Goal: Task Accomplishment & Management: Manage account settings

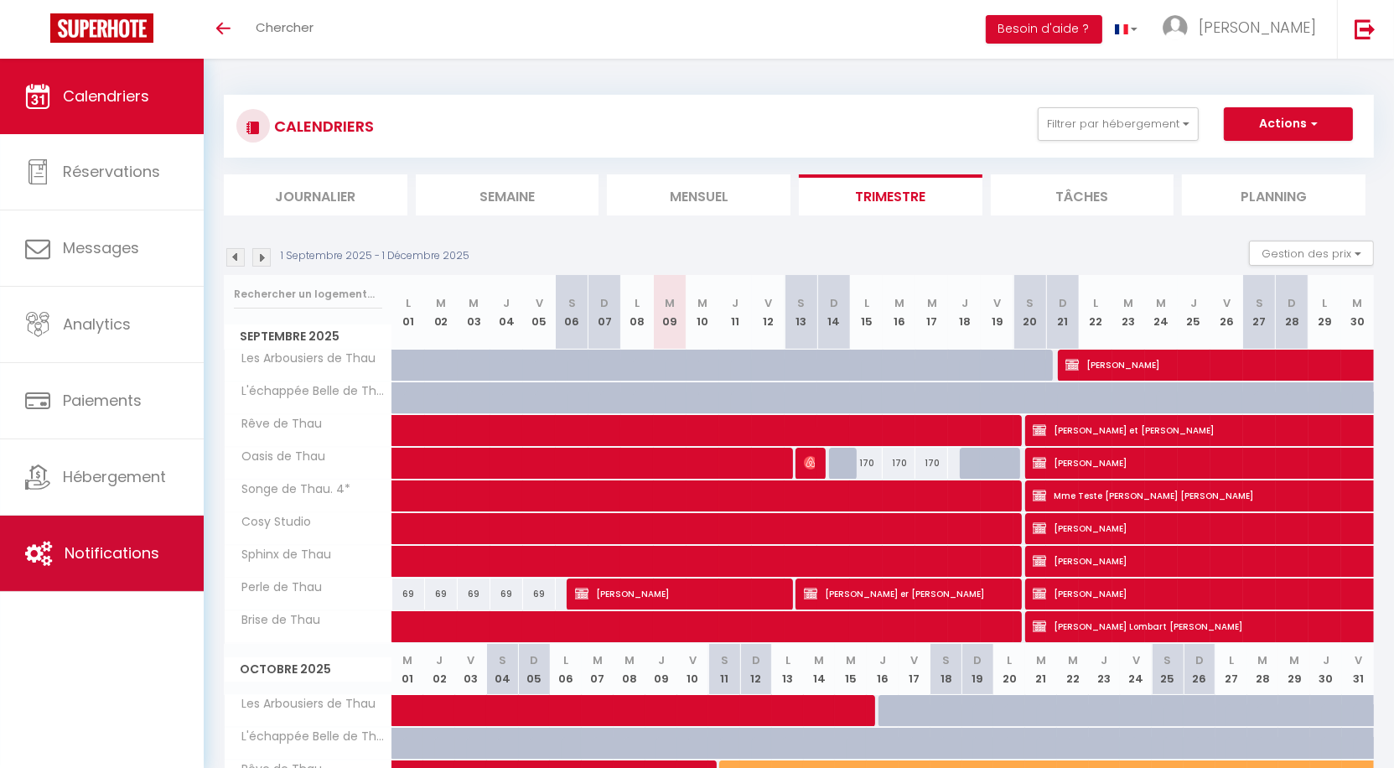
click at [132, 557] on span "Notifications" at bounding box center [112, 552] width 95 height 21
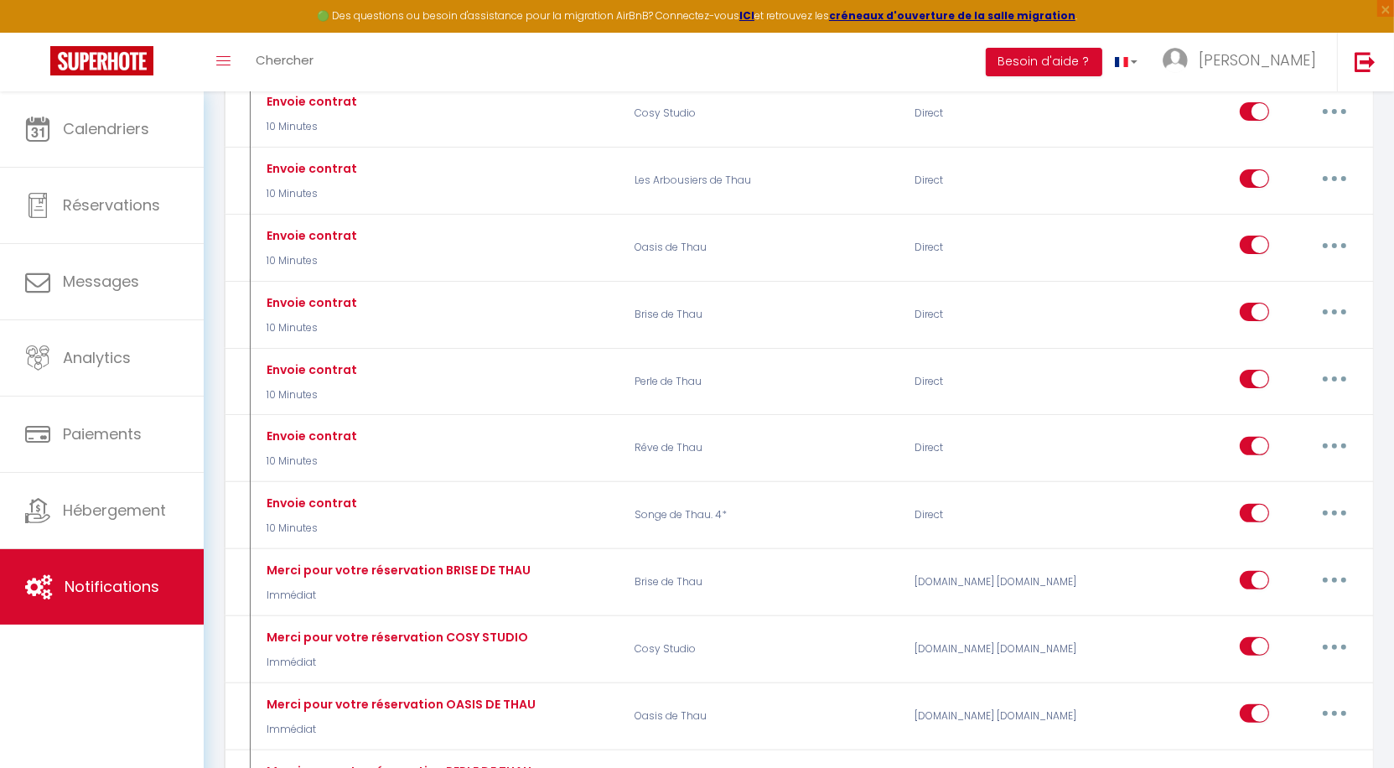
scroll to position [456, 0]
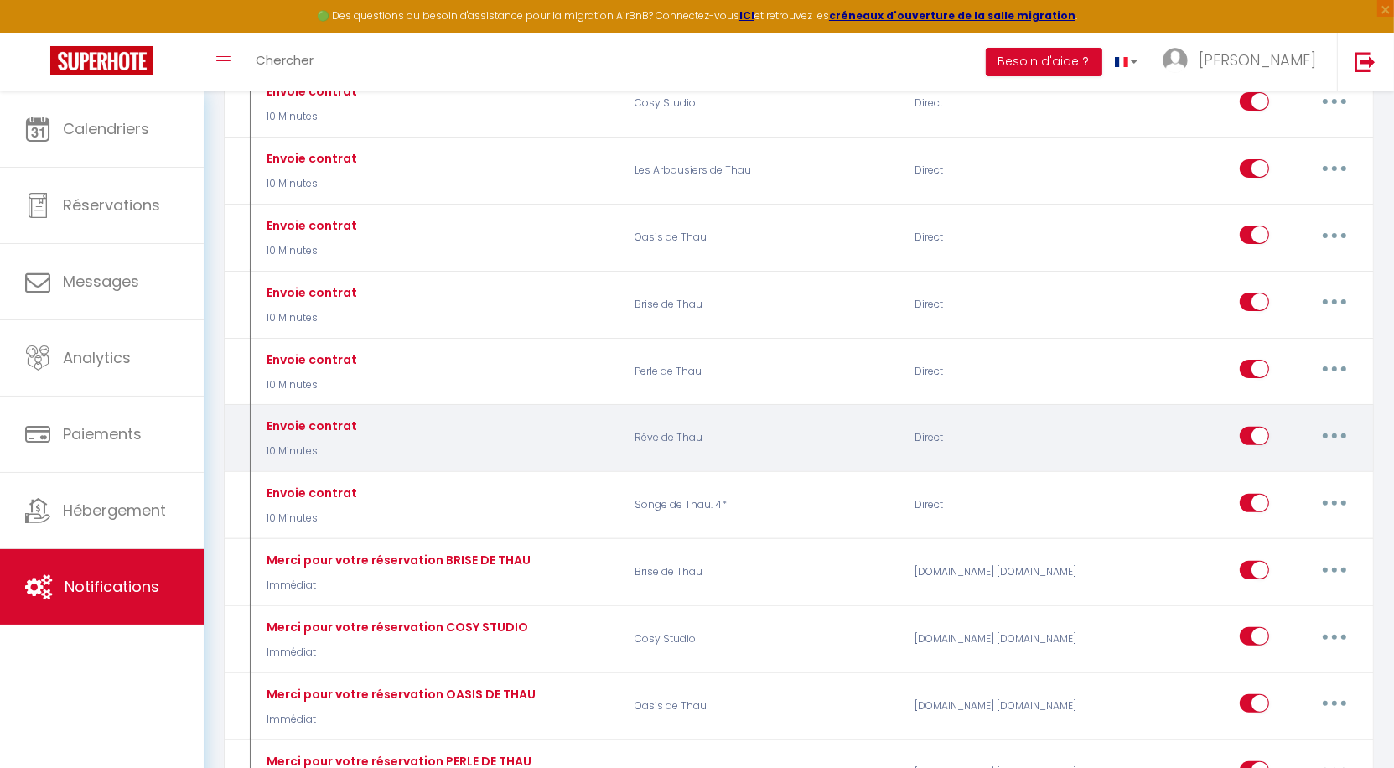
click at [1336, 433] on icon "button" at bounding box center [1334, 435] width 5 height 5
click at [1285, 462] on link "Editer" at bounding box center [1291, 473] width 124 height 29
type input "Envoie contrat"
select select "10 Minutes"
select select
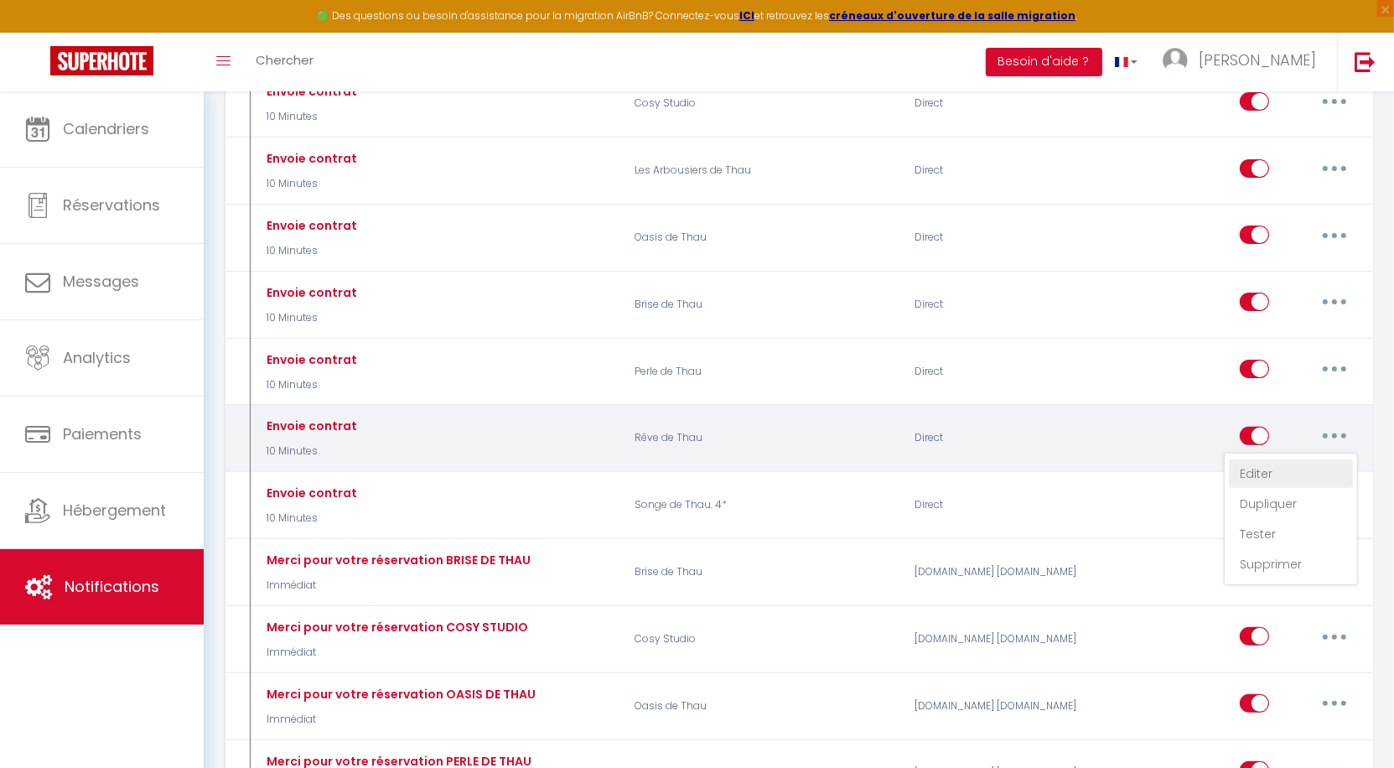
checkbox input "true"
checkbox input "false"
radio input "true"
type input "Votre contrat pour la réservation du [CHECKING:DD-MM-YYYY] au [CHECKOUT:DD-MM-Y…"
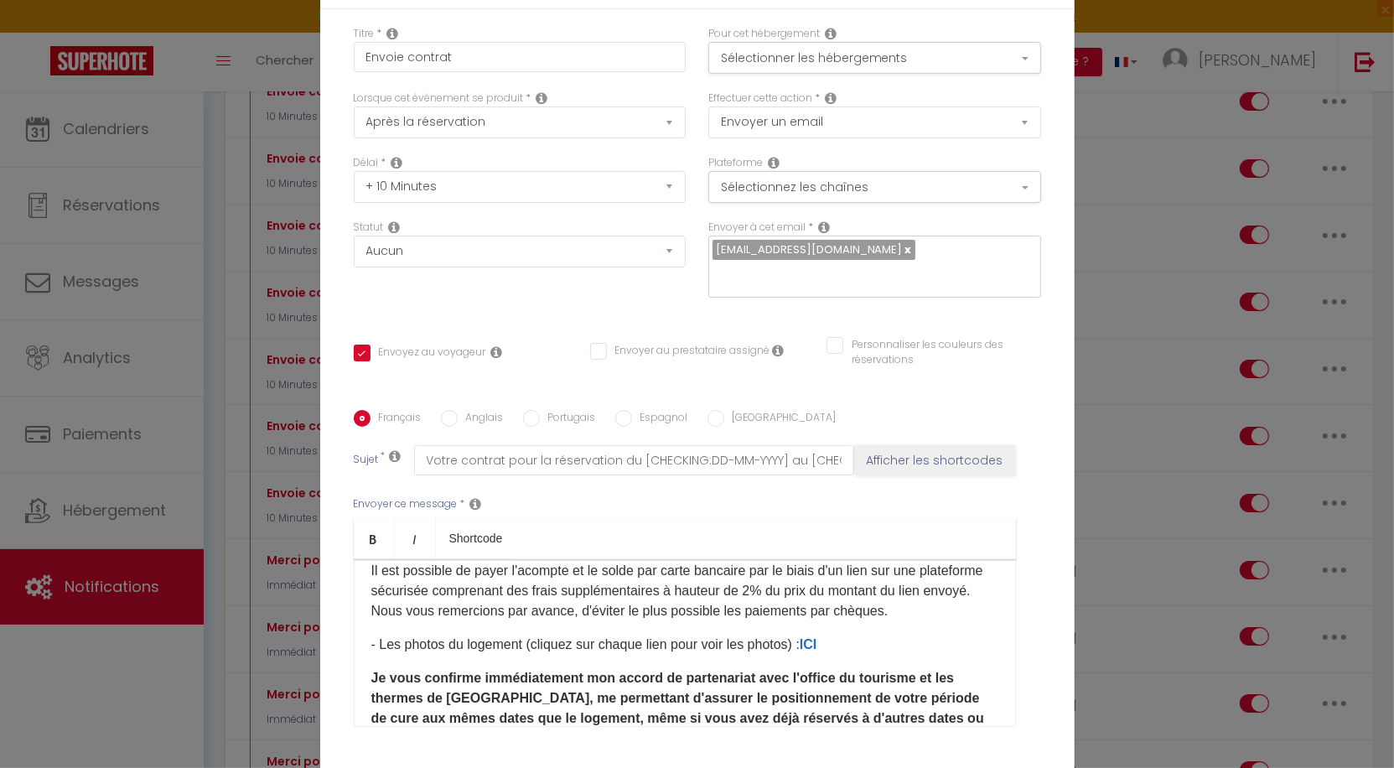
scroll to position [382, 0]
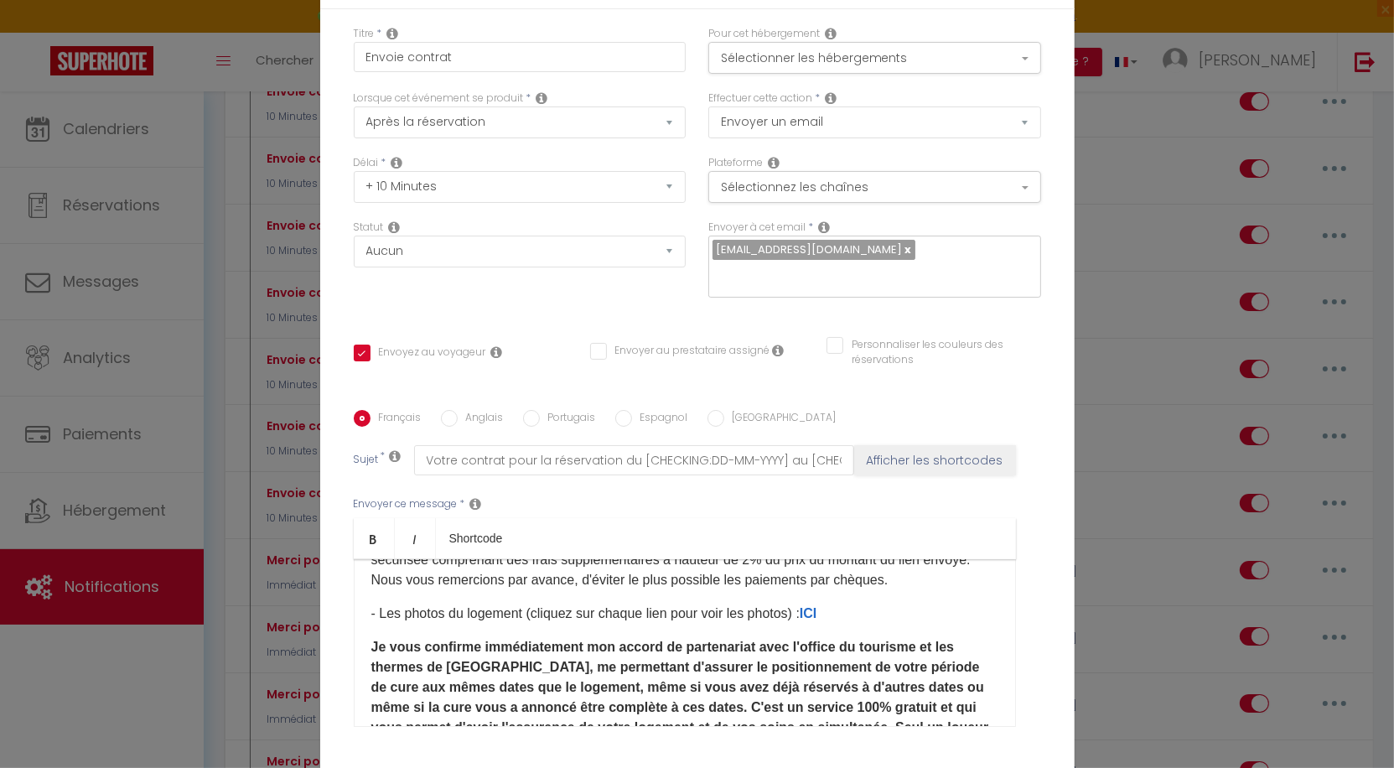
click at [1201, 200] on div "Modifier la notification × Titre * Envoie contrat Pour cet hébergement Sélectio…" at bounding box center [697, 384] width 1394 height 768
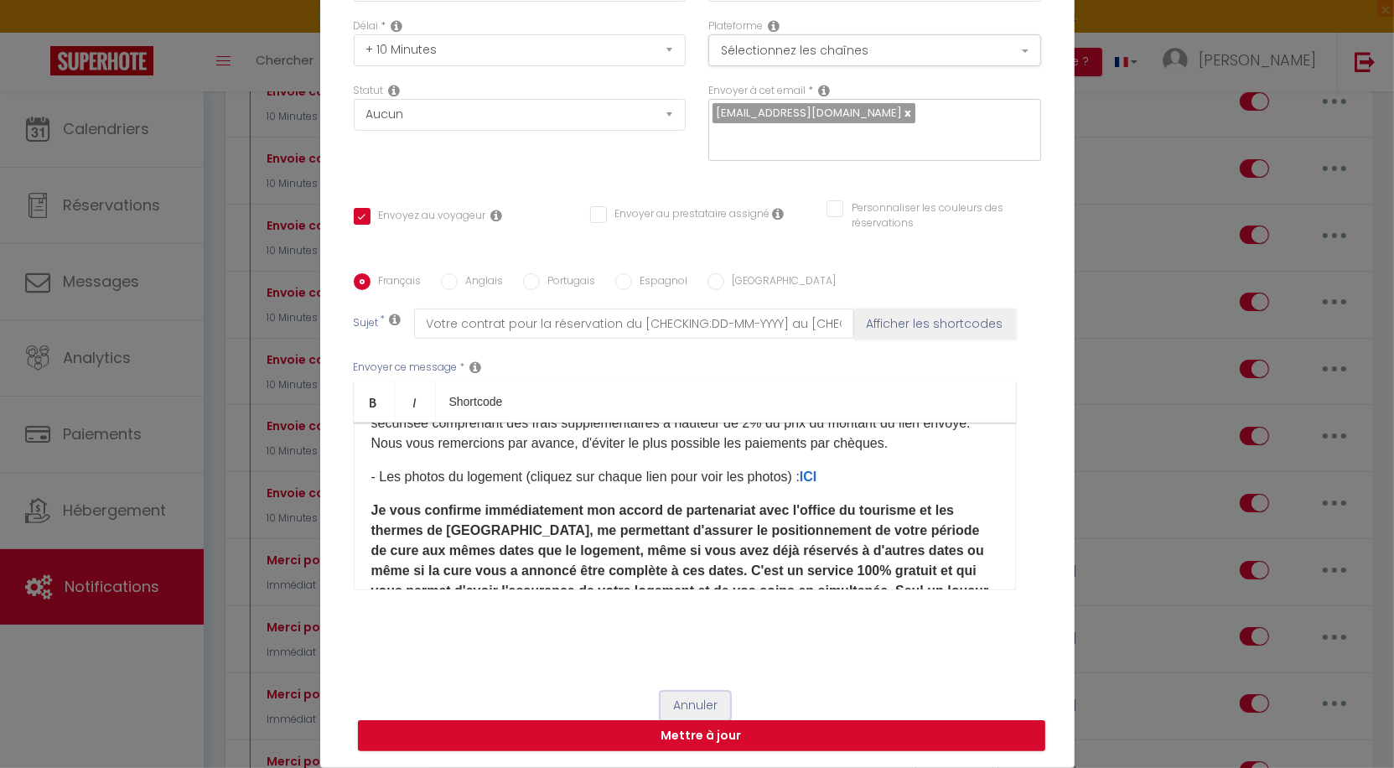
click at [695, 703] on button "Annuler" at bounding box center [696, 706] width 70 height 29
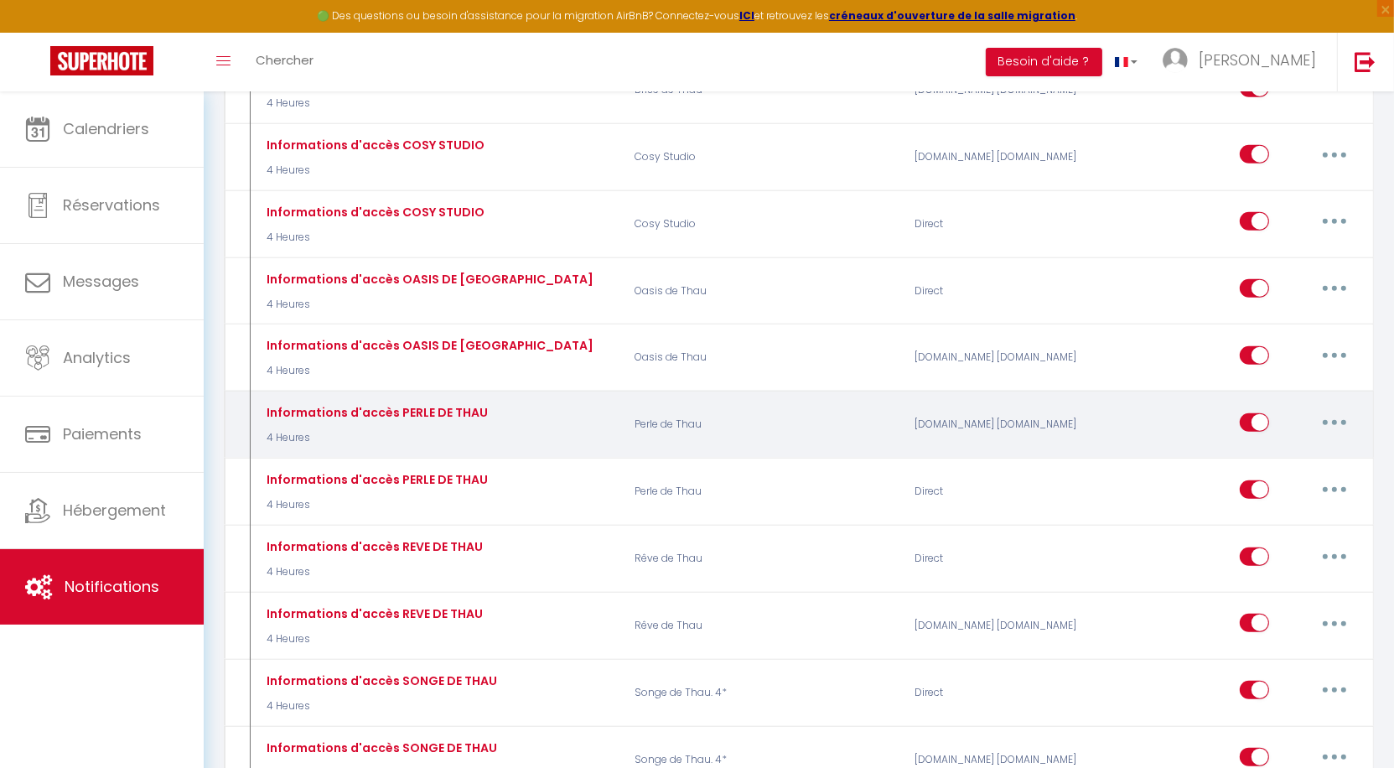
scroll to position [1727, 0]
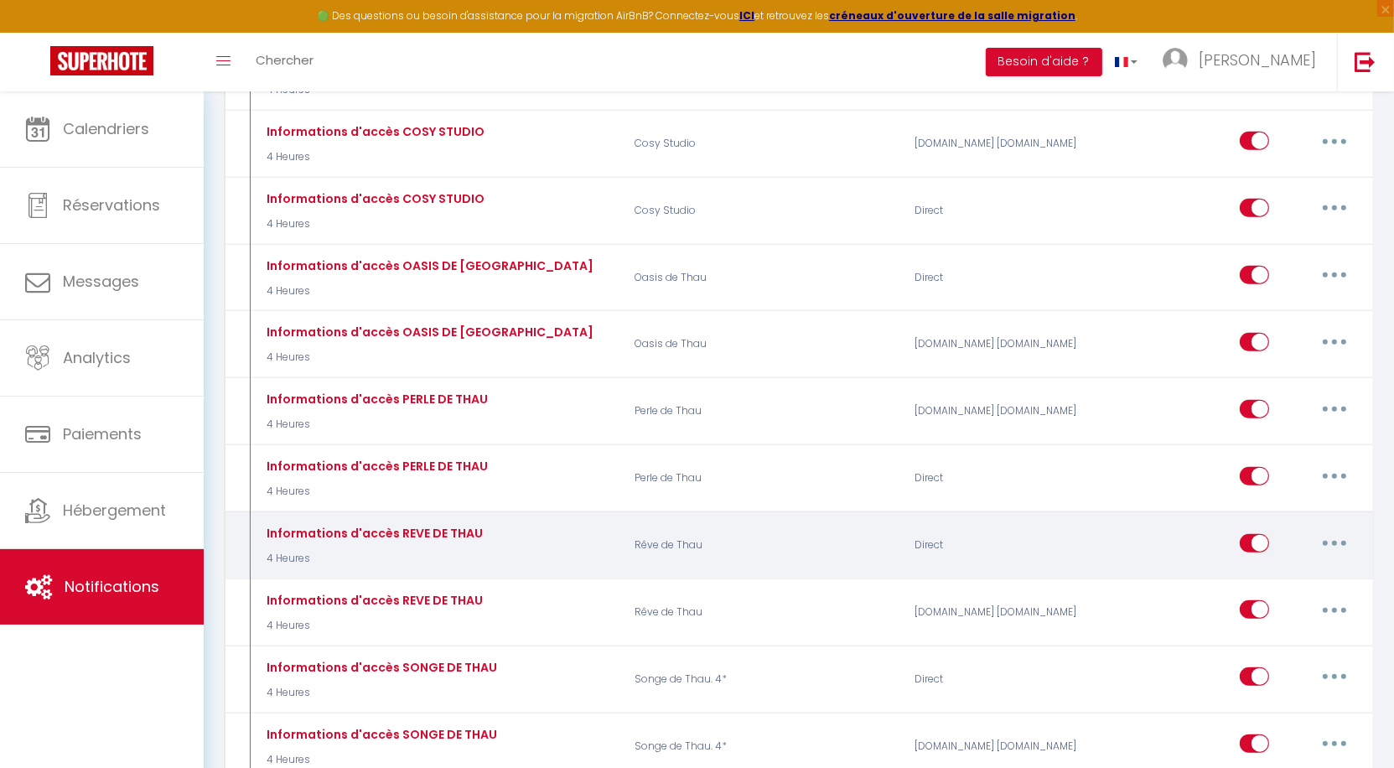
click at [1334, 530] on button "button" at bounding box center [1334, 543] width 47 height 27
click at [1283, 567] on link "Editer" at bounding box center [1291, 581] width 124 height 29
type input "Informations d'accès REVE DE THAU"
select select "3"
select select "4 Heures"
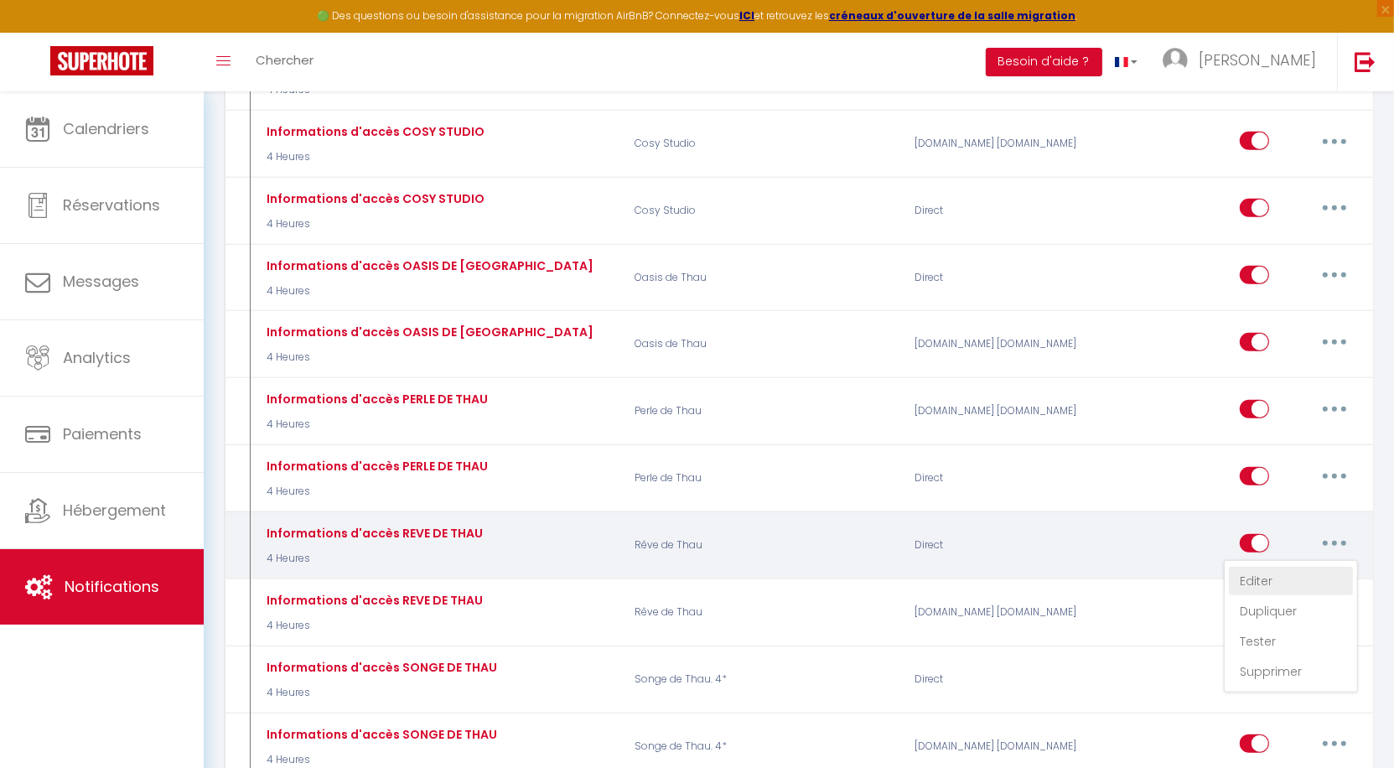
select select "if_booking_is_paid"
checkbox input "true"
checkbox input "false"
type input "Informations utiles avant votre arrivée !"
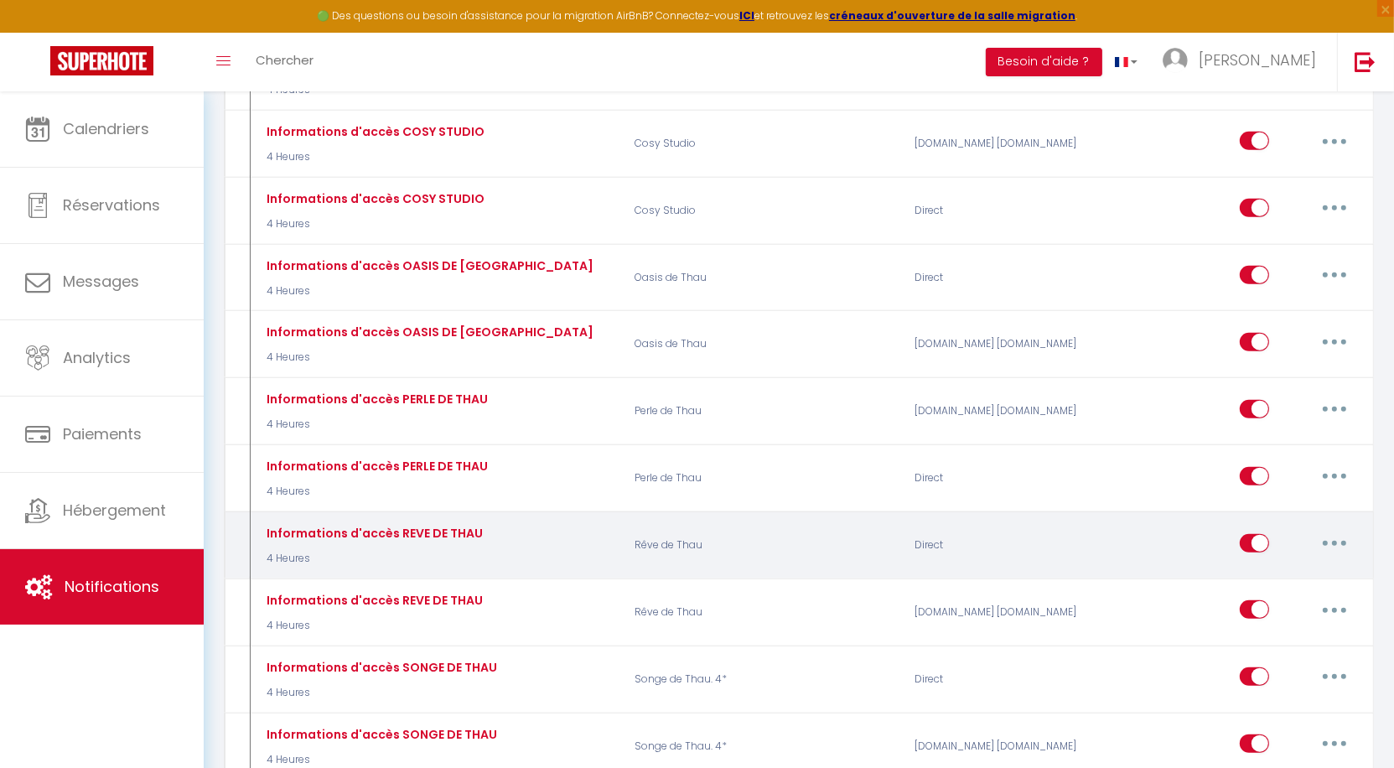
scroll to position [137, 0]
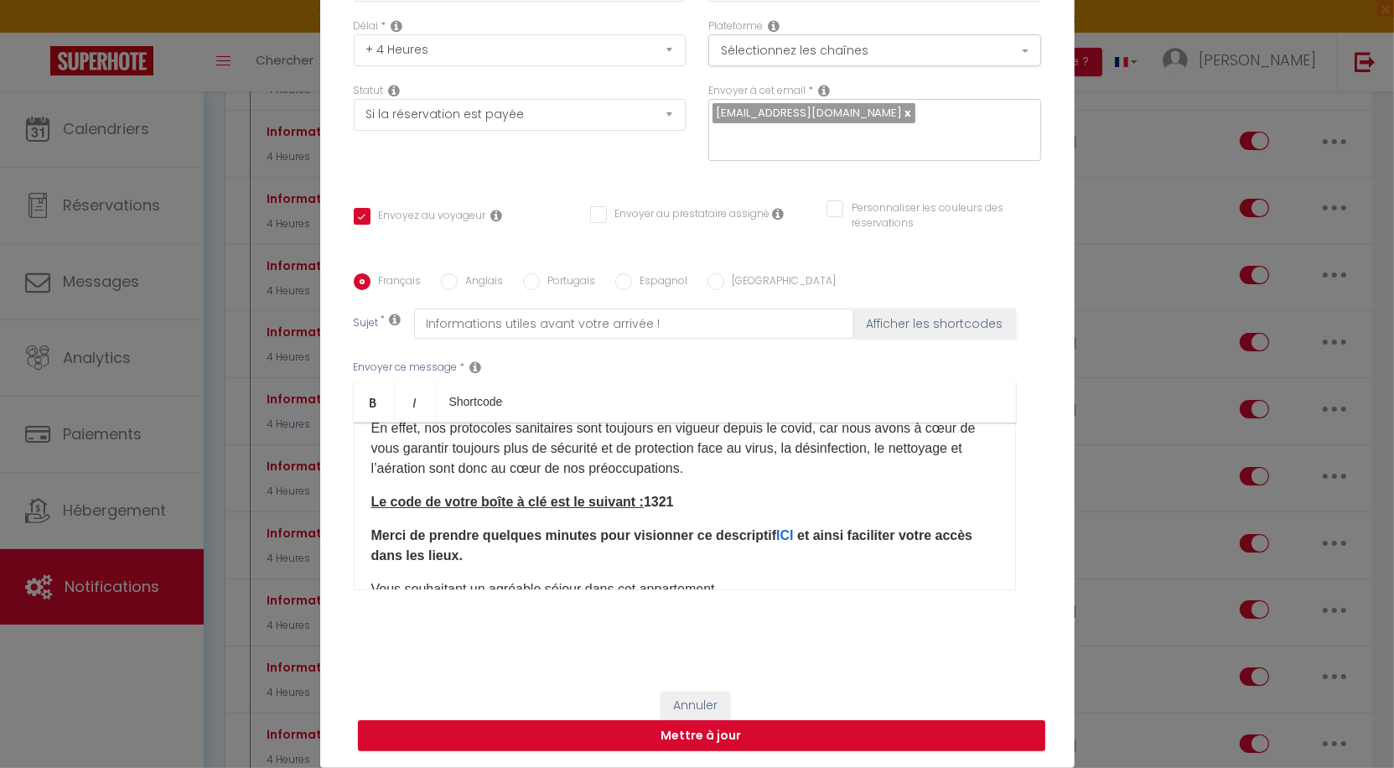
click at [698, 501] on p "Le code de votre boîte à clé est le suivant : 1321" at bounding box center [684, 502] width 627 height 20
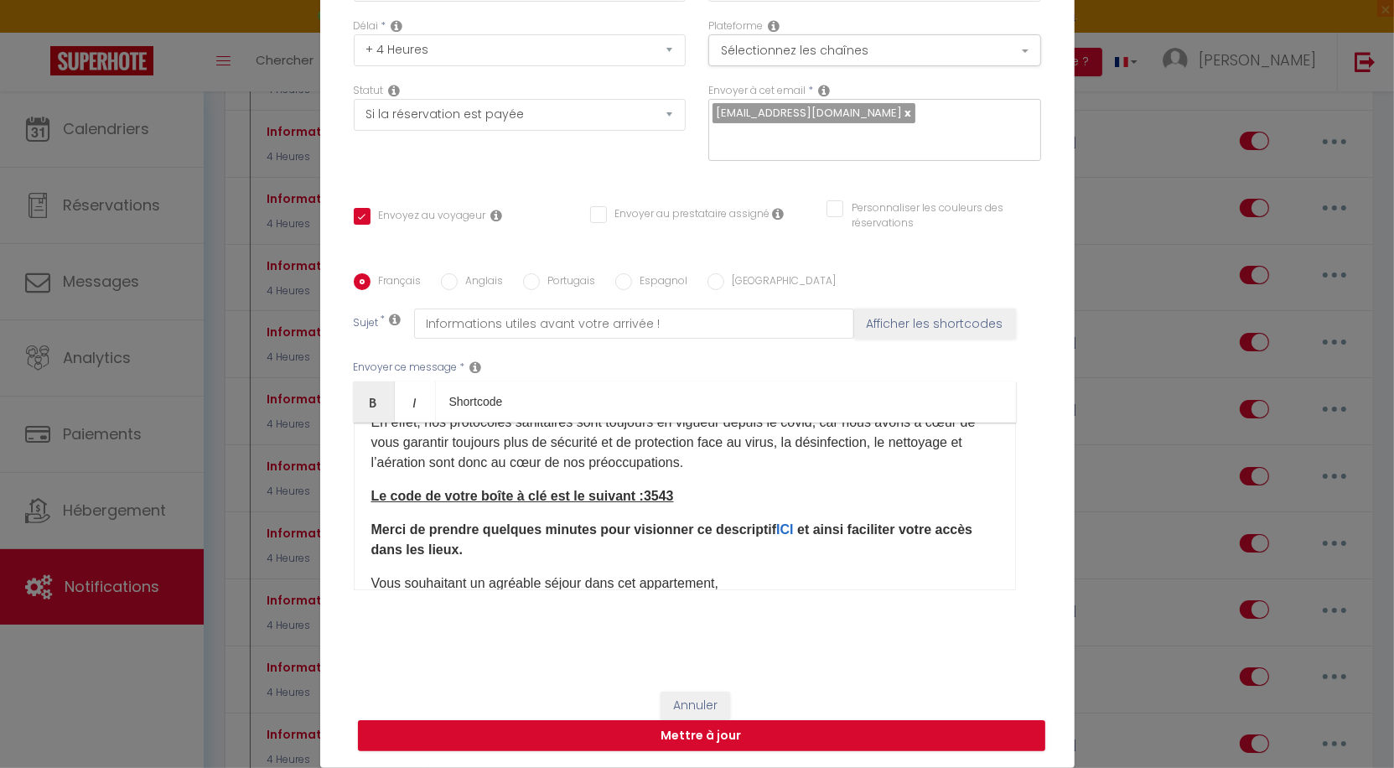
scroll to position [206, 0]
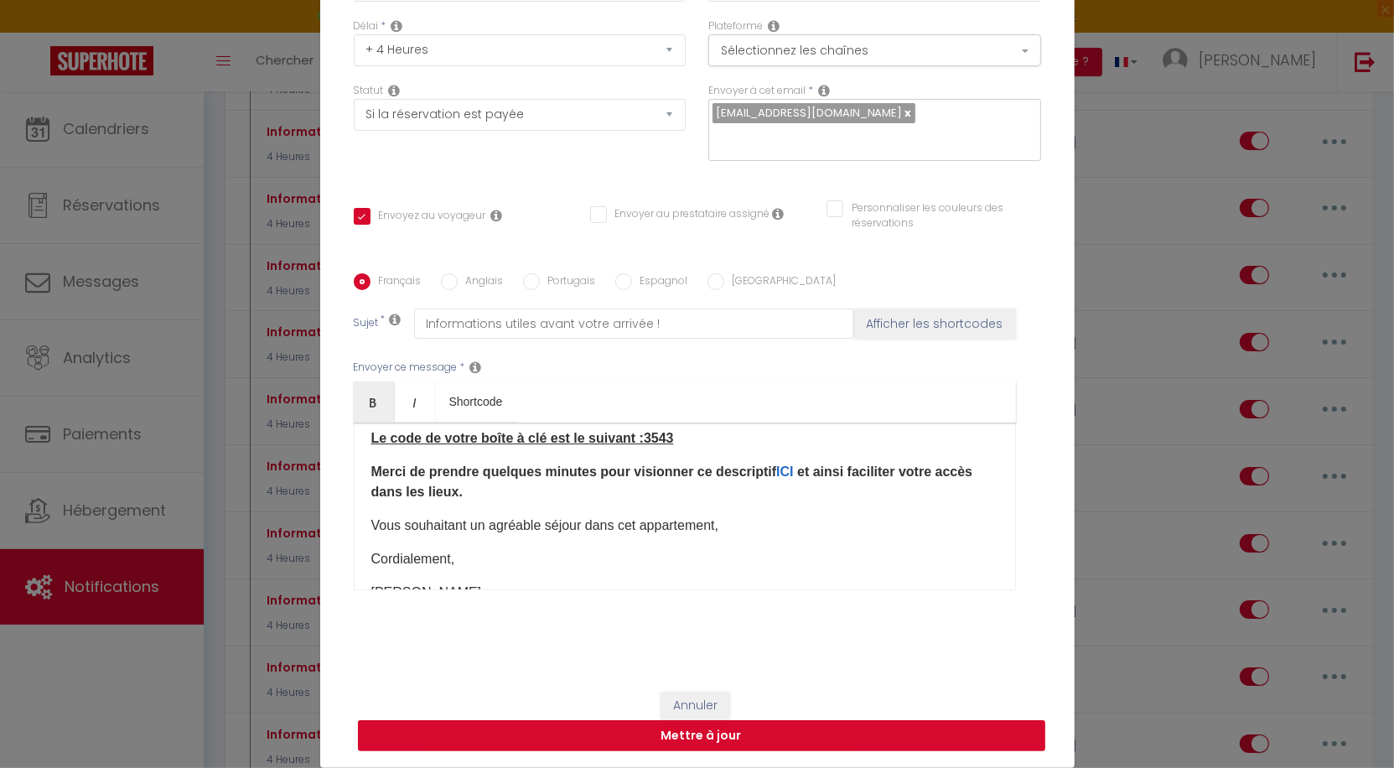
click at [713, 739] on button "Mettre à jour" at bounding box center [701, 736] width 687 height 32
checkbox input "true"
checkbox input "false"
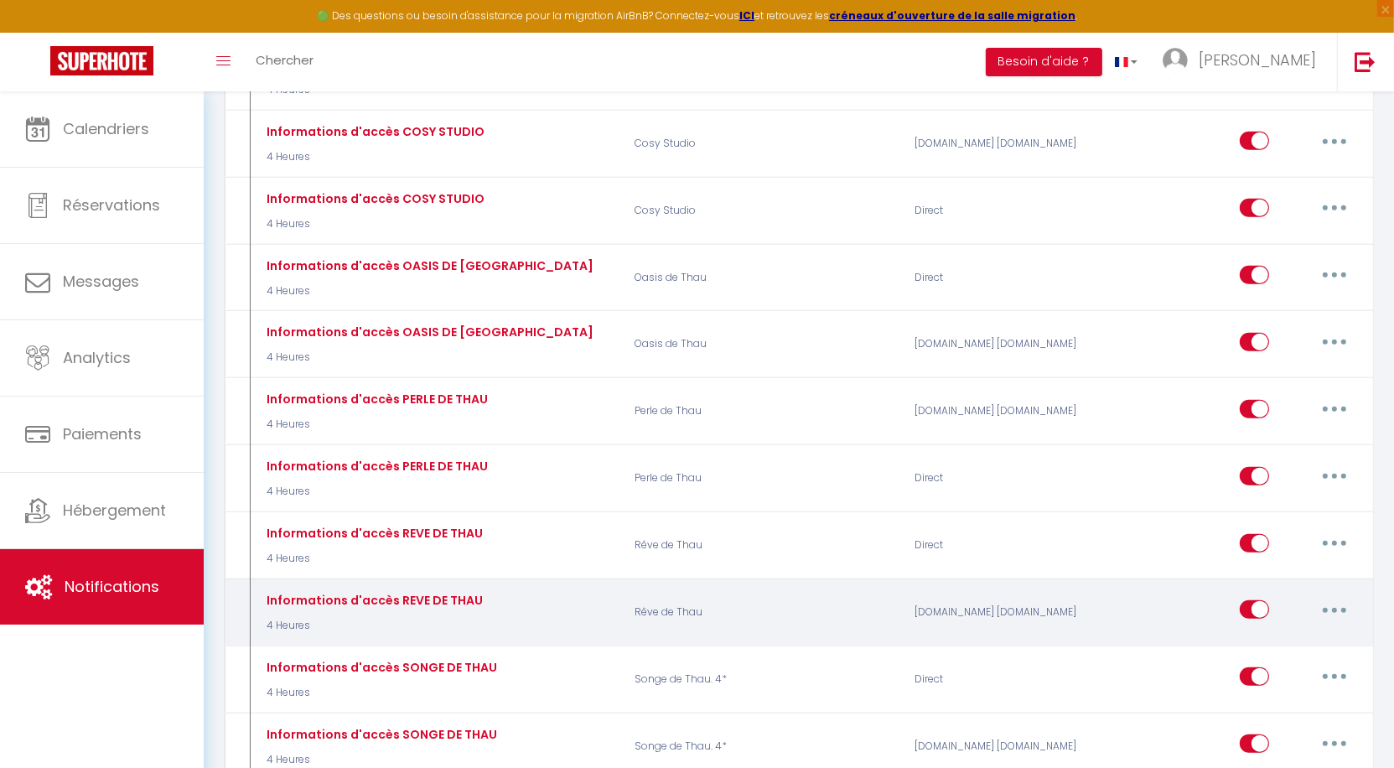
click at [1334, 608] on icon "button" at bounding box center [1334, 610] width 5 height 5
click at [1278, 634] on link "Editer" at bounding box center [1291, 648] width 124 height 29
type input "Informations d'accès REVE DE THAU"
select select "3"
select select "4 Heures"
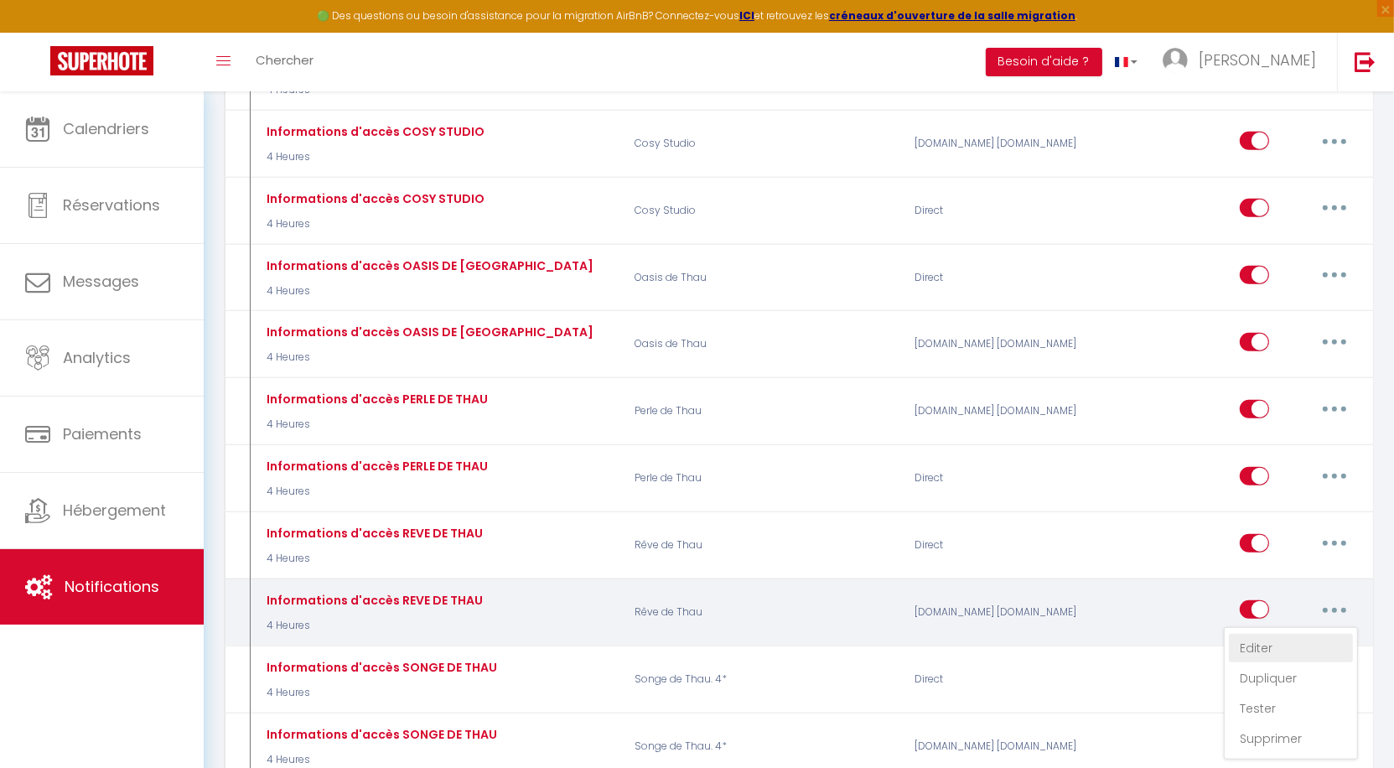
select select "if_booking_is_paid"
checkbox input "true"
checkbox input "false"
radio input "true"
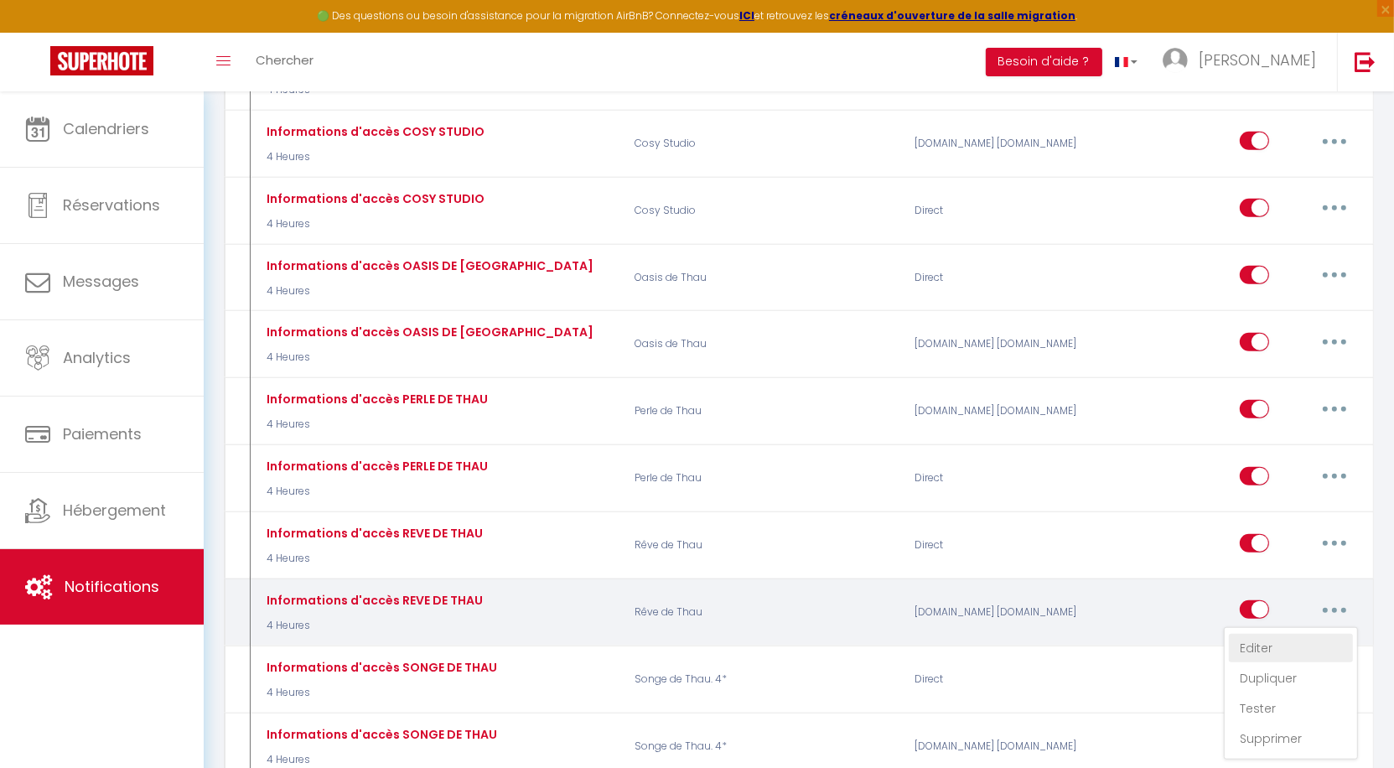
type input "Informations utiles avant votre arrivée !"
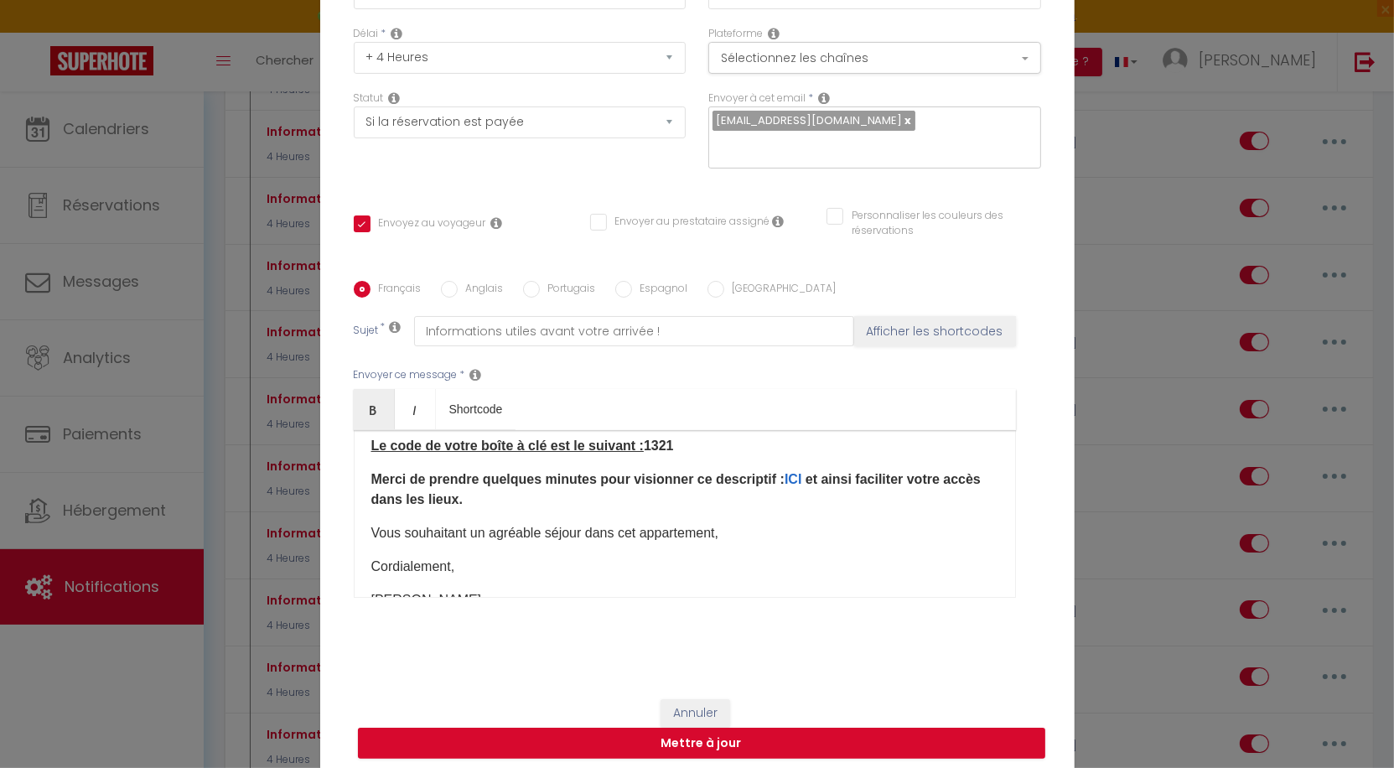
scroll to position [137, 0]
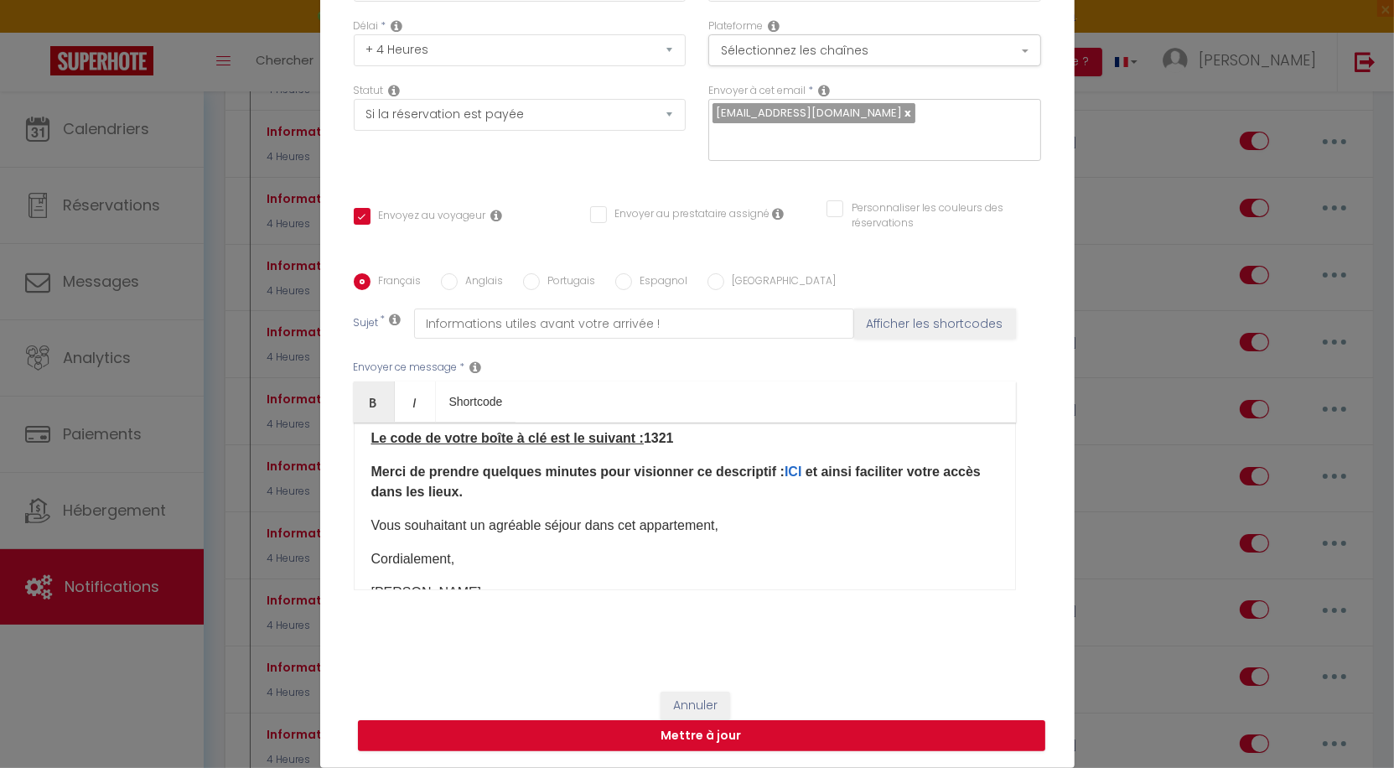
click at [697, 444] on p "Le code de votre boîte à clé est le suivant : 1321" at bounding box center [684, 438] width 627 height 20
click at [744, 739] on button "Mettre à jour" at bounding box center [701, 736] width 687 height 32
checkbox input "true"
checkbox input "false"
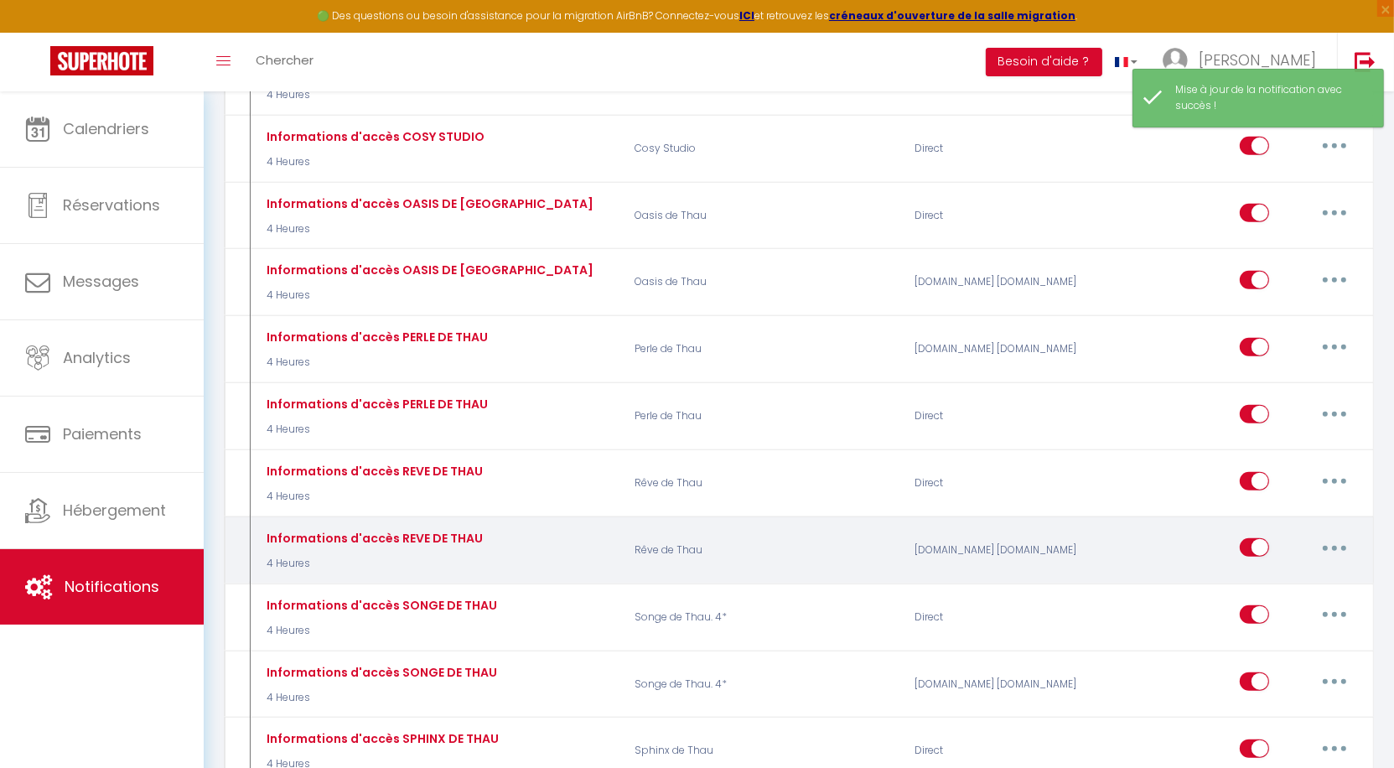
scroll to position [1797, 0]
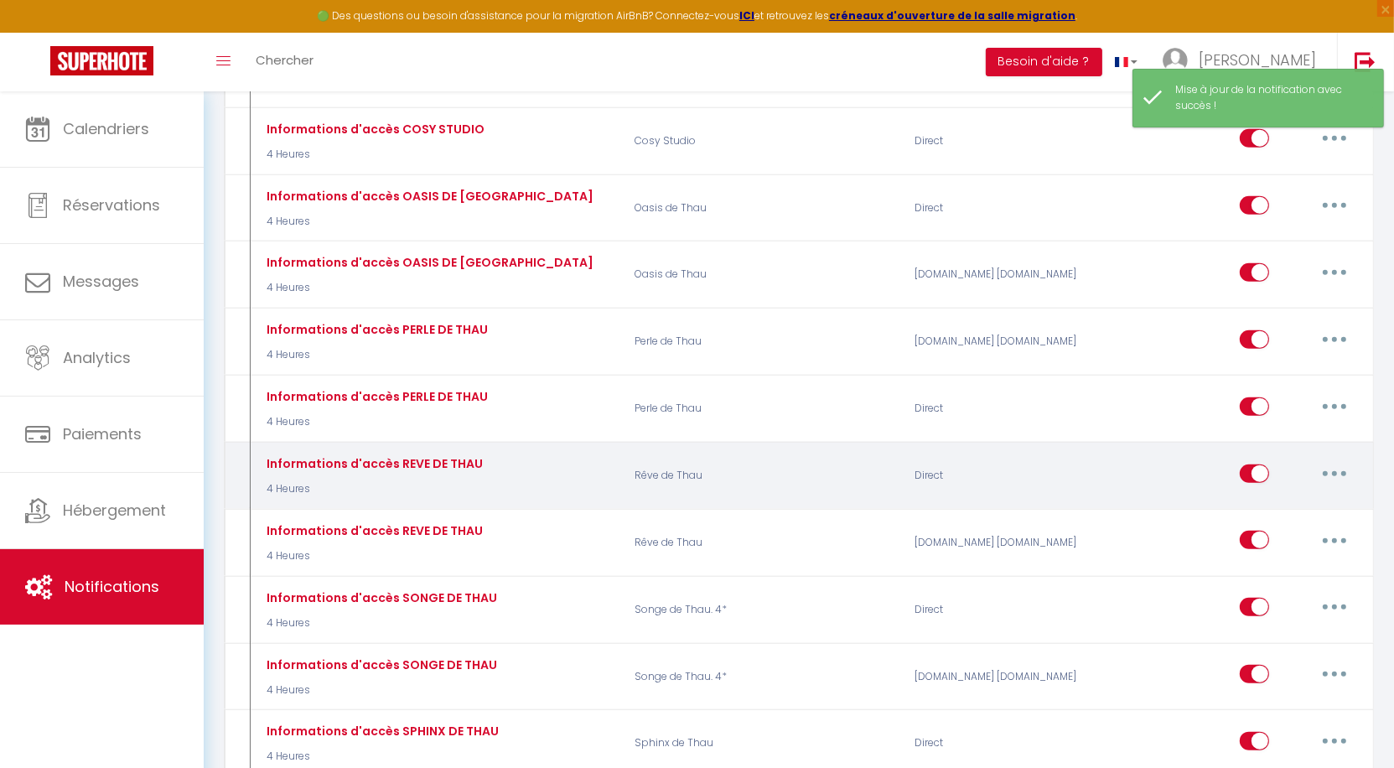
click at [1324, 460] on button "button" at bounding box center [1334, 473] width 47 height 27
click at [1280, 497] on link "Editer" at bounding box center [1291, 511] width 124 height 29
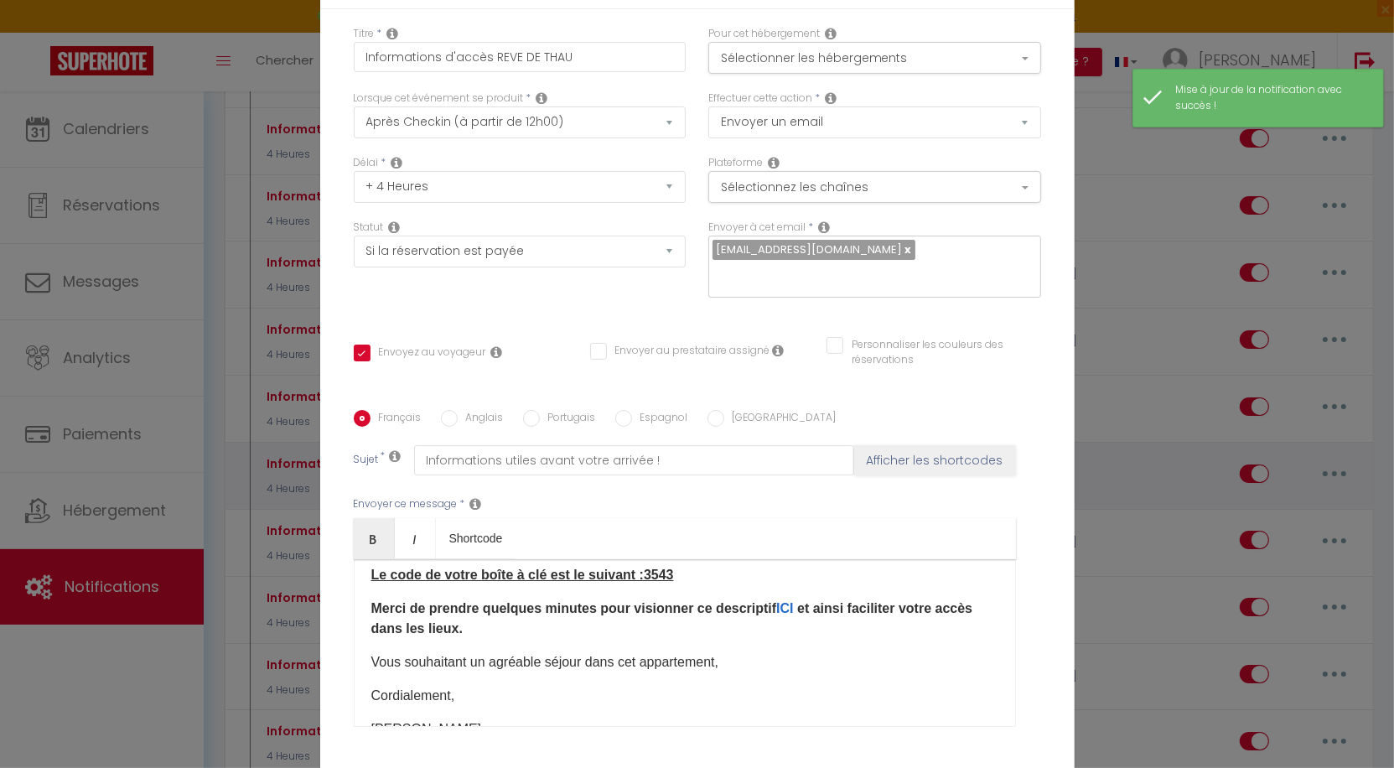
scroll to position [129, 0]
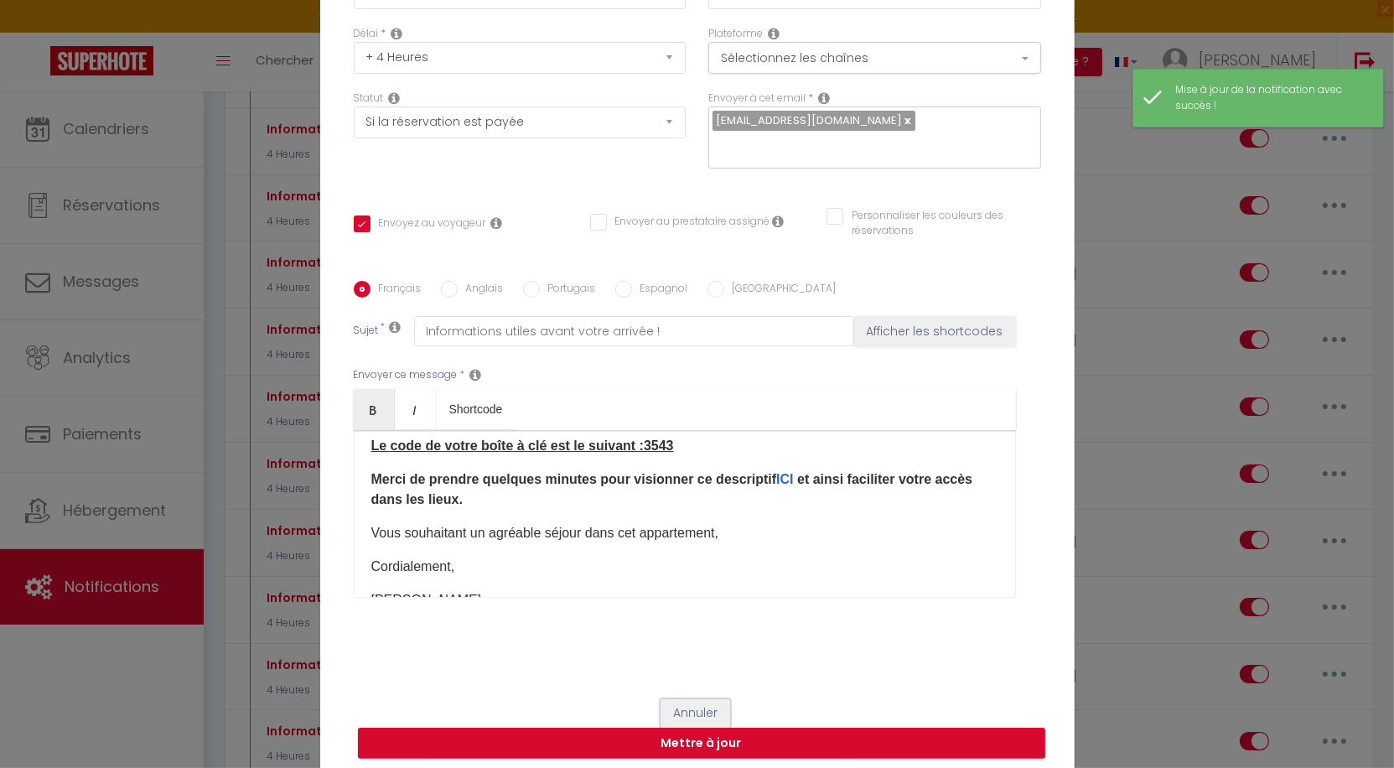
click at [693, 713] on button "Annuler" at bounding box center [696, 713] width 70 height 29
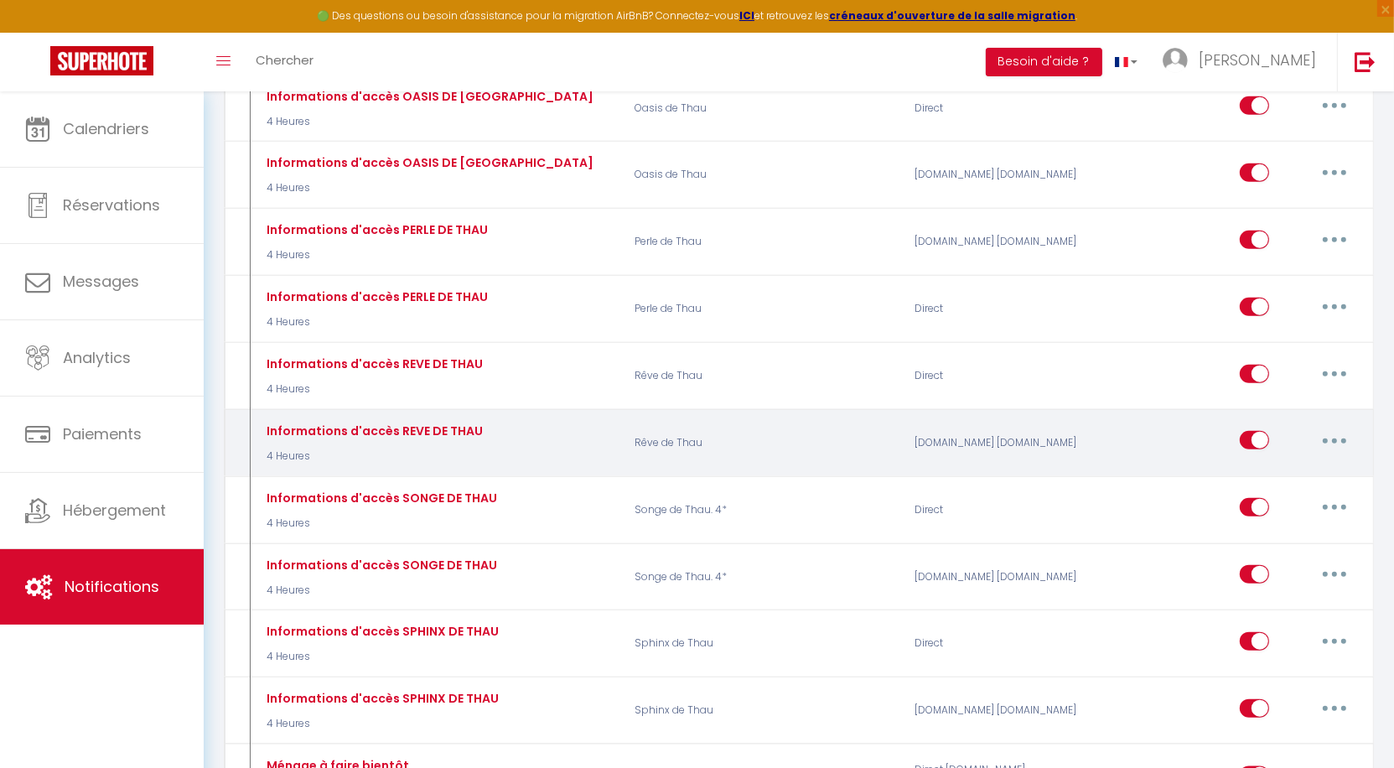
scroll to position [1920, 0]
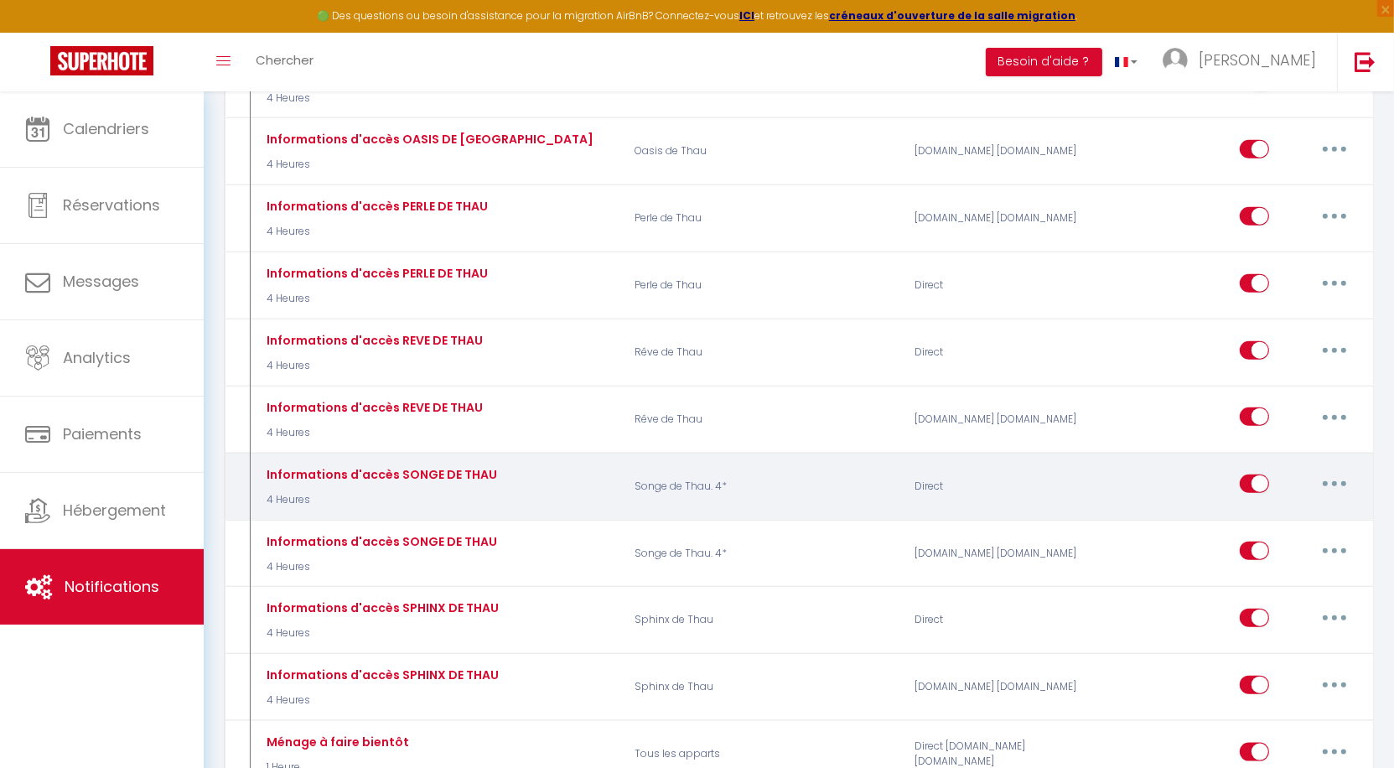
click at [1335, 470] on button "button" at bounding box center [1334, 483] width 47 height 27
click at [1289, 508] on link "Editer" at bounding box center [1291, 522] width 124 height 29
type input "Informations d'accès SONGE DE THAU"
checkbox input "true"
checkbox input "false"
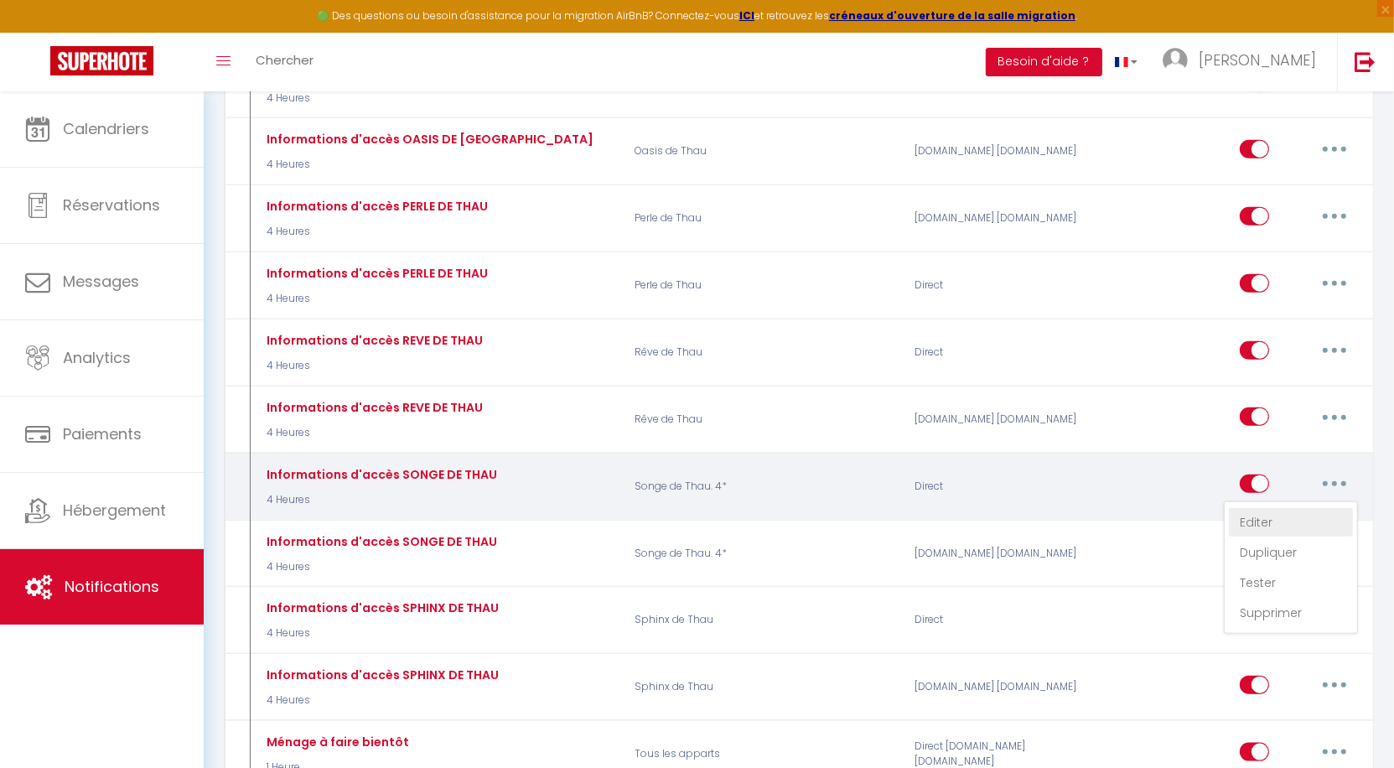
checkbox input "false"
type input "Informations utiles avant votre arrivée !"
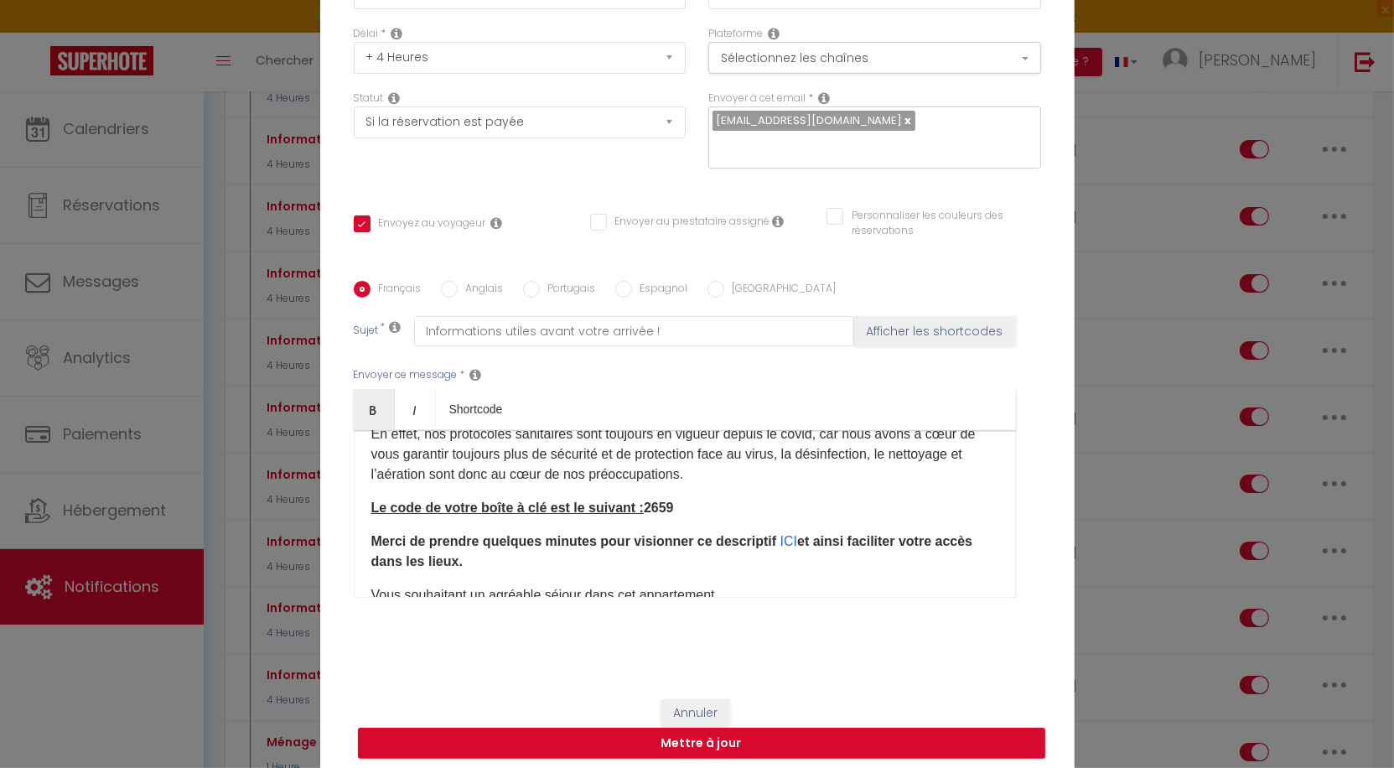
scroll to position [112, 0]
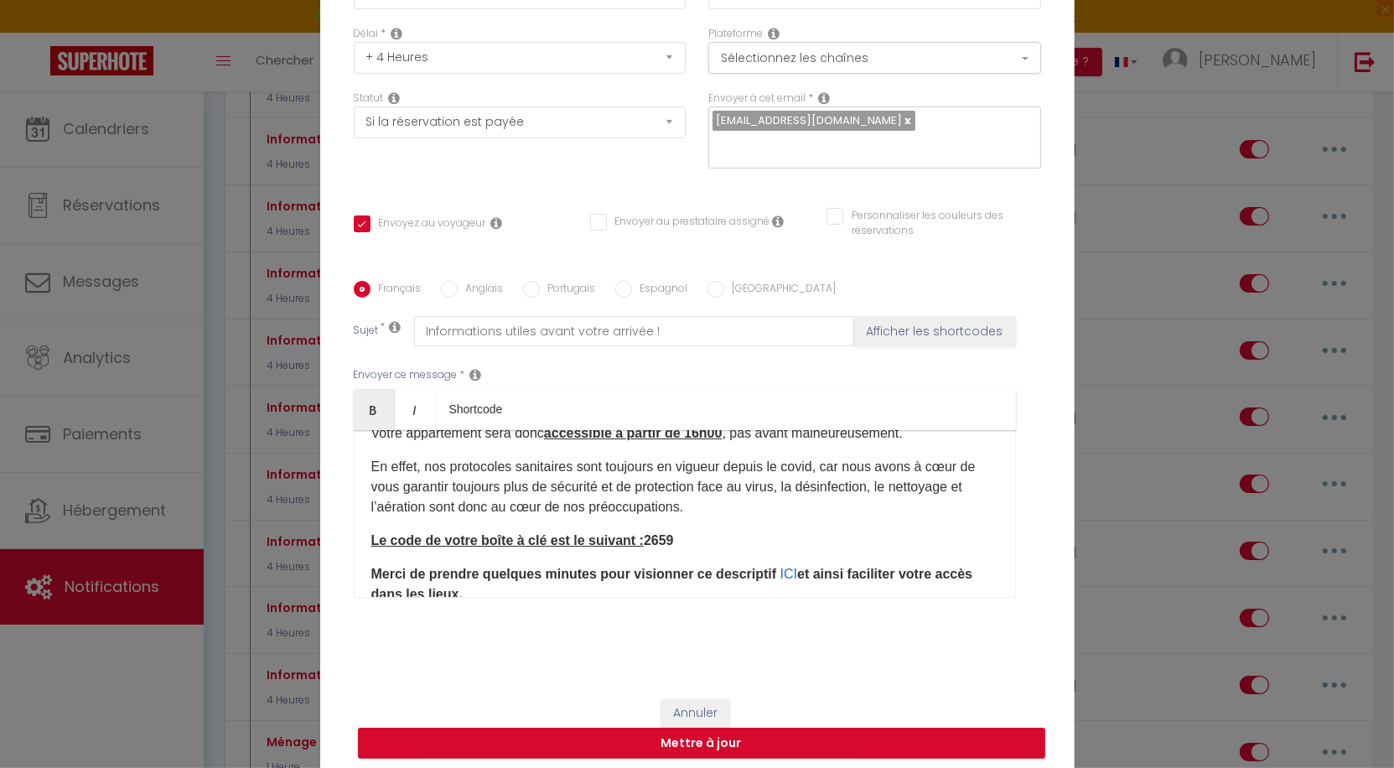
click at [713, 540] on p "Le code de votre boîte à clé est le suivant : 2659" at bounding box center [684, 541] width 627 height 20
click at [745, 744] on button "Mettre à jour" at bounding box center [701, 744] width 687 height 32
checkbox input "true"
checkbox input "false"
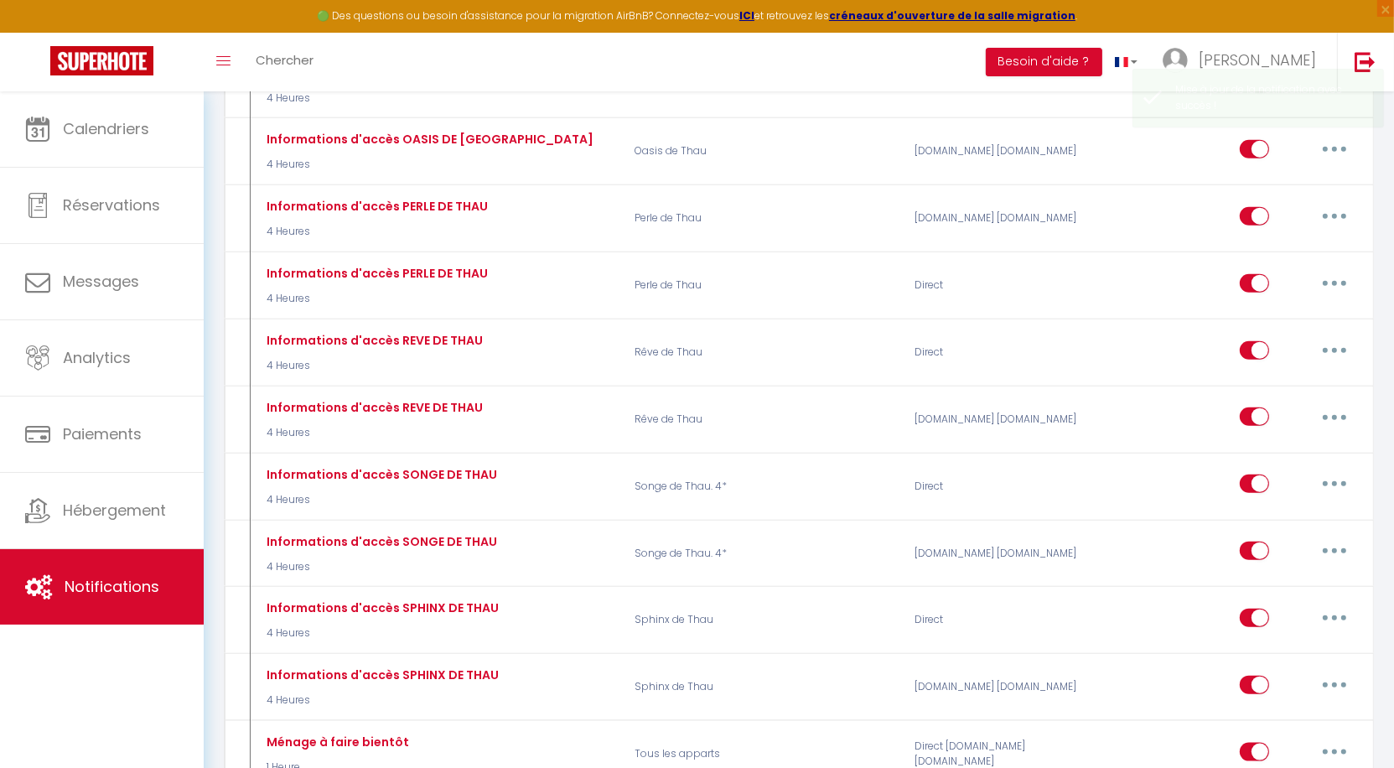
select select
checkbox input "false"
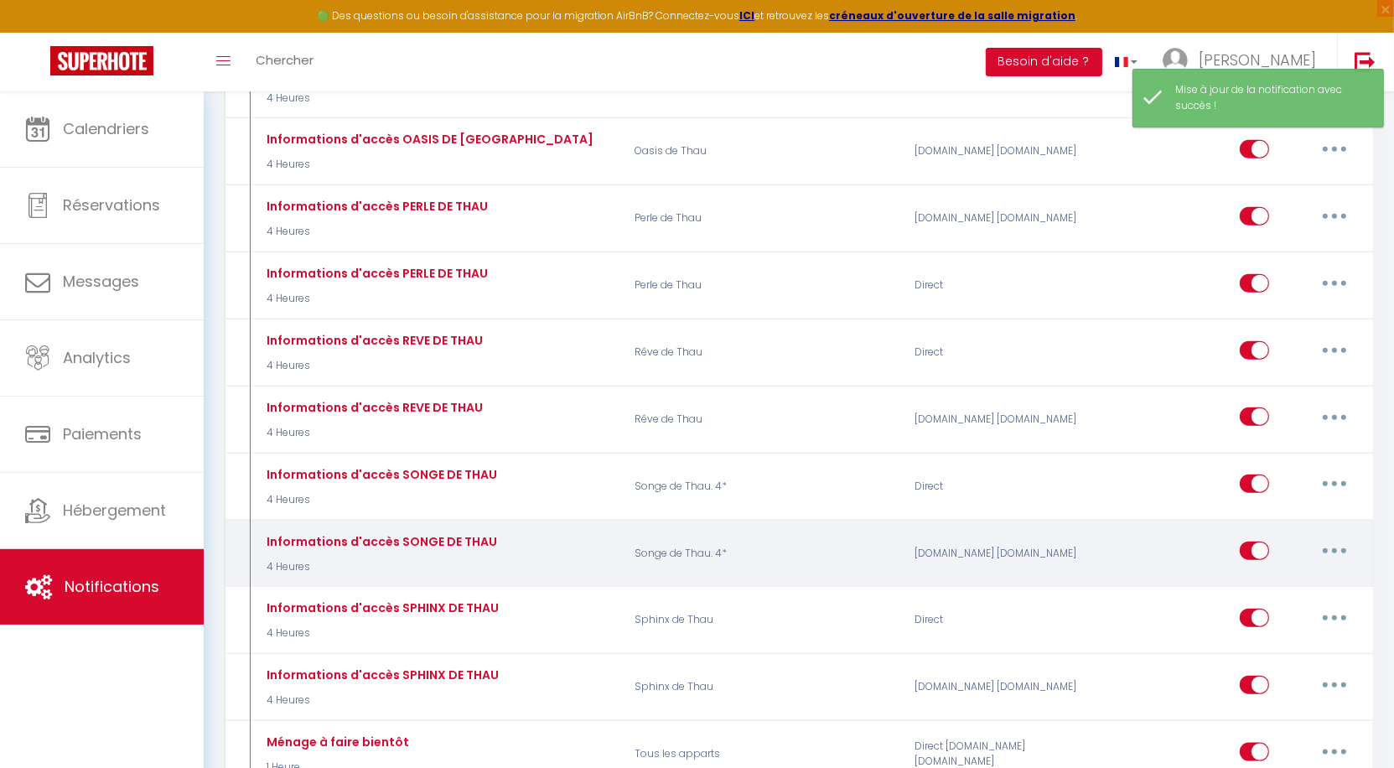
click at [1339, 537] on button "button" at bounding box center [1334, 550] width 47 height 27
click at [1302, 575] on link "Editer" at bounding box center [1291, 589] width 124 height 29
type input "Informations d'accès SONGE DE THAU"
select select "3"
select select "4 Heures"
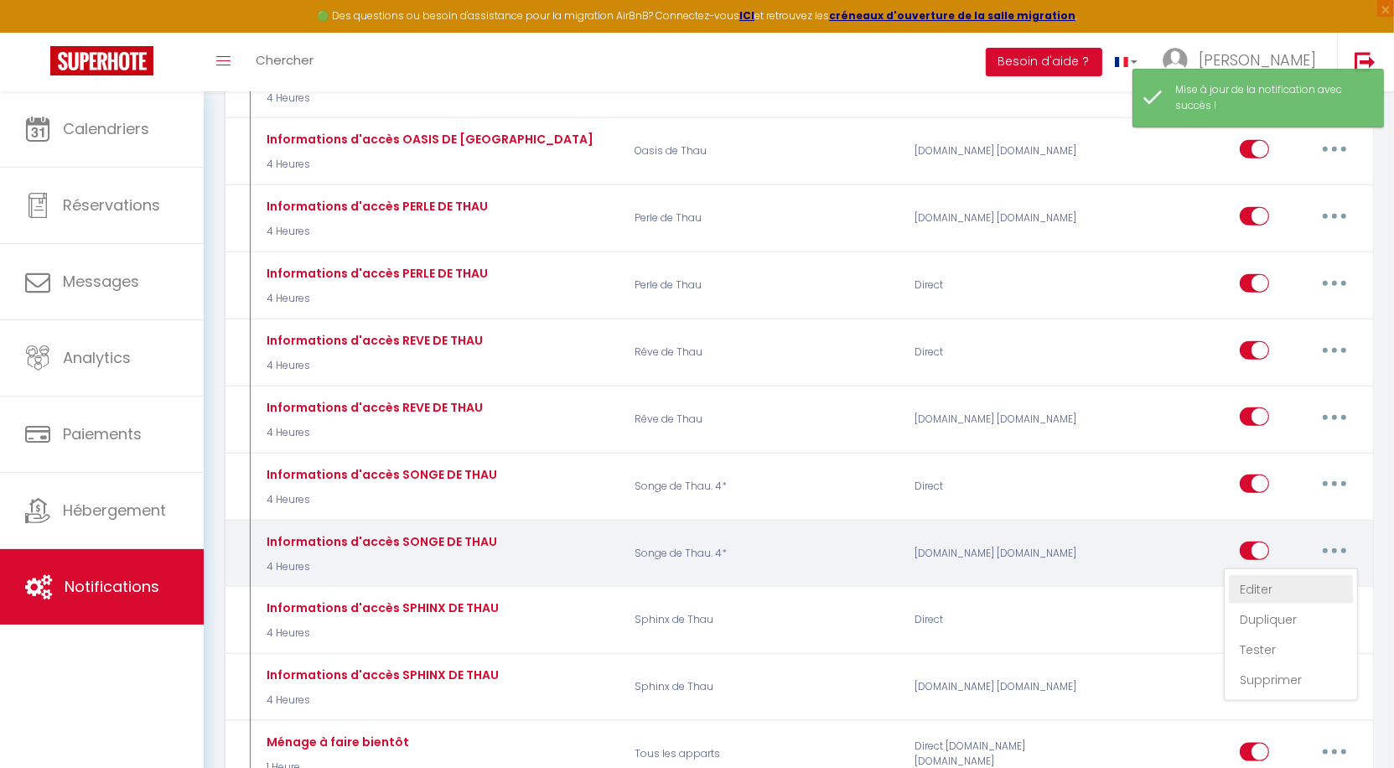
select select "if_booking_is_paid"
checkbox input "true"
checkbox input "false"
radio input "true"
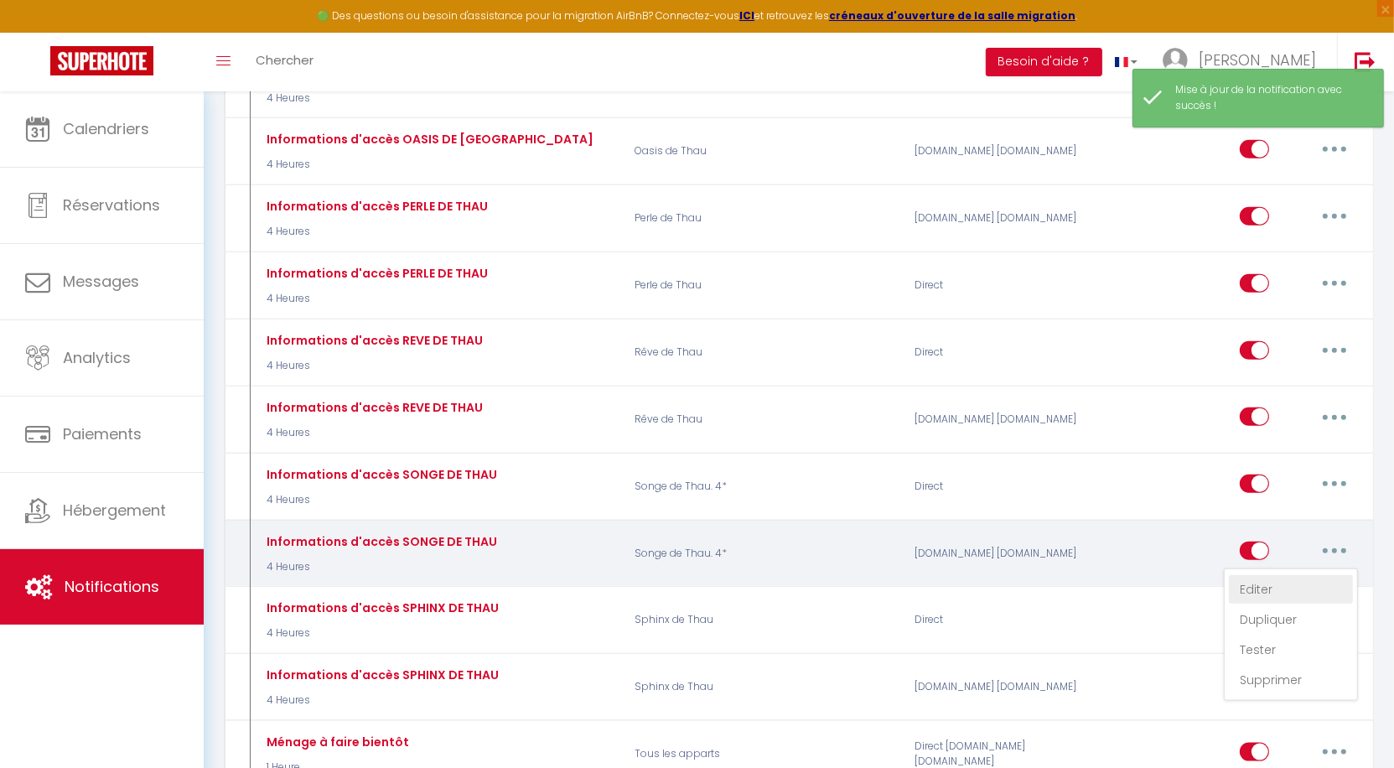
type input "Informations utiles avant votre arrivée !"
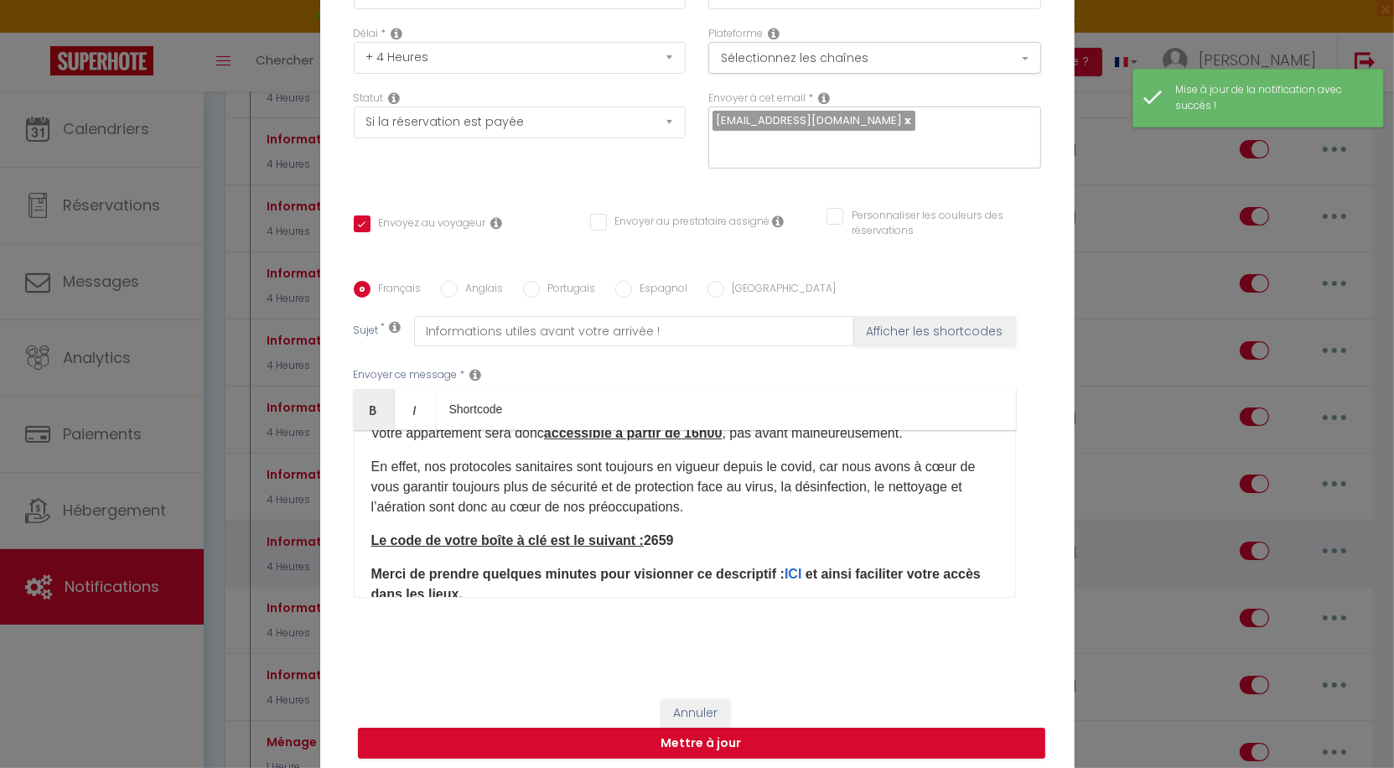
scroll to position [129, 0]
click at [730, 547] on p "Le code de votre boîte à clé est le suivant : 2659" at bounding box center [684, 541] width 627 height 20
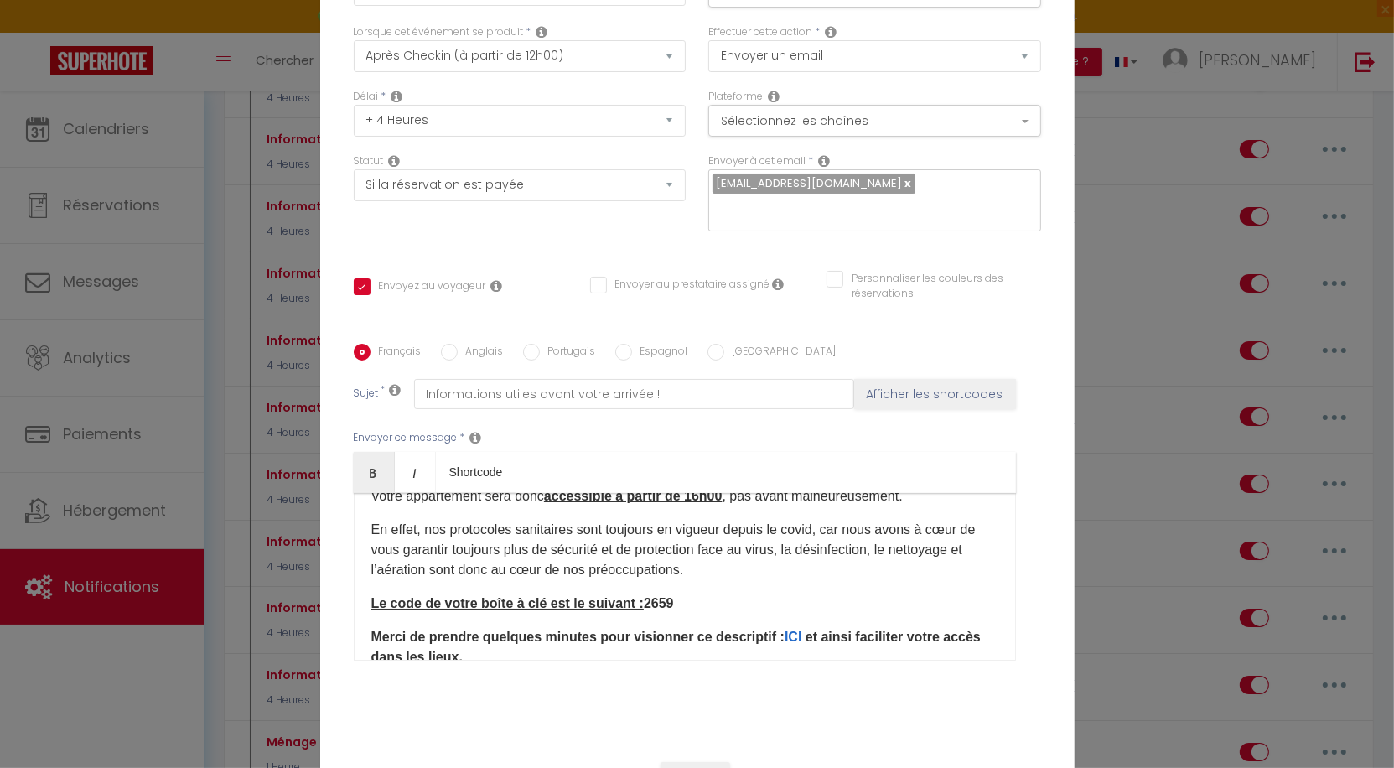
scroll to position [0, 0]
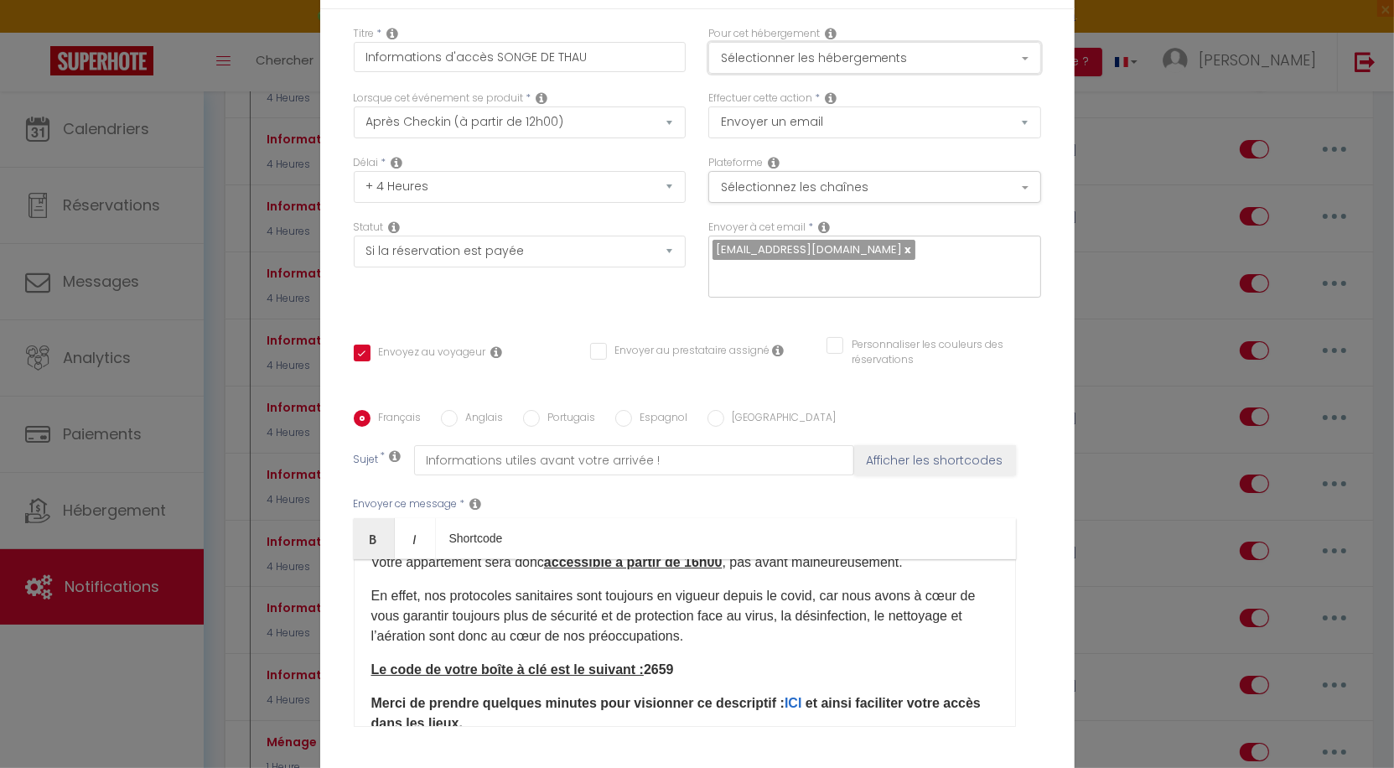
click at [877, 62] on button "Sélectionner les hébergements" at bounding box center [874, 58] width 333 height 32
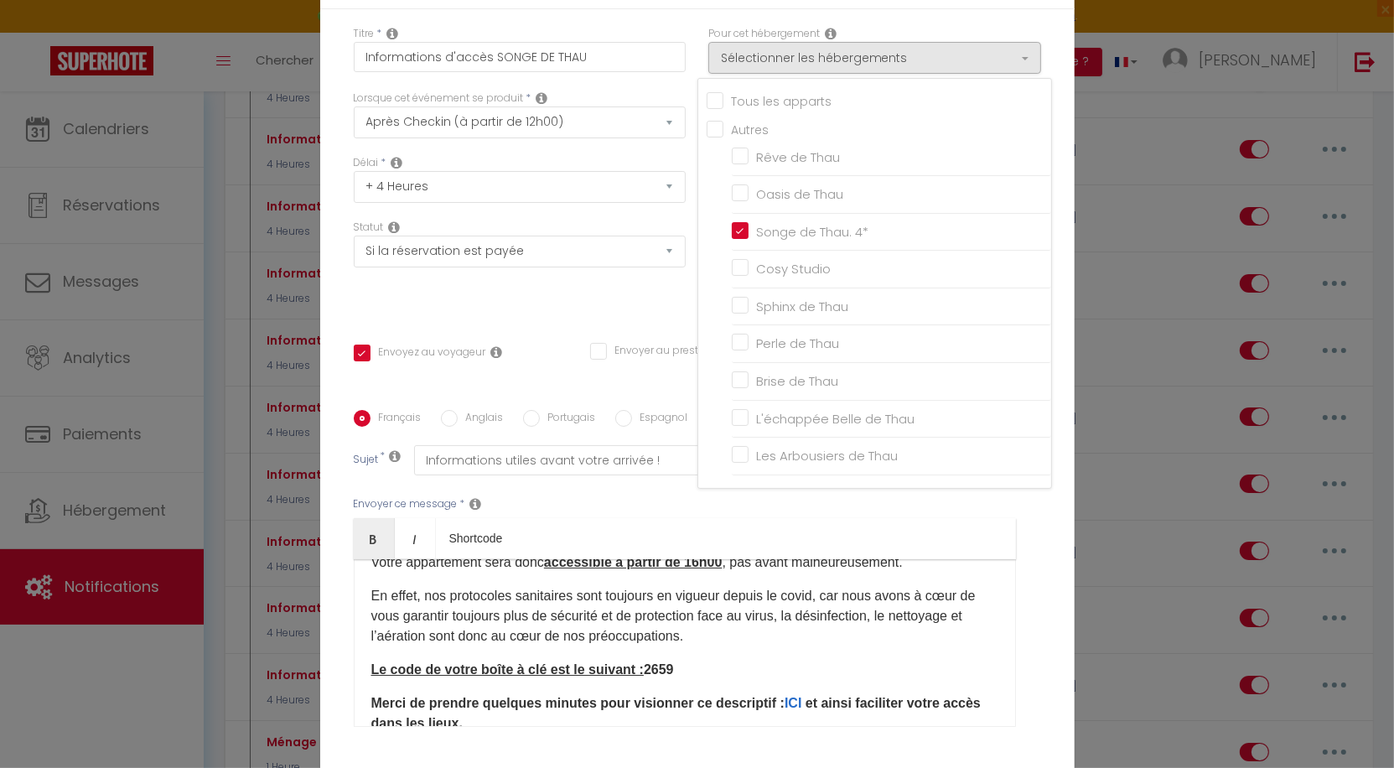
click at [902, 26] on div "Pour cet hébergement Sélectionner les hébergements Tous les apparts Autres Rêve…" at bounding box center [874, 50] width 333 height 48
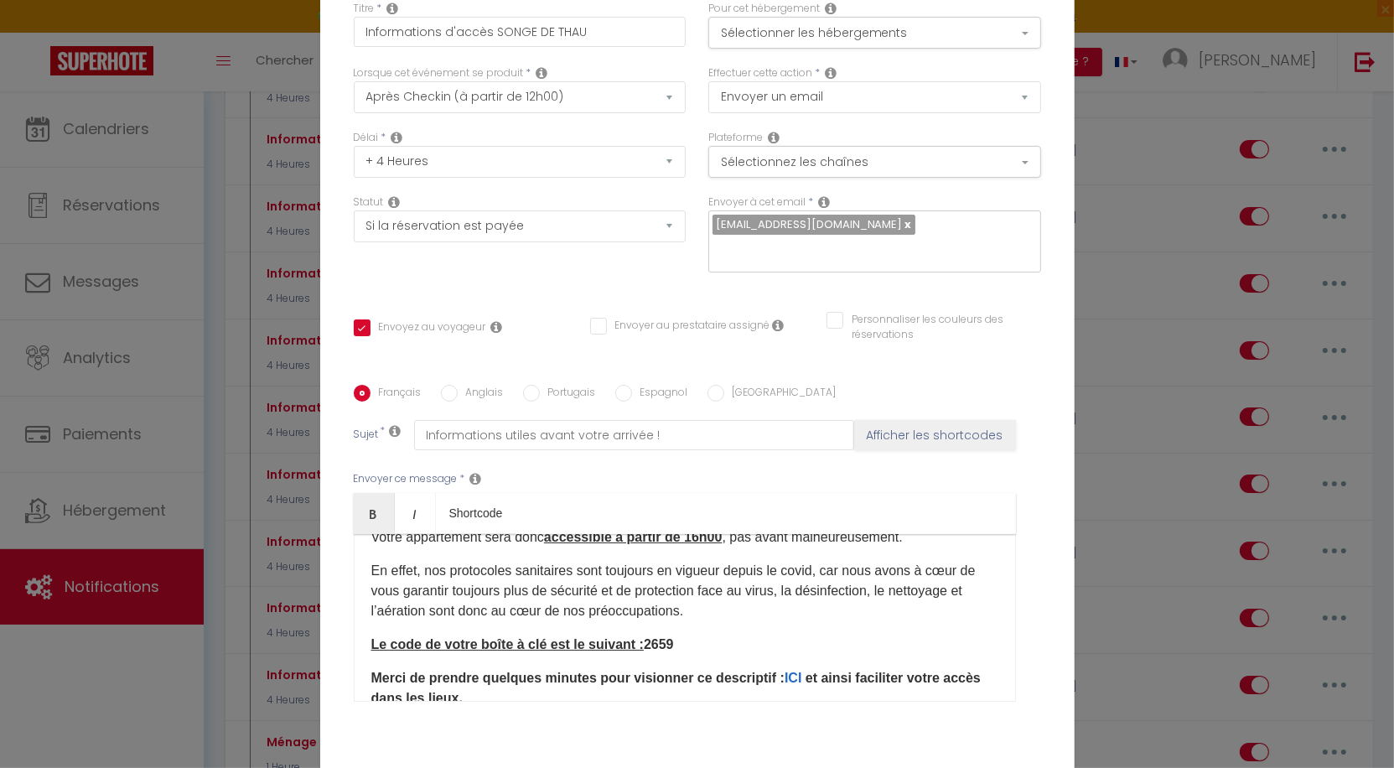
scroll to position [30, 0]
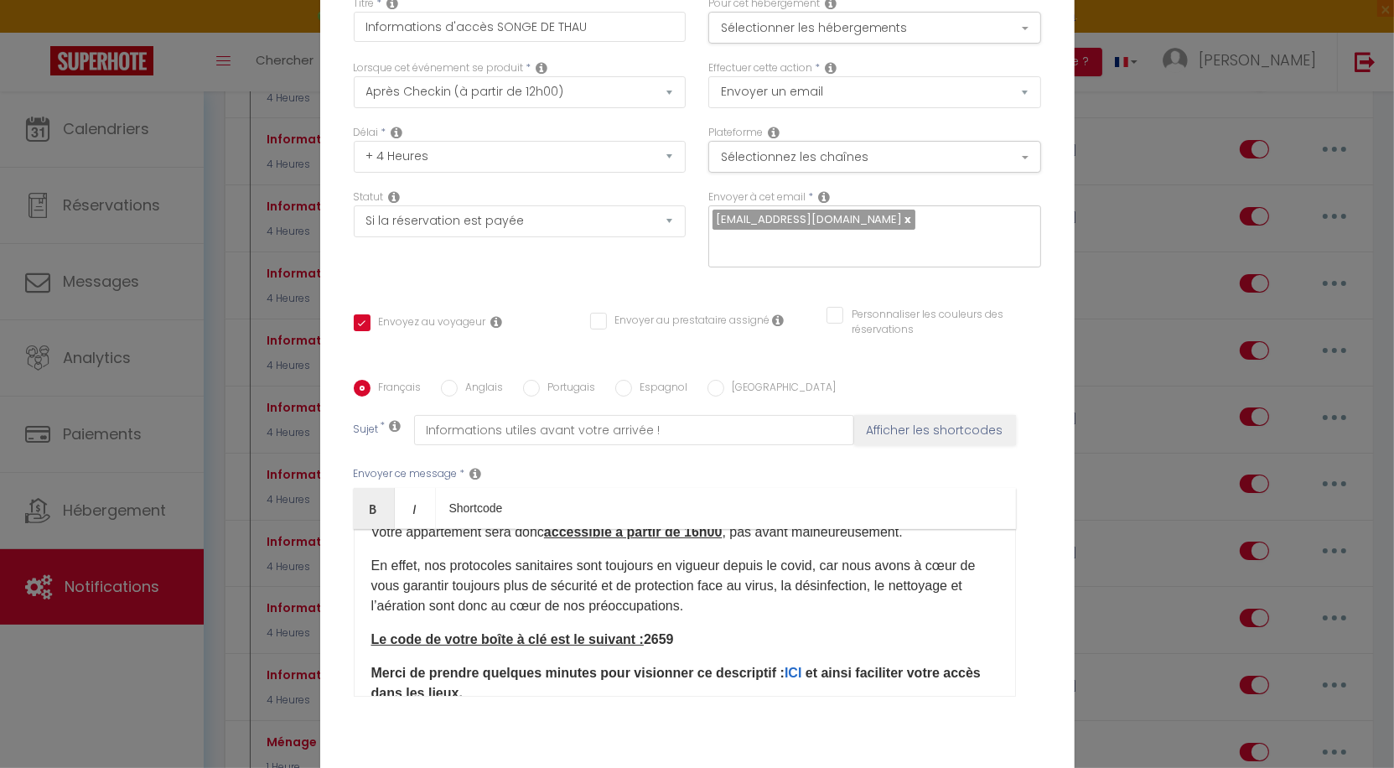
click at [685, 641] on p "Le code de votre boîte à clé est le suivant : 2659" at bounding box center [684, 640] width 627 height 20
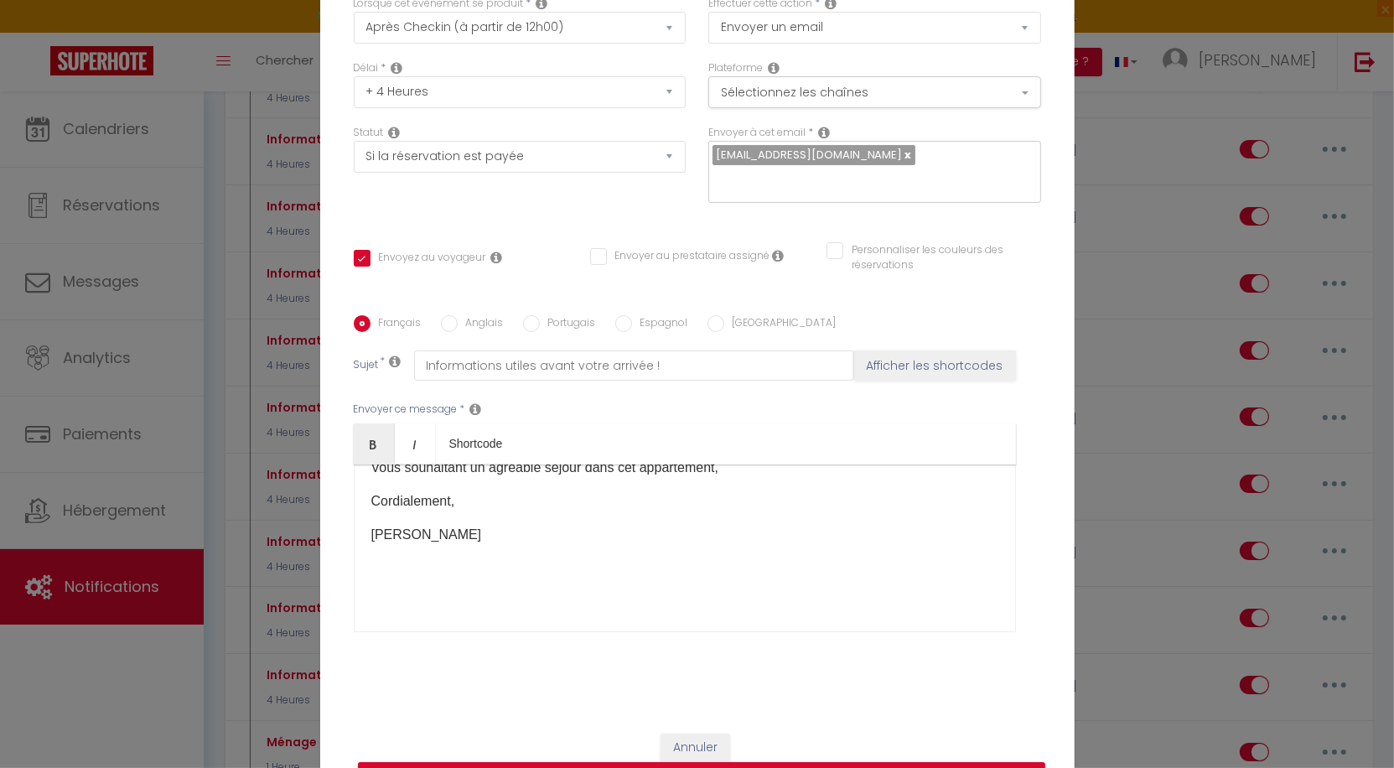
scroll to position [137, 0]
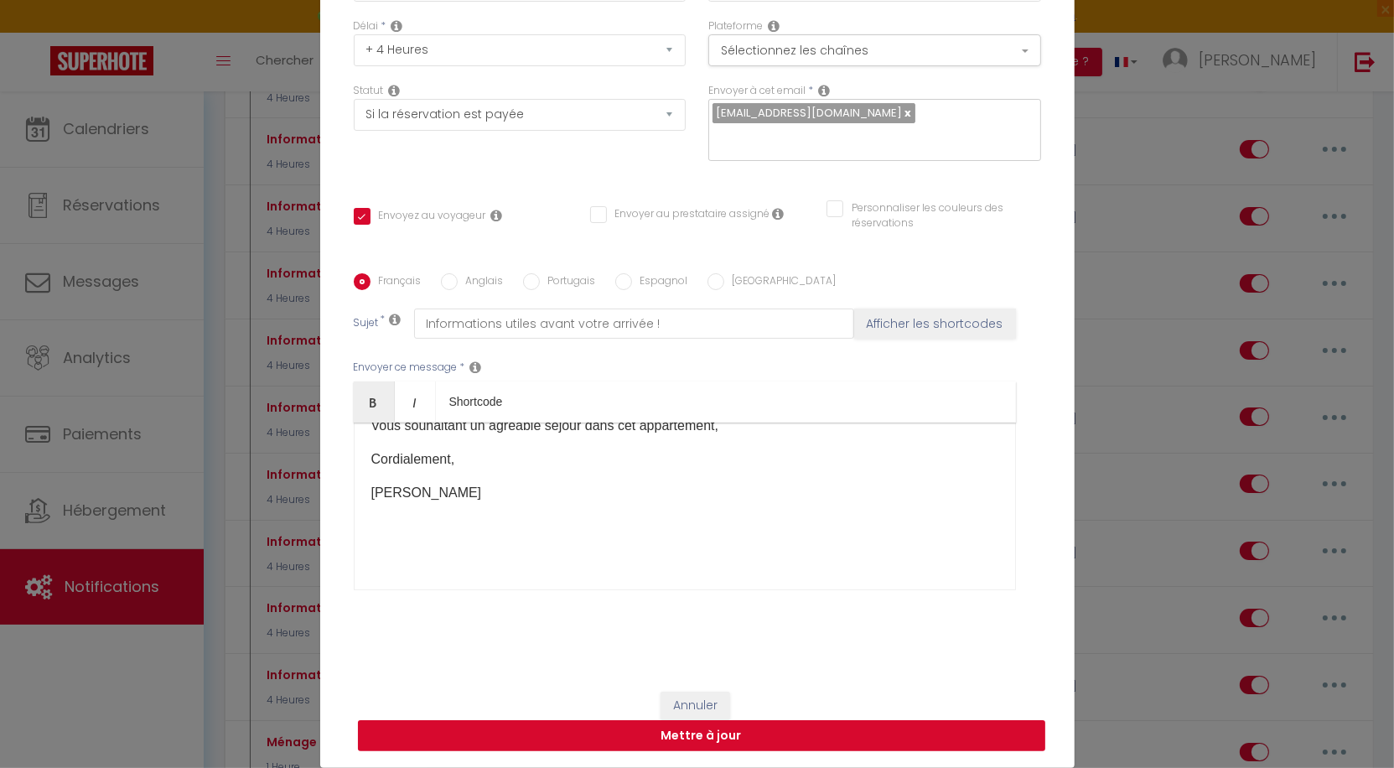
click at [709, 741] on button "Mettre à jour" at bounding box center [701, 736] width 687 height 32
checkbox input "true"
checkbox input "false"
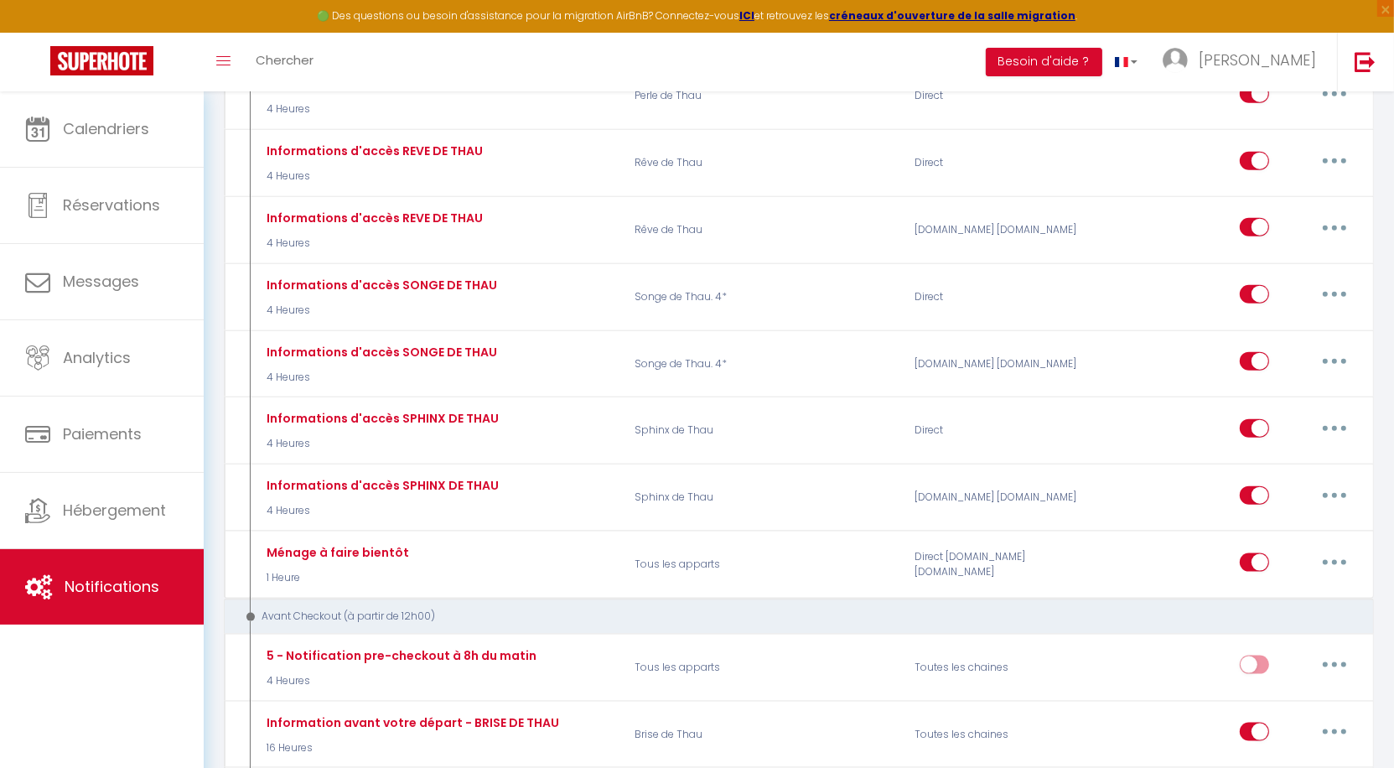
scroll to position [2124, 0]
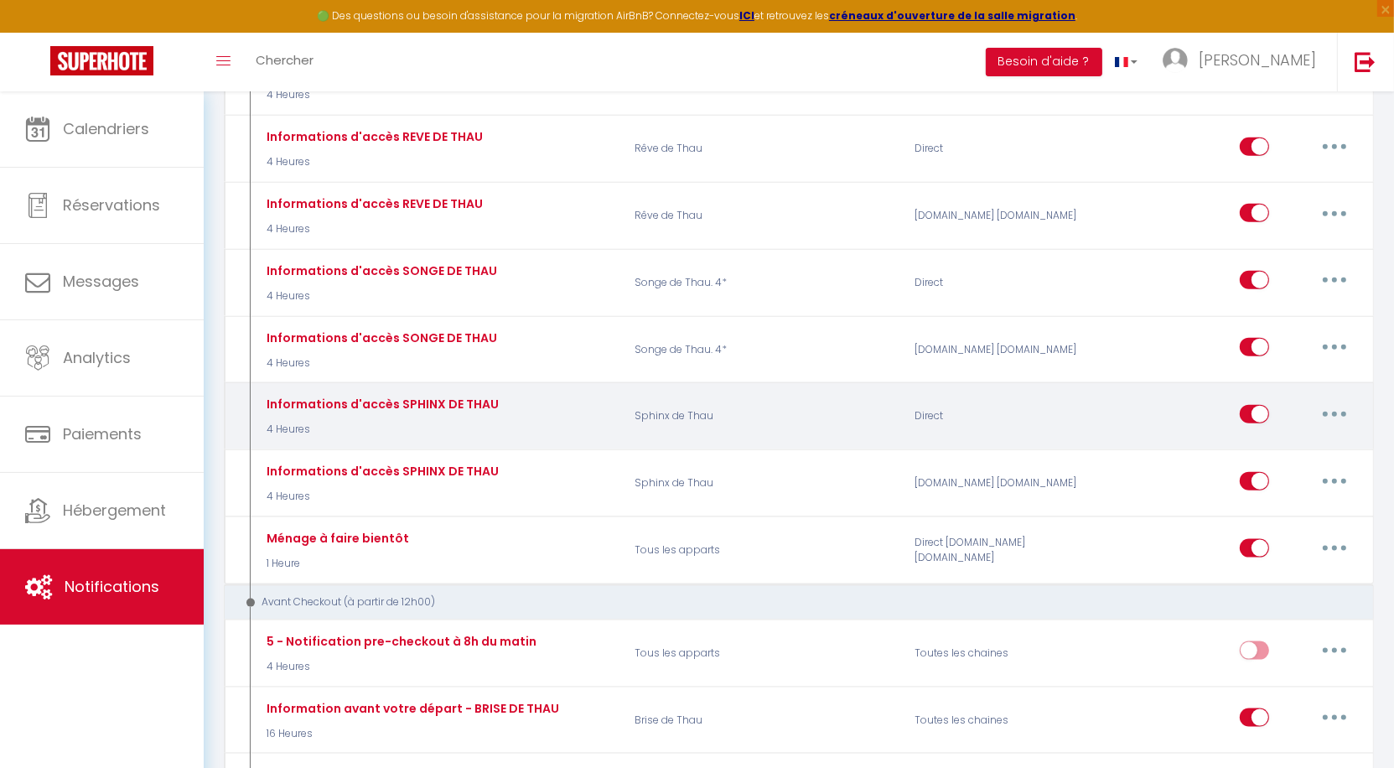
click at [1336, 401] on button "button" at bounding box center [1334, 414] width 47 height 27
click at [1288, 468] on link "Dupliquer" at bounding box center [1291, 482] width 124 height 29
select select
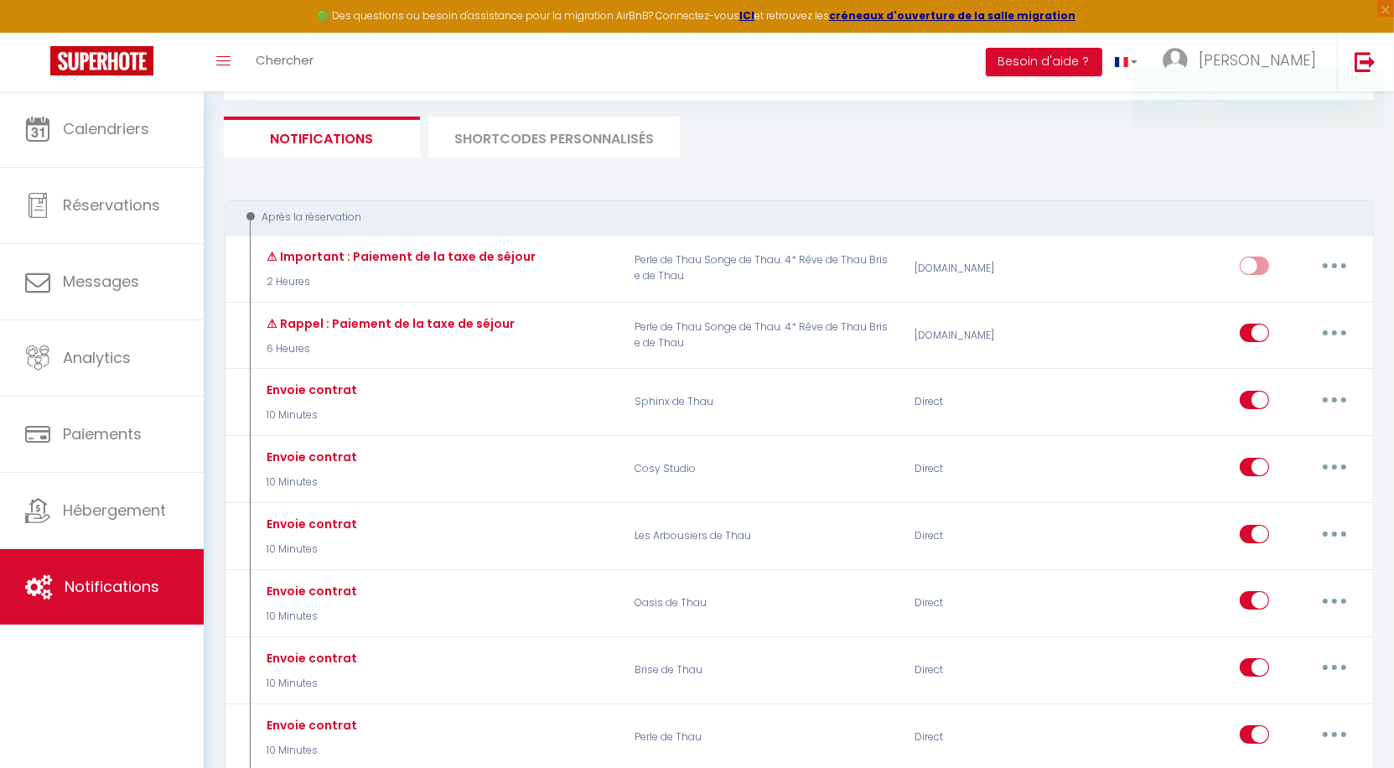
checkbox input "false"
select select
checkbox input "false"
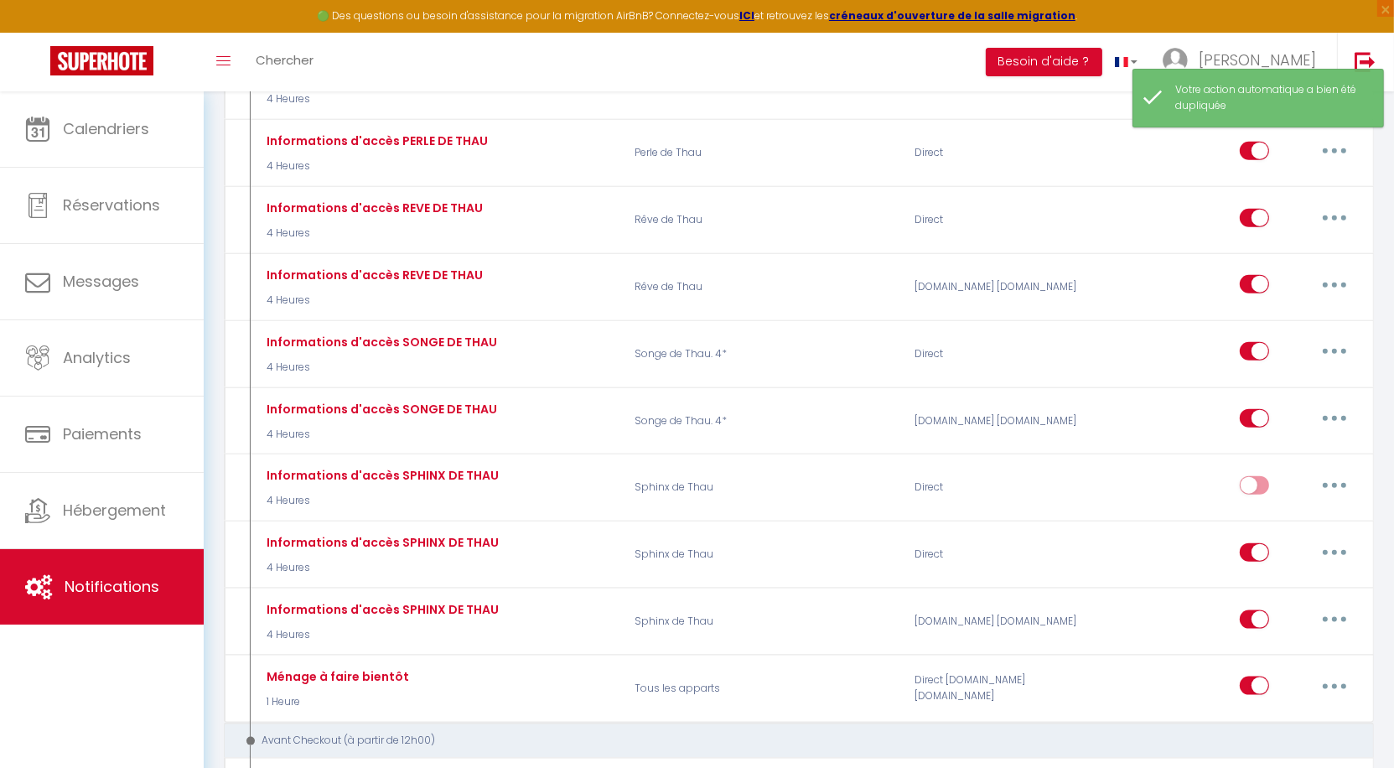
scroll to position [2054, 0]
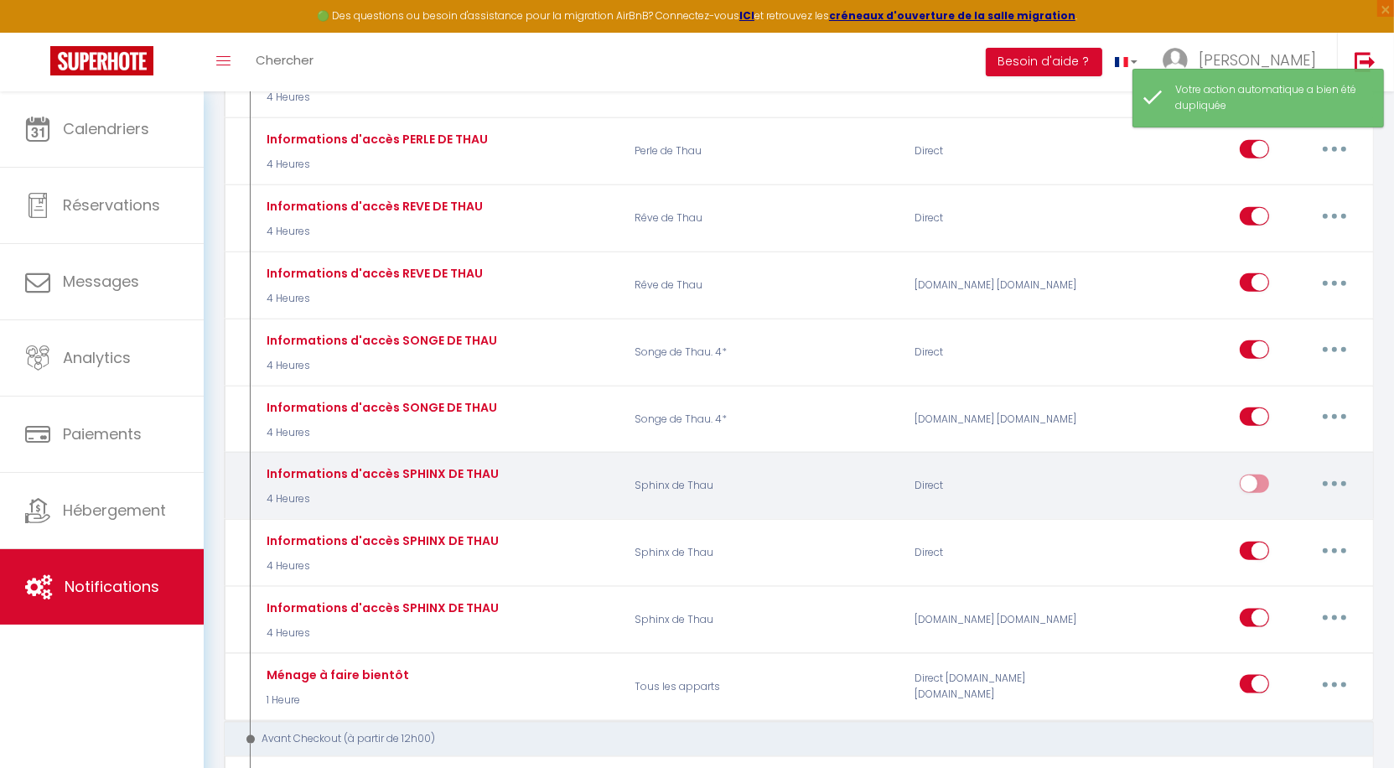
click at [1343, 470] on button "button" at bounding box center [1334, 483] width 47 height 27
click at [1285, 507] on link "Editer" at bounding box center [1291, 521] width 124 height 29
type input "Informations d'accès SPHINX DE THAU"
select select "3"
select select "4 Heures"
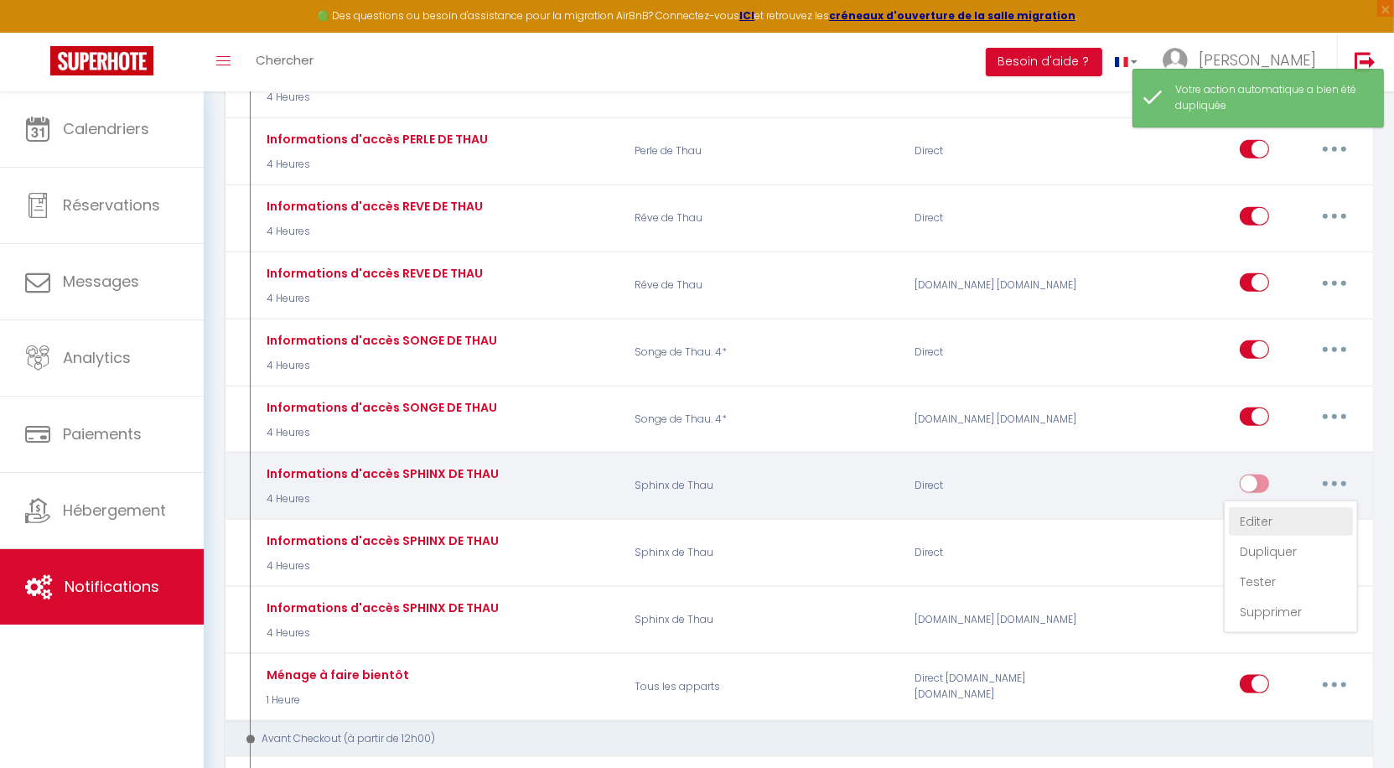
select select "if_booking_is_paid"
checkbox input "true"
checkbox input "false"
radio input "true"
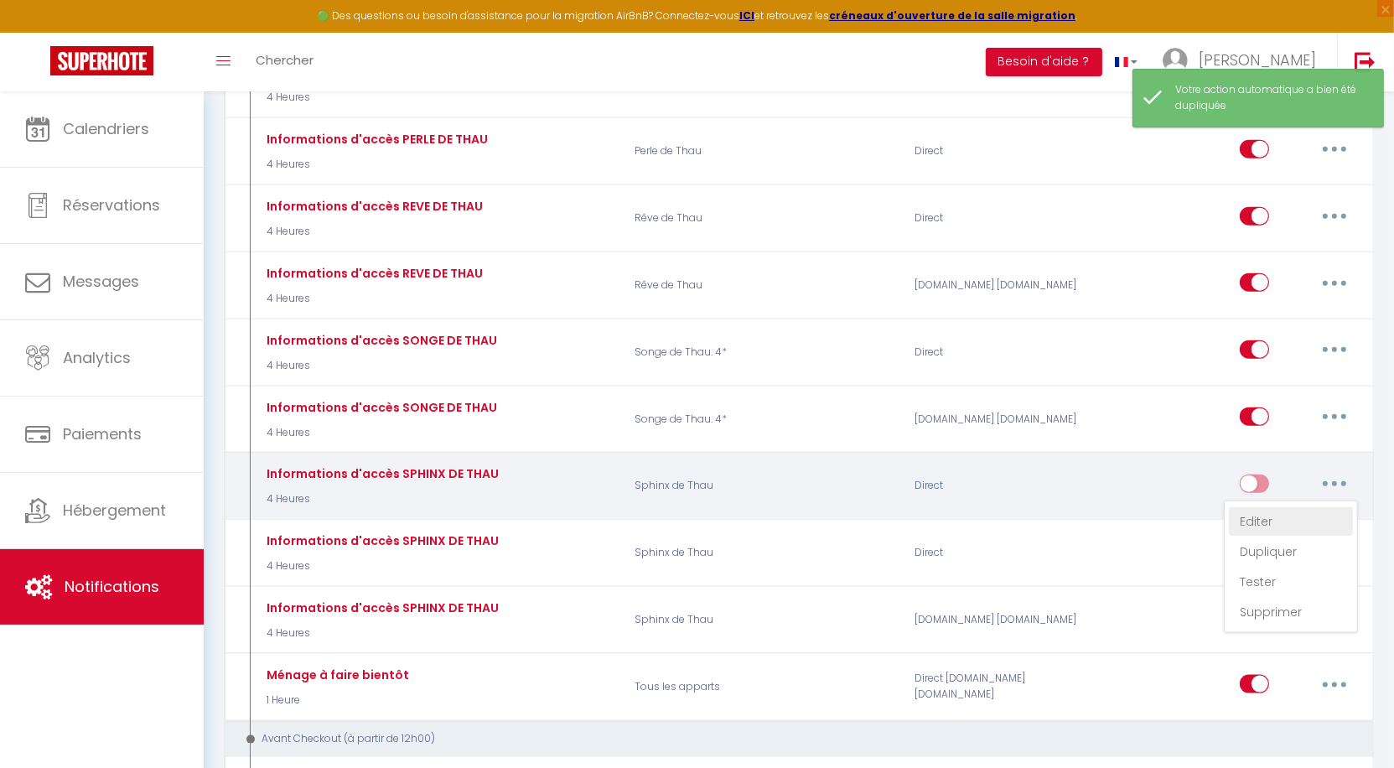
type input "Informations utiles avant votre arrivée !"
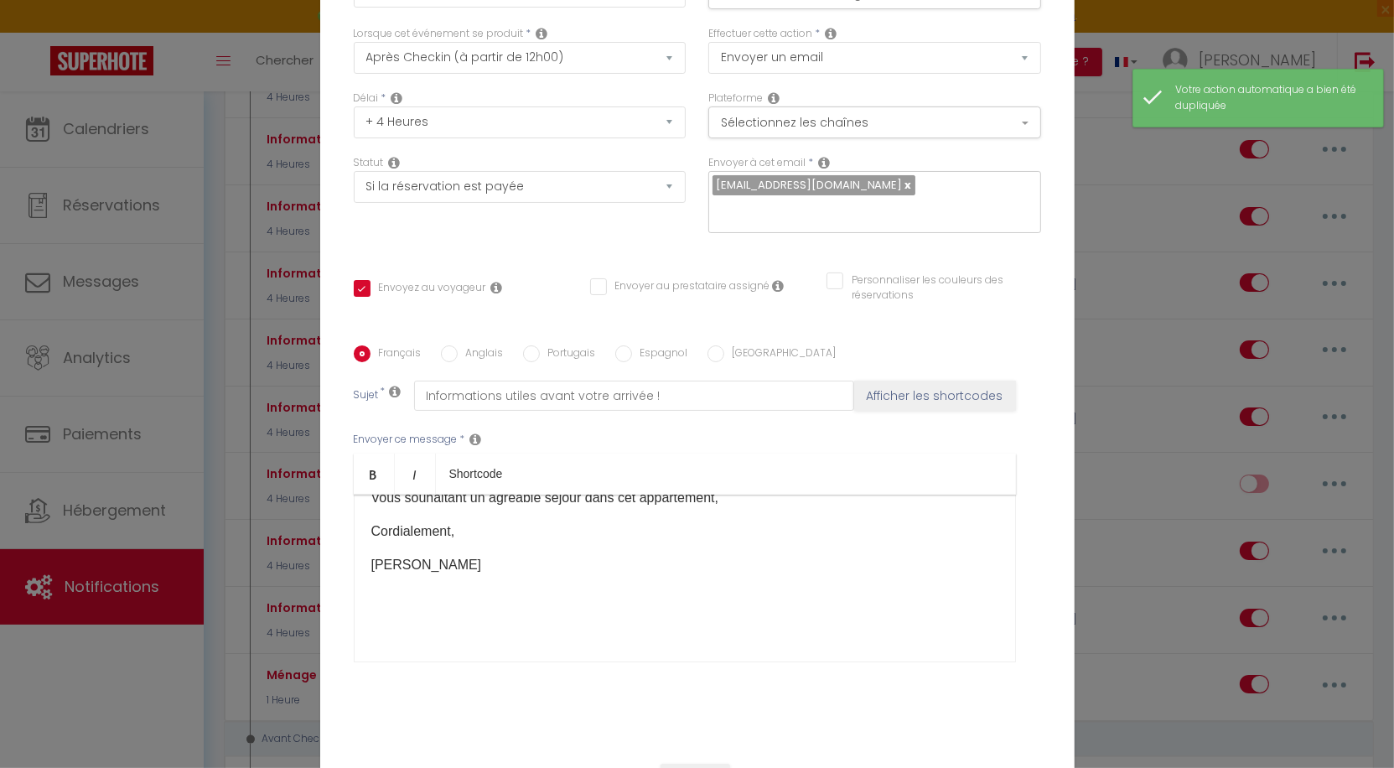
scroll to position [0, 0]
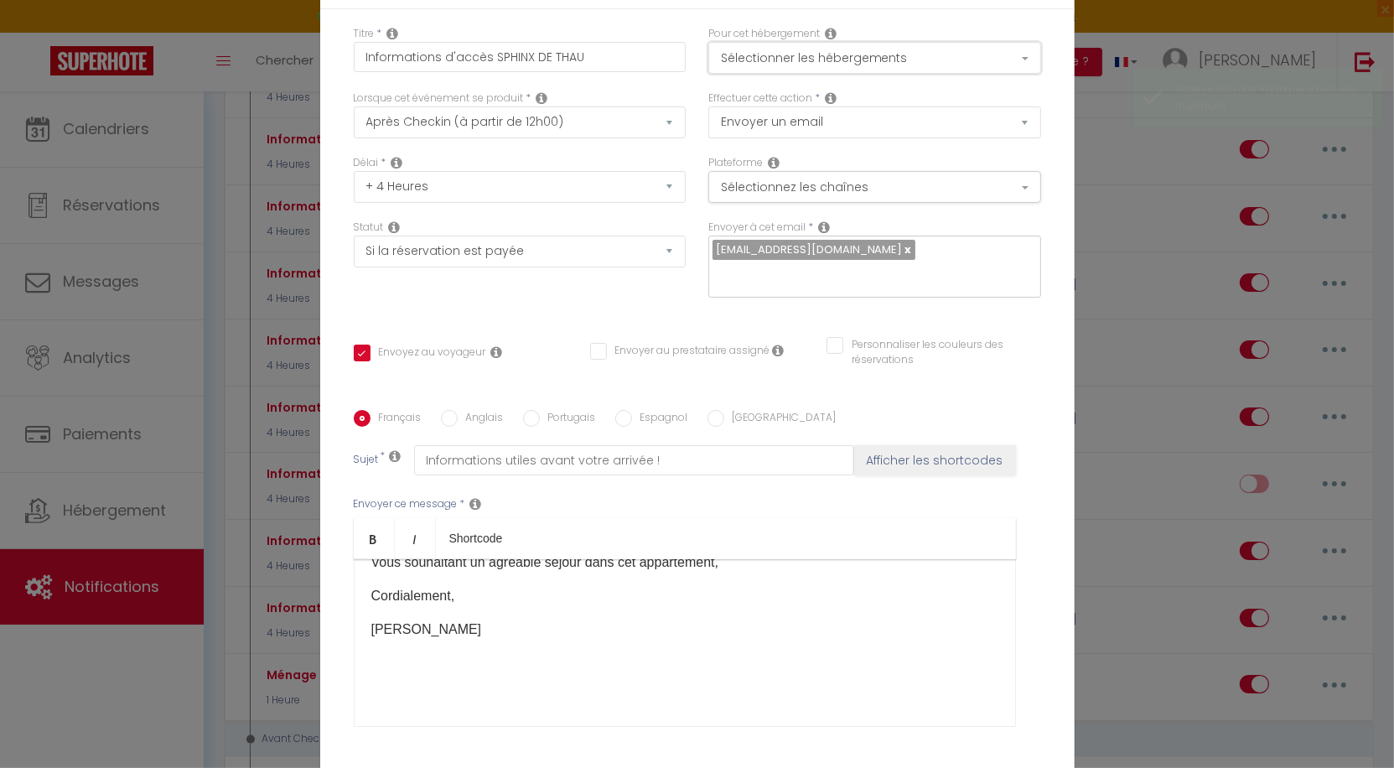
click at [874, 54] on button "Sélectionner les hébergements" at bounding box center [874, 58] width 333 height 32
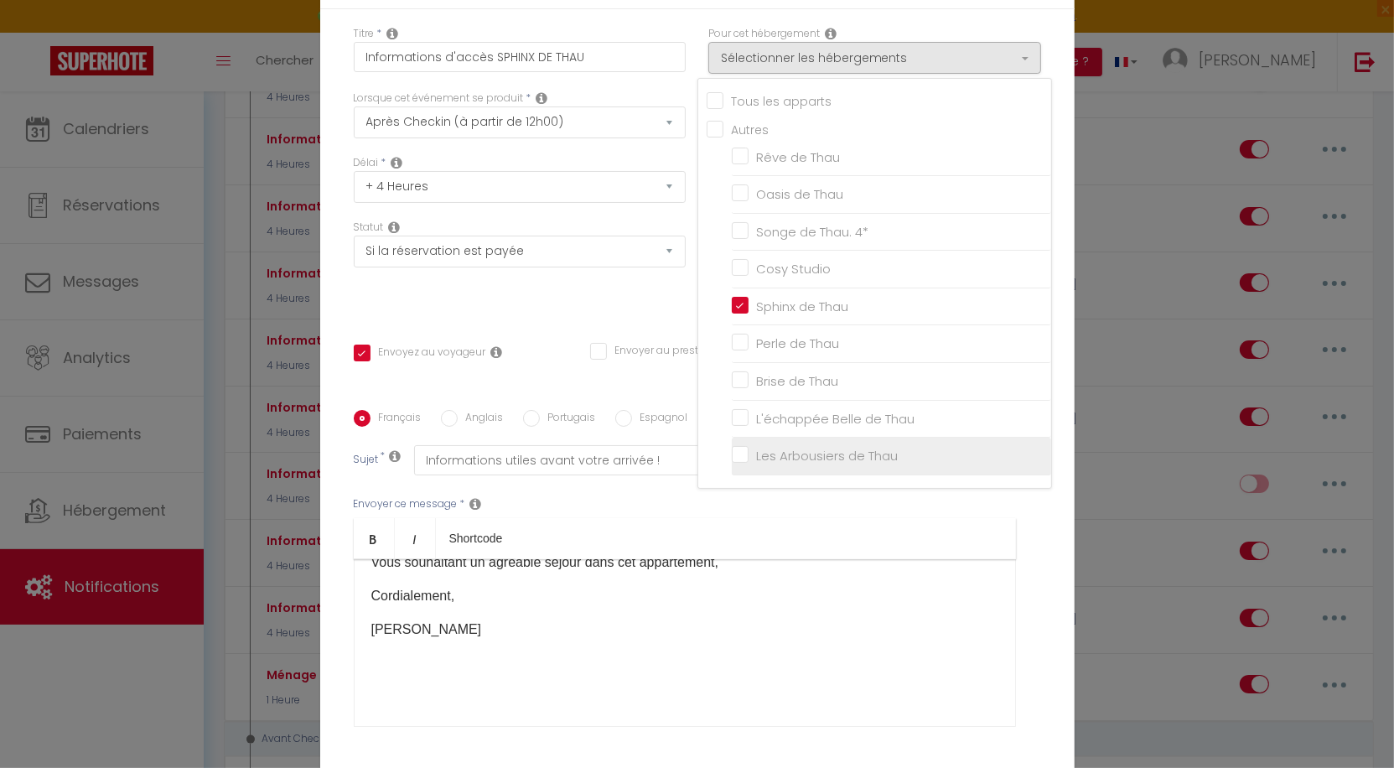
click at [741, 450] on input "Les Arbousiers de Thau" at bounding box center [891, 456] width 319 height 17
checkbox input "true"
checkbox input "false"
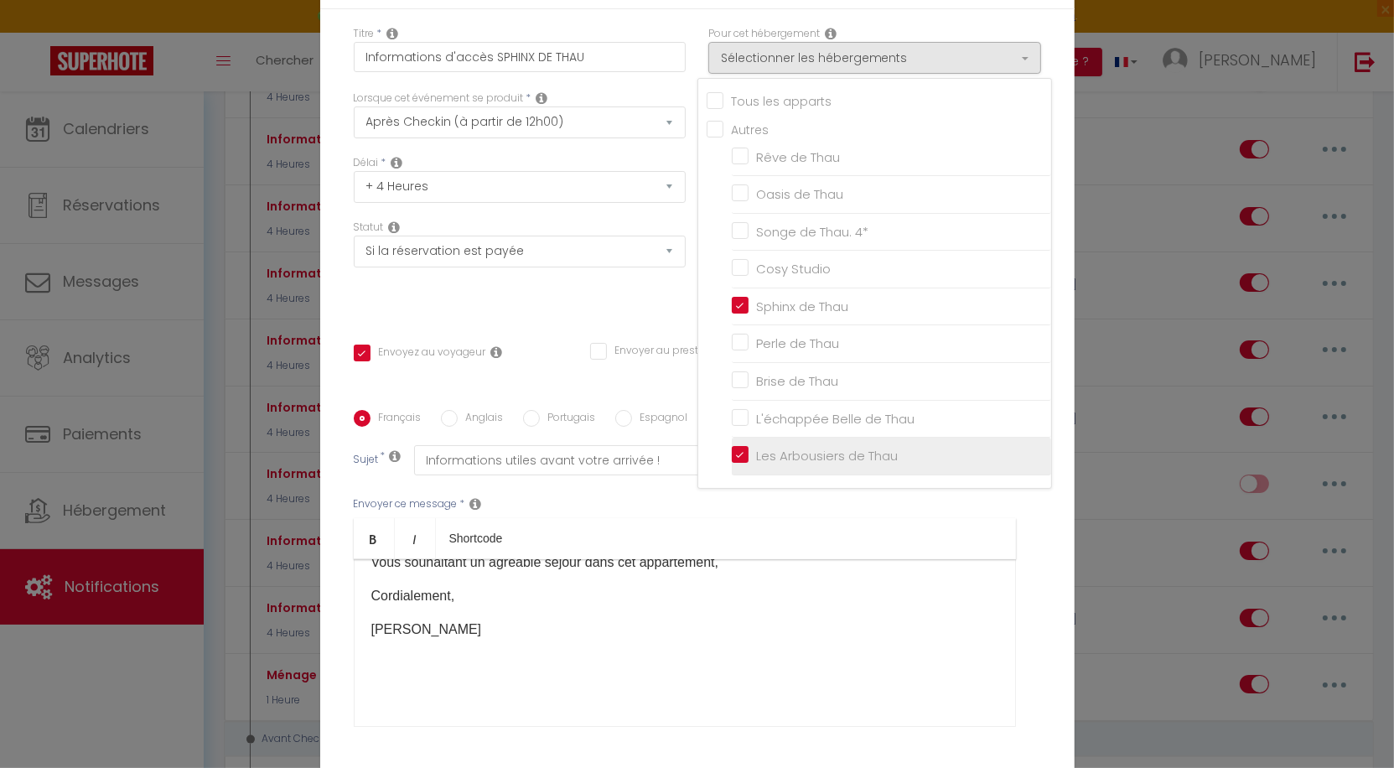
checkbox input "false"
checkbox input "true"
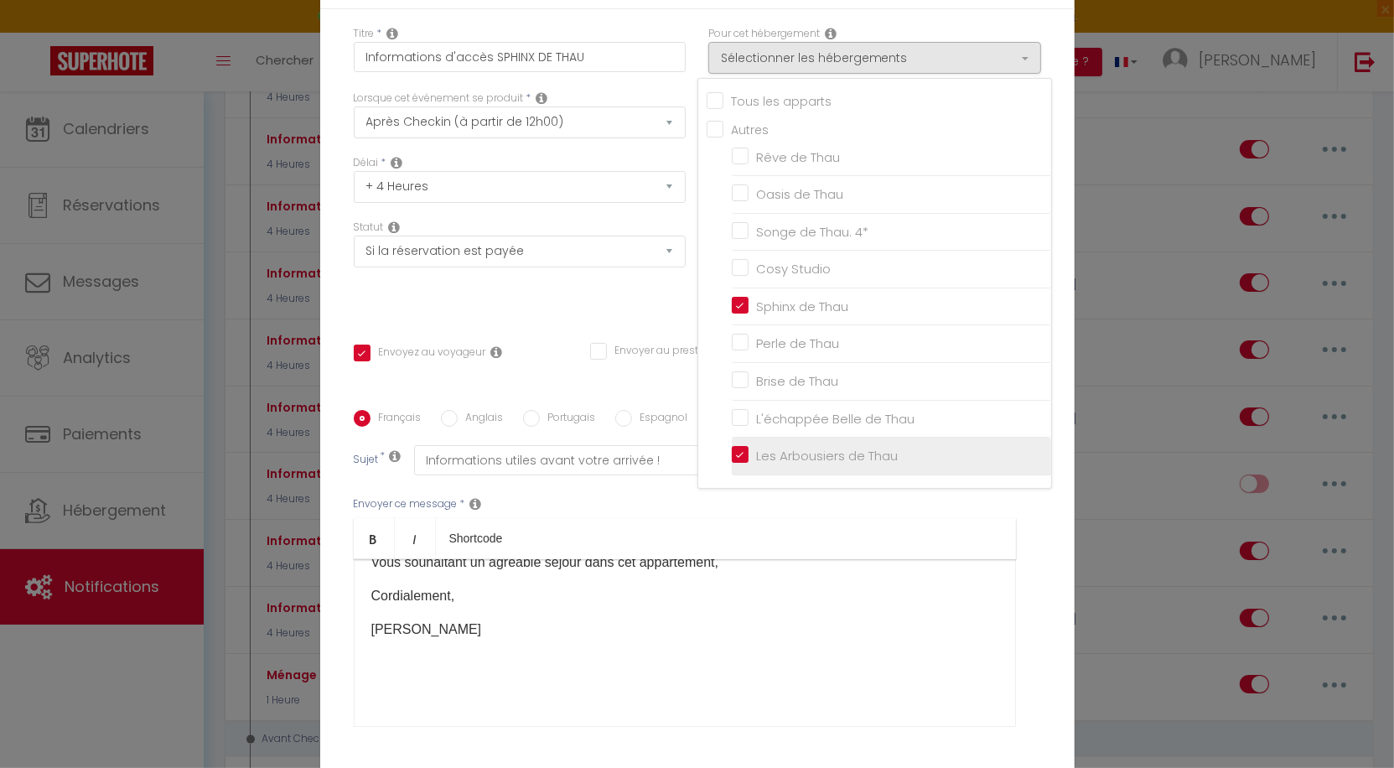
checkbox input "false"
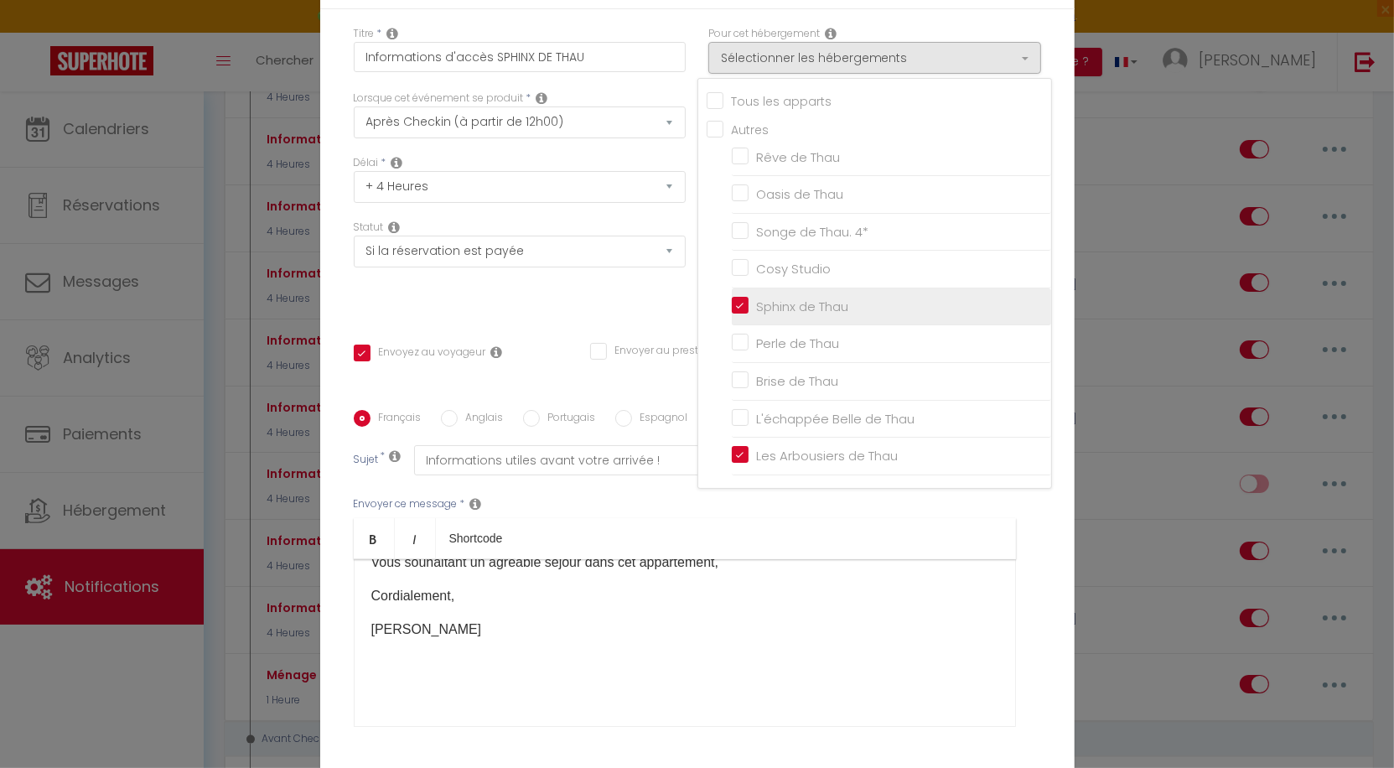
click at [734, 298] on input "Sphinx de Thau" at bounding box center [891, 306] width 319 height 17
checkbox input "false"
click at [690, 20] on div "Titre * Informations d'accès SPHINX DE THAU Pour cet hébergement Sélectionner l…" at bounding box center [697, 410] width 755 height 802
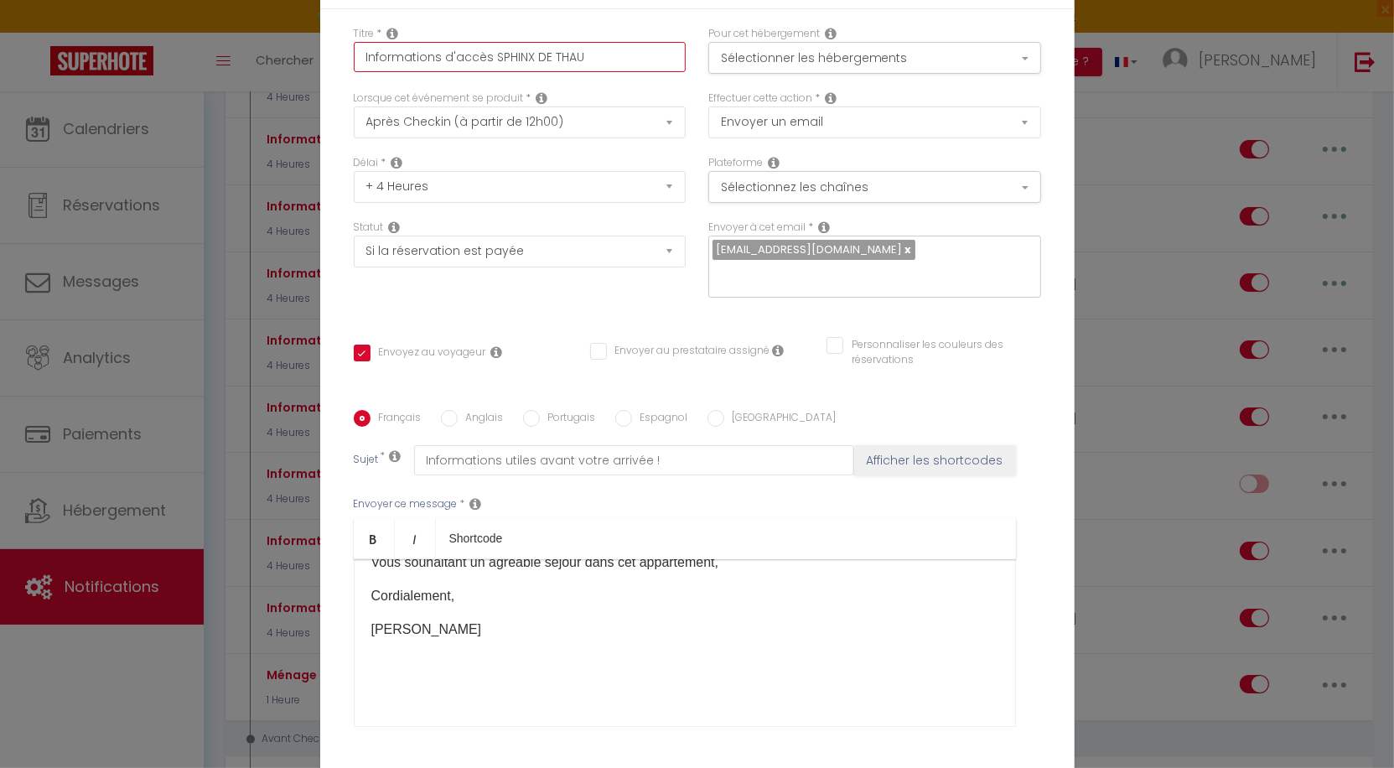
click at [506, 58] on input "Informations d'accès SPHINX DE THAU" at bounding box center [520, 57] width 333 height 30
type input "Informations d'accès [PERSON_NAME]"
checkbox input "true"
checkbox input "false"
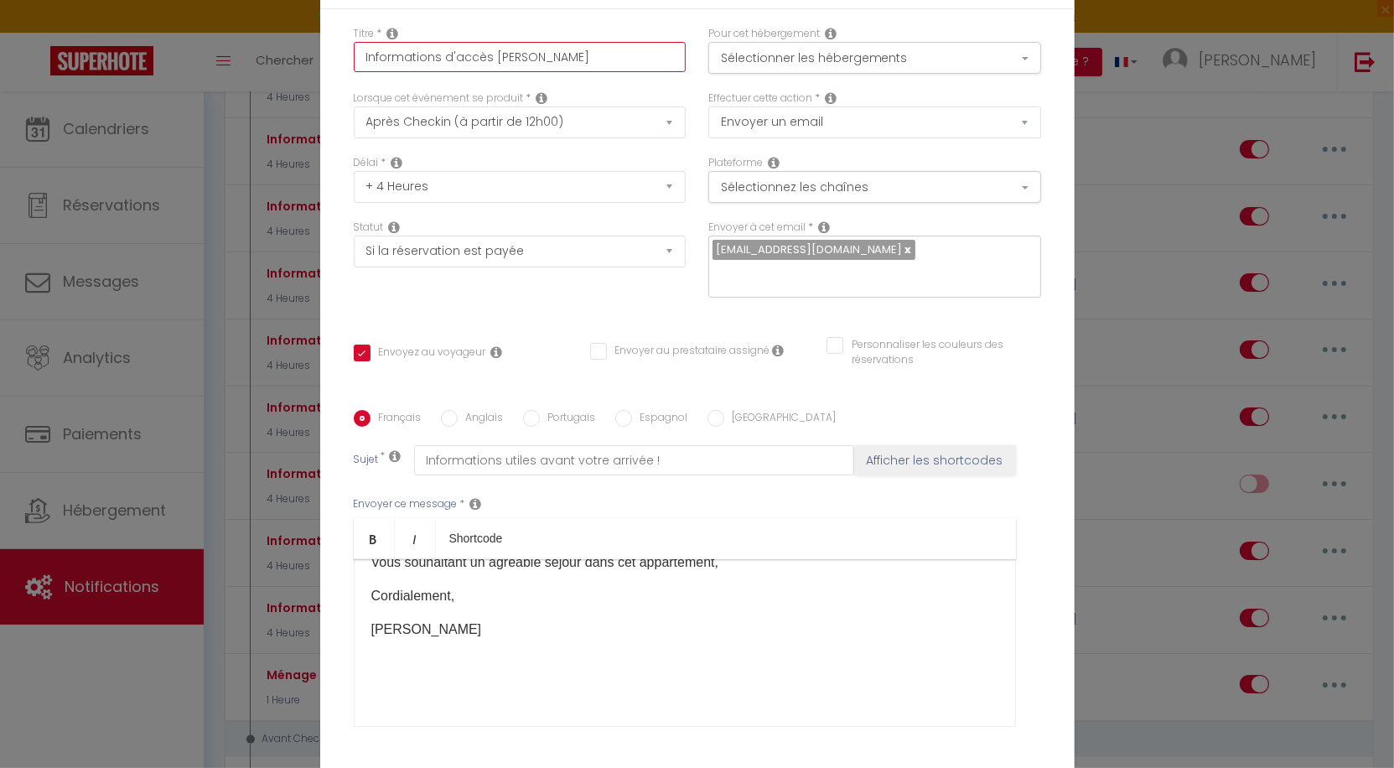
checkbox input "false"
type input "Informations d'accès LE DE THAU"
checkbox input "true"
checkbox input "false"
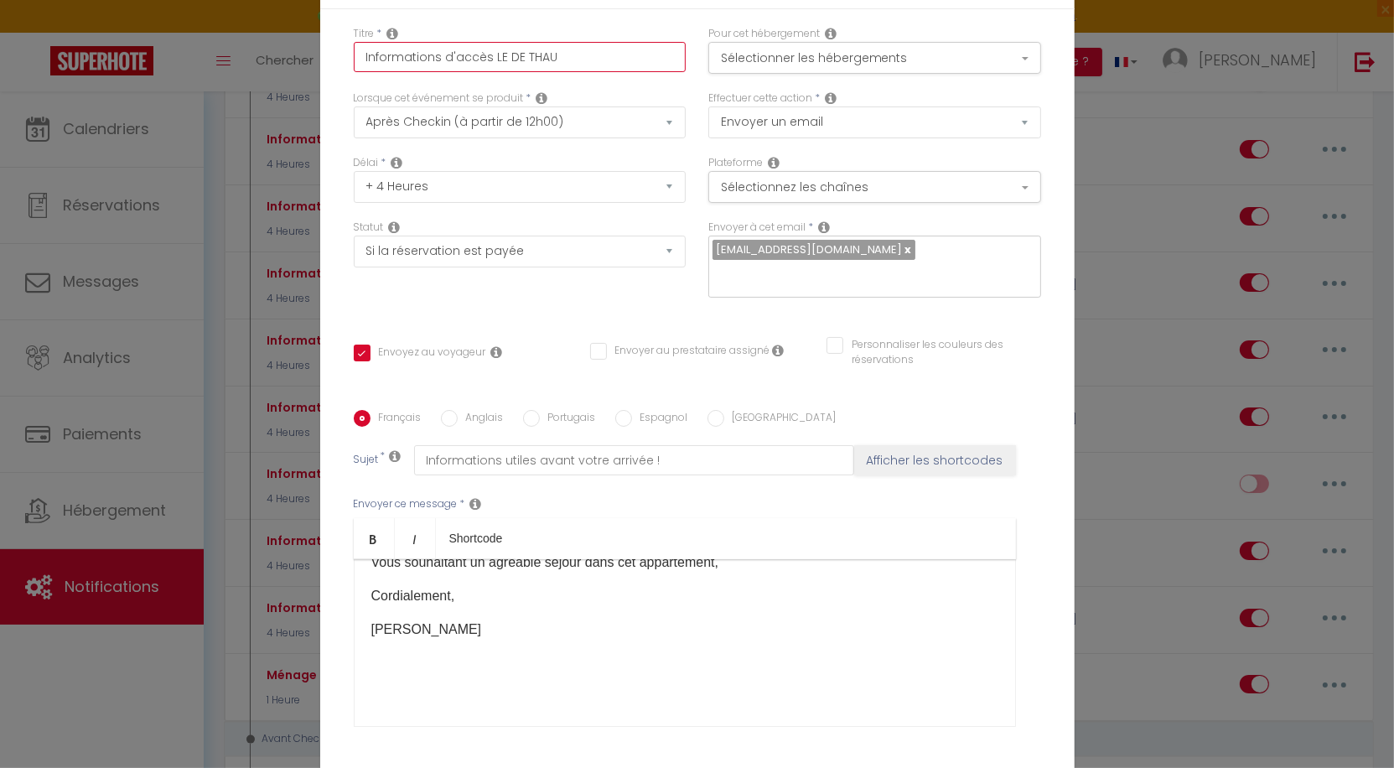
type input "Informations d'accès LES DE THAU"
checkbox input "true"
checkbox input "false"
type input "Informations d'accès LES DE THAU"
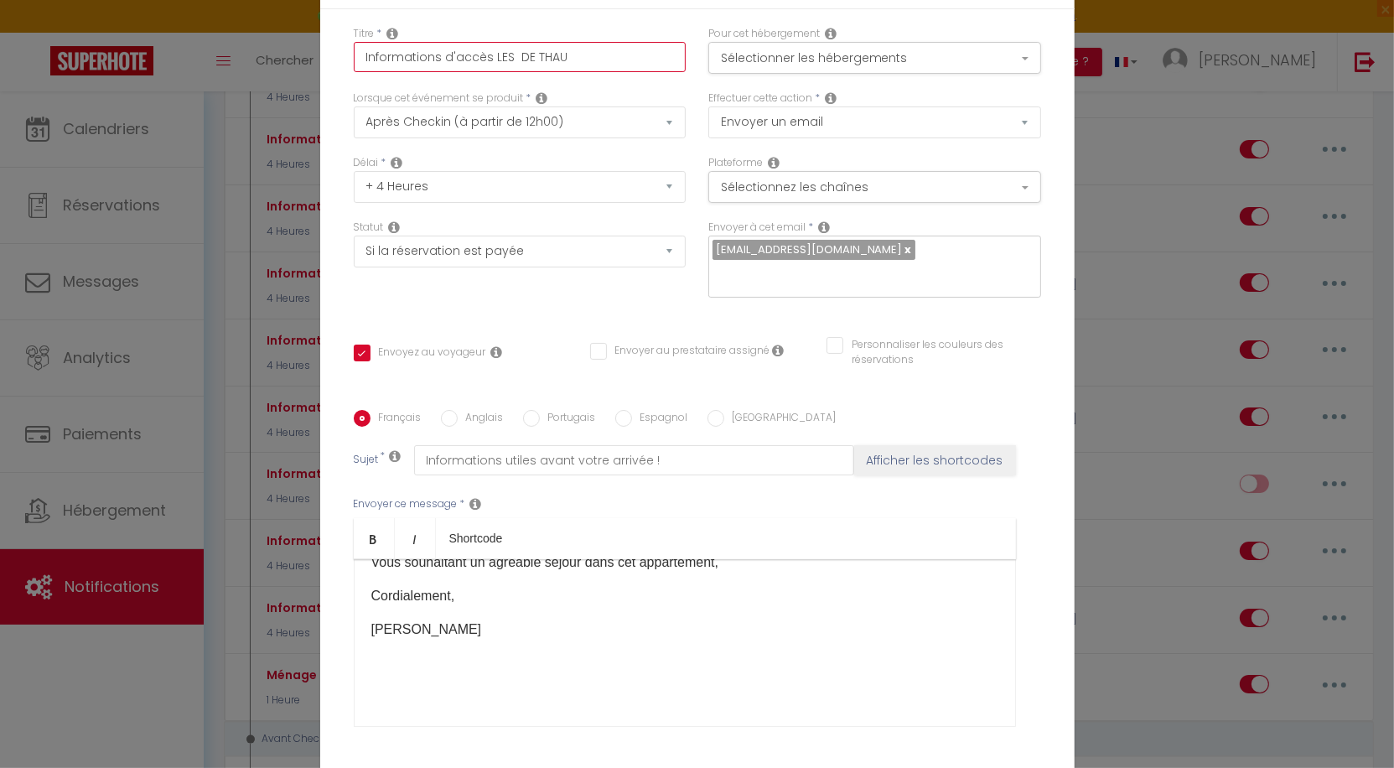
checkbox input "true"
checkbox input "false"
type input "Informations d'accès LES A DE THAU"
checkbox input "true"
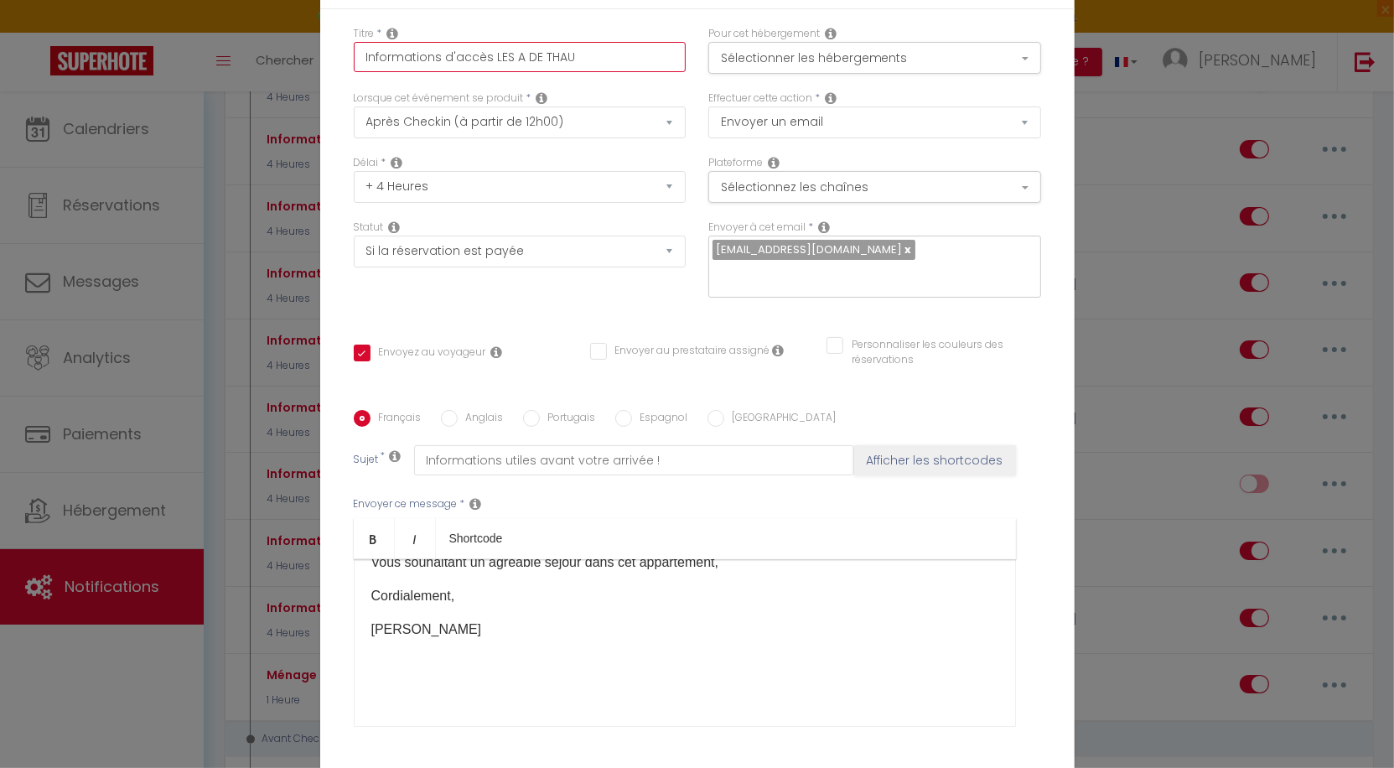
checkbox input "false"
type input "Informations d'accès LES AR DE THAU"
checkbox input "true"
checkbox input "false"
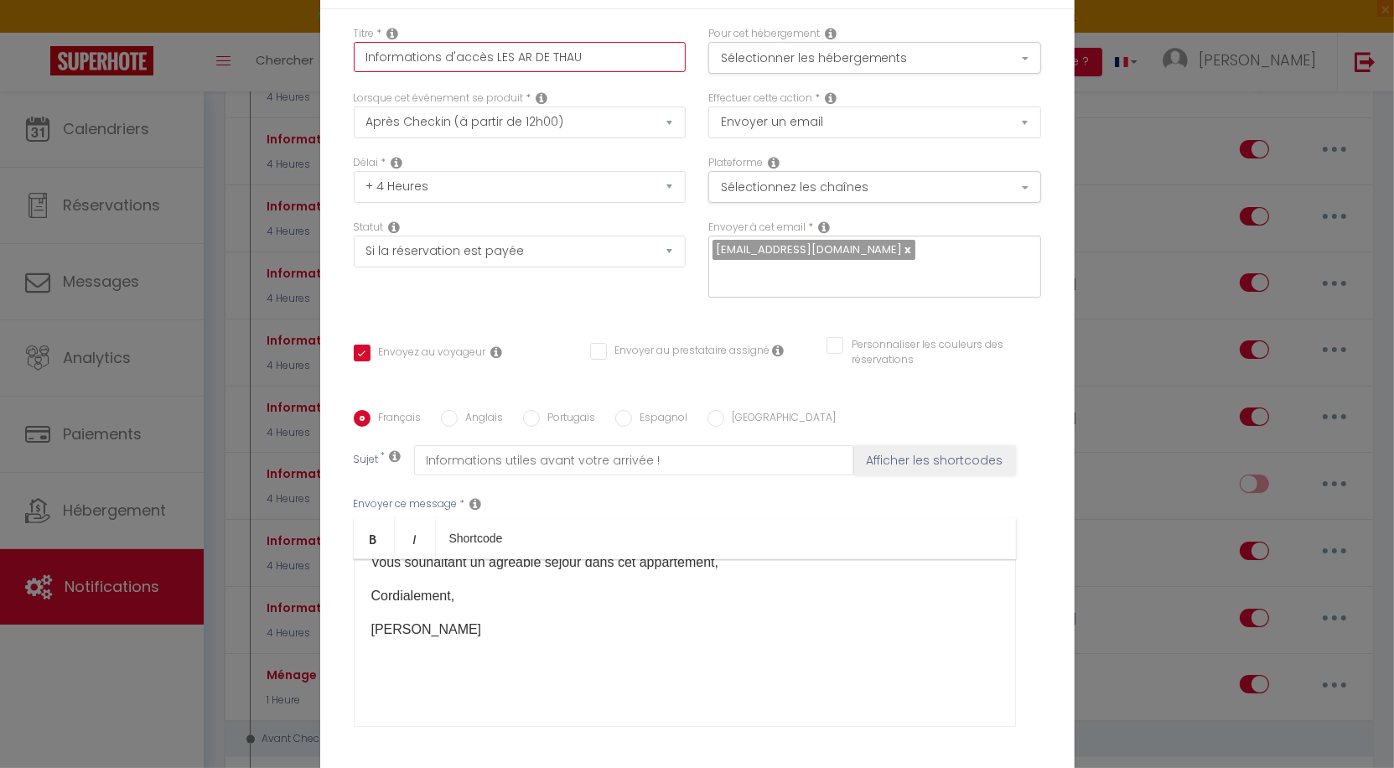
checkbox input "false"
type input "Informations d'accès LES ARB DE THAU"
checkbox input "true"
checkbox input "false"
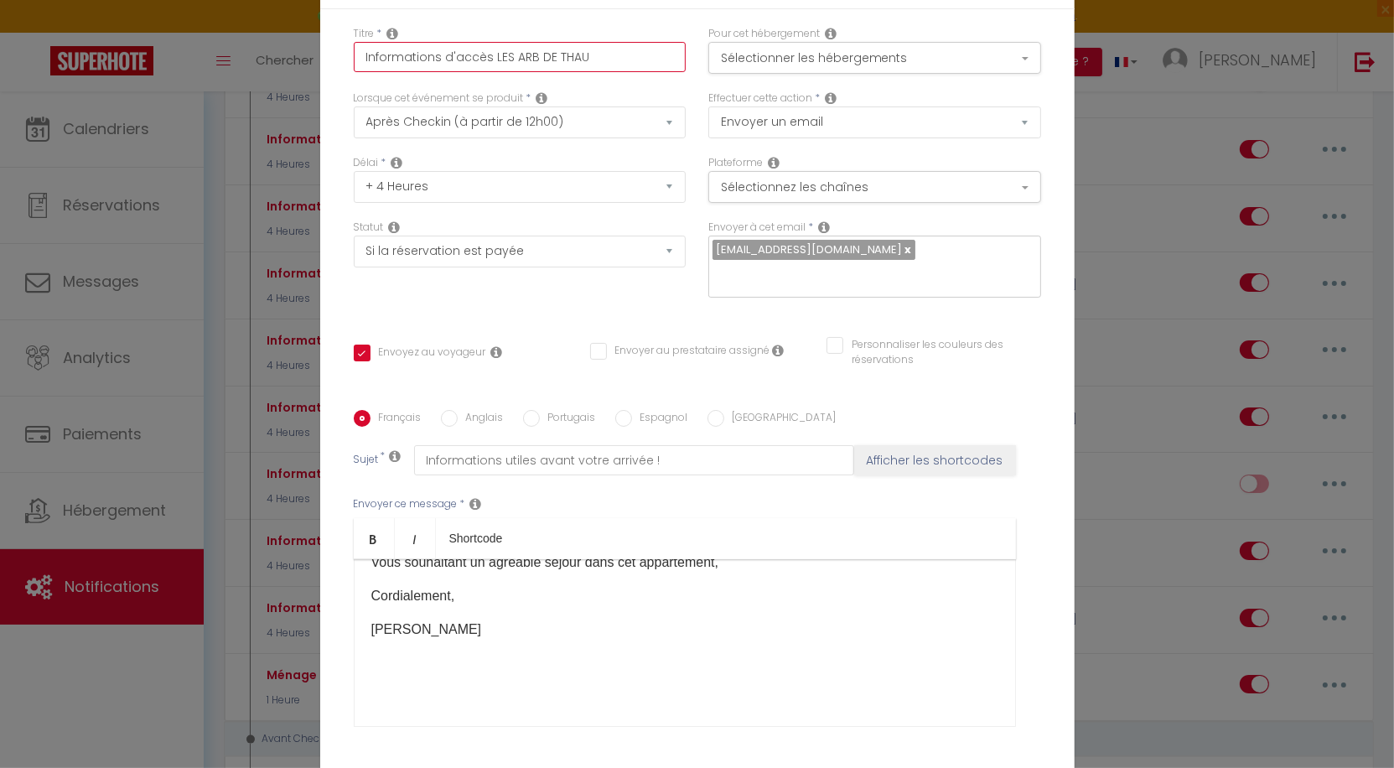
type input "Informations d'accès LES [PERSON_NAME]"
checkbox input "true"
checkbox input "false"
type input "Informations d'accès LES ARBOU DE THAU"
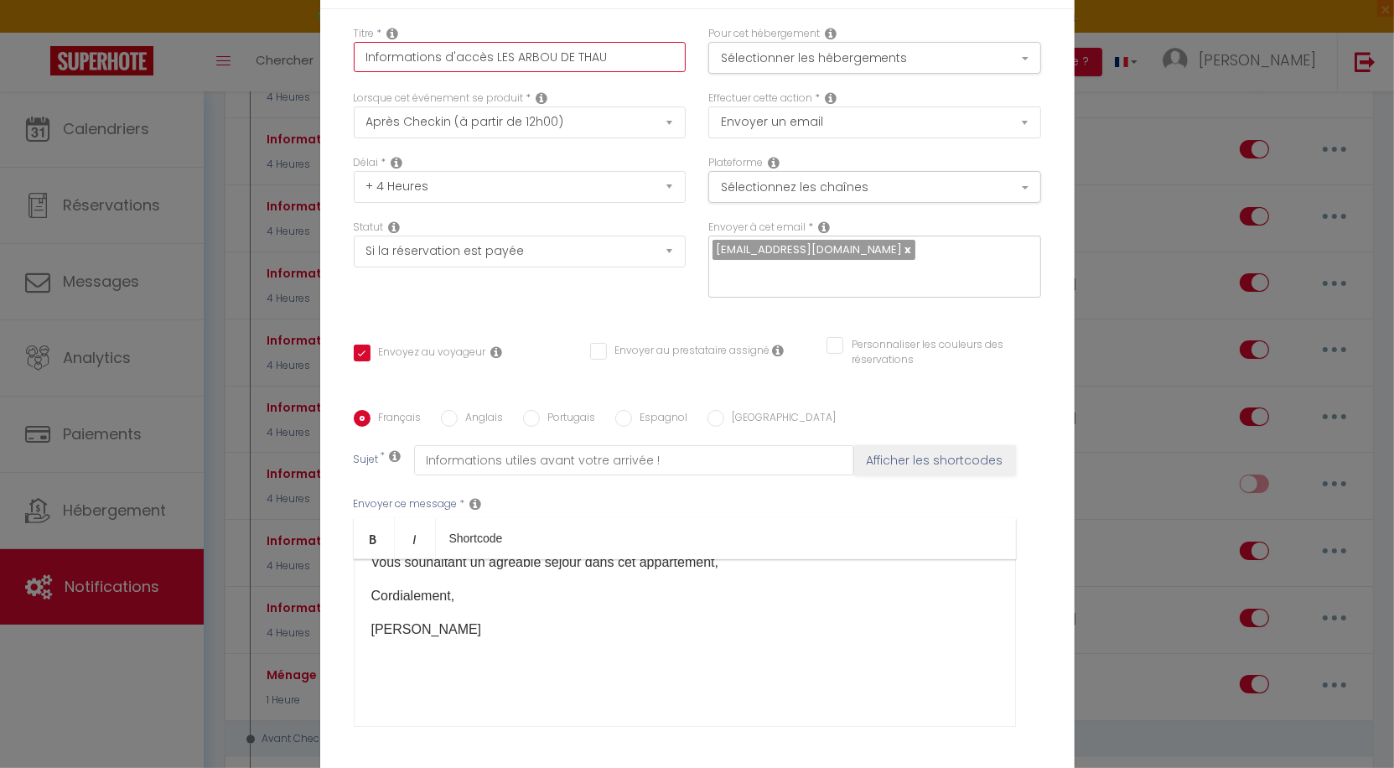
checkbox input "true"
checkbox input "false"
type input "Informations d'accès LES [PERSON_NAME] DE THAU"
checkbox input "true"
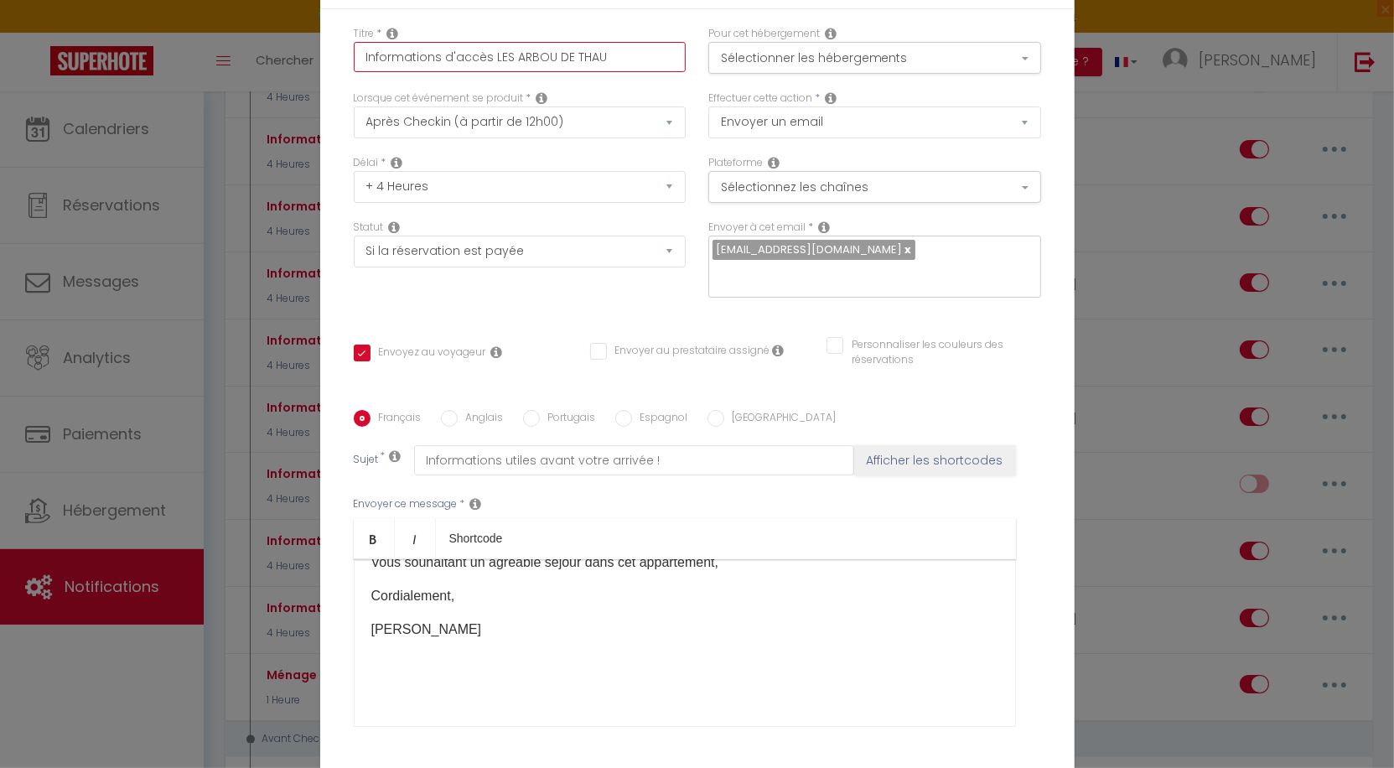
checkbox input "false"
type input "Informations d'accès LES ARBOU DE THAU"
checkbox input "true"
checkbox input "false"
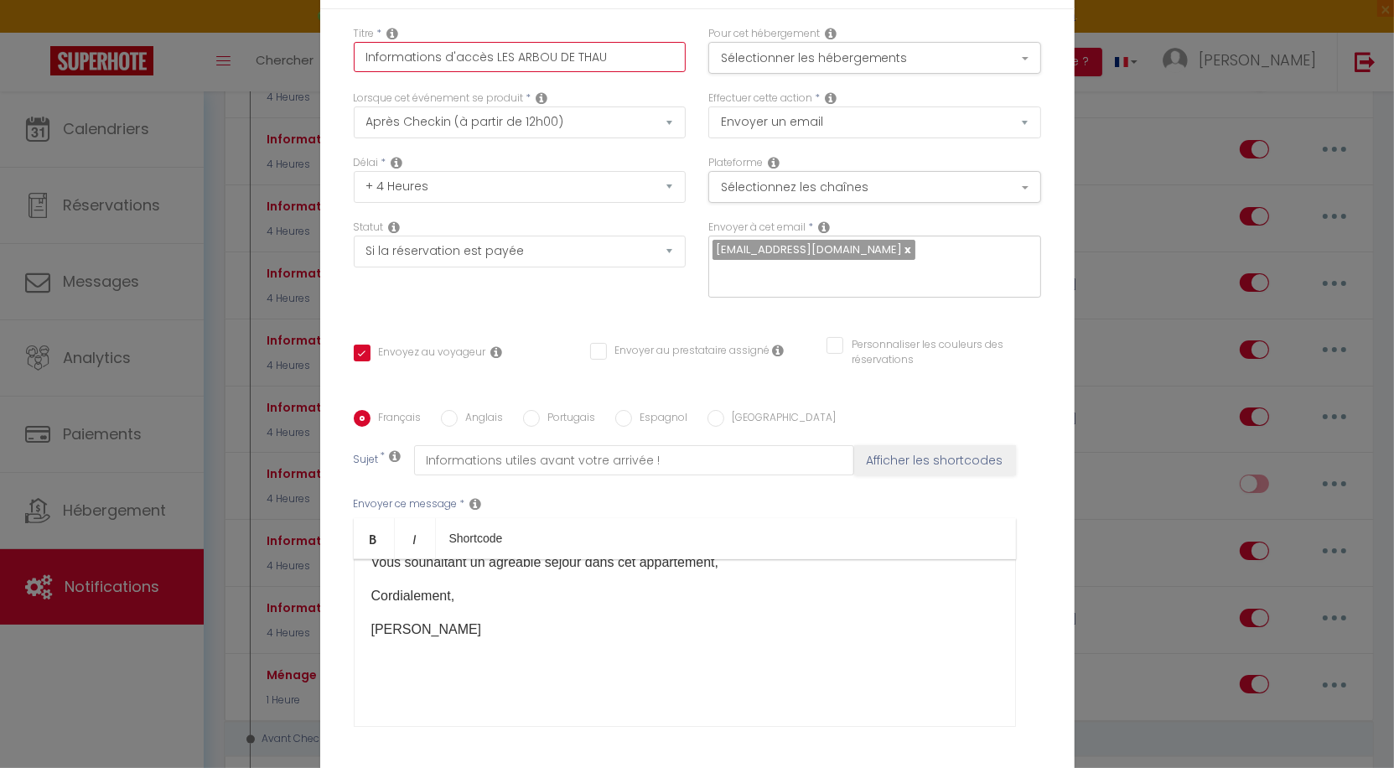
checkbox input "false"
type input "Informations d'accès LES ARBOUS DE THAU"
checkbox input "true"
checkbox input "false"
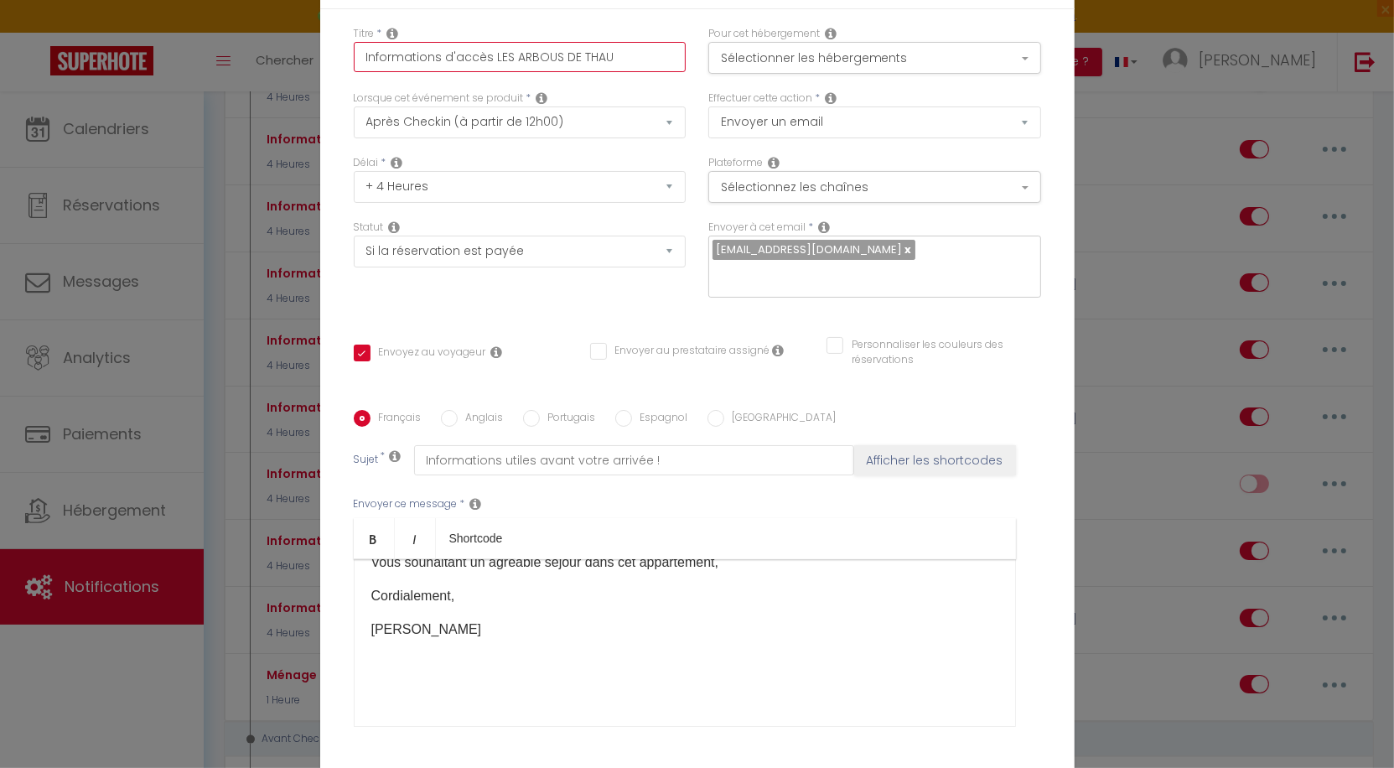
type input "Informations d'accès LES ARBOUSI DE THAU"
checkbox input "true"
checkbox input "false"
type input "Informations d'accès LES [PERSON_NAME]"
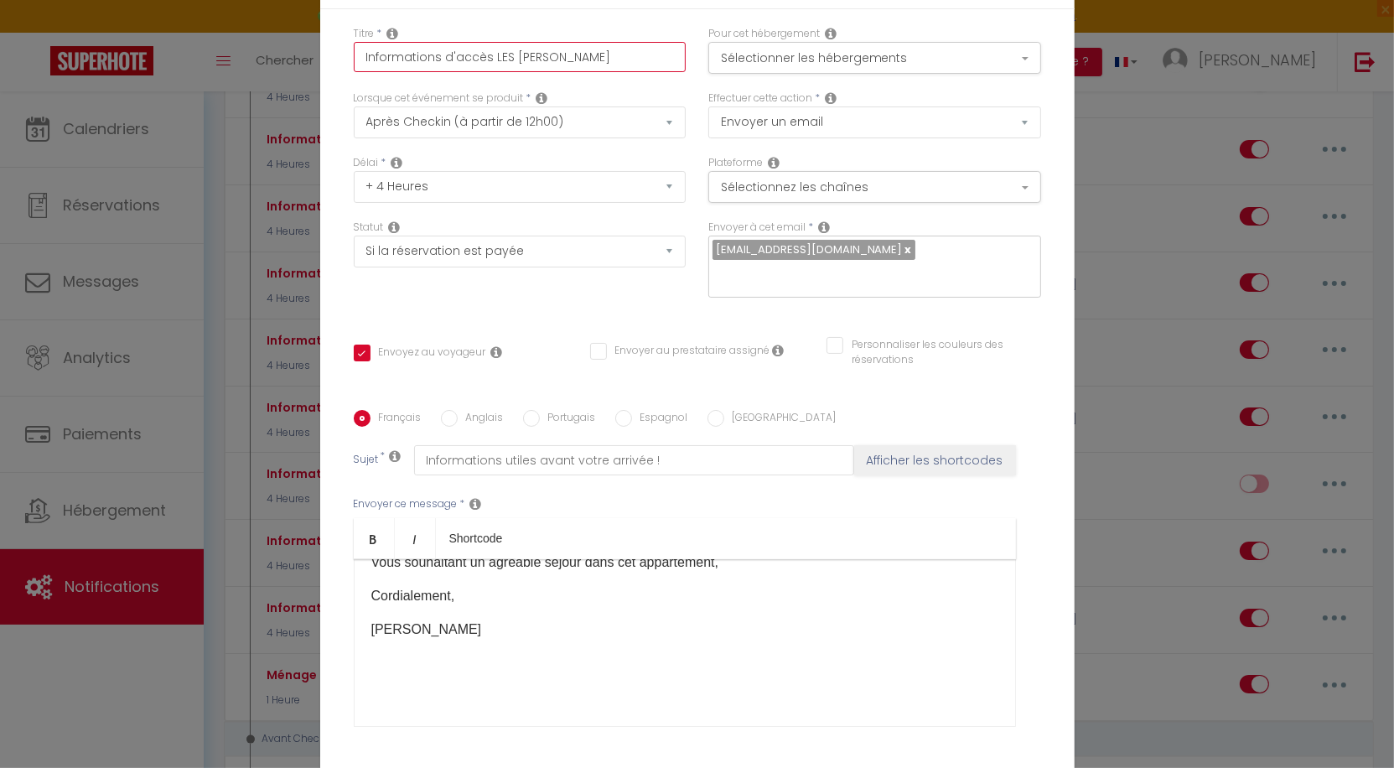
checkbox input "true"
checkbox input "false"
type input "Informations d'accès LES ARBOUSIER DE THAU"
checkbox input "true"
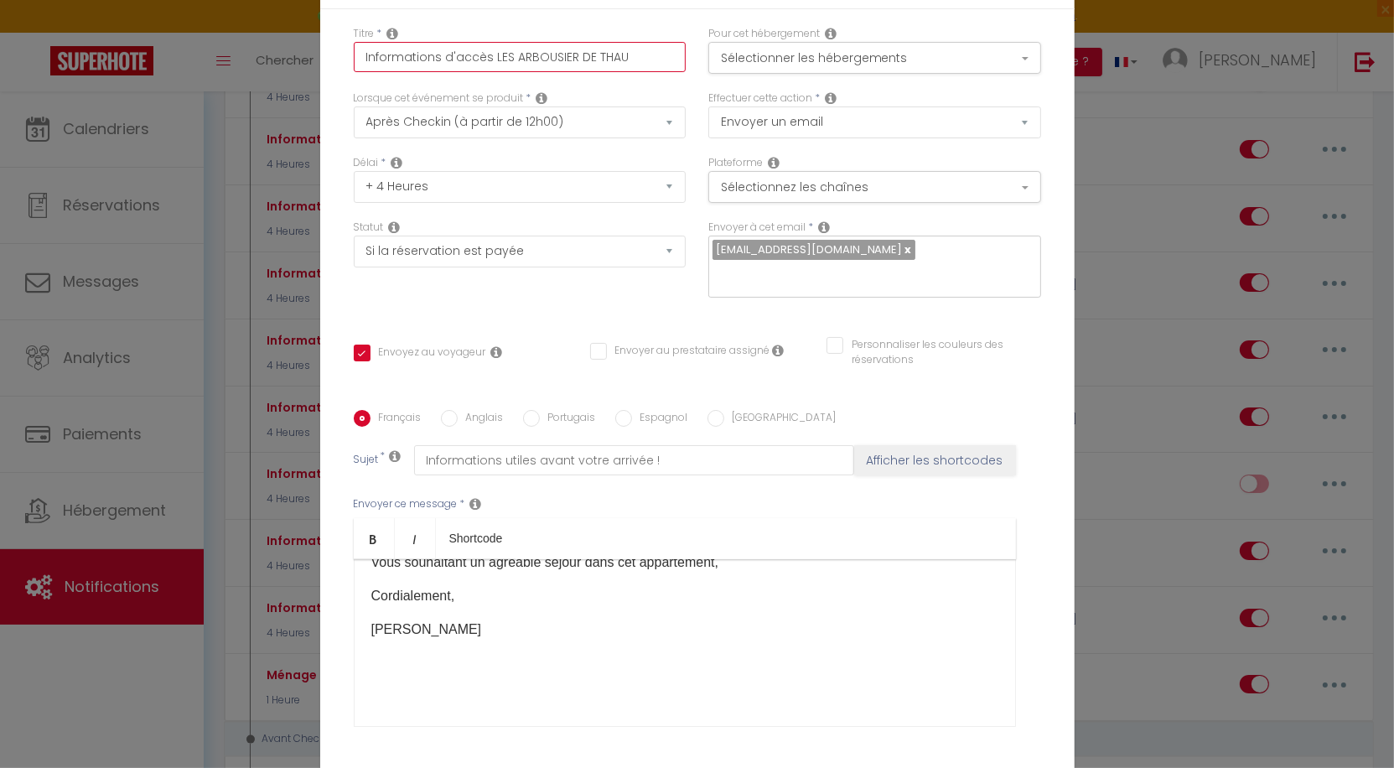
checkbox input "false"
type input "Informations d'accès LES ARBOUSIERS DE THAU"
checkbox input "true"
checkbox input "false"
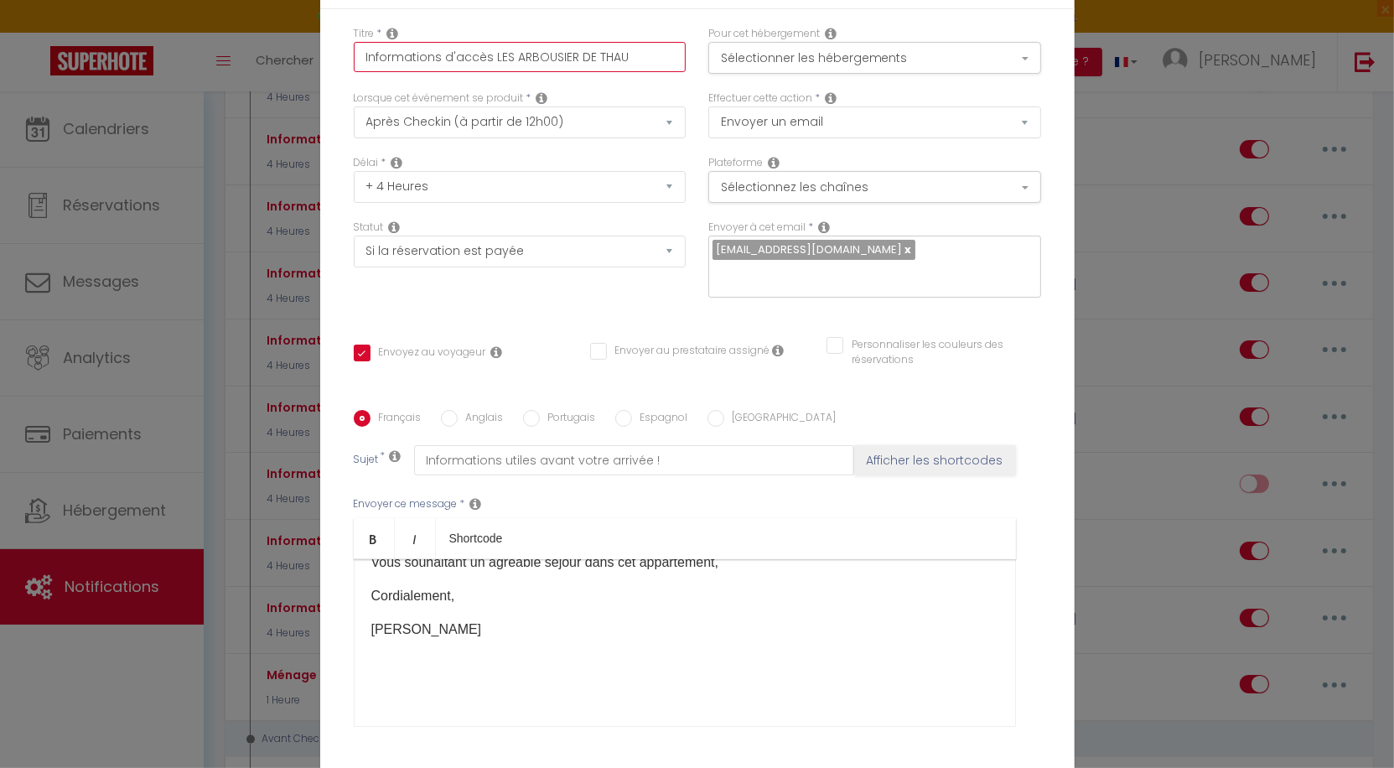
checkbox input "false"
type input "Informations d'accès LES ARBOUSIERS DE THAU"
click at [531, 303] on div "Statut Aucun Si la réservation est payée Si réservation non payée Si la caution…" at bounding box center [519, 267] width 355 height 95
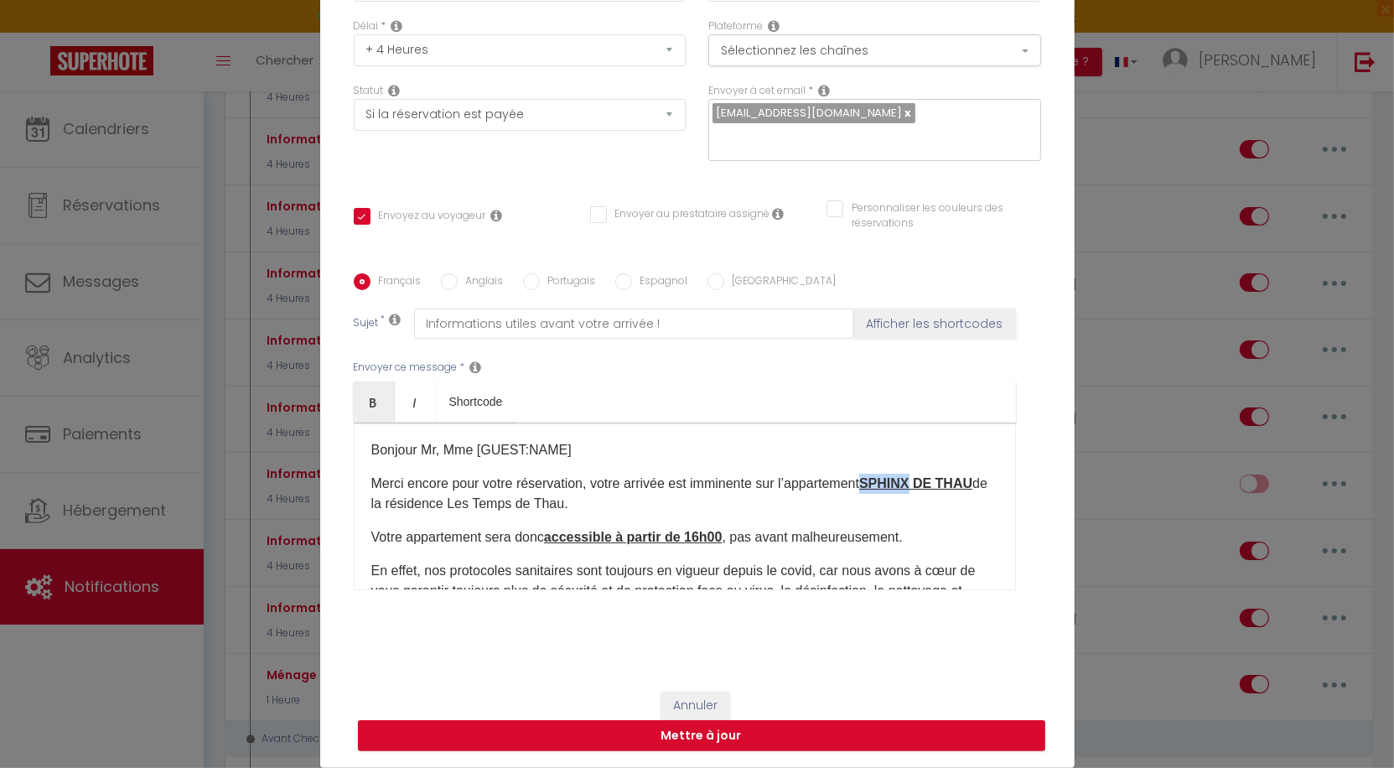
drag, startPoint x: 884, startPoint y: 485, endPoint x: 927, endPoint y: 490, distance: 43.9
click at [927, 490] on u "SPHINX DE THAU" at bounding box center [915, 483] width 113 height 14
click at [869, 506] on p "Merci [MEDICAL_DATA] pour votre réservation, votre arrivée est imminente sur l’…" at bounding box center [684, 494] width 627 height 40
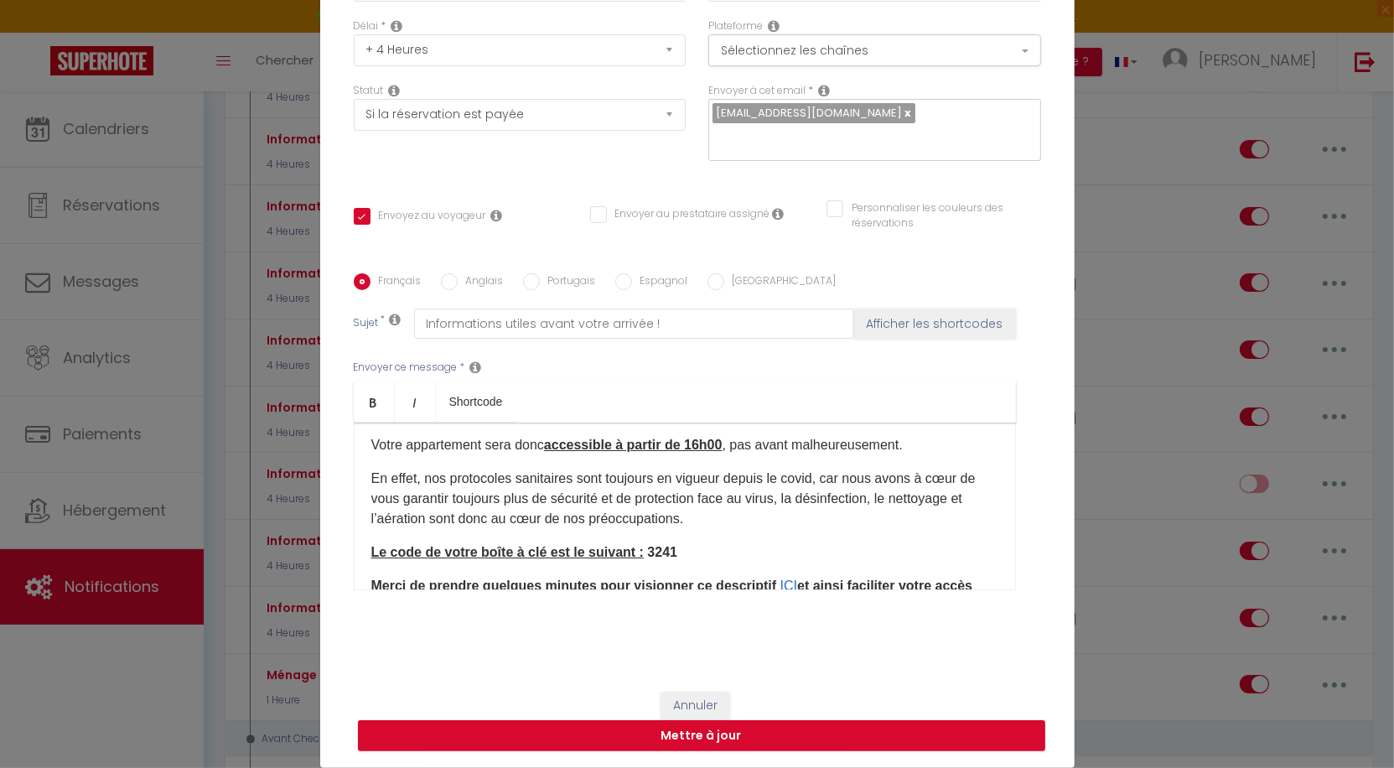
scroll to position [137, 0]
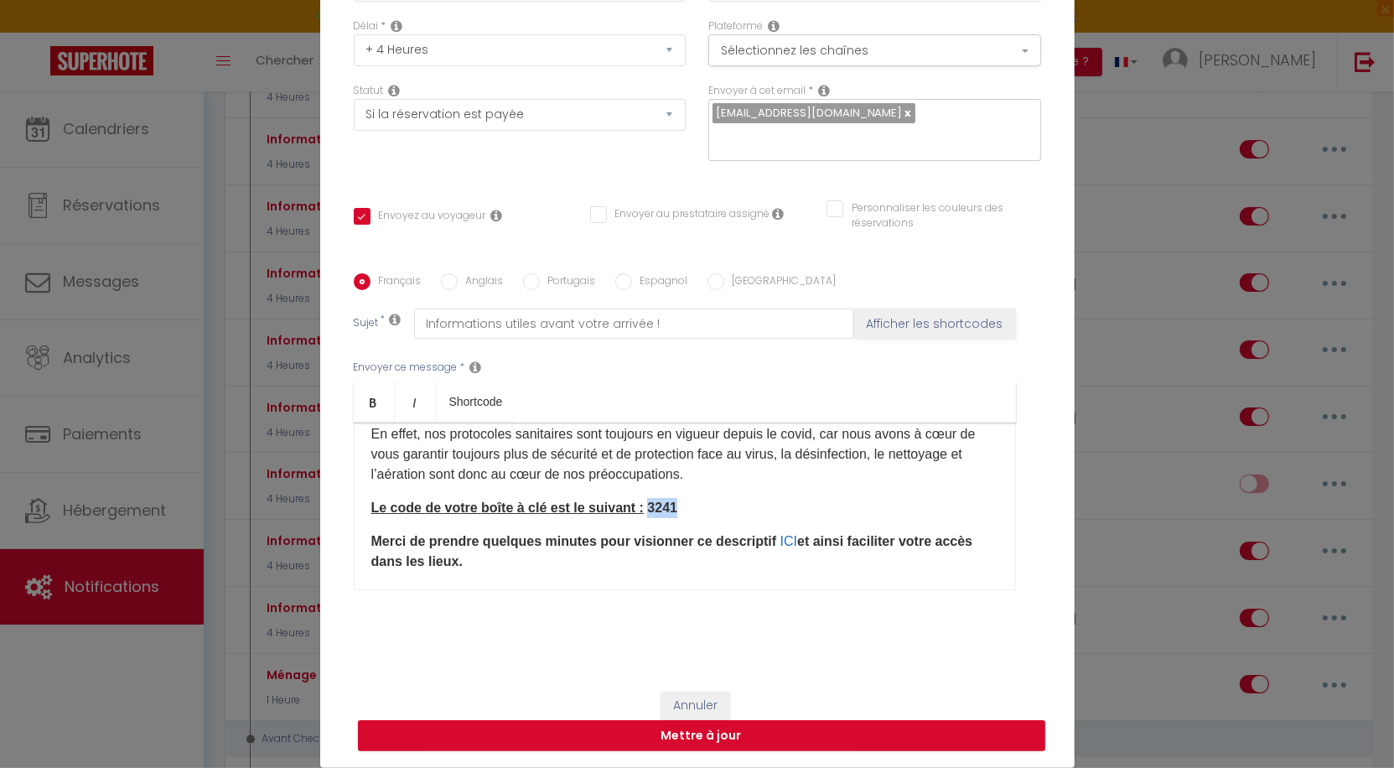
drag, startPoint x: 652, startPoint y: 506, endPoint x: 690, endPoint y: 511, distance: 38.1
click at [690, 511] on p "Le code de votre boîte à clé est le suivant : 3241" at bounding box center [684, 508] width 627 height 20
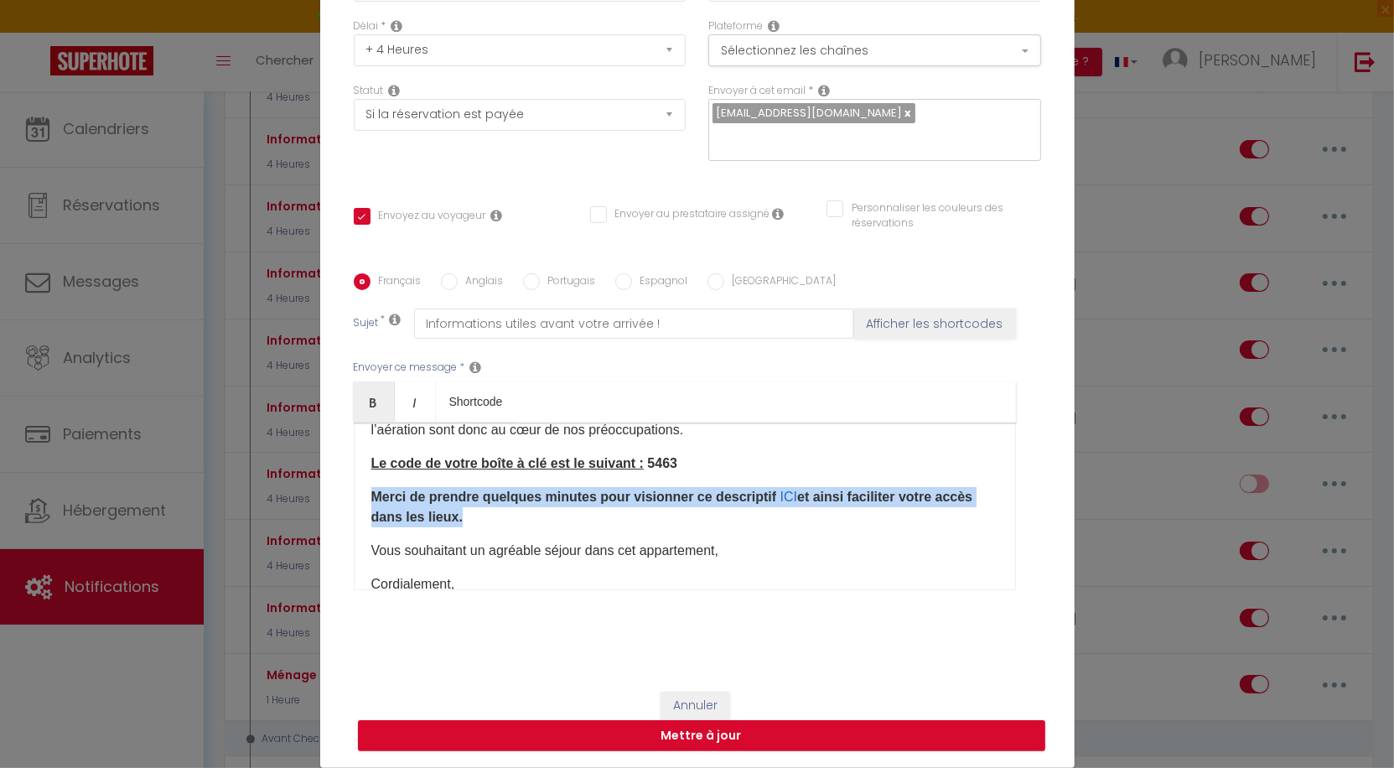
drag, startPoint x: 466, startPoint y: 518, endPoint x: 363, endPoint y: 498, distance: 105.1
click at [363, 498] on div "Bonjour Mr, Mme [GUEST:NAME]​​​ Merci [MEDICAL_DATA] pour votre réservation, vo…" at bounding box center [685, 507] width 662 height 168
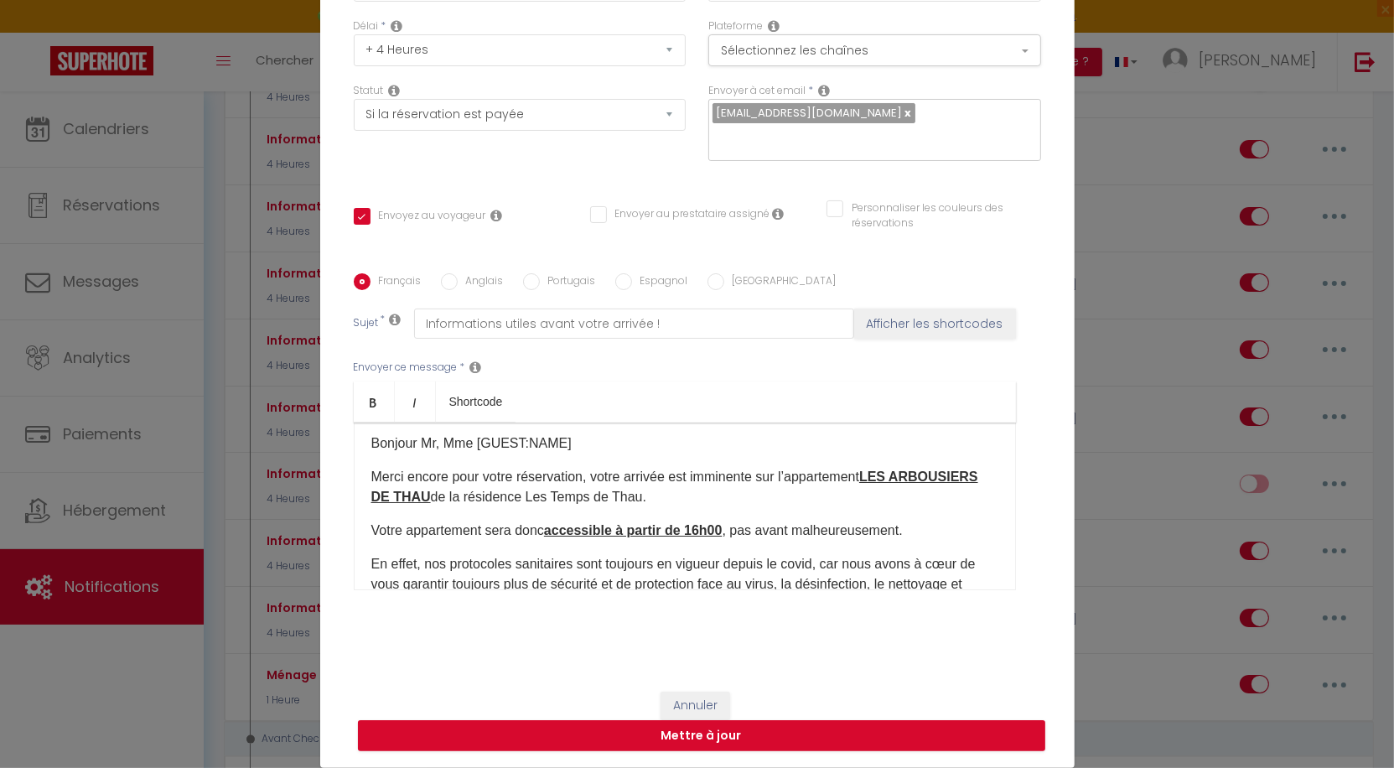
scroll to position [0, 0]
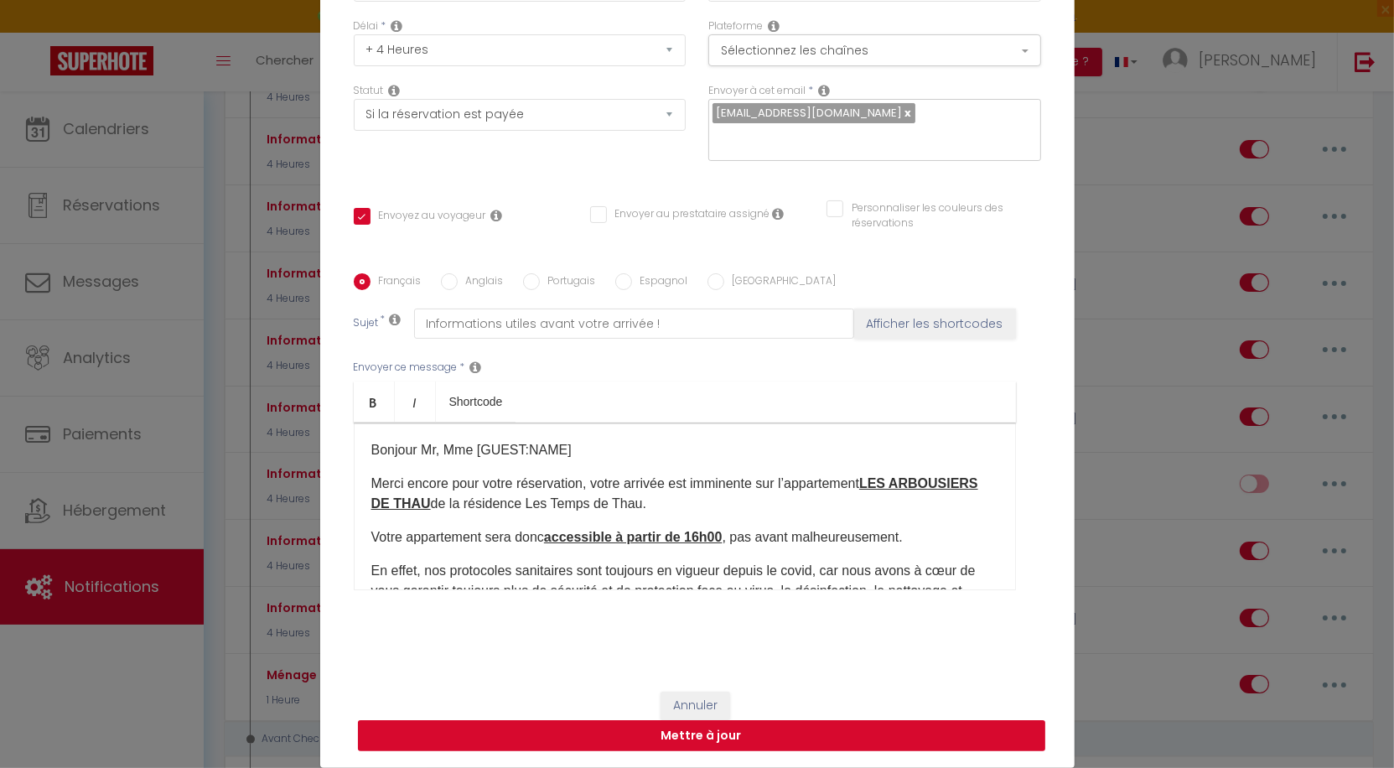
click at [741, 739] on button "Mettre à jour" at bounding box center [701, 736] width 687 height 32
checkbox input "true"
checkbox input "false"
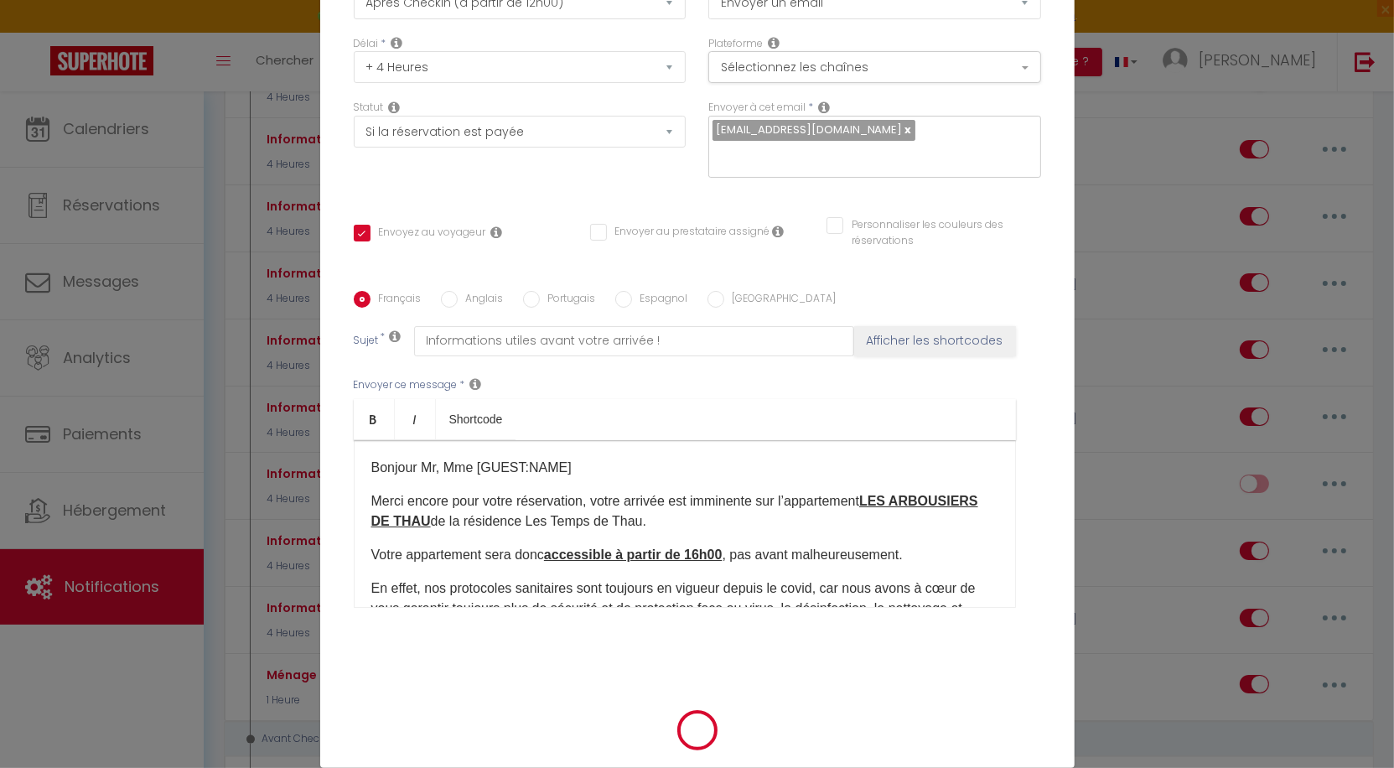
scroll to position [129, 0]
checkbox input "false"
checkbox input "true"
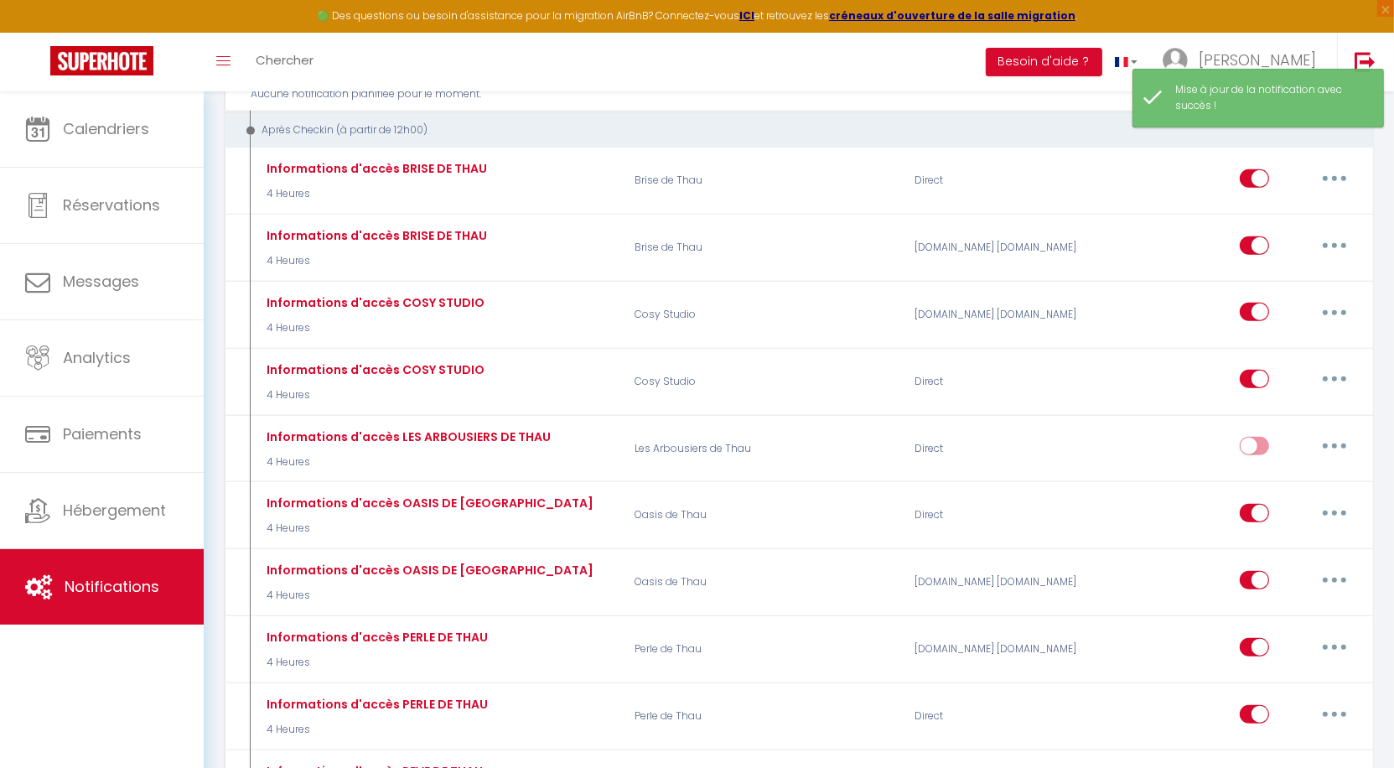
scroll to position [1525, 0]
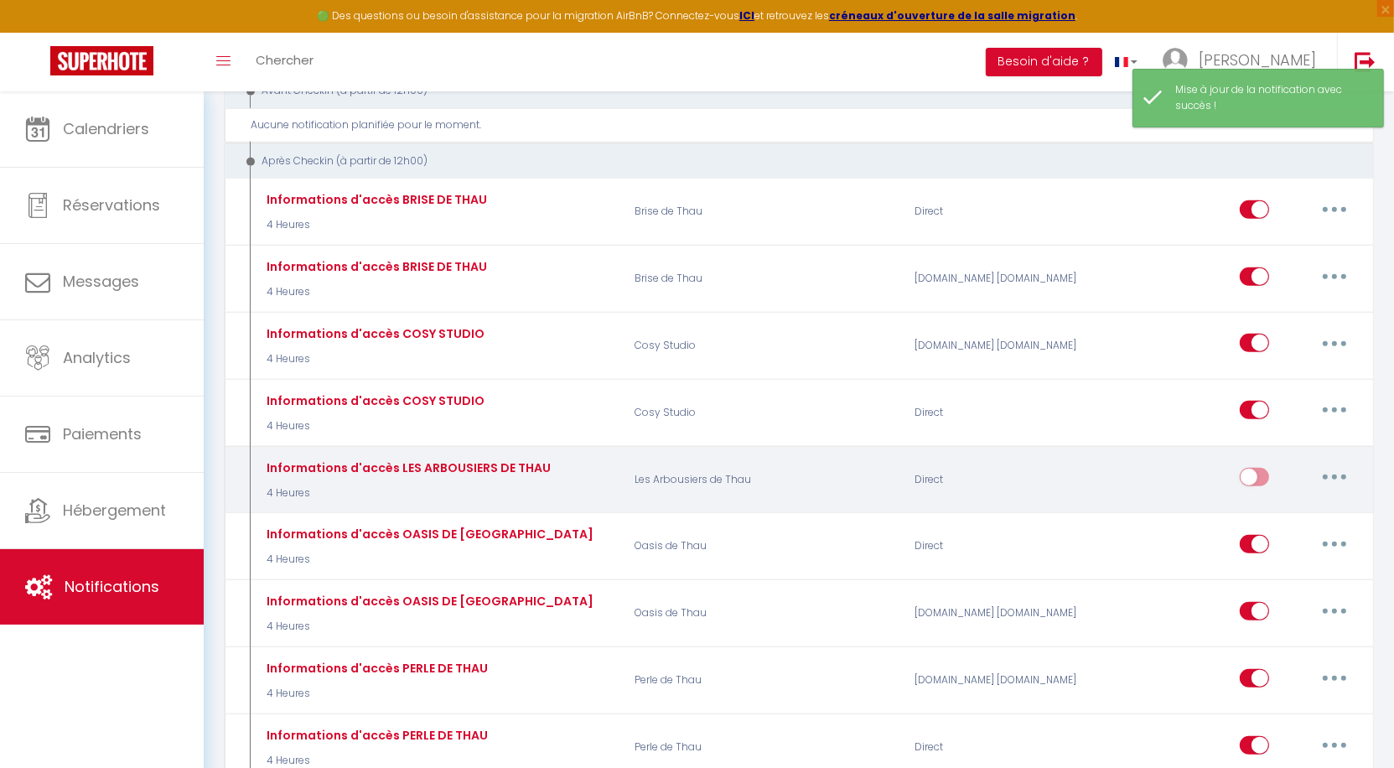
click at [1253, 468] on input "checkbox" at bounding box center [1254, 480] width 29 height 25
checkbox input "true"
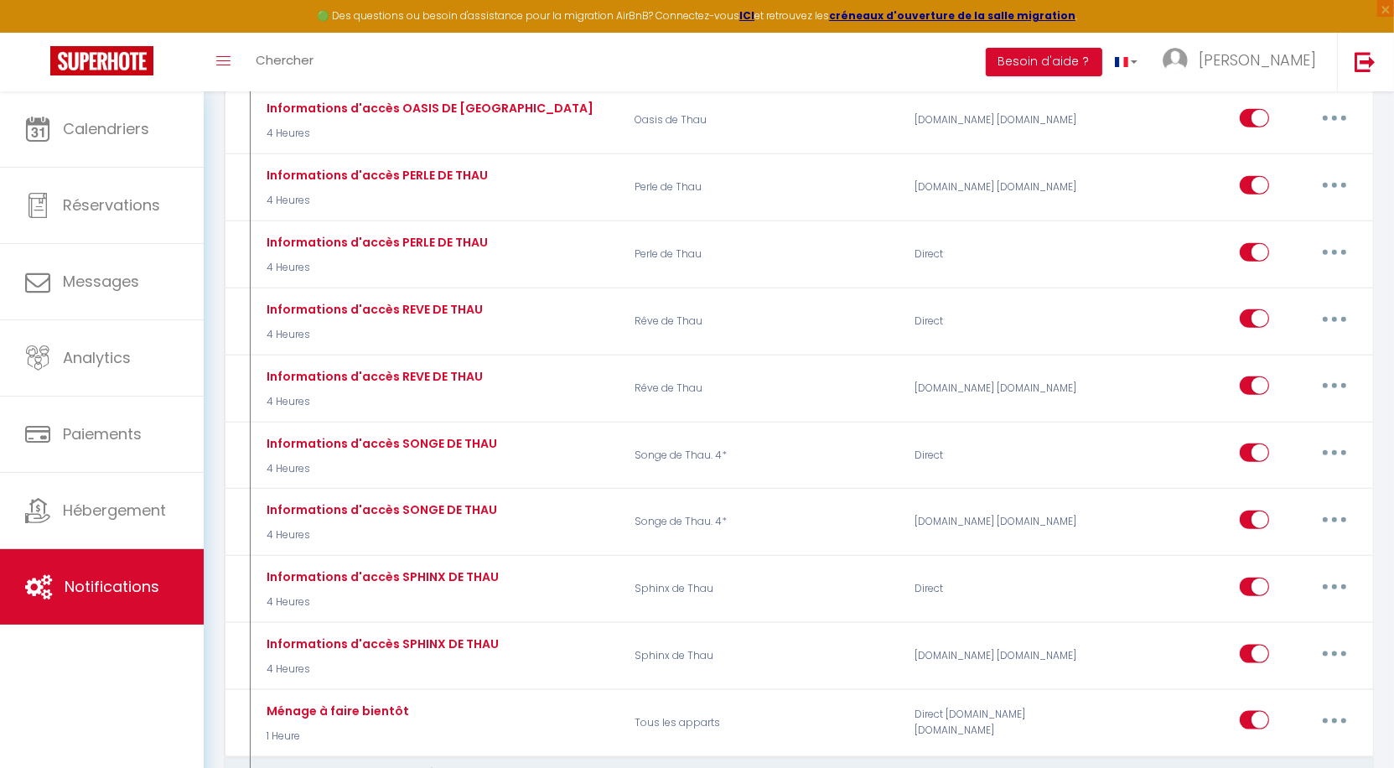
scroll to position [2073, 0]
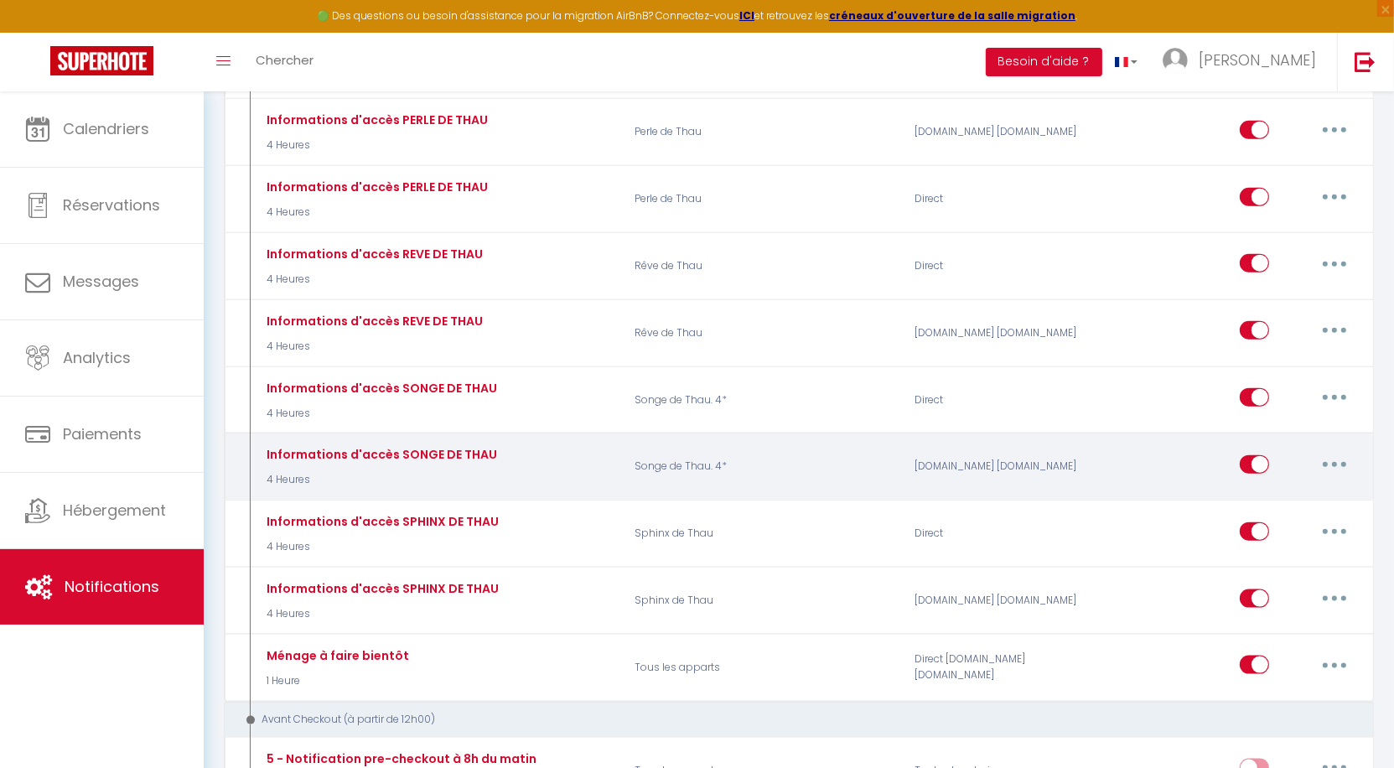
click at [1326, 451] on button "button" at bounding box center [1334, 464] width 47 height 27
click at [1289, 488] on link "Editer" at bounding box center [1291, 502] width 124 height 29
type input "Informations d'accès SONGE DE THAU"
select select "3"
select select "4 Heures"
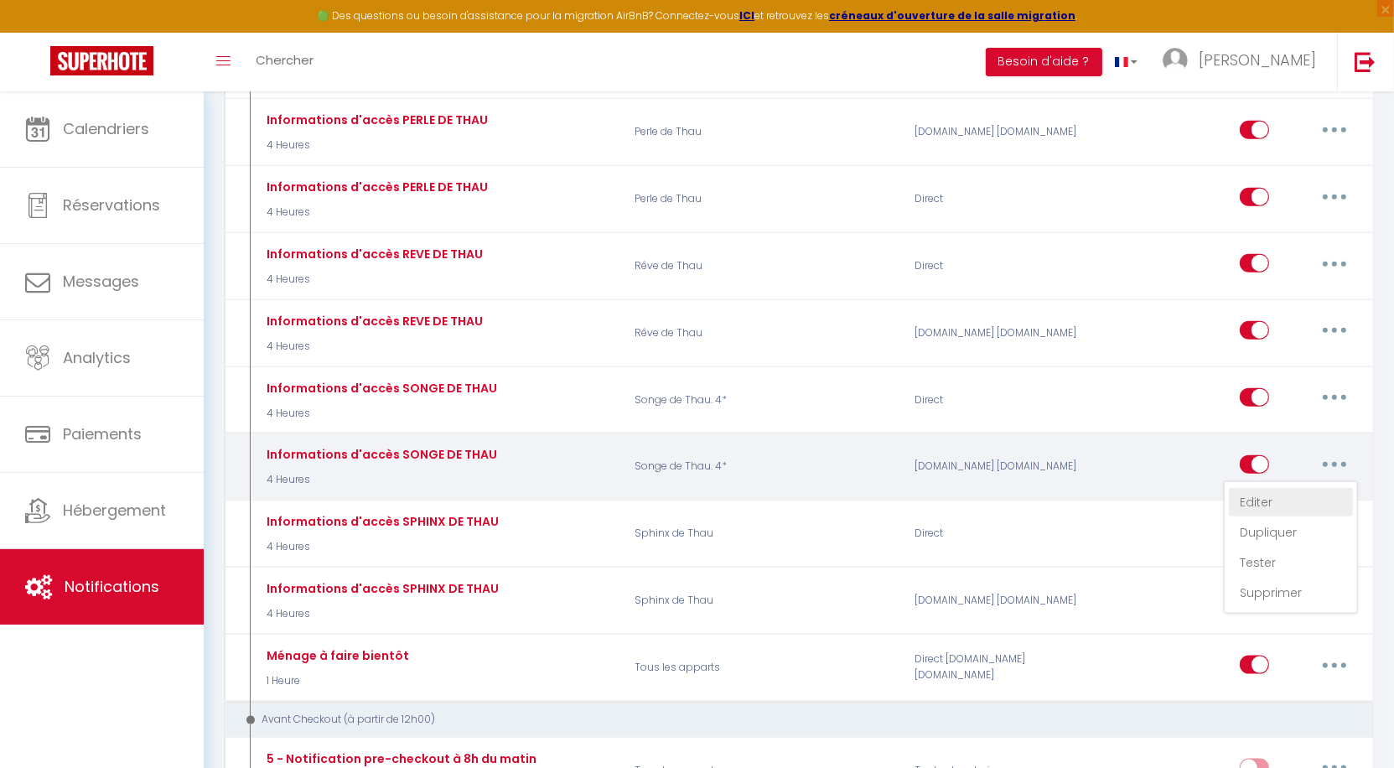
select select "if_booking_is_paid"
checkbox input "true"
checkbox input "false"
radio input "true"
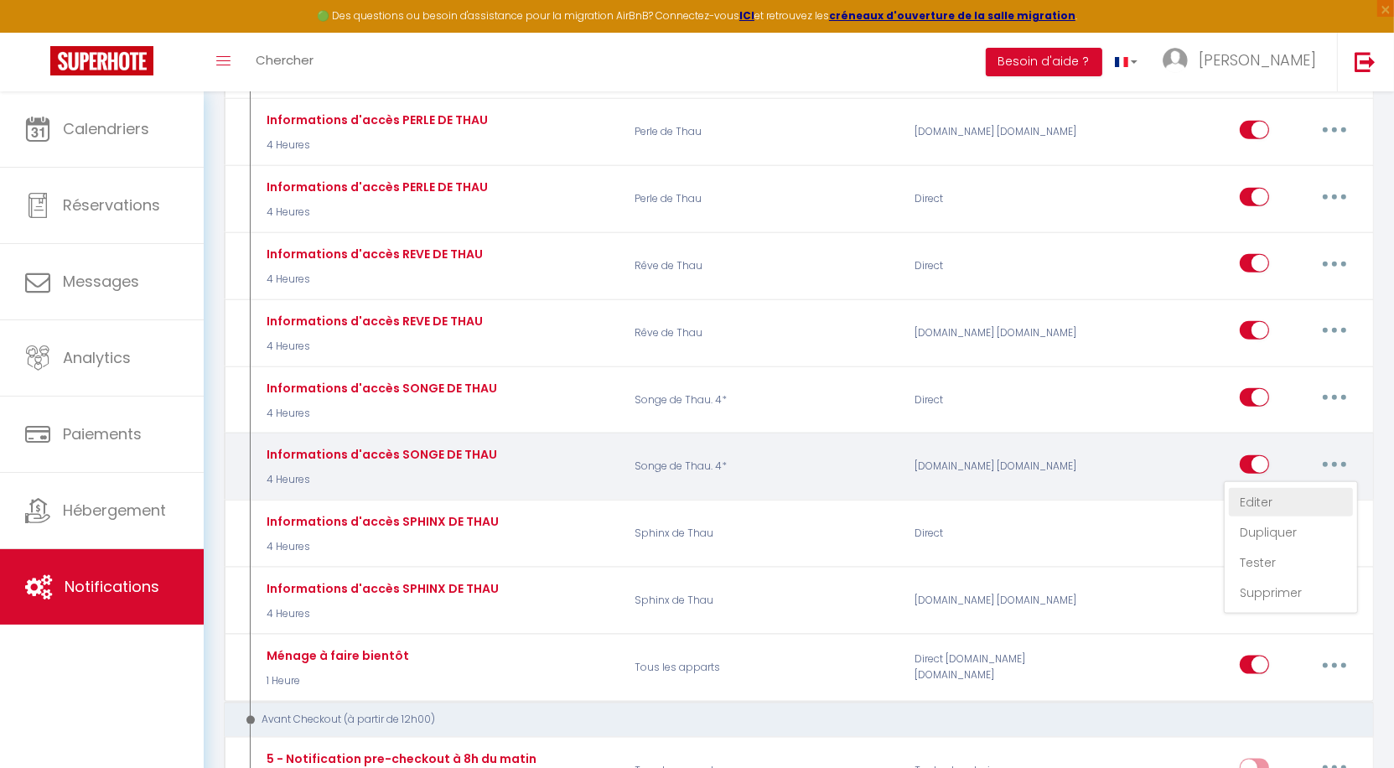
type input "Informations utiles avant votre arrivée !"
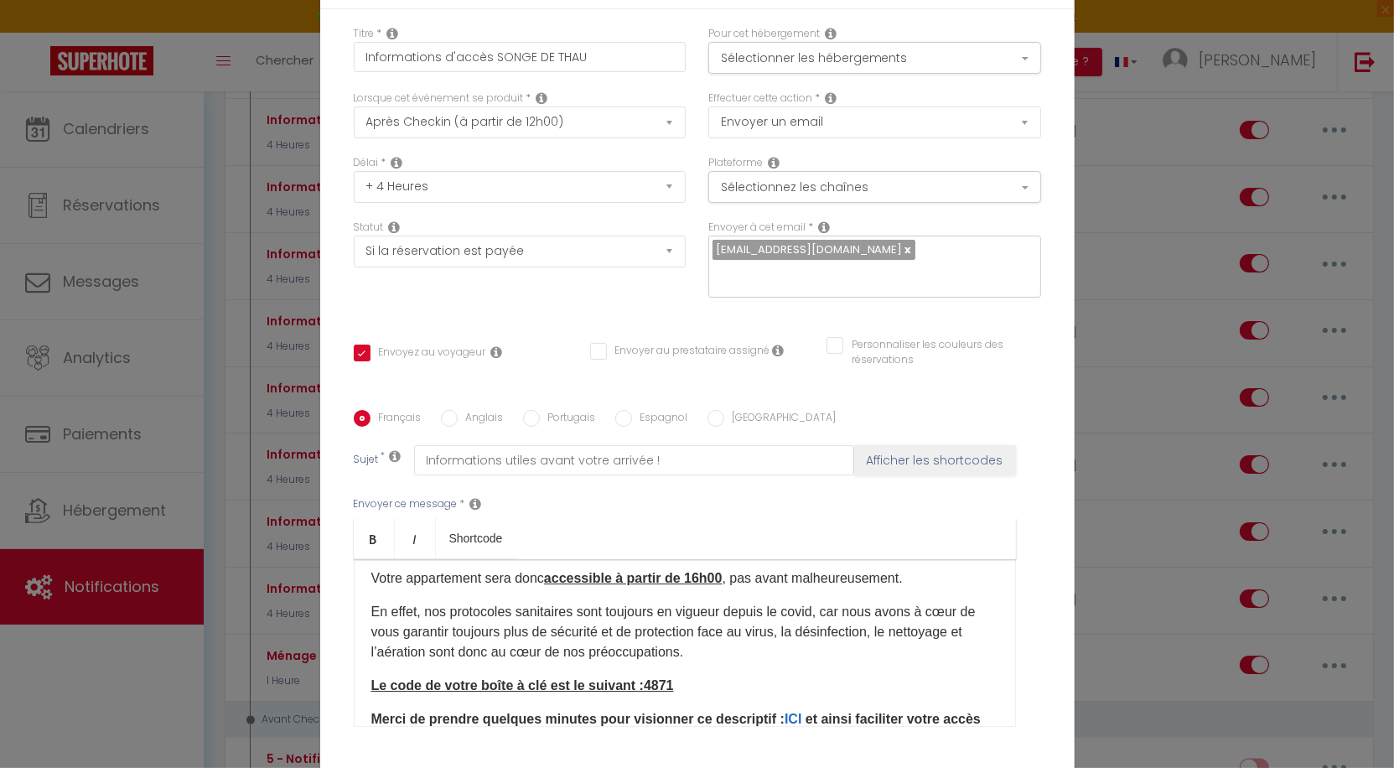
scroll to position [137, 0]
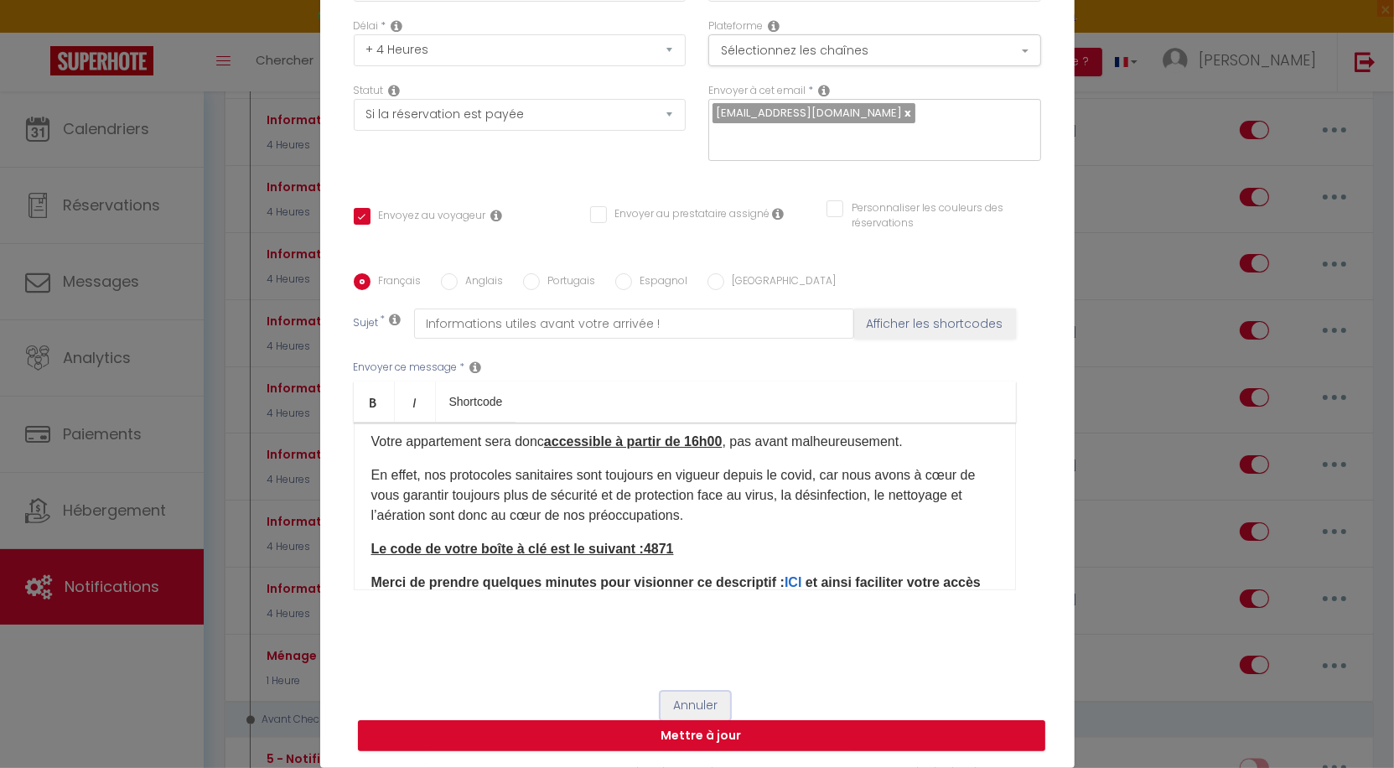
click at [708, 708] on button "Annuler" at bounding box center [696, 706] width 70 height 29
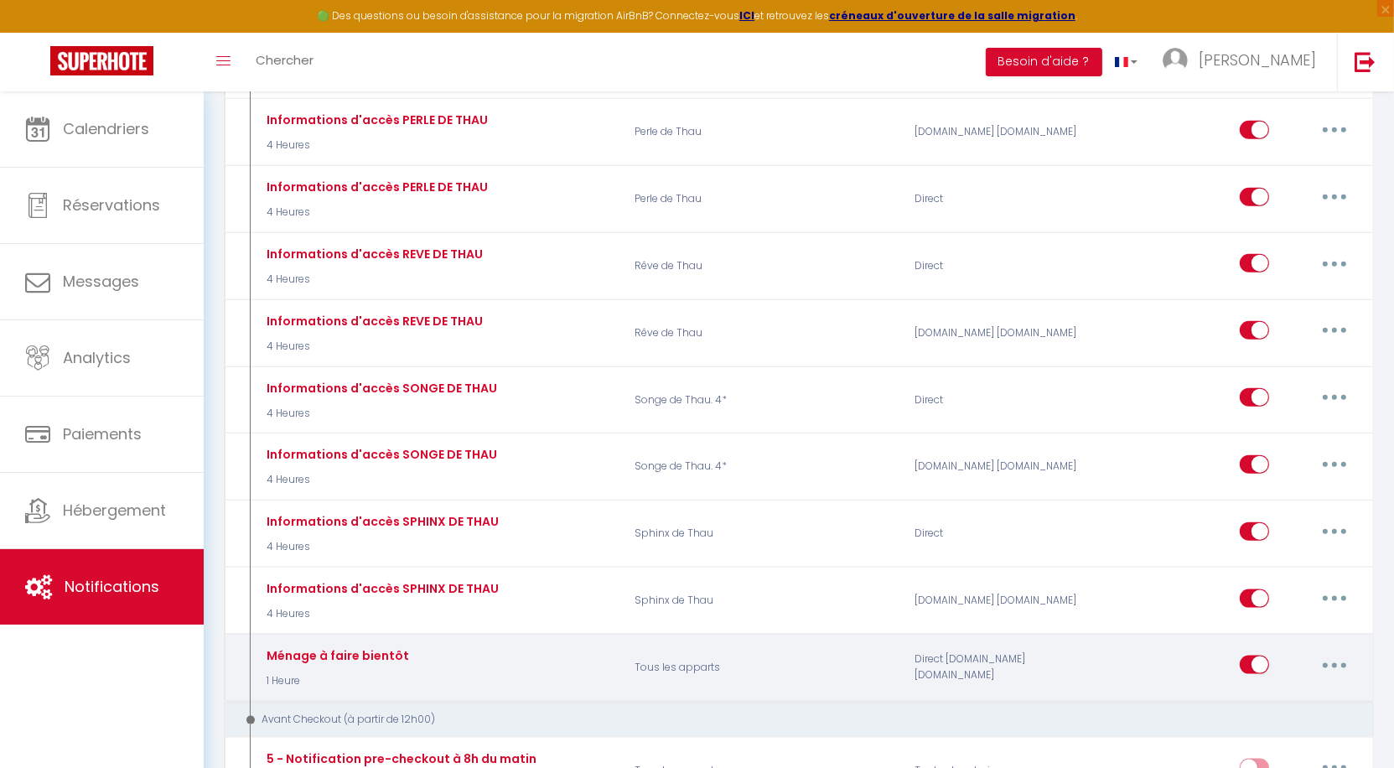
click at [1321, 651] on button "button" at bounding box center [1334, 664] width 47 height 27
click at [1284, 689] on link "Editer" at bounding box center [1291, 703] width 124 height 29
type input "Ménage à faire bientôt"
select select "1 Heure"
checkbox input "false"
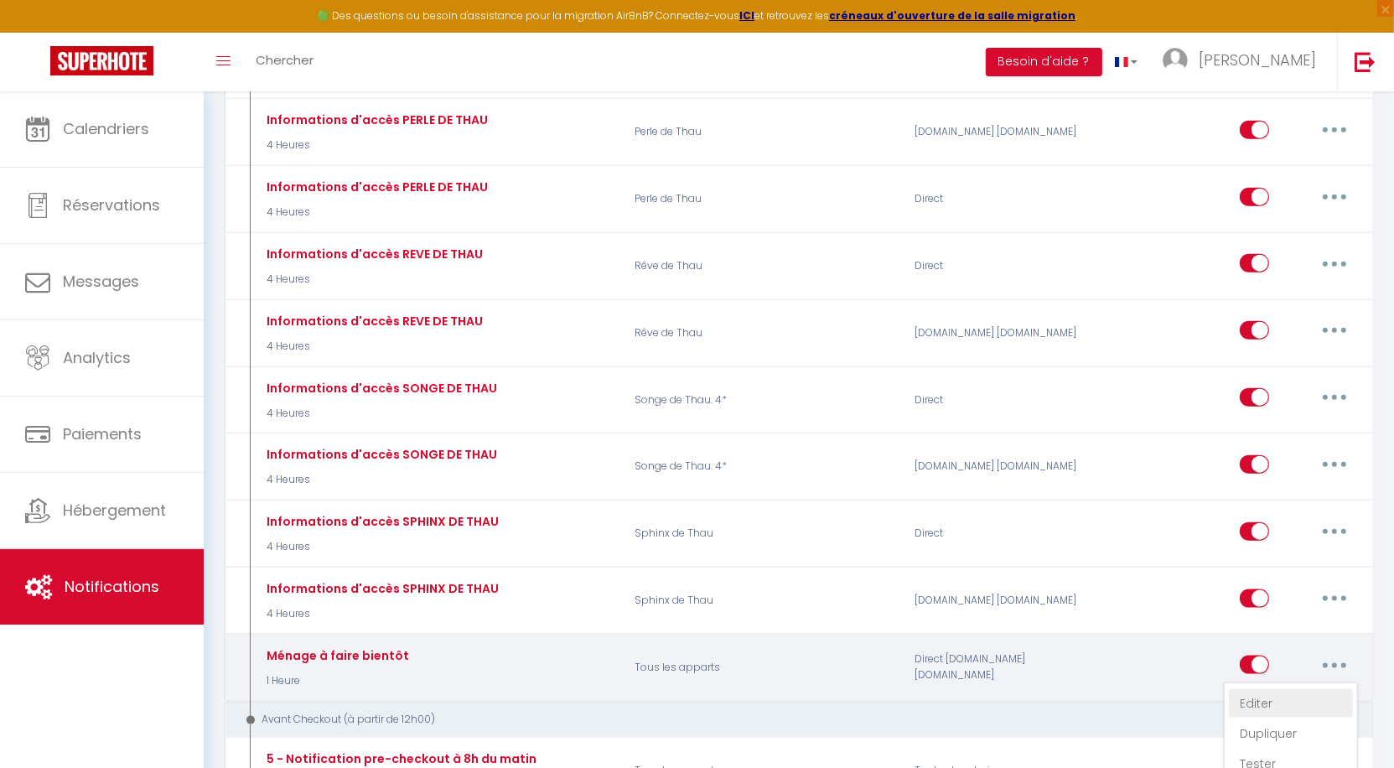
checkbox input "false"
type input "Nouveau checkin à [RENTAL:NAME]"
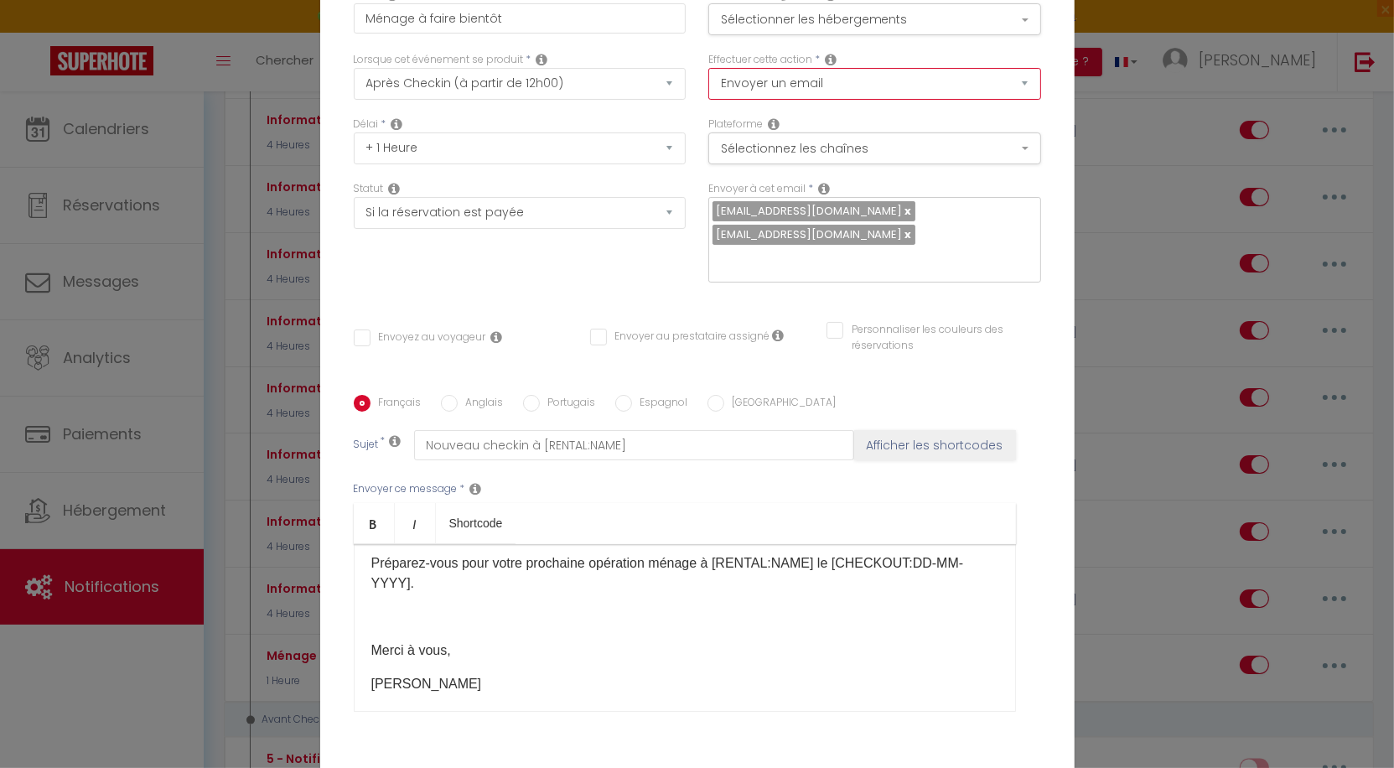
scroll to position [0, 0]
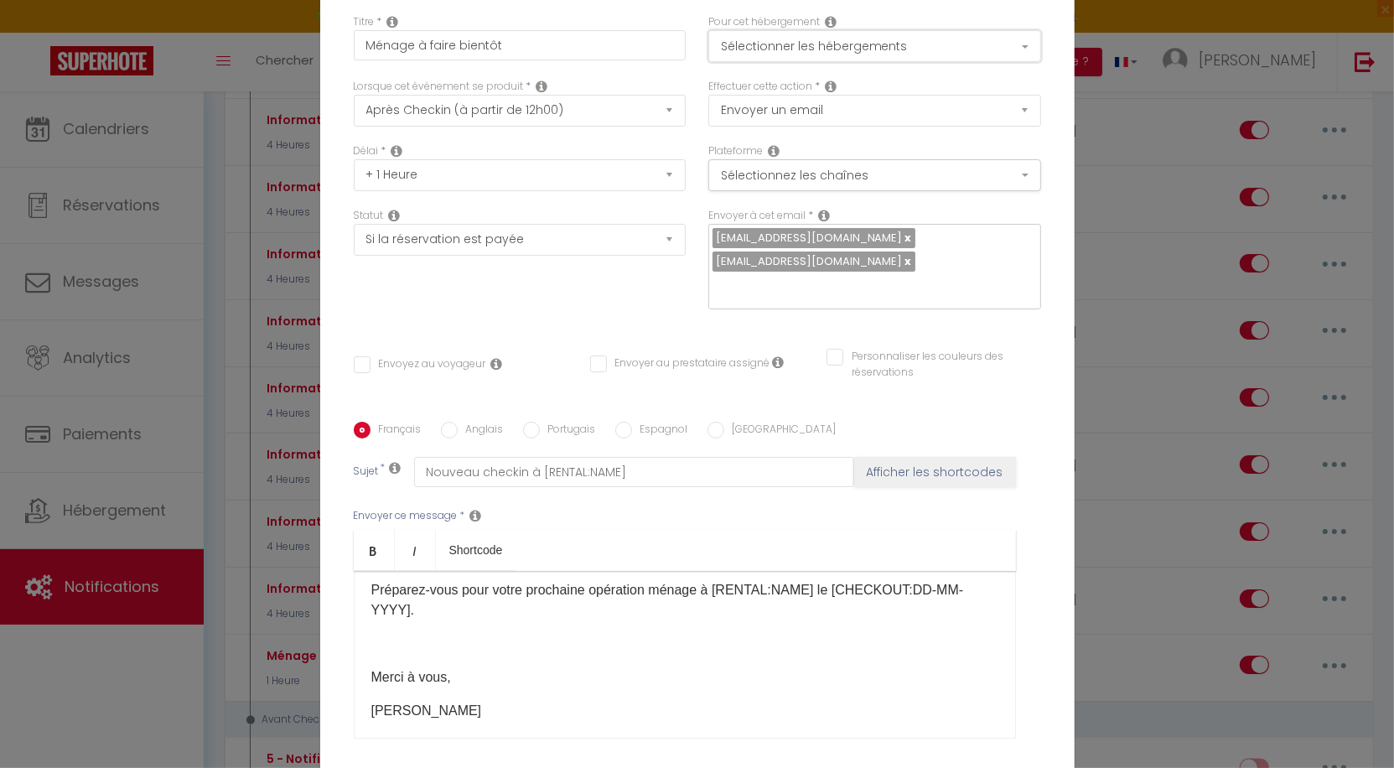
click at [892, 49] on button "Sélectionner les hébergements" at bounding box center [874, 46] width 333 height 32
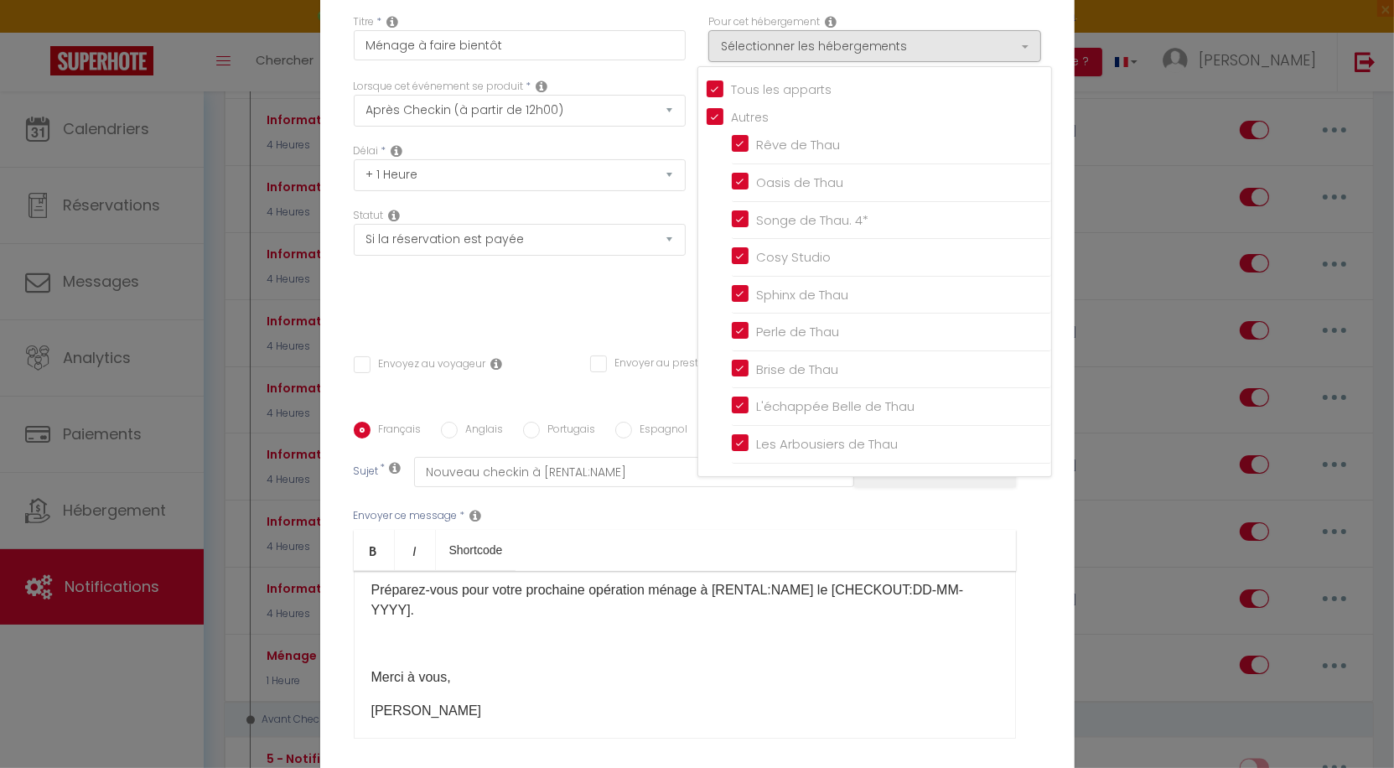
click at [1118, 514] on div "Modifier la notification × Titre * Ménage à faire bientôt Pour cet hébergement …" at bounding box center [697, 384] width 1394 height 768
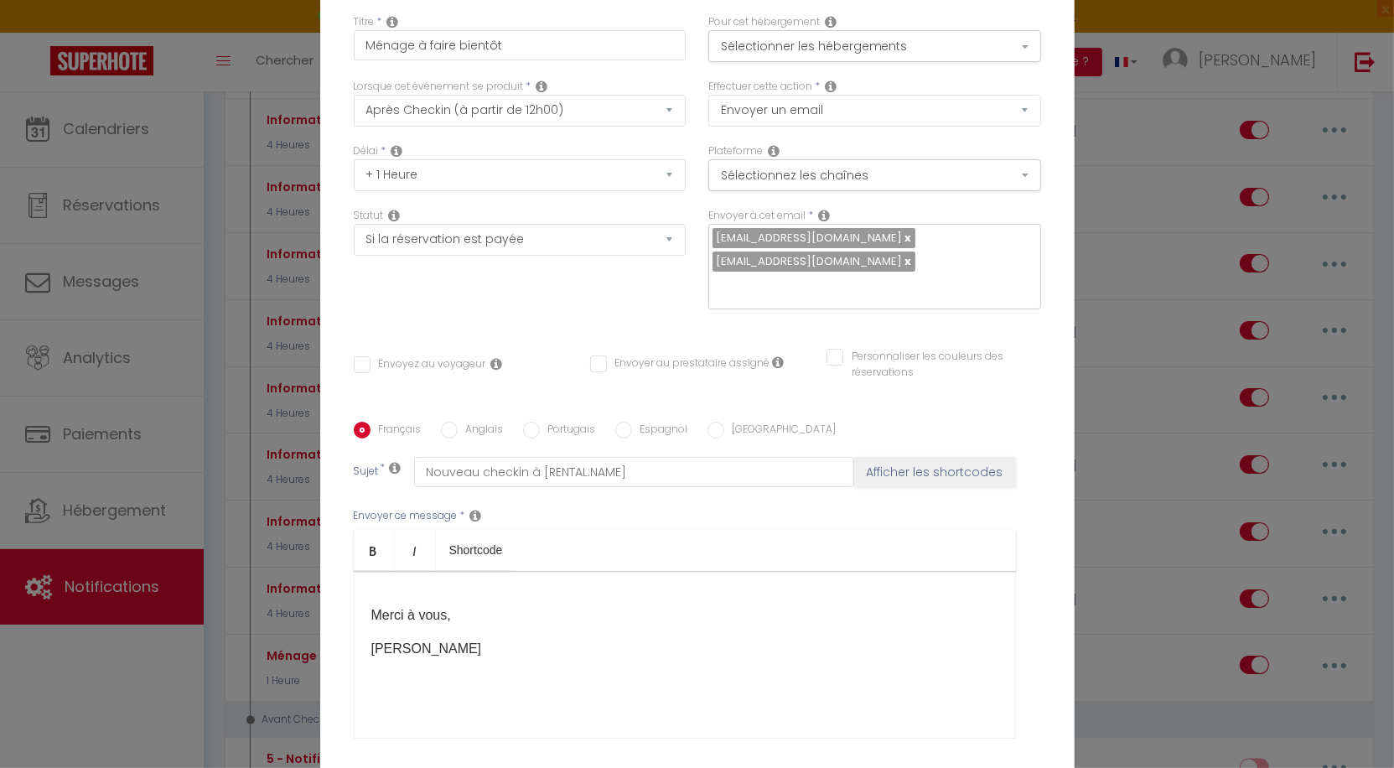
scroll to position [149, 0]
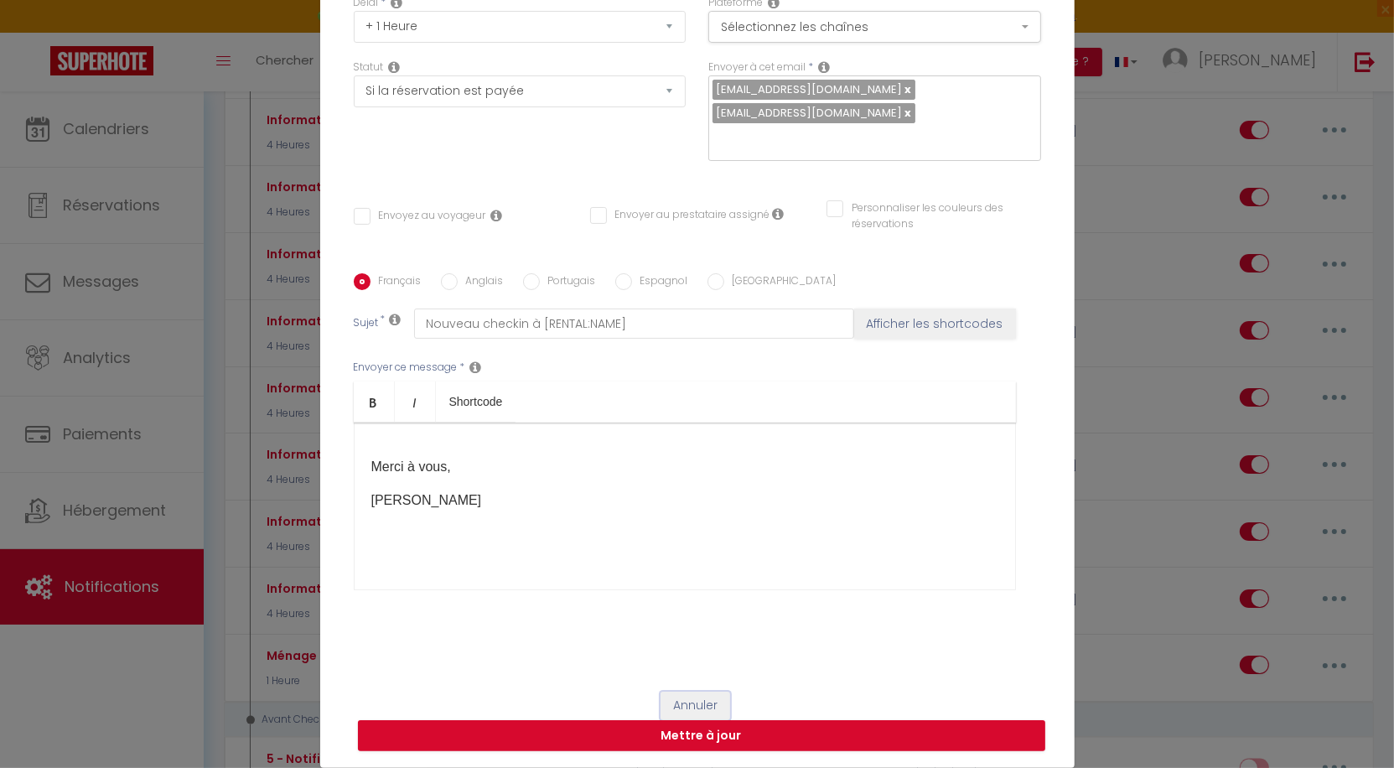
click at [698, 707] on button "Annuler" at bounding box center [696, 706] width 70 height 29
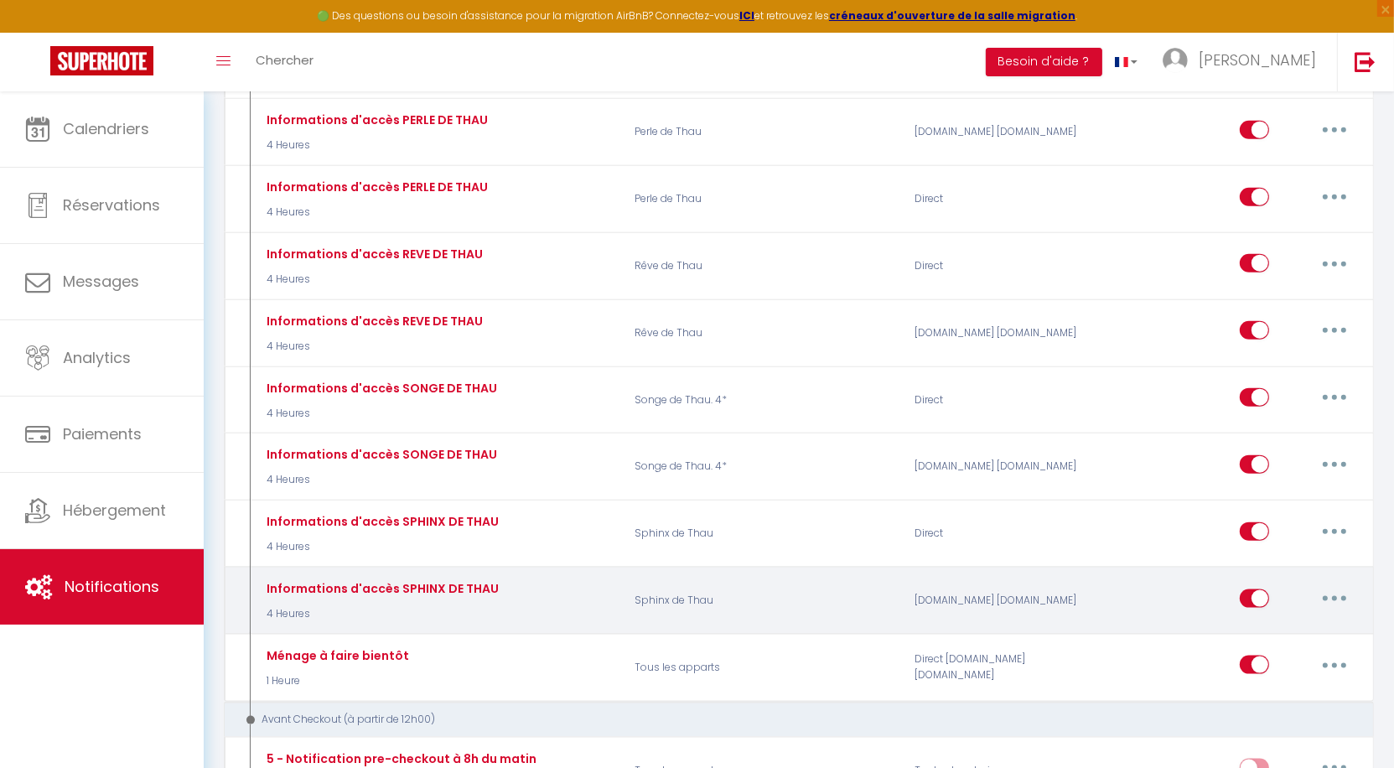
click at [1338, 585] on button "button" at bounding box center [1334, 598] width 47 height 27
click at [1295, 652] on link "Dupliquer" at bounding box center [1291, 666] width 124 height 29
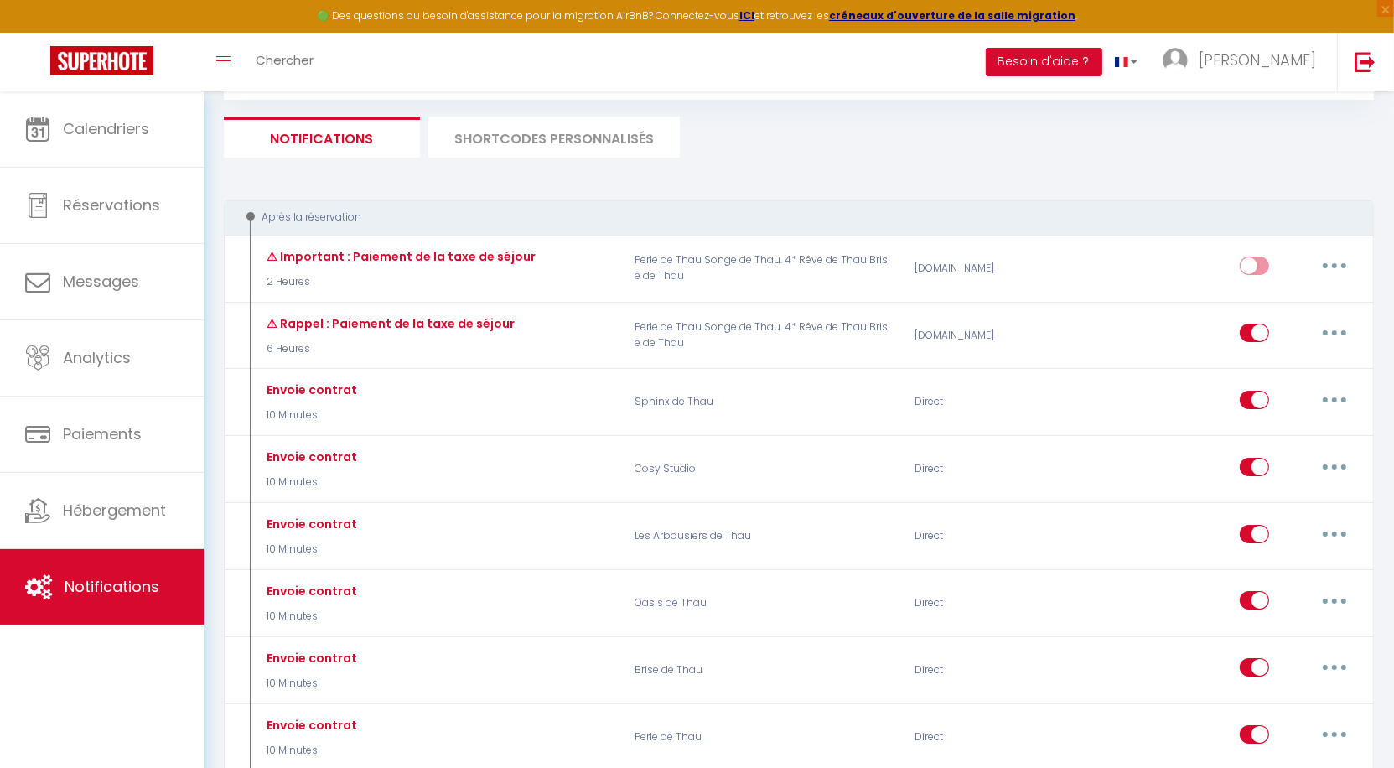
checkbox input "true"
checkbox input "false"
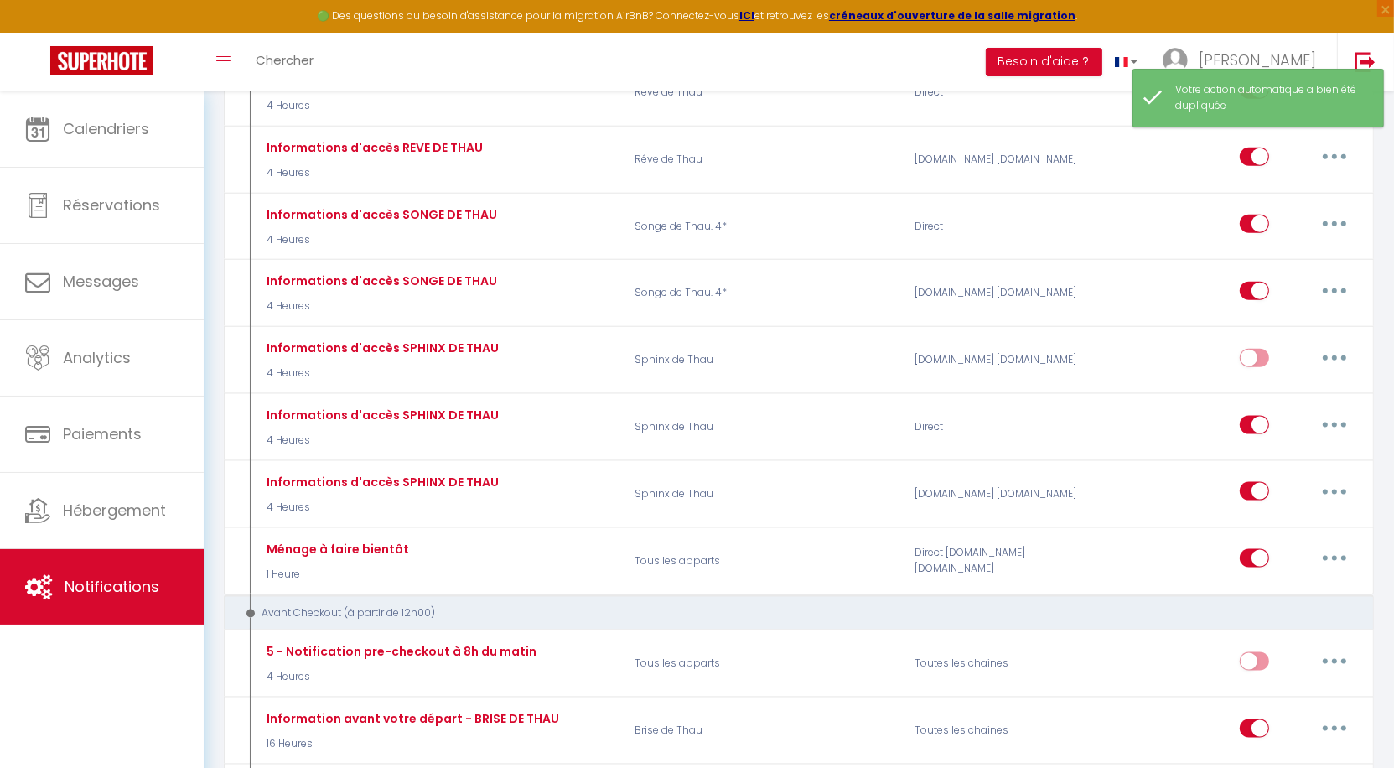
scroll to position [2228, 0]
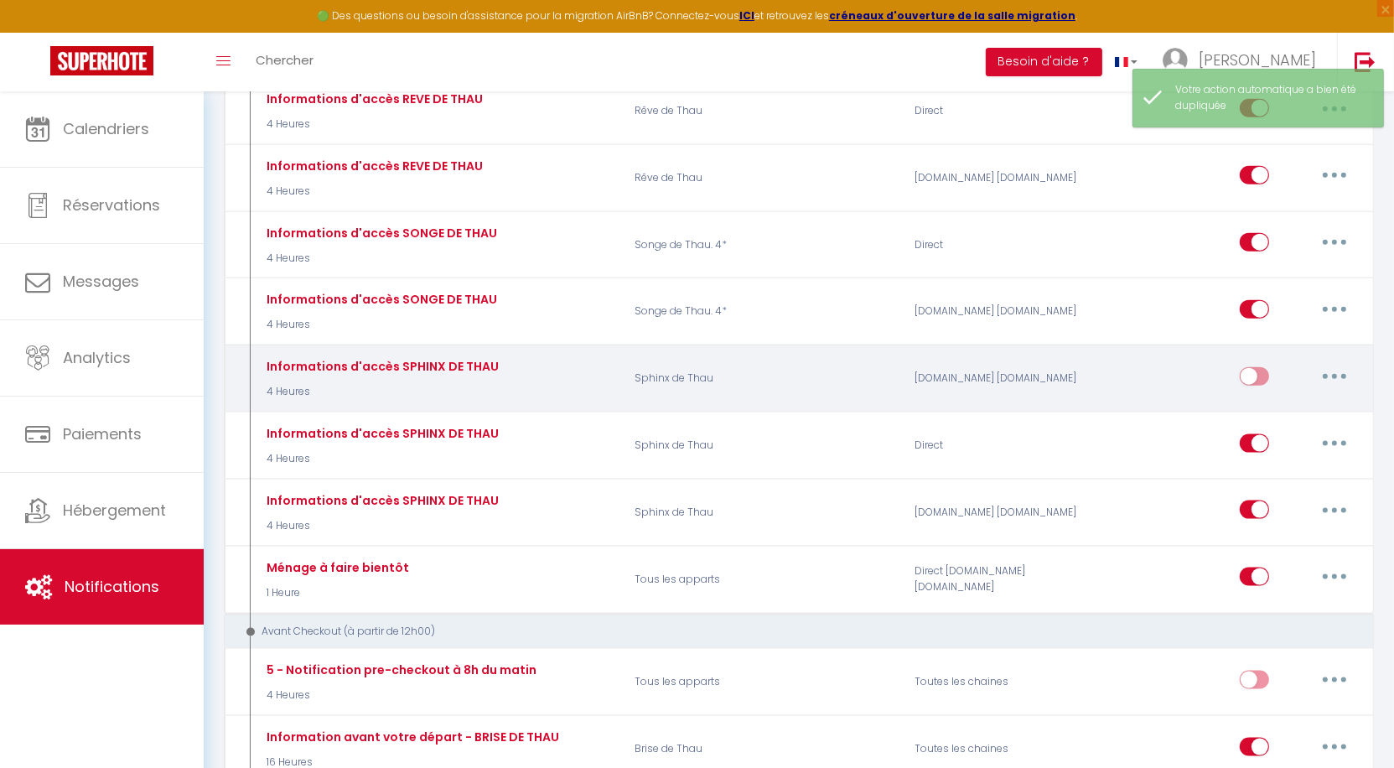
click at [1333, 363] on button "button" at bounding box center [1334, 376] width 47 height 27
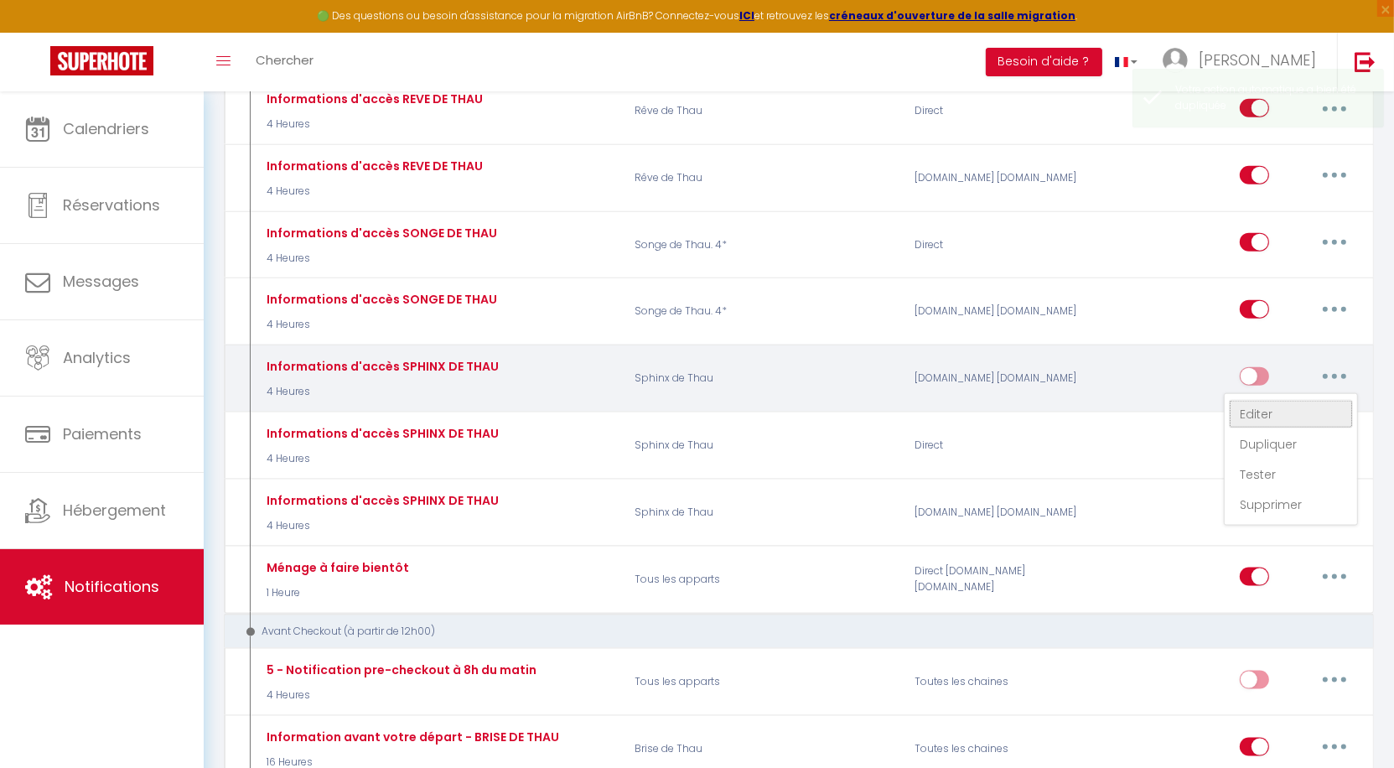
click at [1294, 400] on link "Editer" at bounding box center [1291, 414] width 124 height 29
type input "Informations d'accès SPHINX DE THAU"
select select "3"
select select "4 Heures"
select select "if_booking_is_paid"
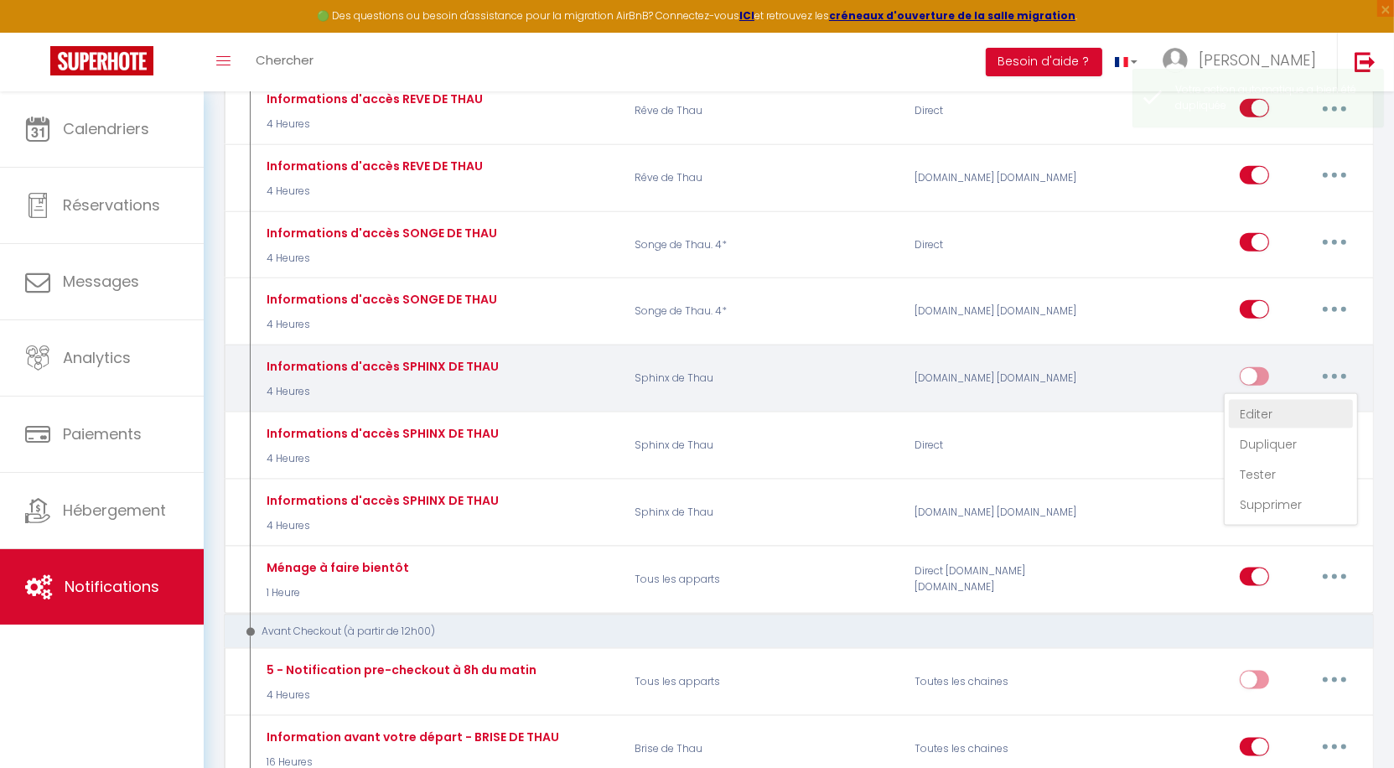
checkbox input "true"
checkbox input "false"
radio input "true"
type input "Informations utiles avant votre arrivée !"
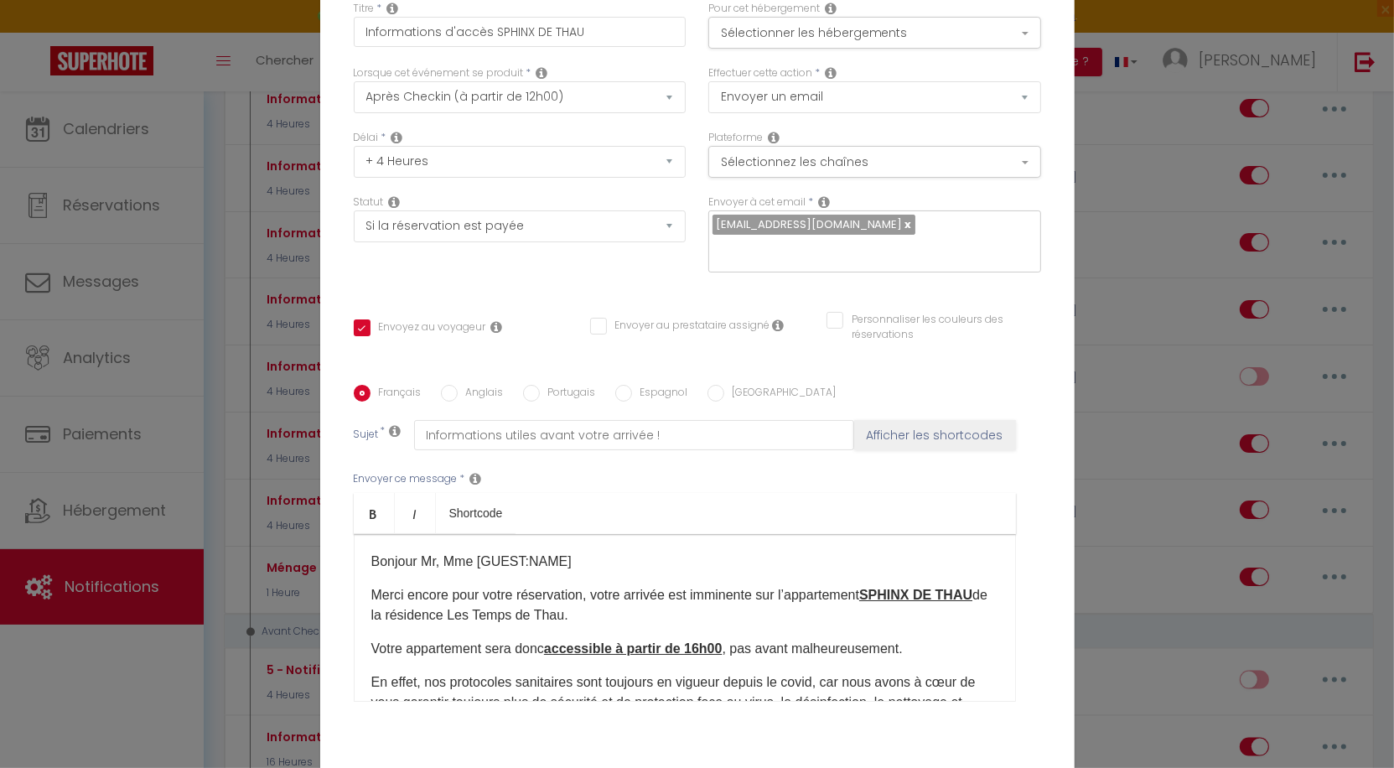
scroll to position [0, 0]
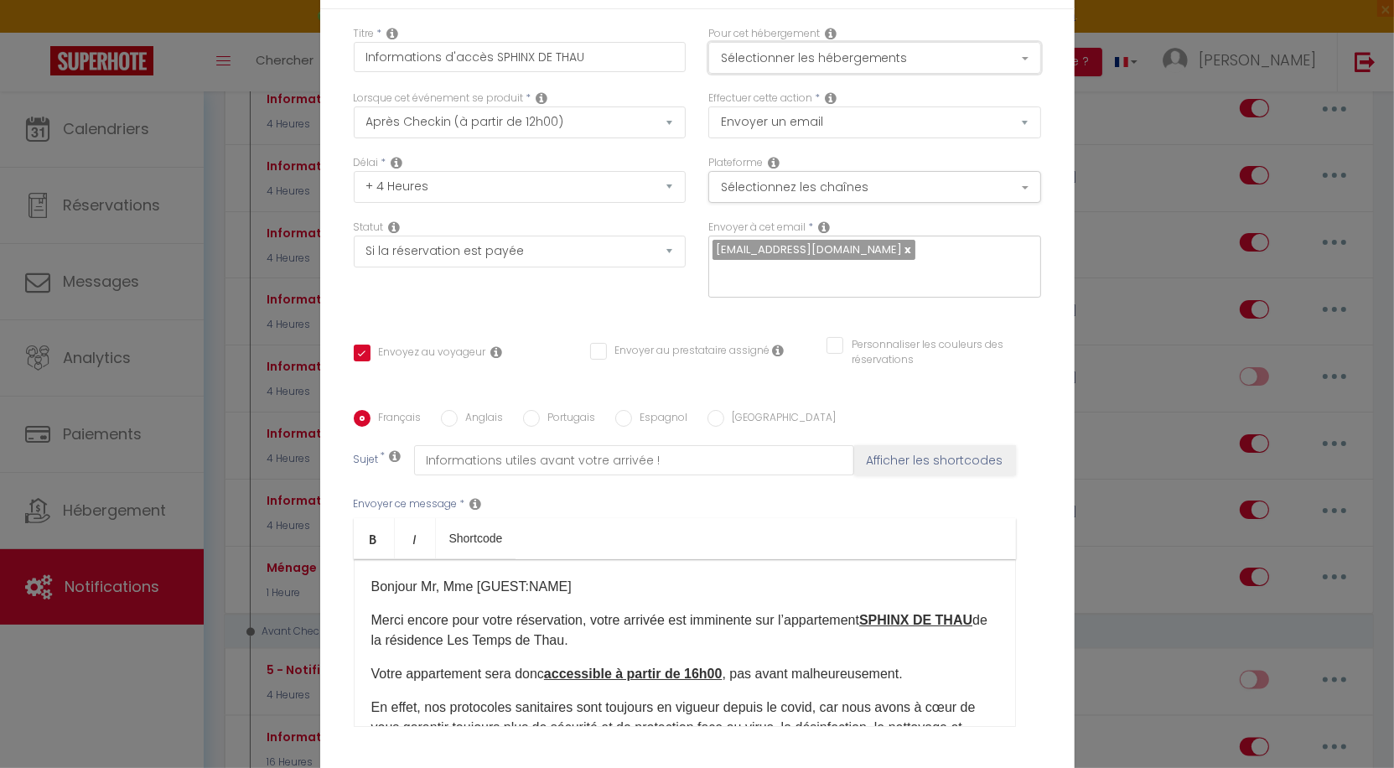
click at [823, 60] on button "Sélectionner les hébergements" at bounding box center [874, 58] width 333 height 32
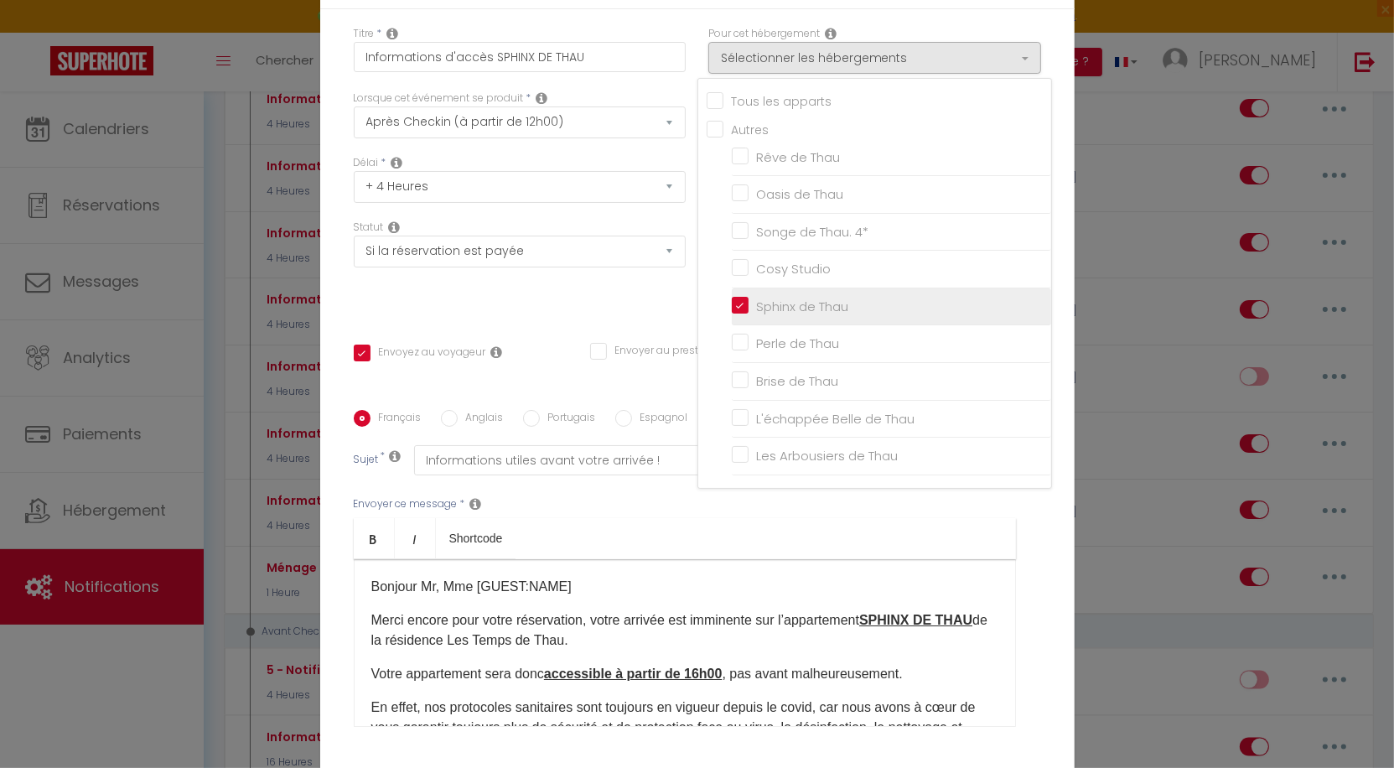
click at [786, 303] on input "Sphinx de Thau" at bounding box center [891, 306] width 319 height 17
checkbox input "false"
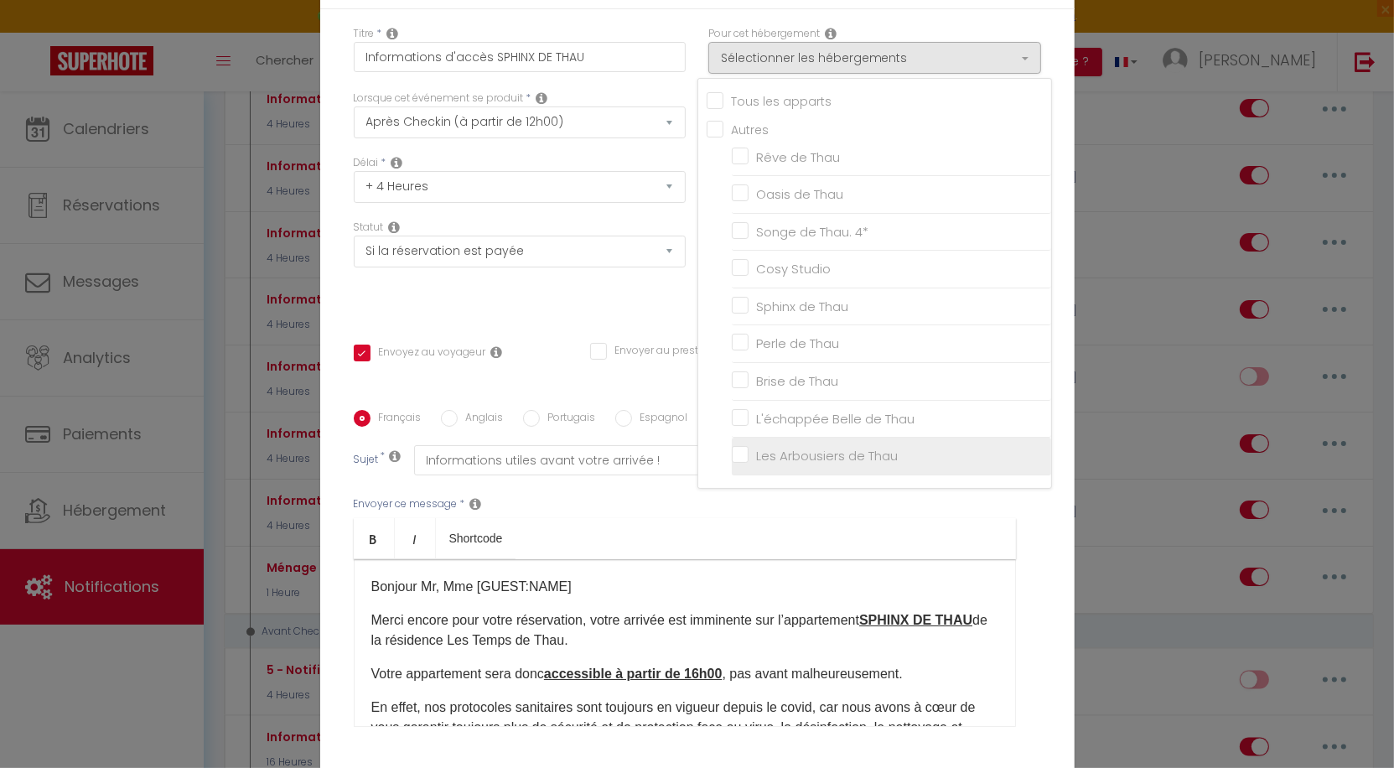
click at [789, 448] on input "Les Arbousiers de Thau" at bounding box center [891, 456] width 319 height 17
checkbox input "true"
checkbox input "false"
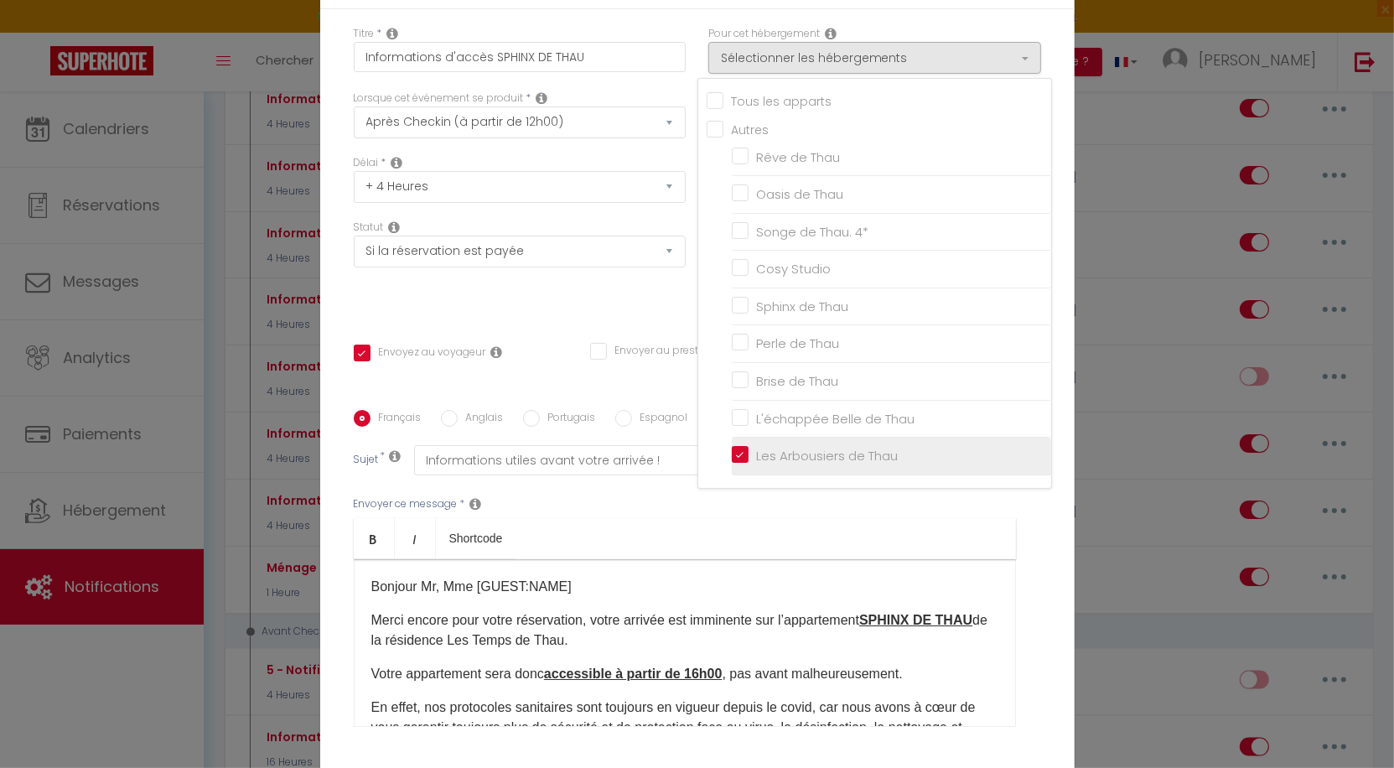
checkbox input "false"
checkbox input "true"
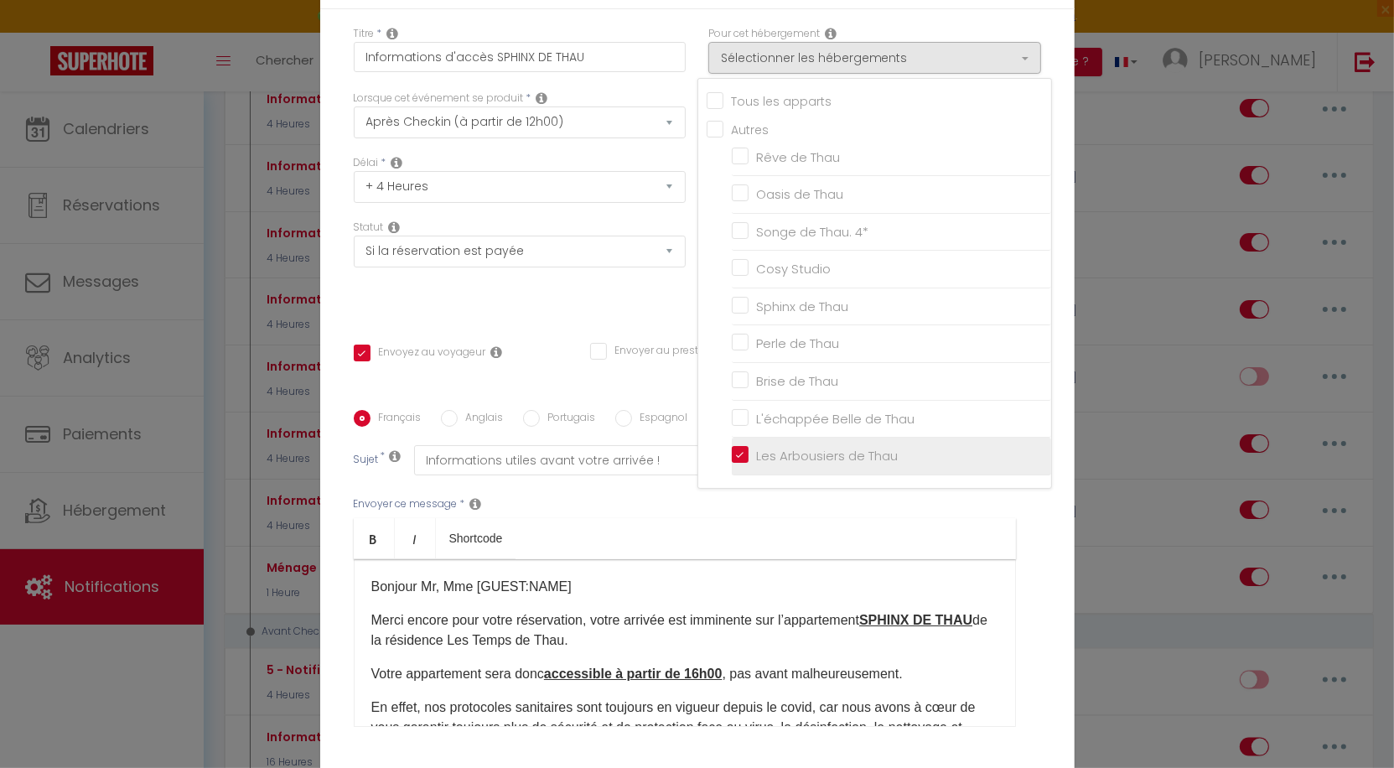
checkbox input "false"
click at [586, 58] on input "Informations d'accès SPHINX DE THAU" at bounding box center [520, 57] width 333 height 30
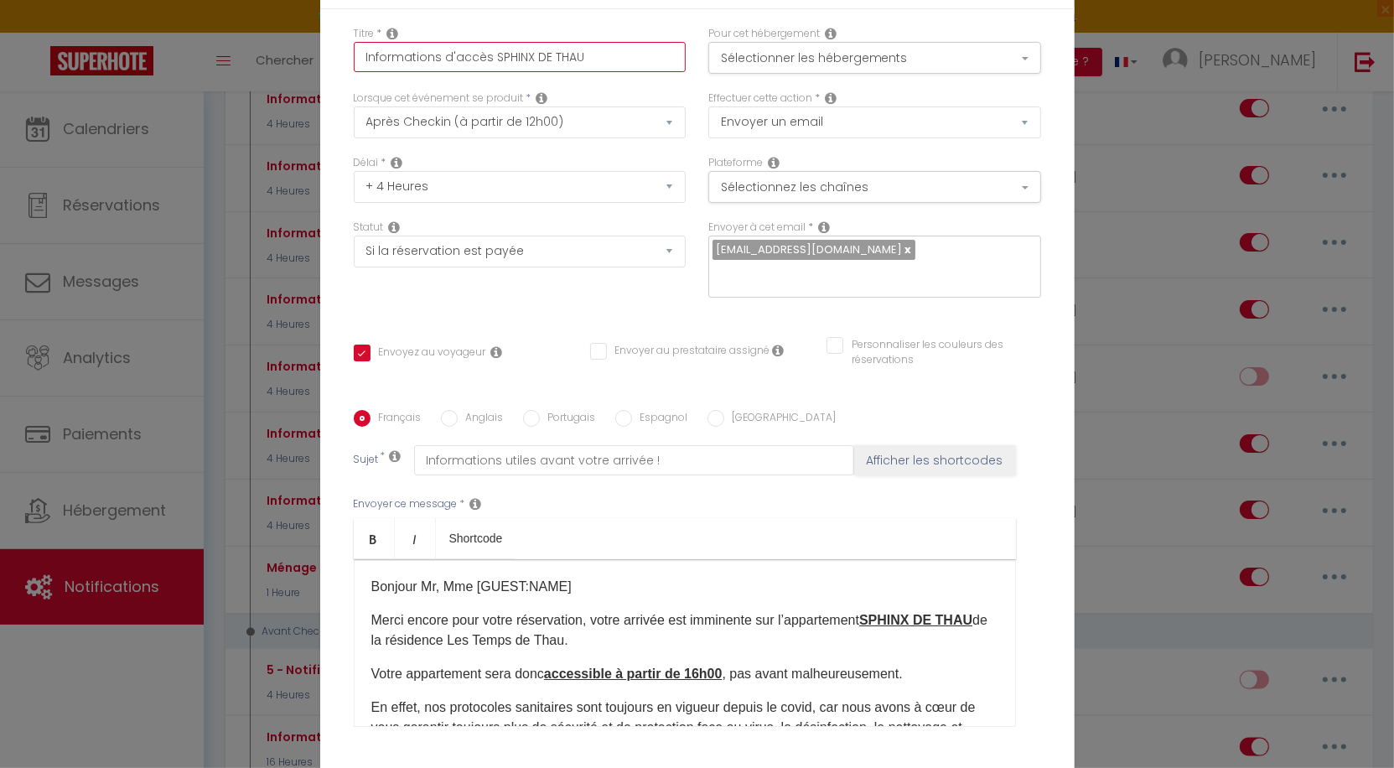
click at [513, 56] on input "Informations d'accès SPHINX DE THAU" at bounding box center [520, 57] width 333 height 30
type input "Informations d'accès [PERSON_NAME]"
checkbox input "true"
checkbox input "false"
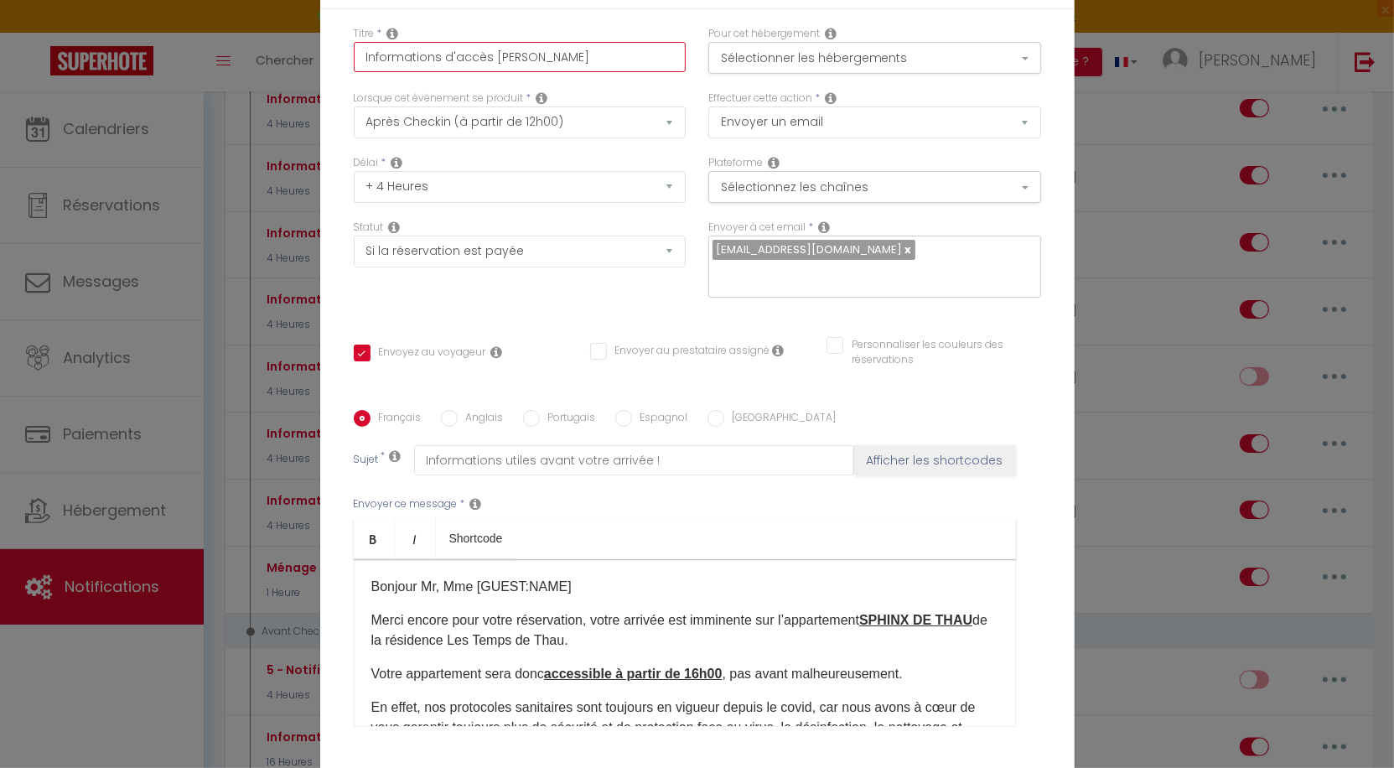
checkbox input "false"
type input "Informations d'accès LE DE THAU"
checkbox input "true"
checkbox input "false"
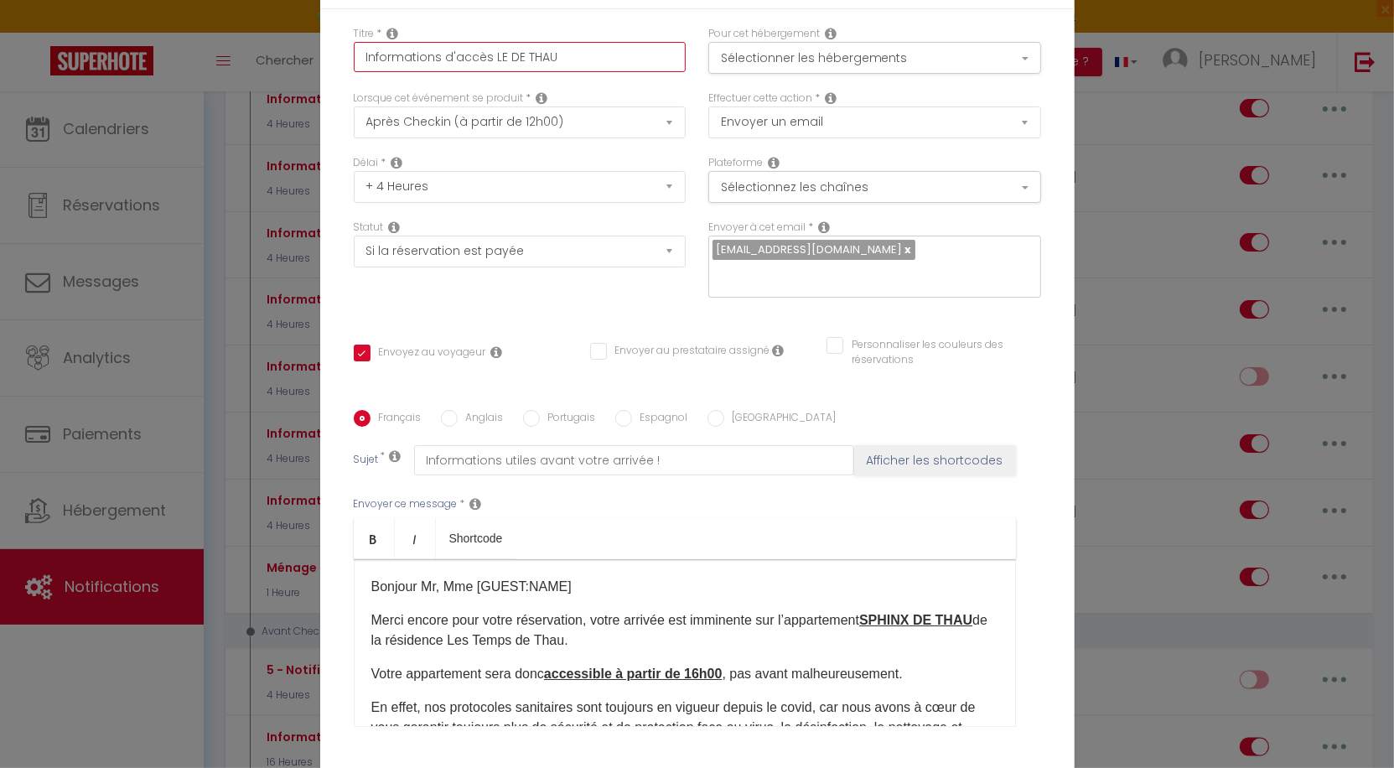
type input "Informations d'accès LES DE THAU"
click at [895, 627] on u "SPHINX DE THAU" at bounding box center [915, 620] width 113 height 14
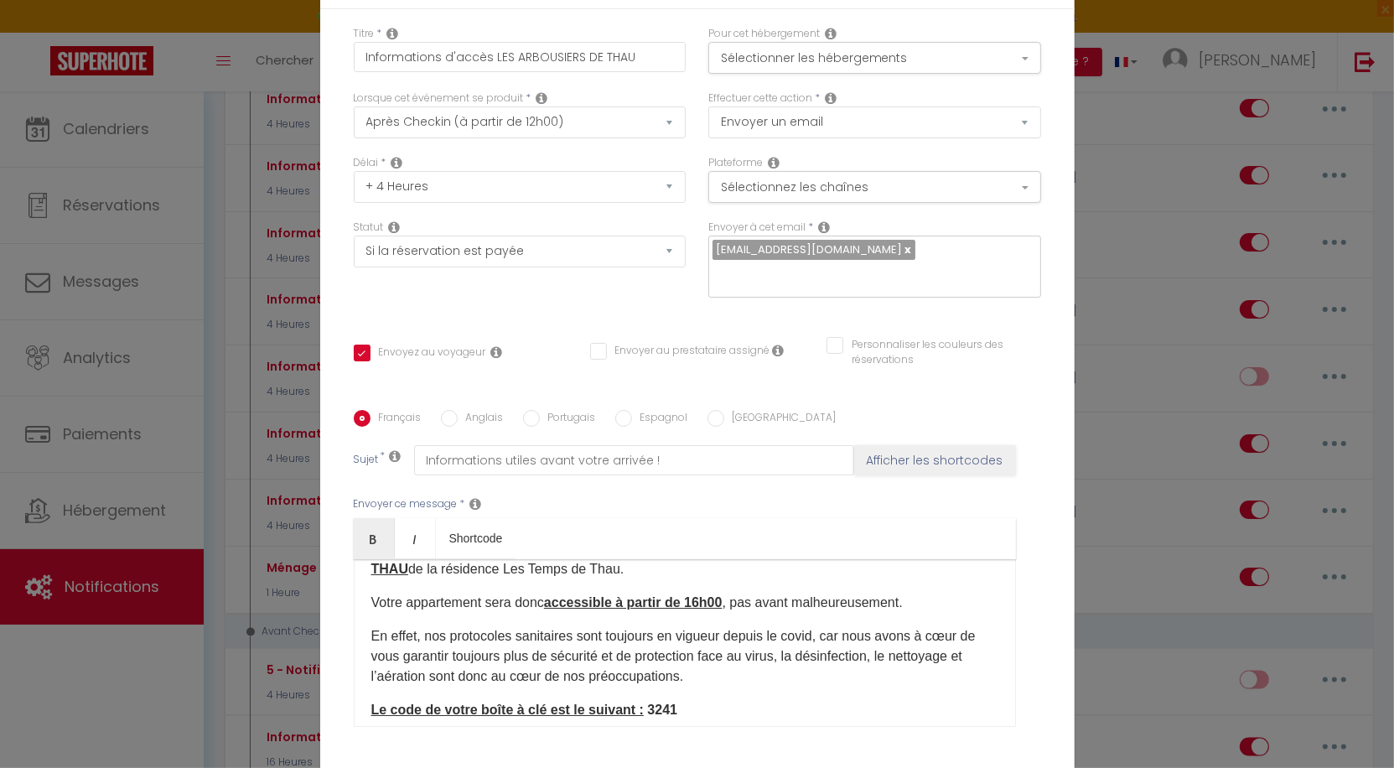
scroll to position [77, 0]
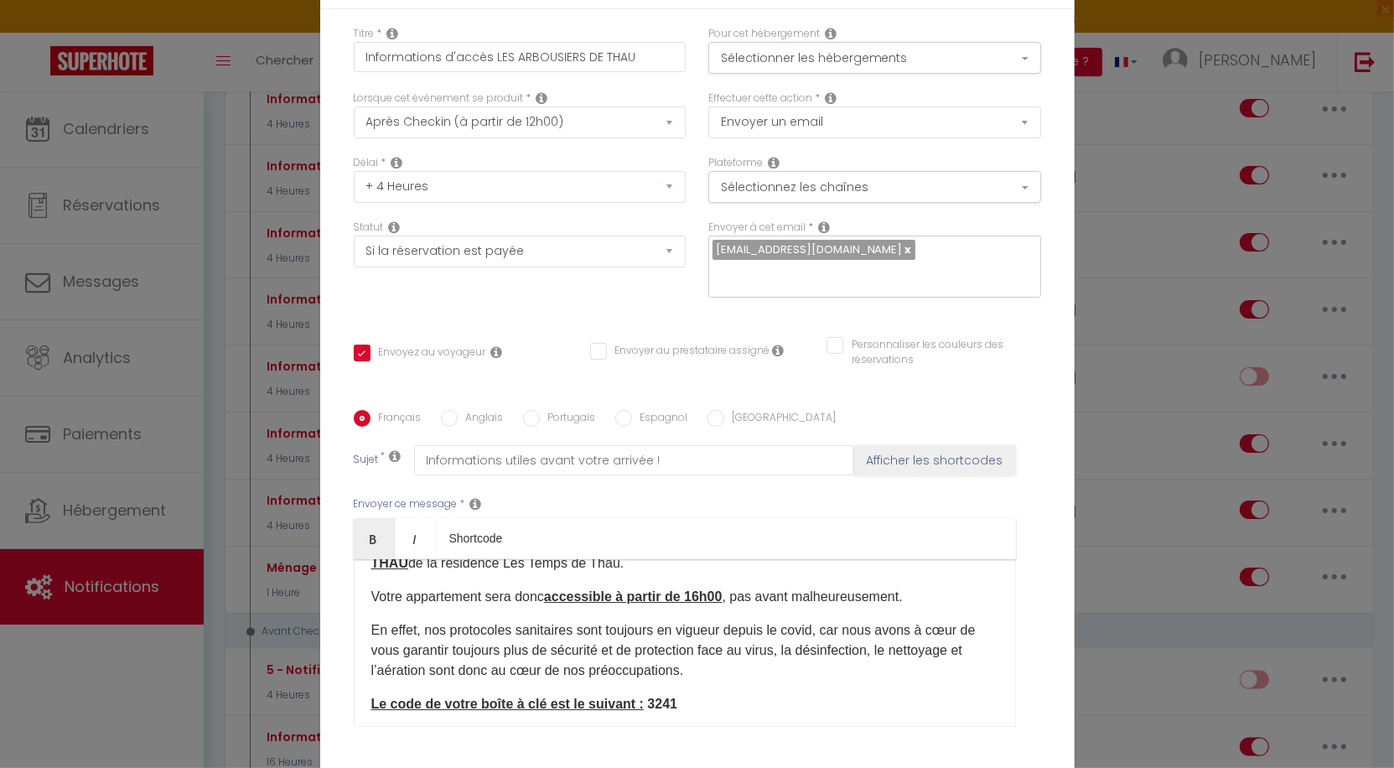
click at [748, 709] on p "Le code de votre boîte à clé est le suivant : 3241" at bounding box center [684, 704] width 627 height 20
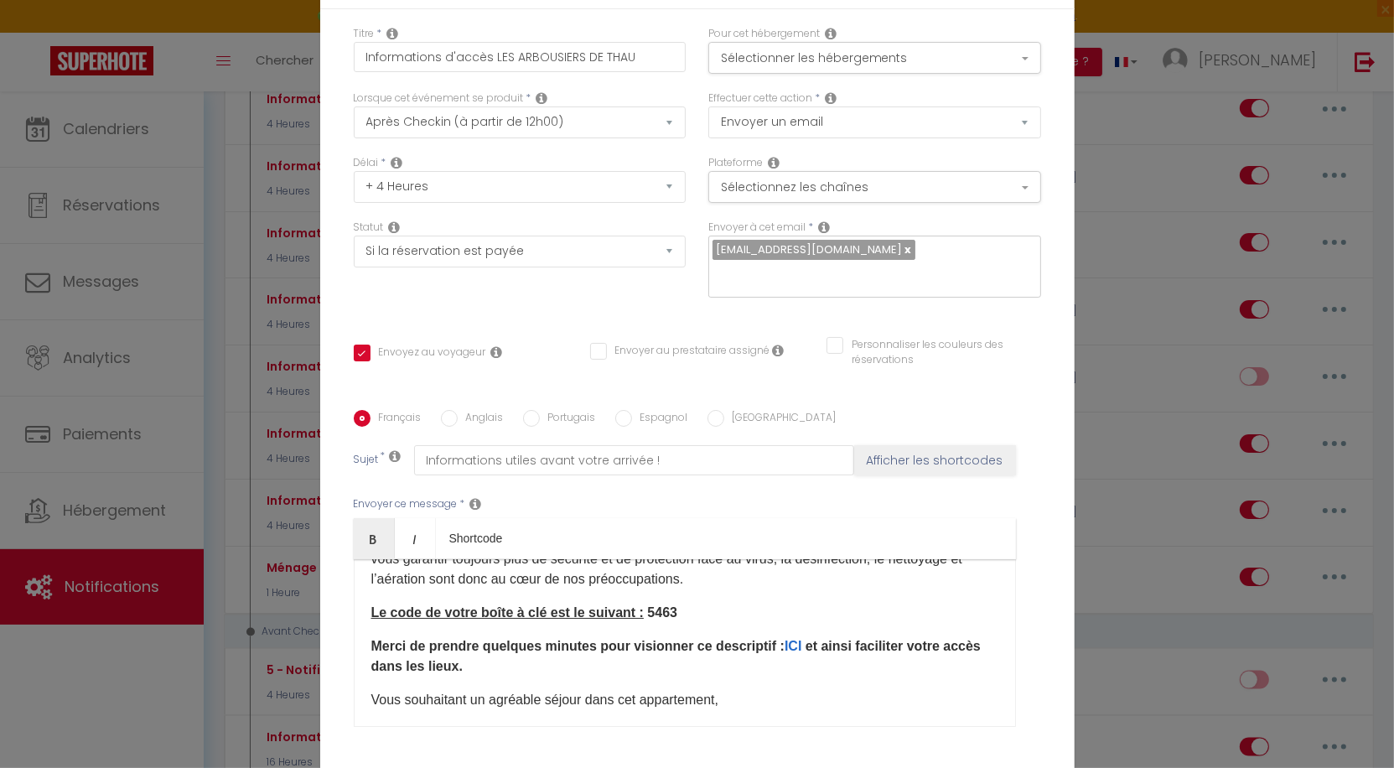
scroll to position [175, 0]
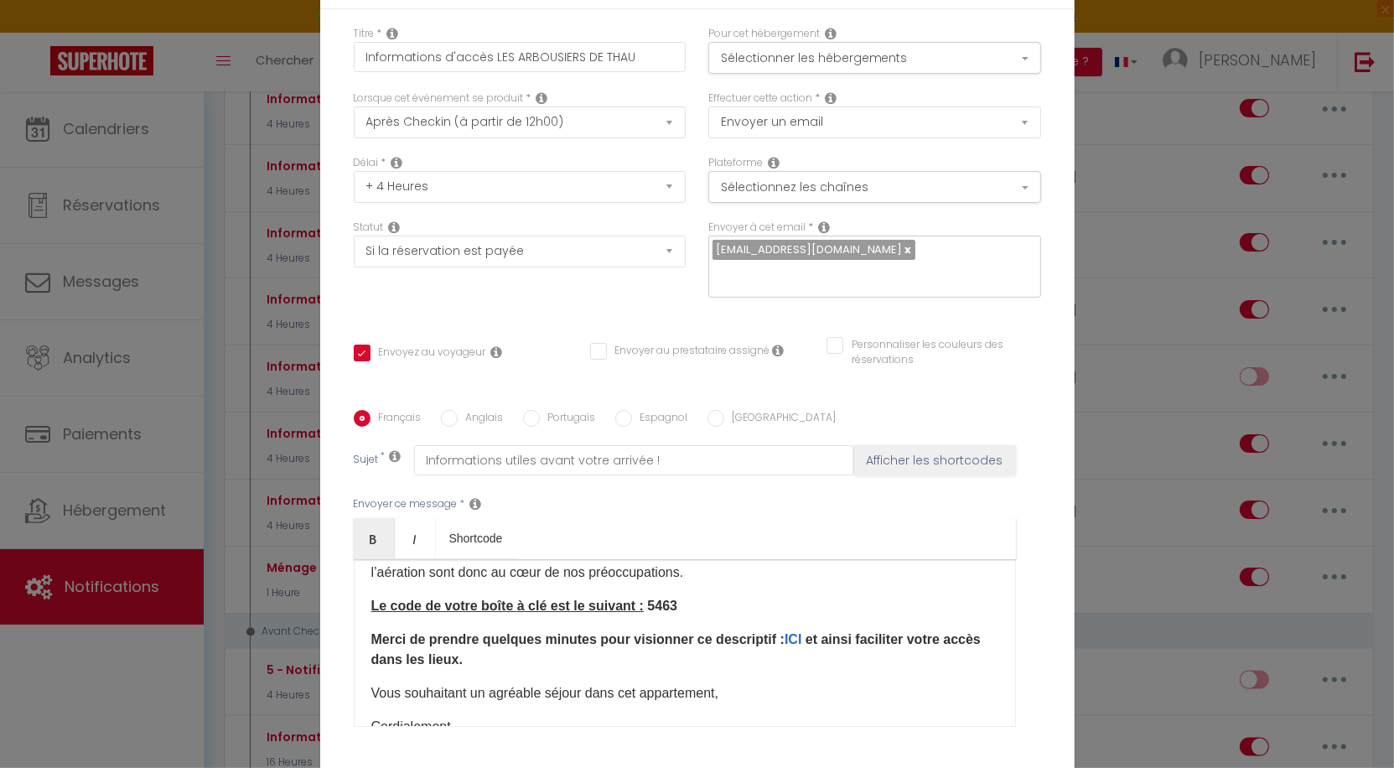
click at [548, 646] on b "Merci de prendre quelques minutes pour visionner ce descriptif" at bounding box center [574, 639] width 406 height 14
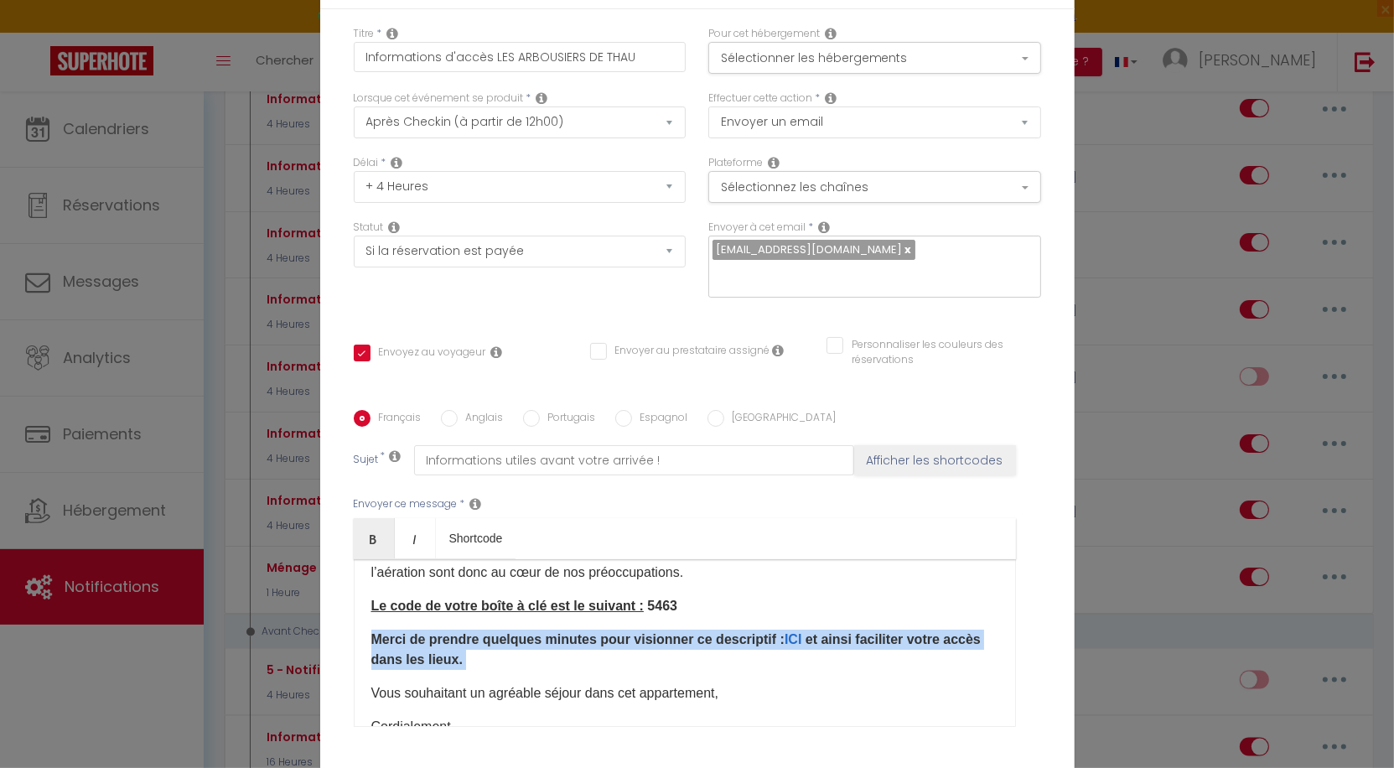
click at [548, 646] on b "Merci de prendre quelques minutes pour visionner ce descriptif" at bounding box center [574, 639] width 406 height 14
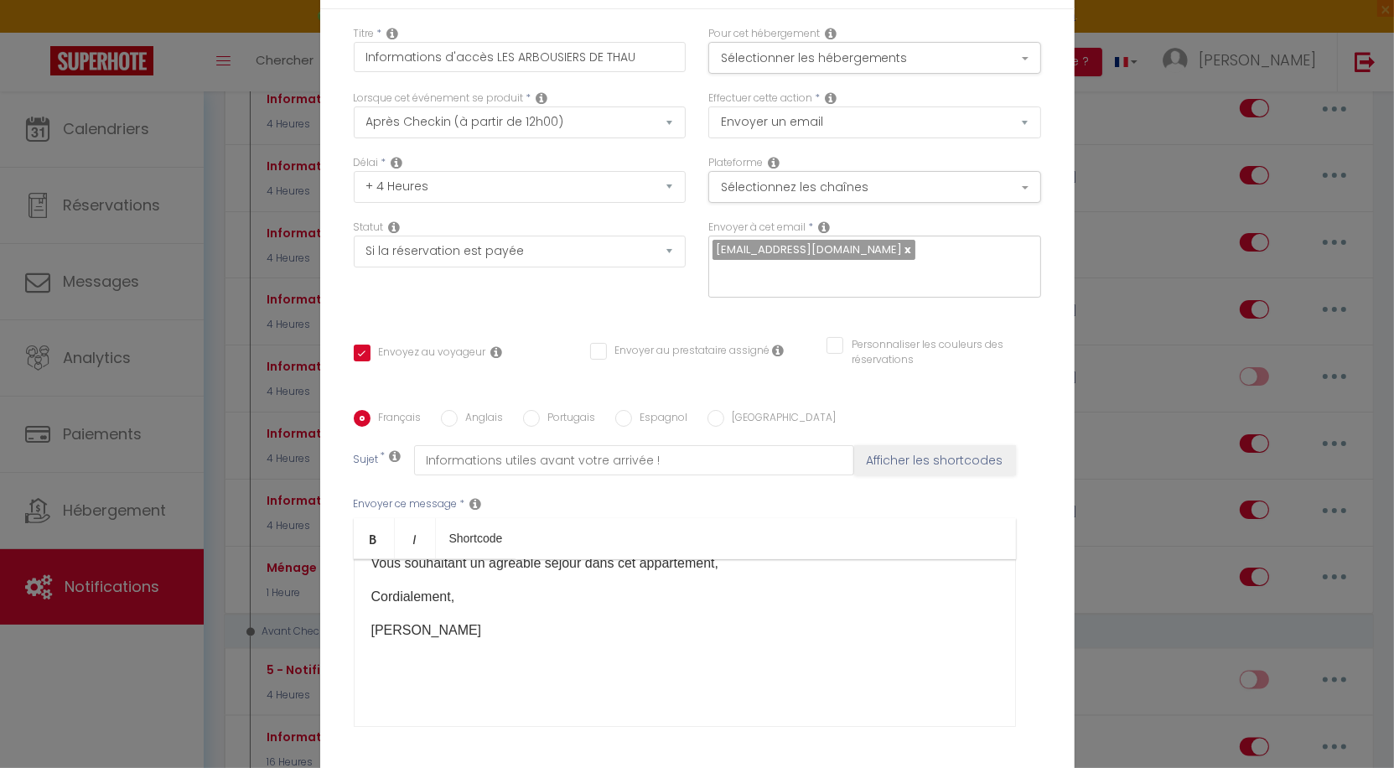
scroll to position [201, 0]
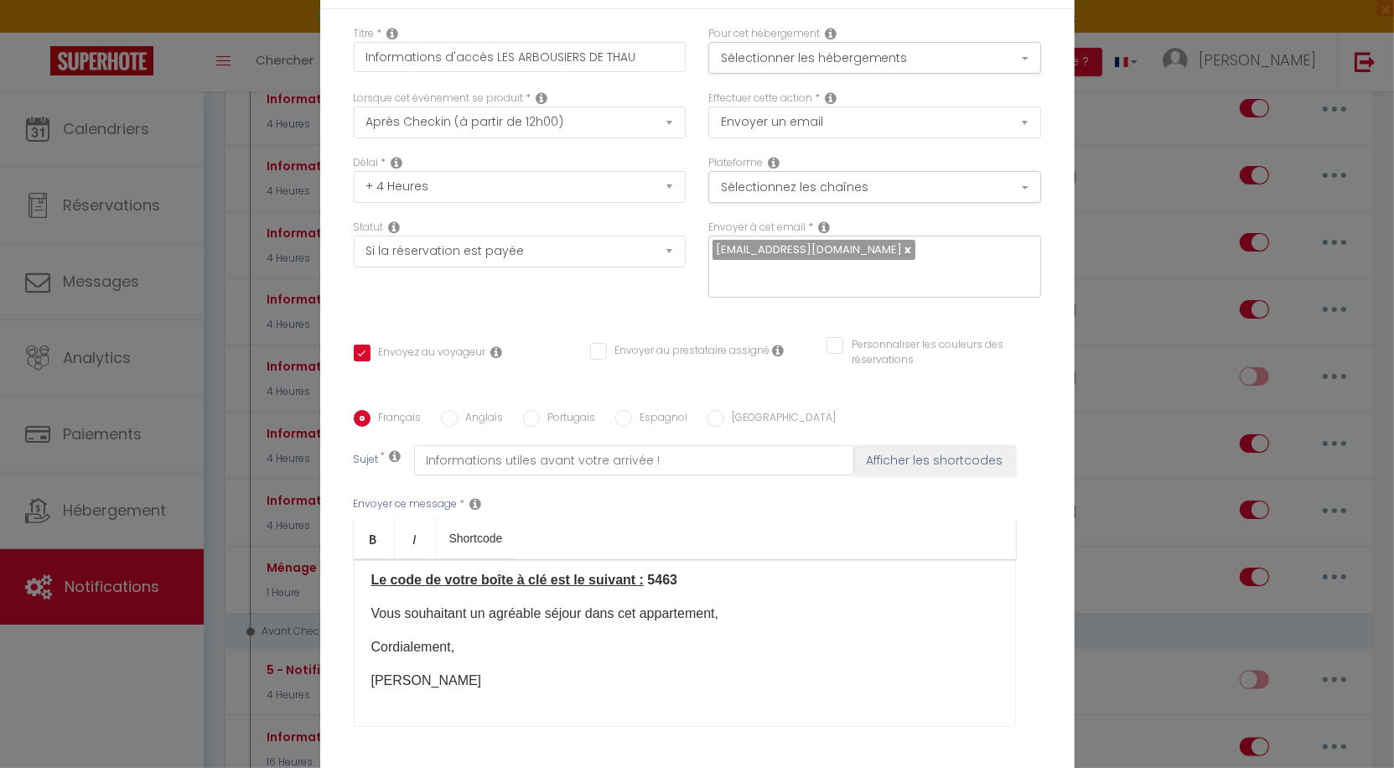
click at [672, 616] on p "Vous souhaitant un agréable séjour dans cet appartement," at bounding box center [684, 614] width 627 height 20
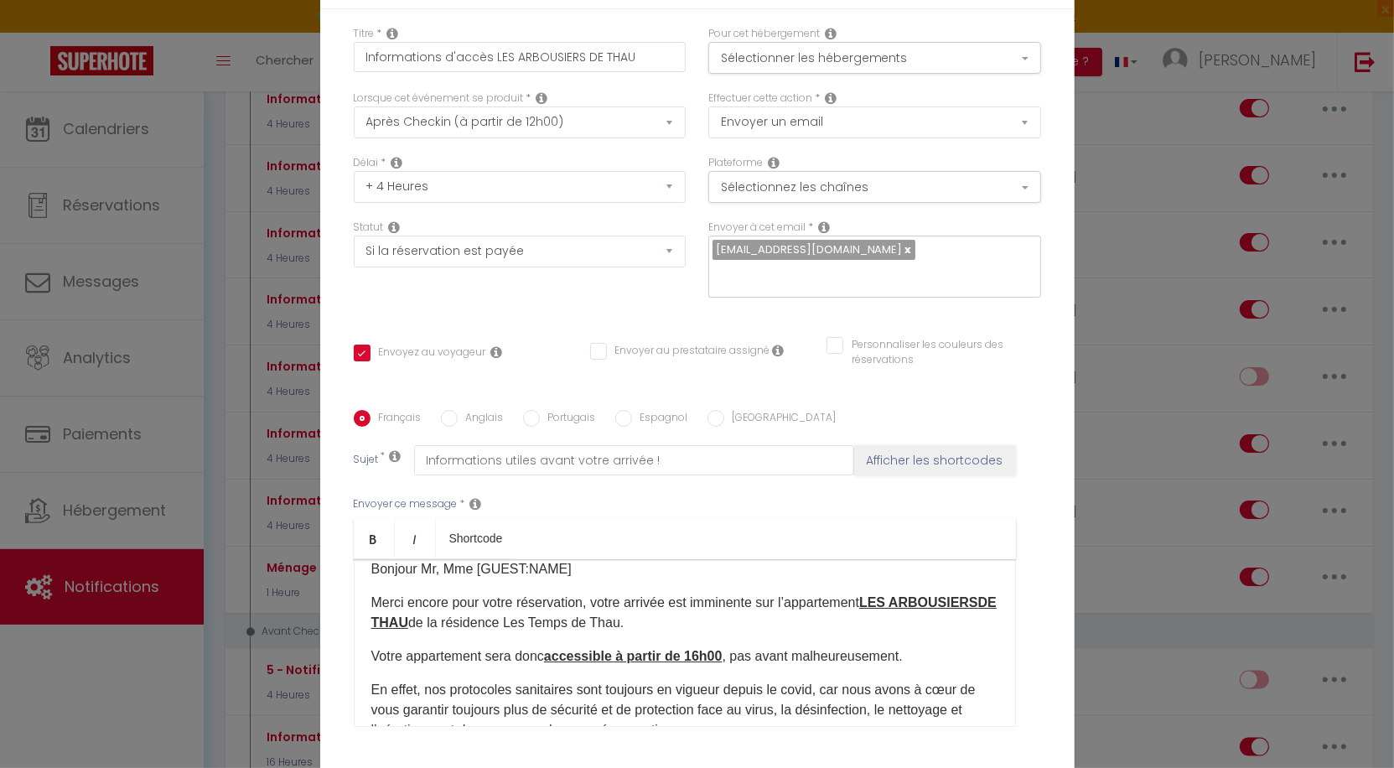
scroll to position [17, 0]
click at [462, 660] on p "Votre appartement sera donc accessible à partir de 16h00 , pas avant malheureus…" at bounding box center [684, 657] width 627 height 20
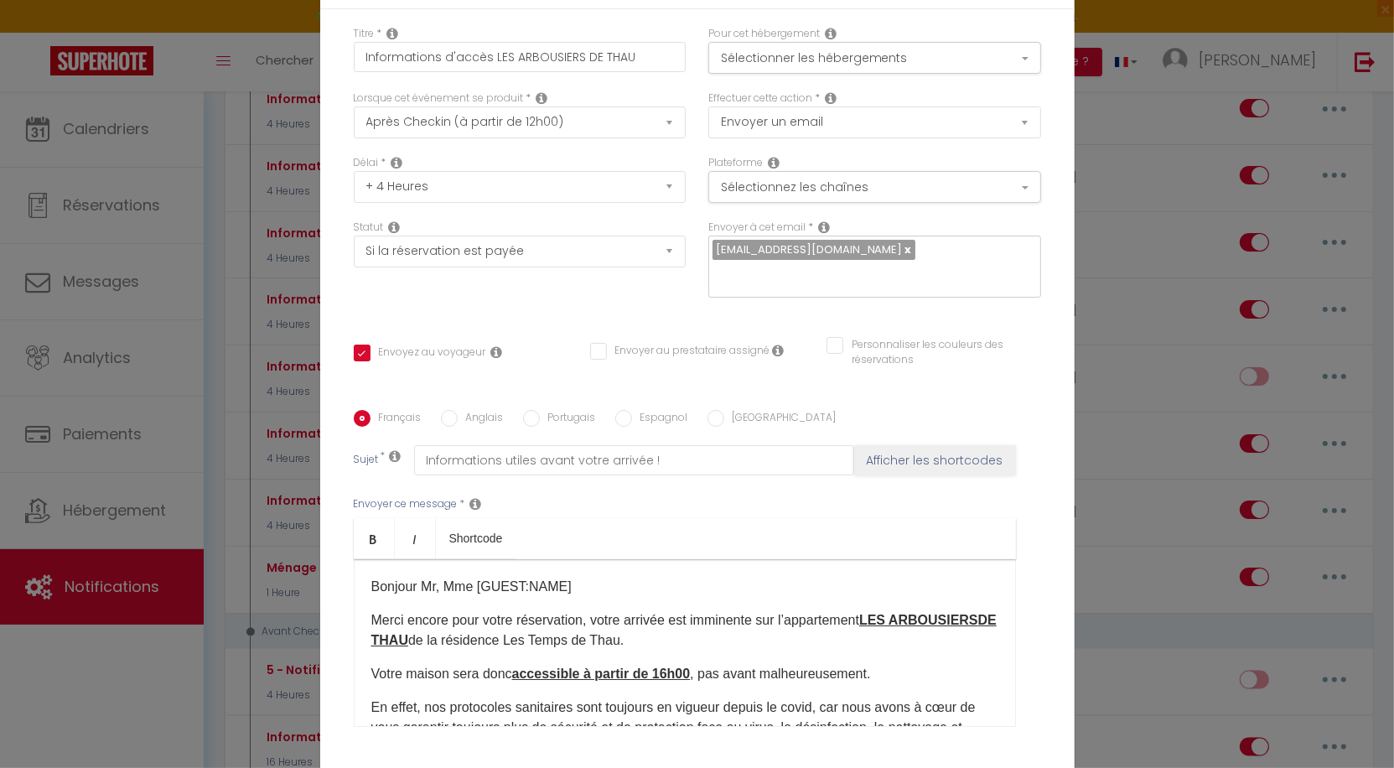
click at [834, 617] on p "Merci [MEDICAL_DATA] pour votre réservation, votre arrivée est imminente sur l’…" at bounding box center [684, 630] width 627 height 40
drag, startPoint x: 802, startPoint y: 621, endPoint x: 853, endPoint y: 622, distance: 52.0
click at [853, 622] on p "Merci encore pour votre réservation, votre arrivée est imminente sur la maison …" at bounding box center [684, 630] width 627 height 40
click at [374, 538] on icon "Bold" at bounding box center [373, 538] width 13 height 13
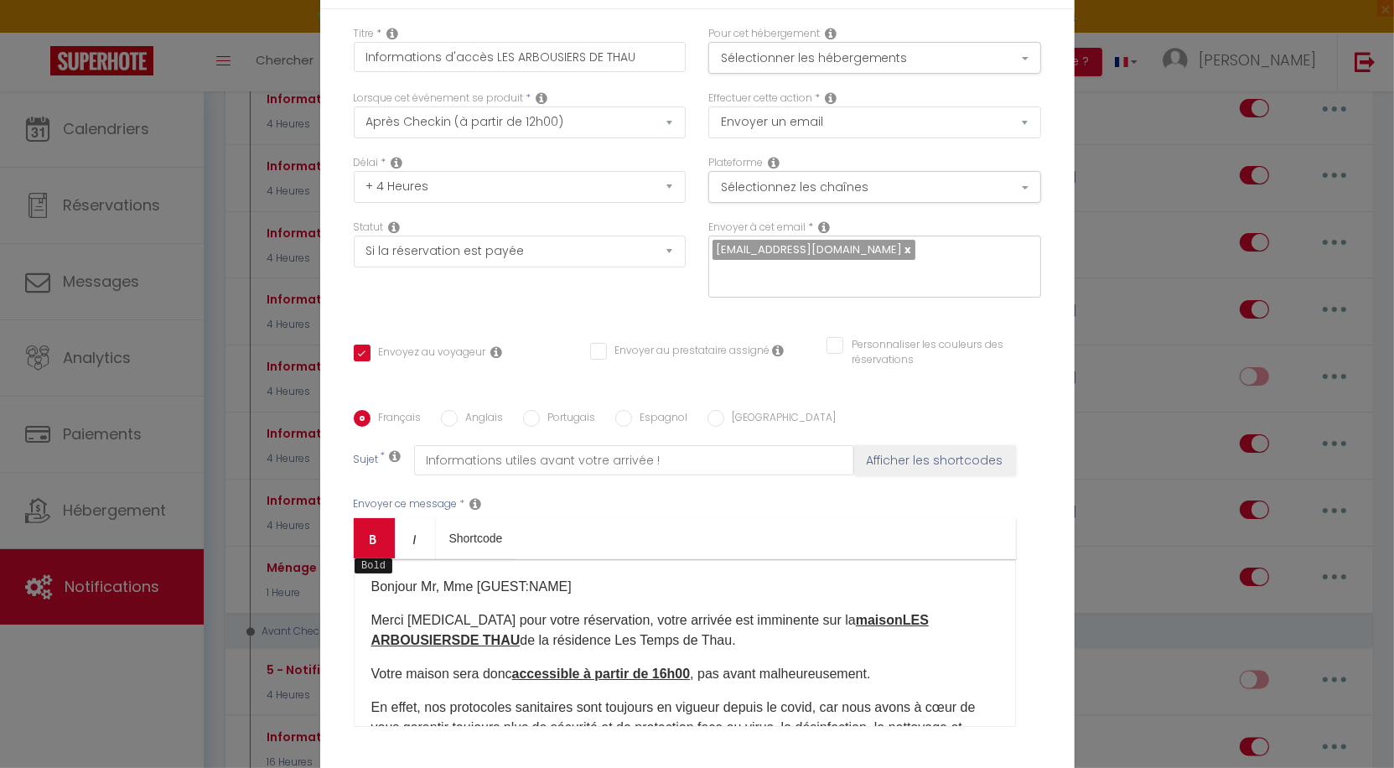
click at [374, 538] on icon "Bold" at bounding box center [373, 538] width 13 height 13
click at [812, 642] on p "Merci encore pour votre réservation, votre arrivée est imminente sur la maison …" at bounding box center [684, 630] width 627 height 40
click at [852, 623] on u "maison LES ARBOUSIERS DE THAU" at bounding box center [650, 630] width 558 height 34
click at [796, 624] on p "Merci encore pour votre réservation, votre arrivée est imminente sur la LES ARB…" at bounding box center [684, 630] width 627 height 40
click at [796, 624] on p "Merci encore pour votre réservation, votre arrivée est imminente sur lmaisona L…" at bounding box center [684, 630] width 627 height 40
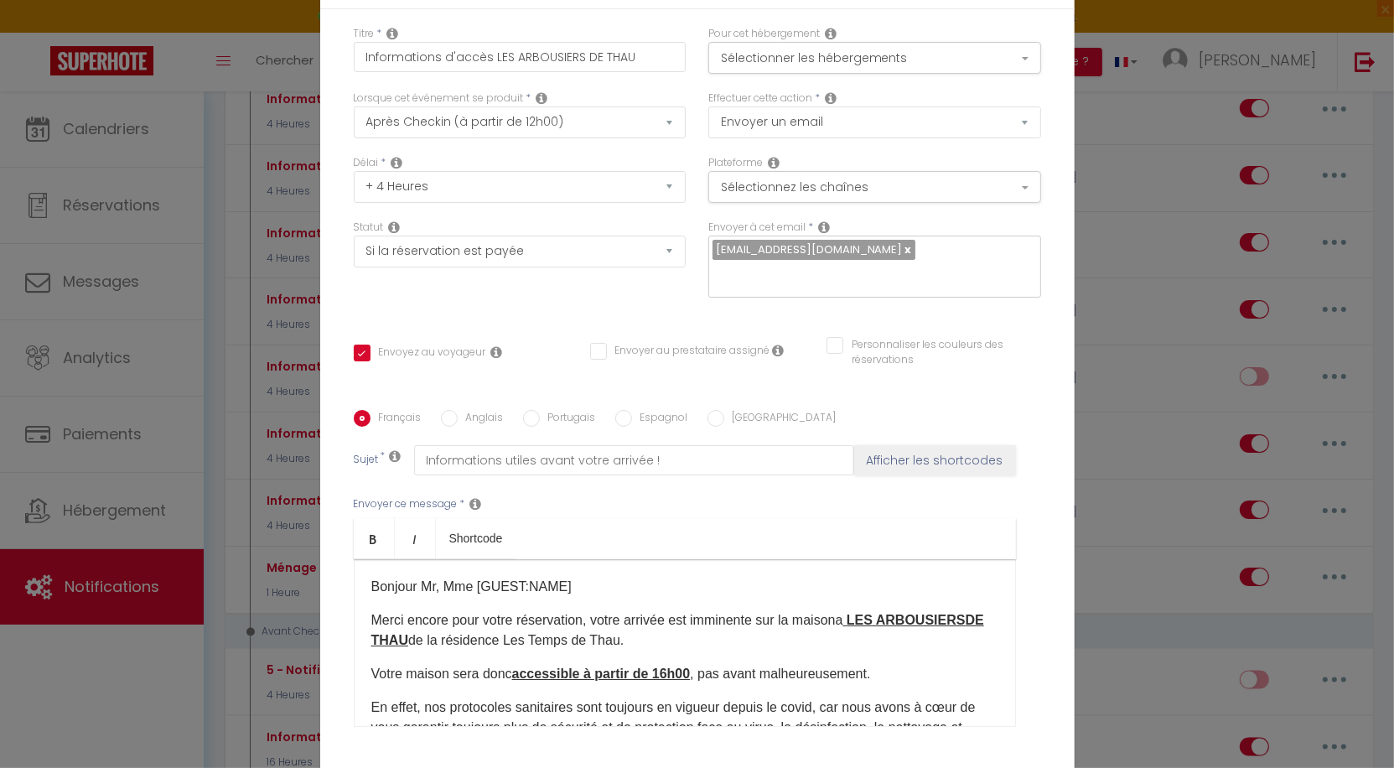
click at [854, 623] on p "Merci [MEDICAL_DATA] pour votre réservation, votre arrivée est imminente sur la…" at bounding box center [684, 630] width 627 height 40
click at [814, 639] on p "Merci encore pour votre réservation, votre arrivée est imminente sur la maison …" at bounding box center [684, 630] width 627 height 40
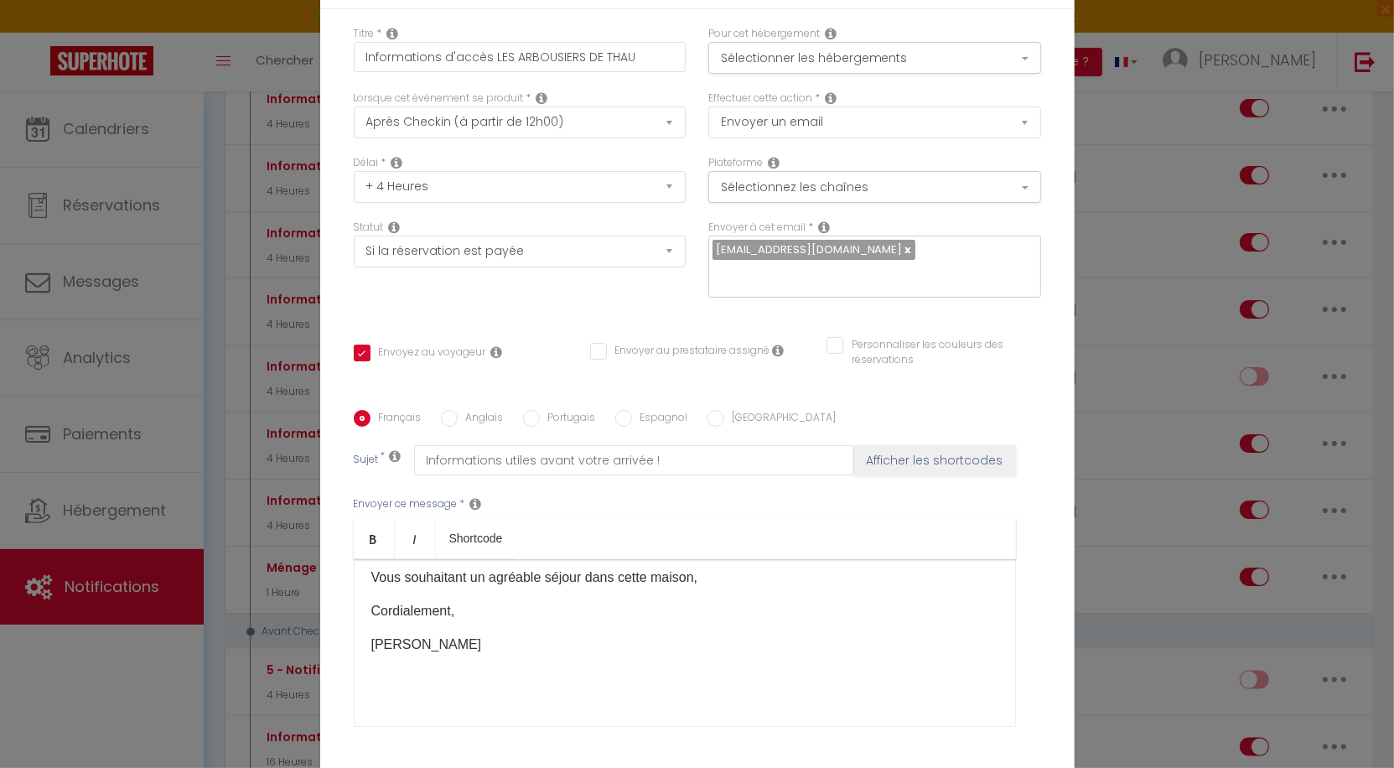
scroll to position [252, 0]
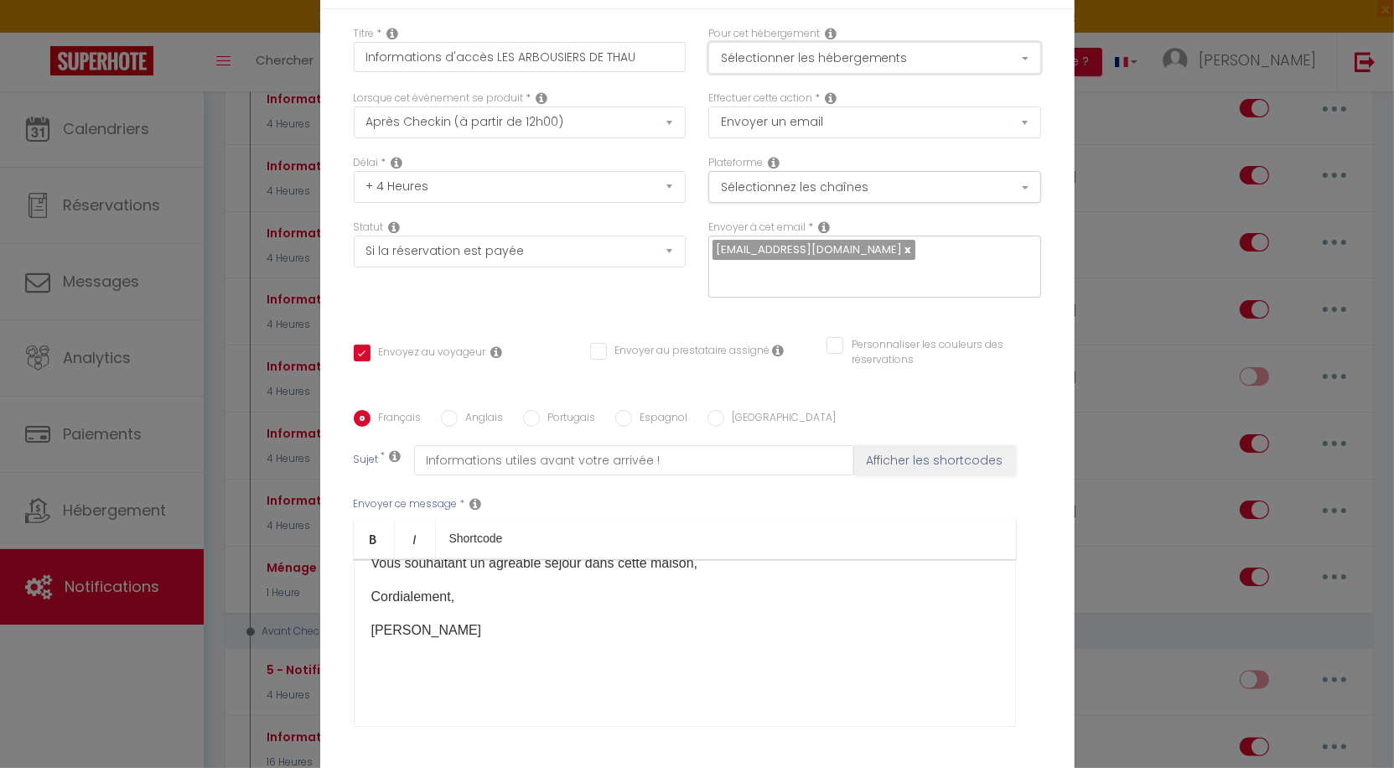
click at [854, 57] on button "Sélectionner les hébergements" at bounding box center [874, 58] width 333 height 32
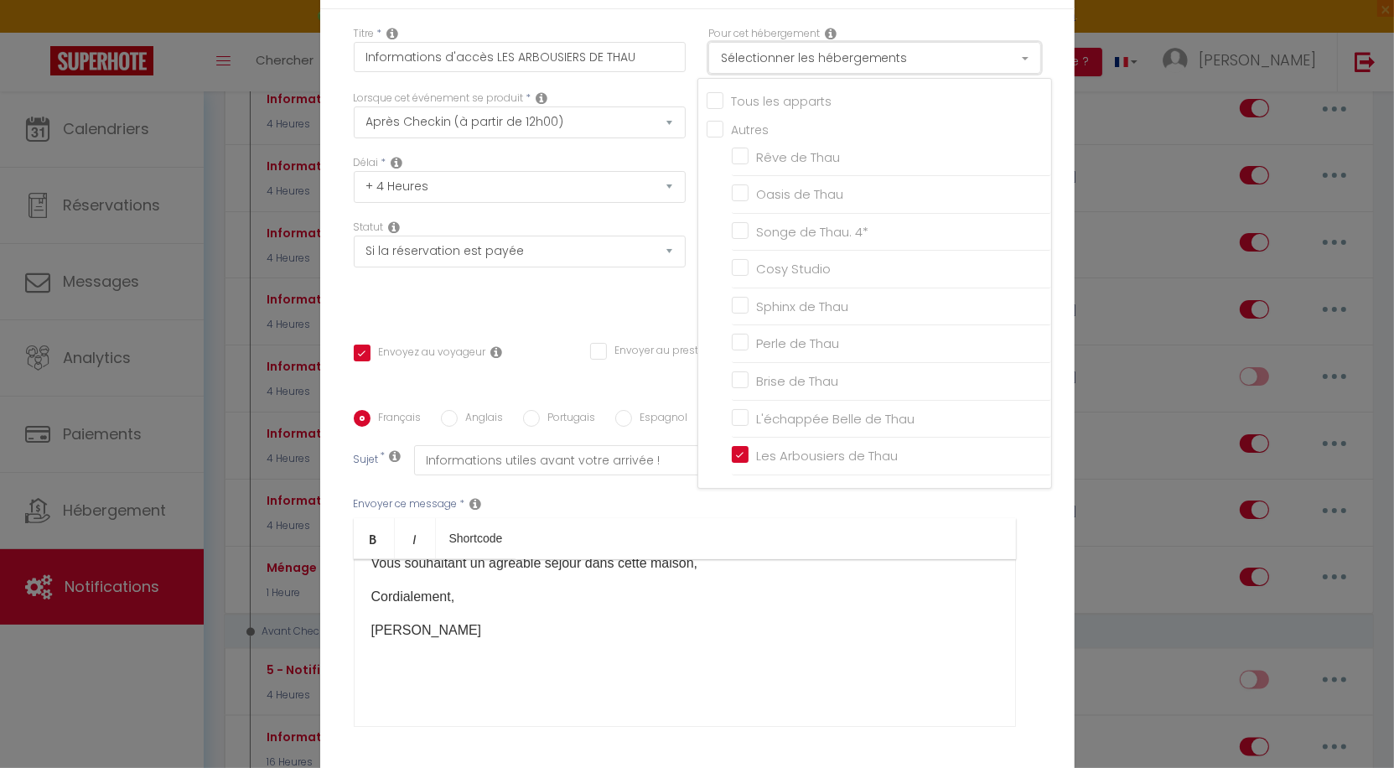
click at [854, 57] on button "Sélectionner les hébergements" at bounding box center [874, 58] width 333 height 32
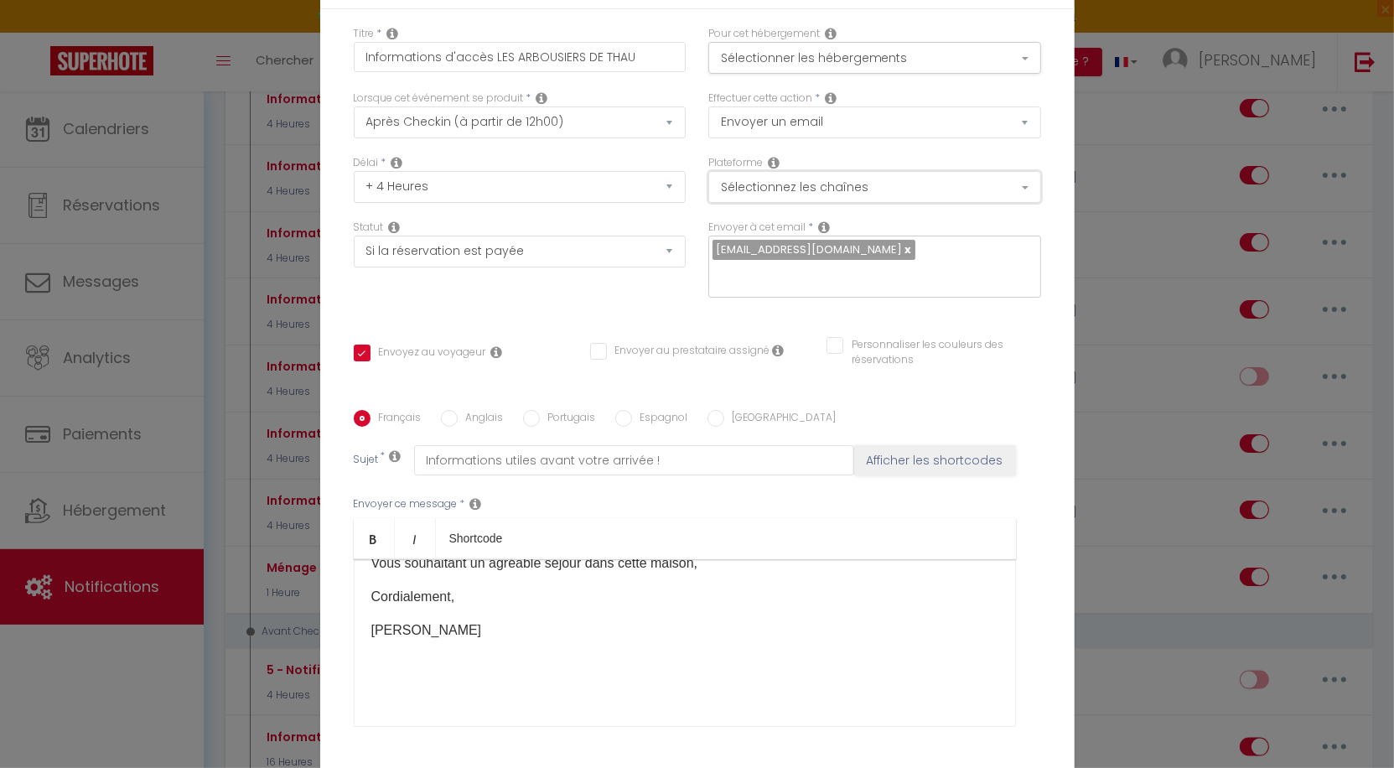
click at [817, 192] on button "Sélectionnez les chaînes" at bounding box center [874, 187] width 333 height 32
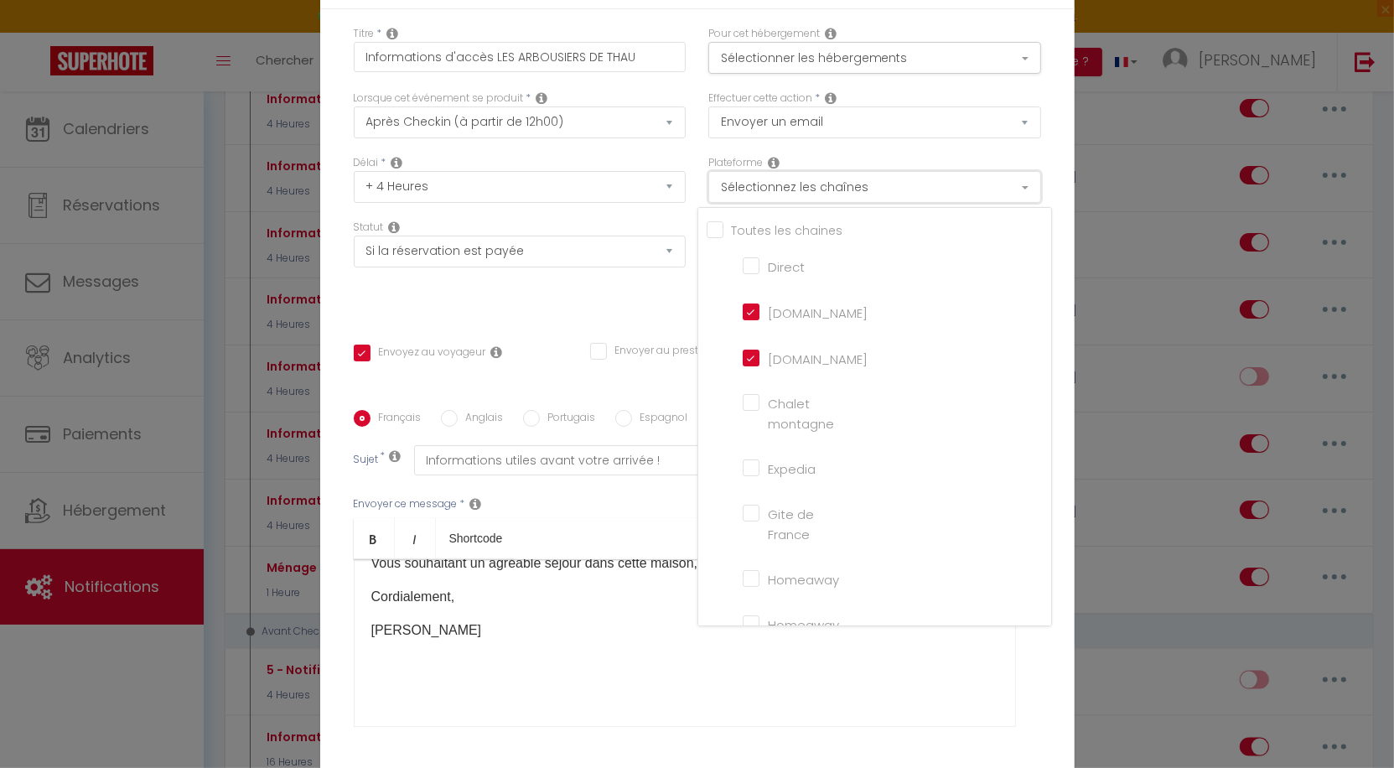
click at [810, 189] on button "Sélectionnez les chaînes" at bounding box center [874, 187] width 333 height 32
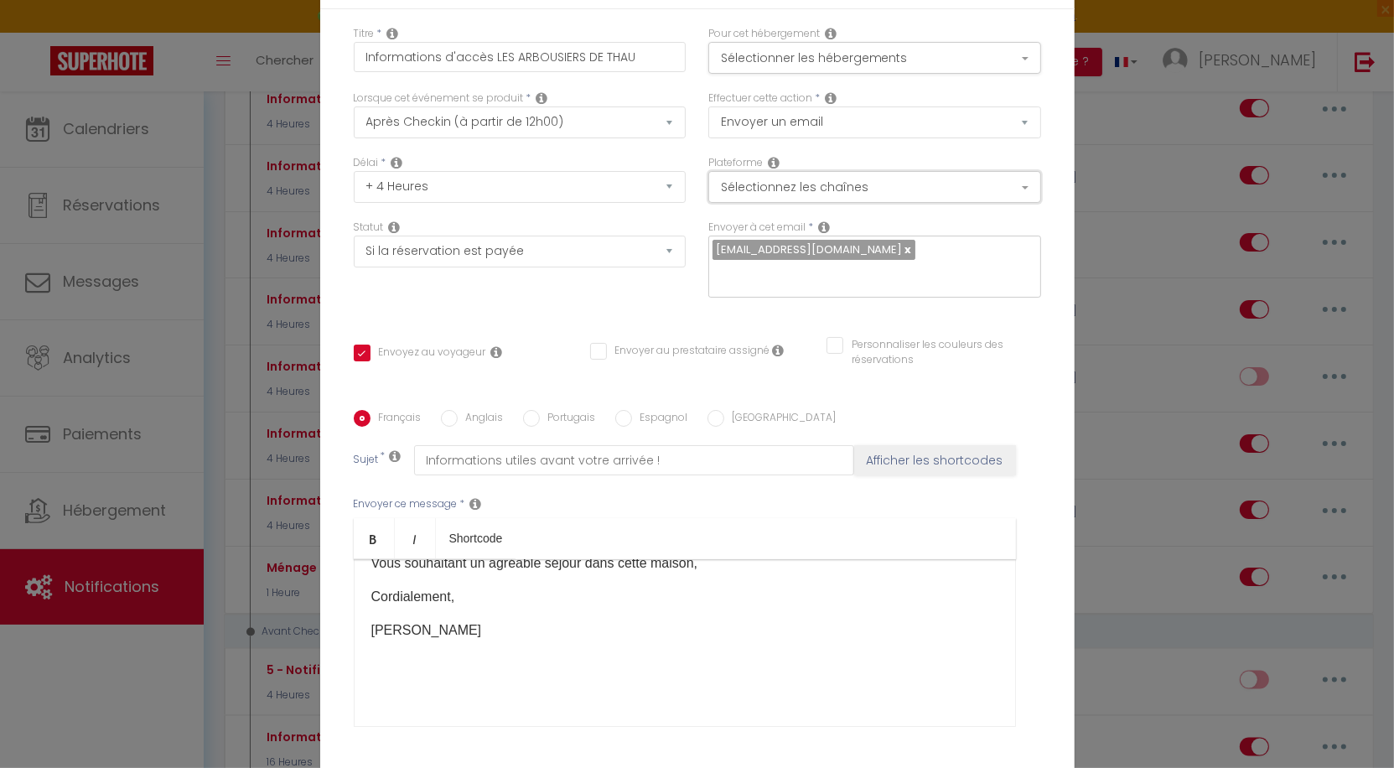
scroll to position [137, 0]
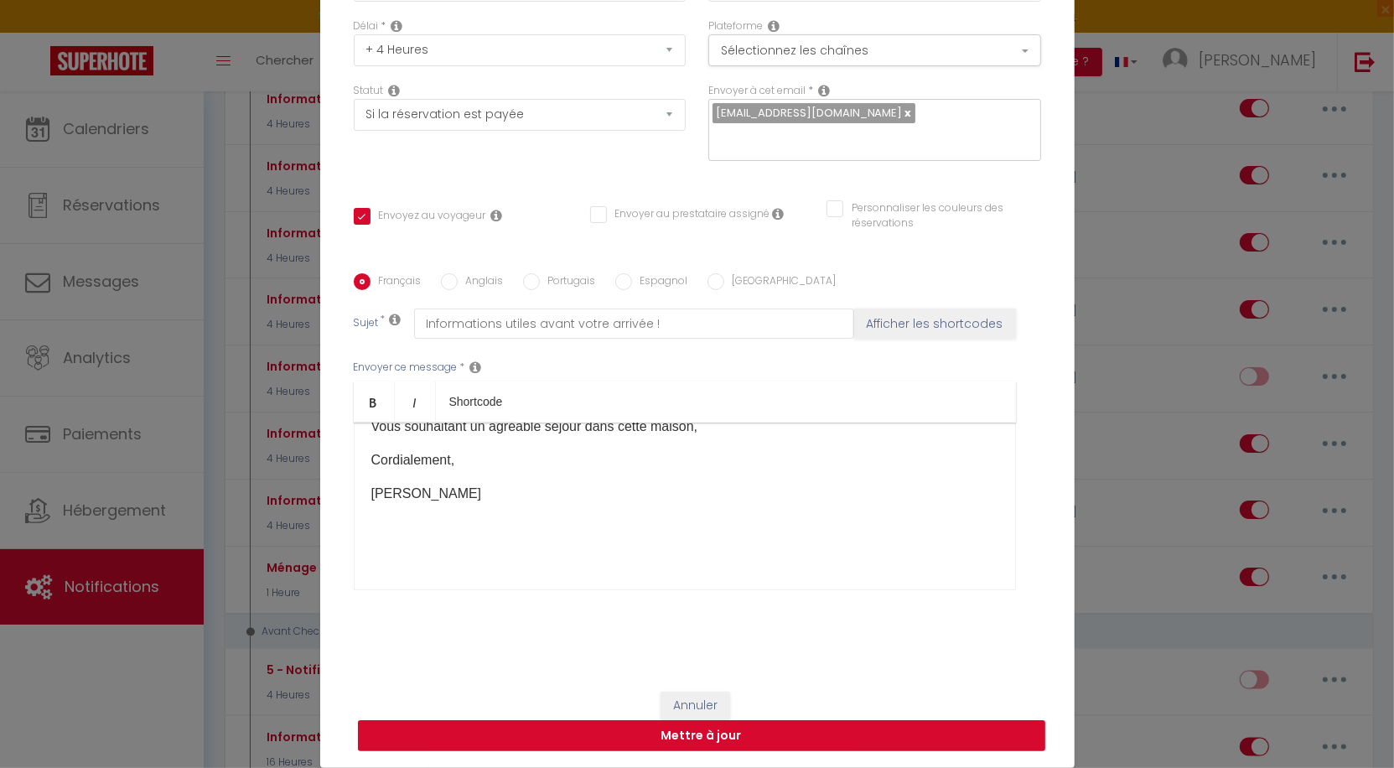
click at [754, 739] on button "Mettre à jour" at bounding box center [701, 736] width 687 height 32
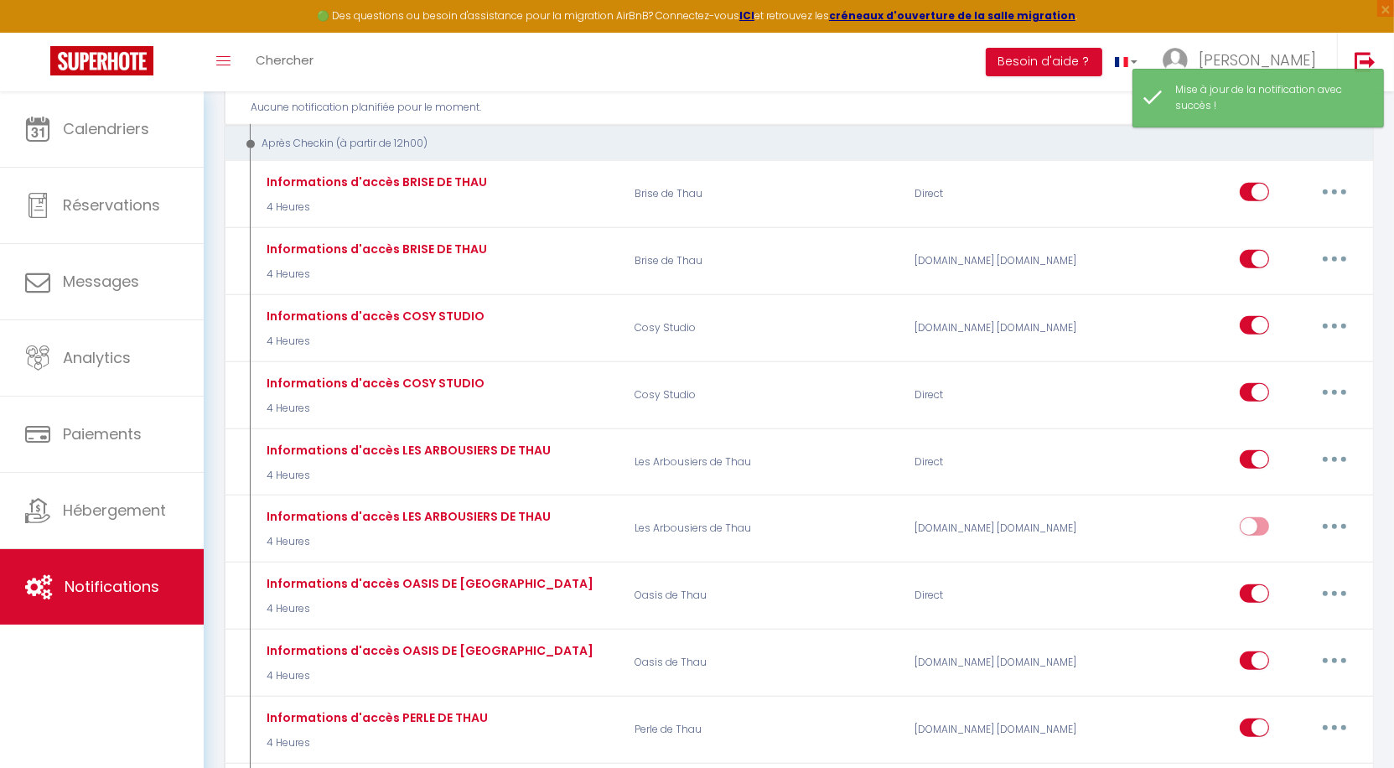
scroll to position [1555, 0]
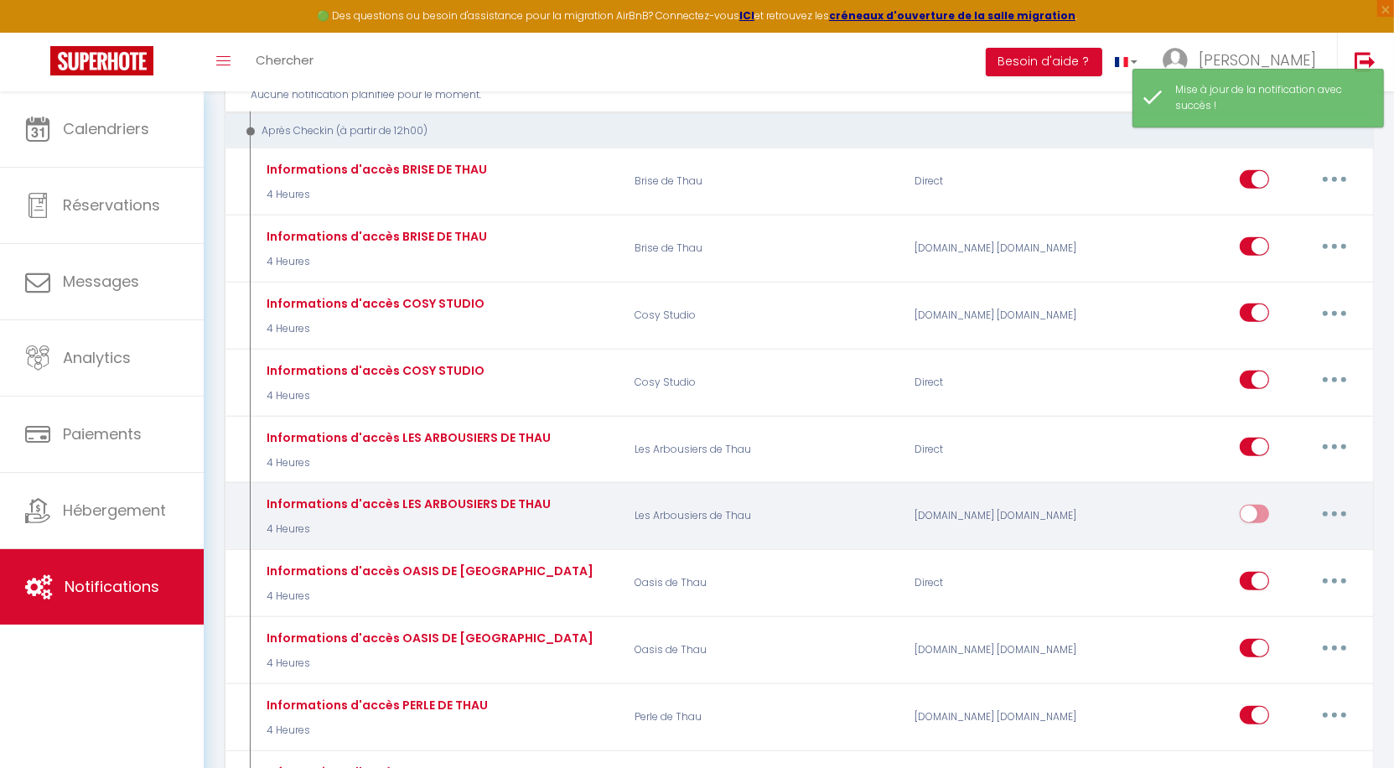
click at [1248, 505] on input "checkbox" at bounding box center [1254, 517] width 29 height 25
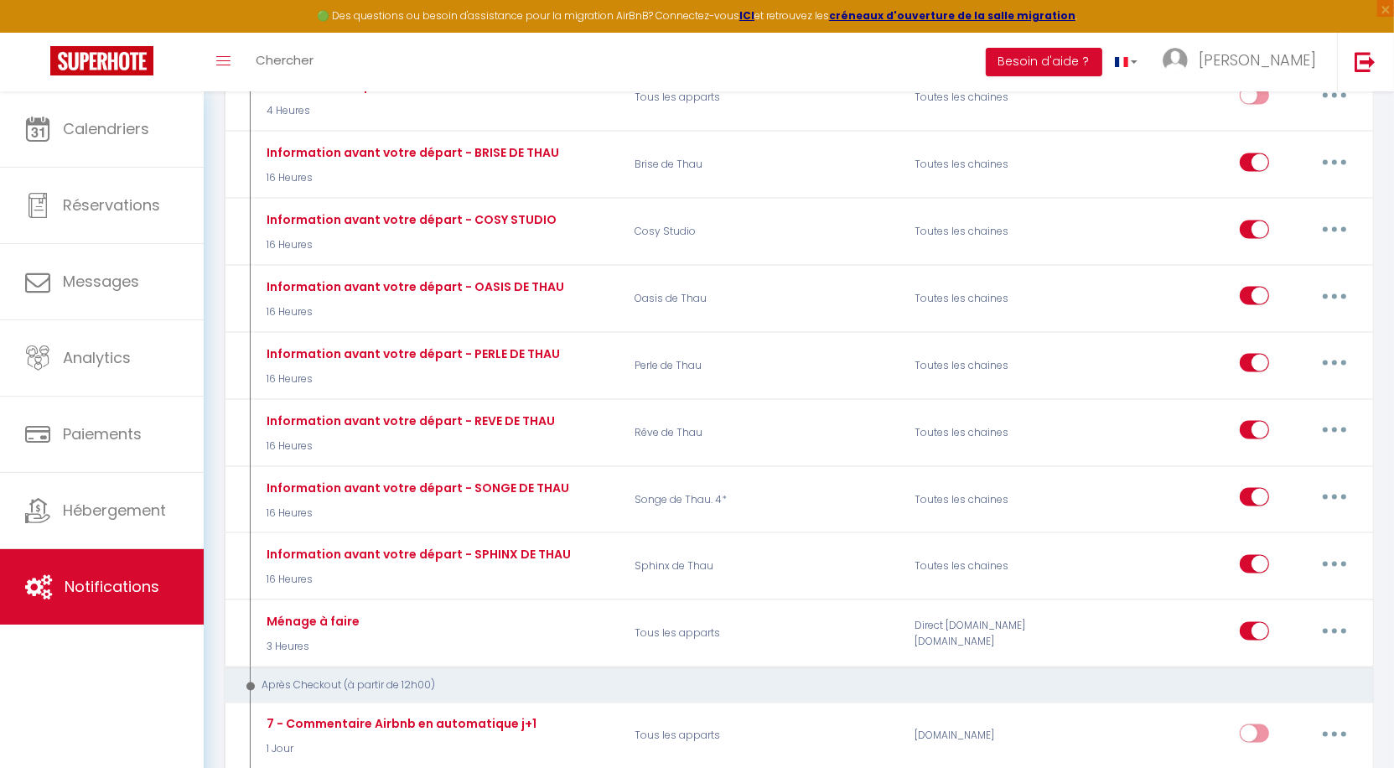
scroll to position [2832, 0]
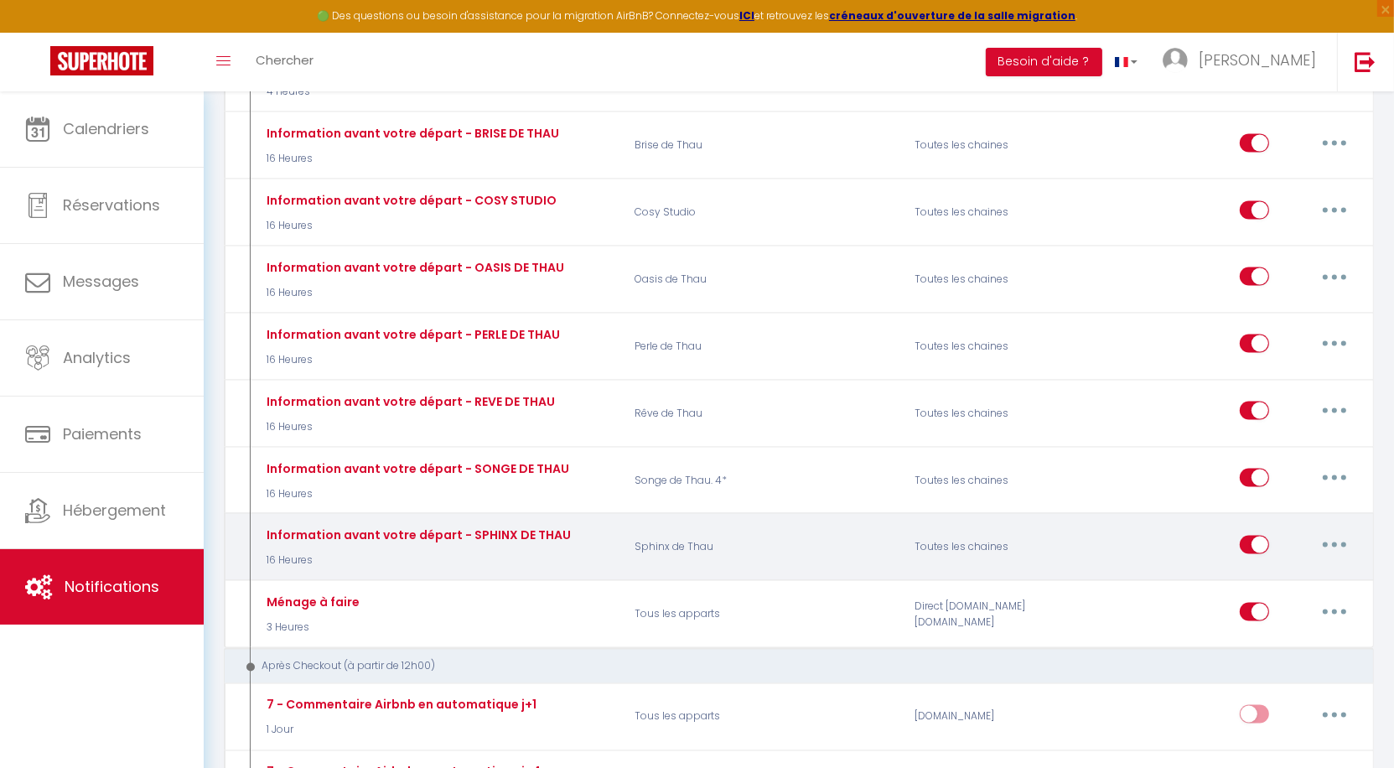
click at [1342, 532] on button "button" at bounding box center [1334, 545] width 47 height 27
click at [1294, 599] on link "Dupliquer" at bounding box center [1291, 613] width 124 height 29
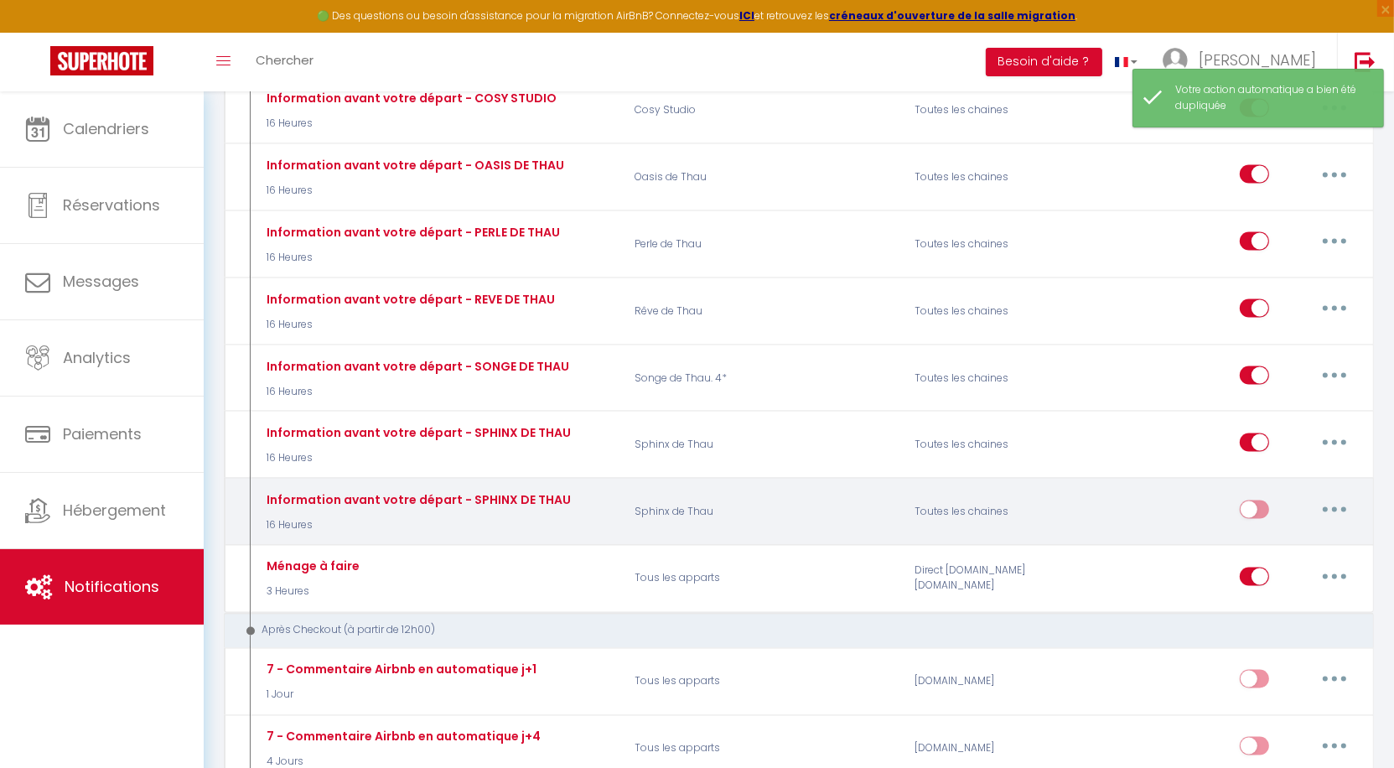
scroll to position [2938, 0]
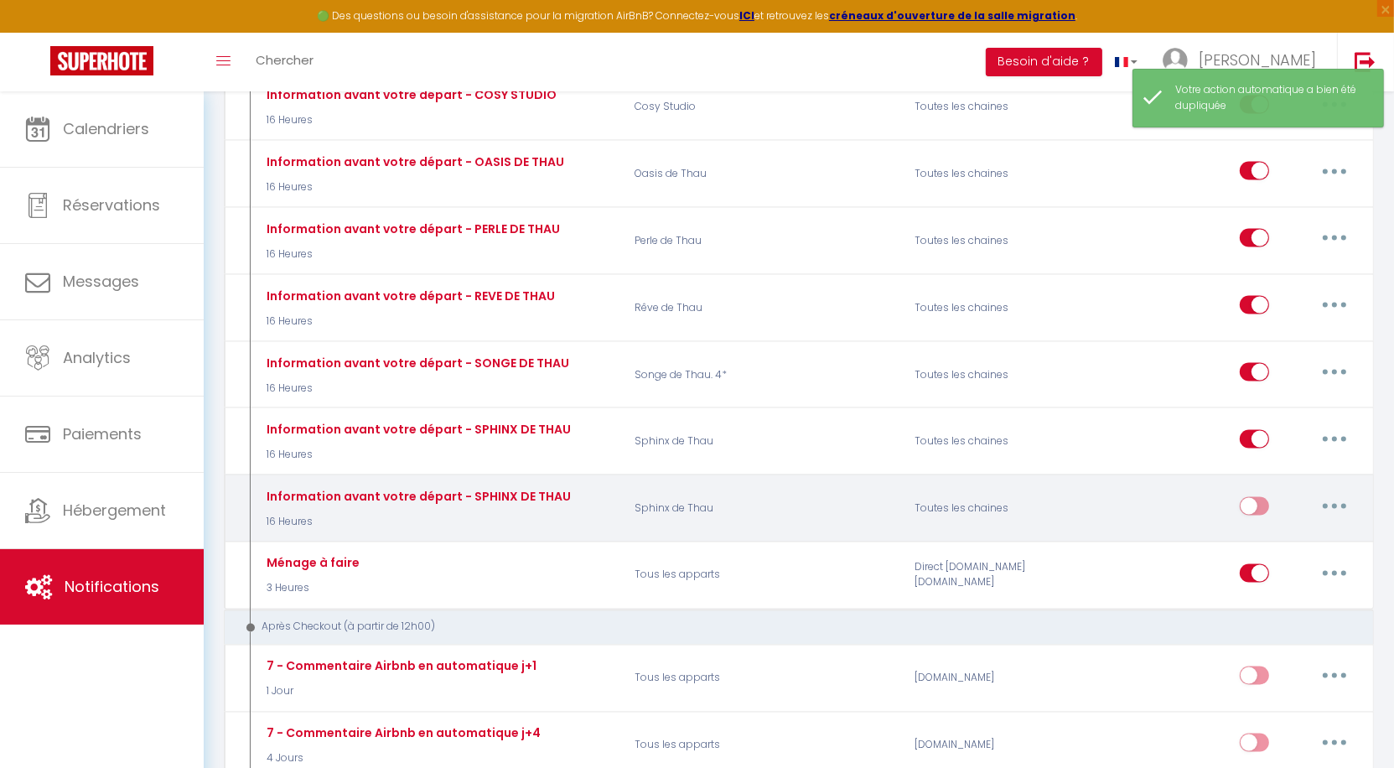
click at [1340, 493] on button "button" at bounding box center [1334, 506] width 47 height 27
click at [1294, 530] on link "Editer" at bounding box center [1291, 544] width 124 height 29
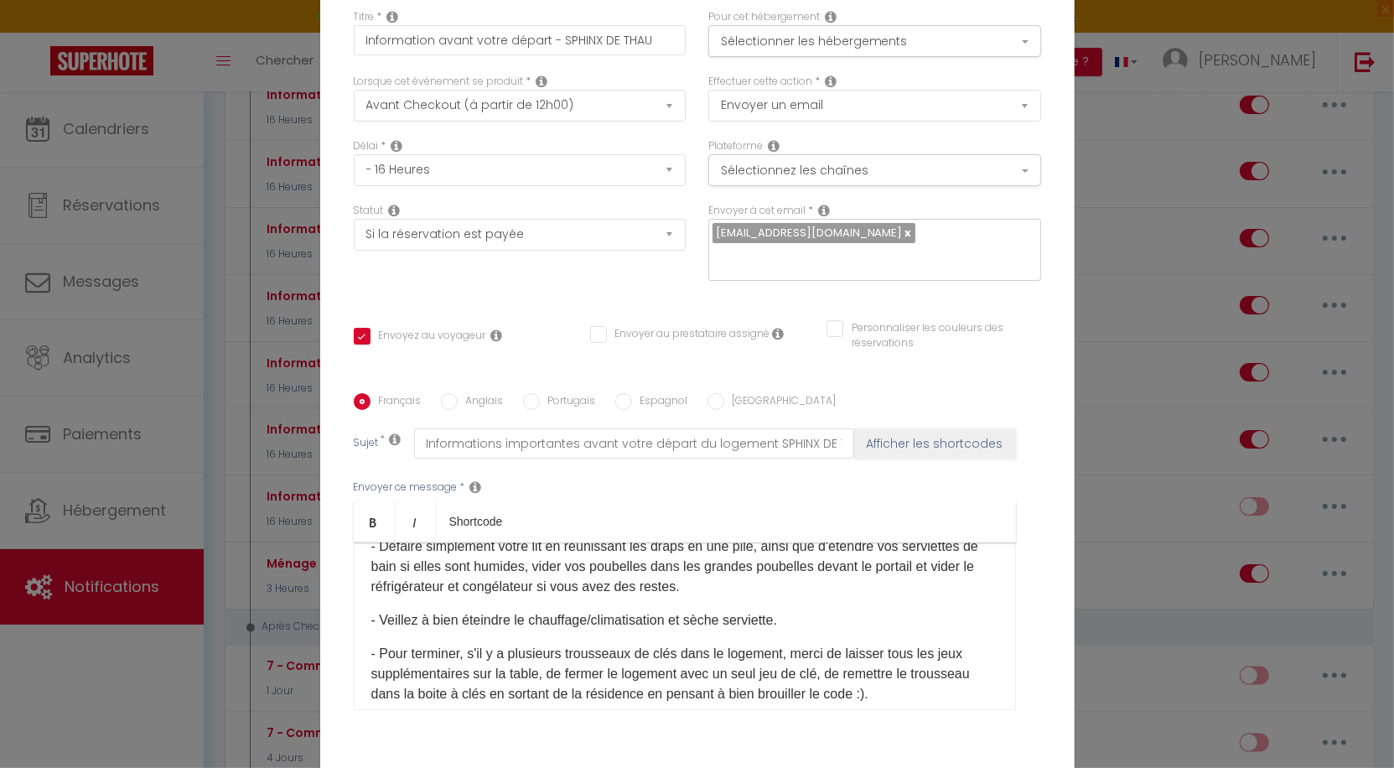
scroll to position [0, 0]
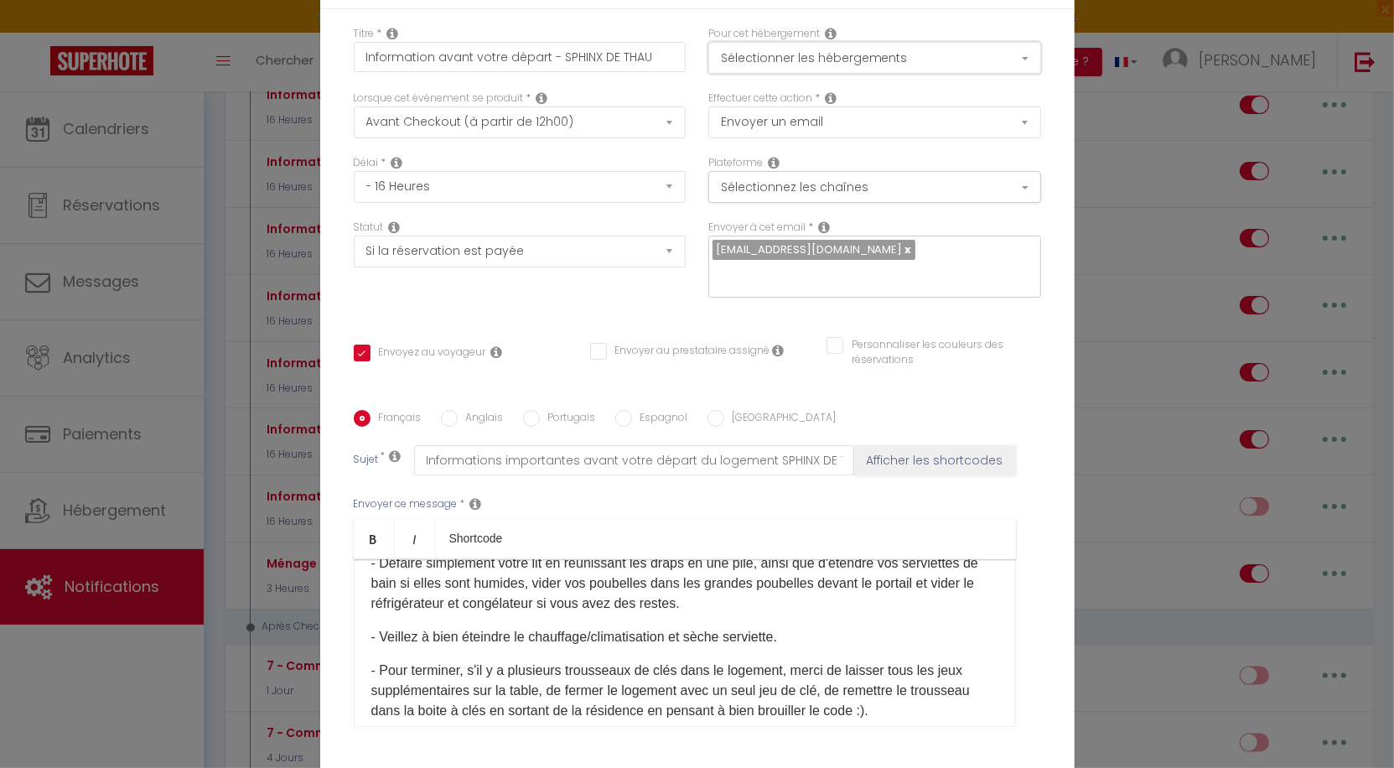
click at [871, 56] on button "Sélectionner les hébergements" at bounding box center [874, 58] width 333 height 32
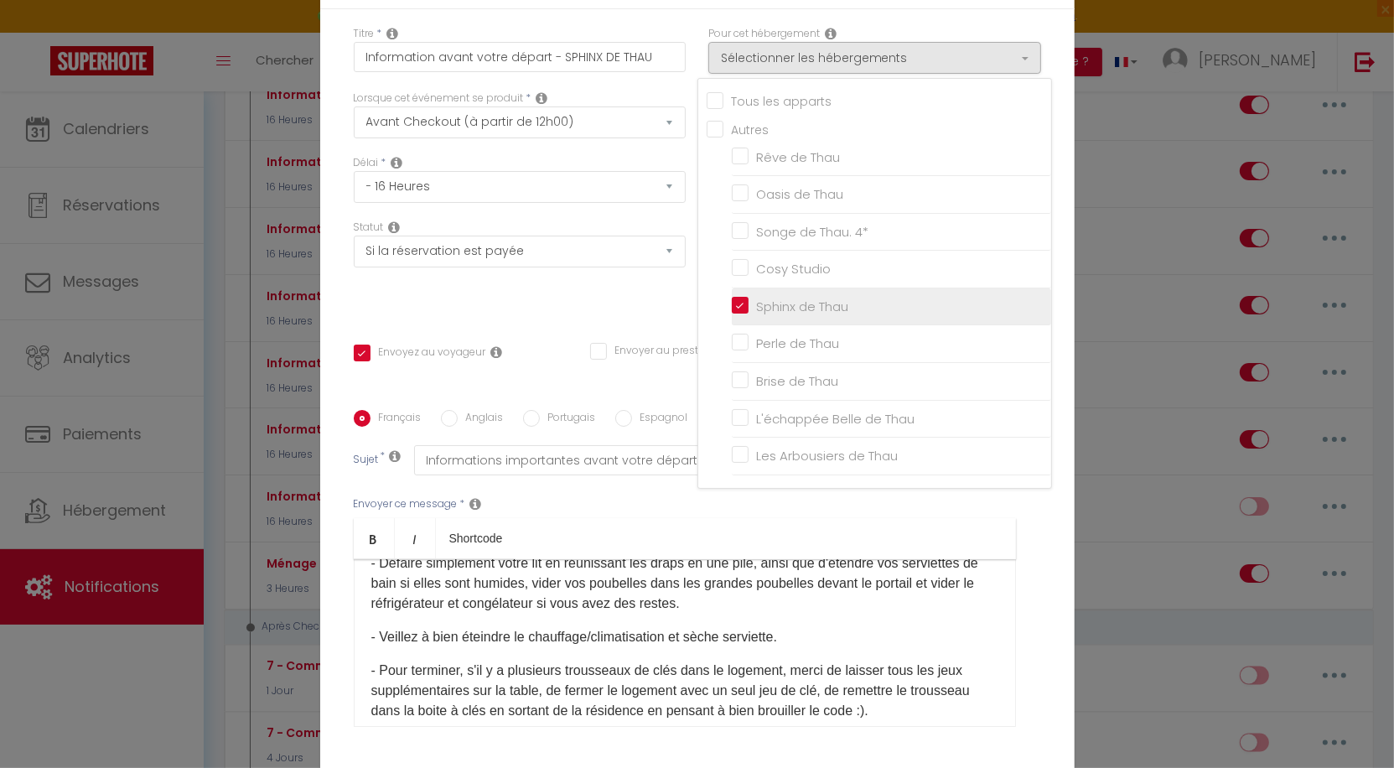
click at [798, 303] on input "Sphinx de Thau" at bounding box center [891, 306] width 319 height 17
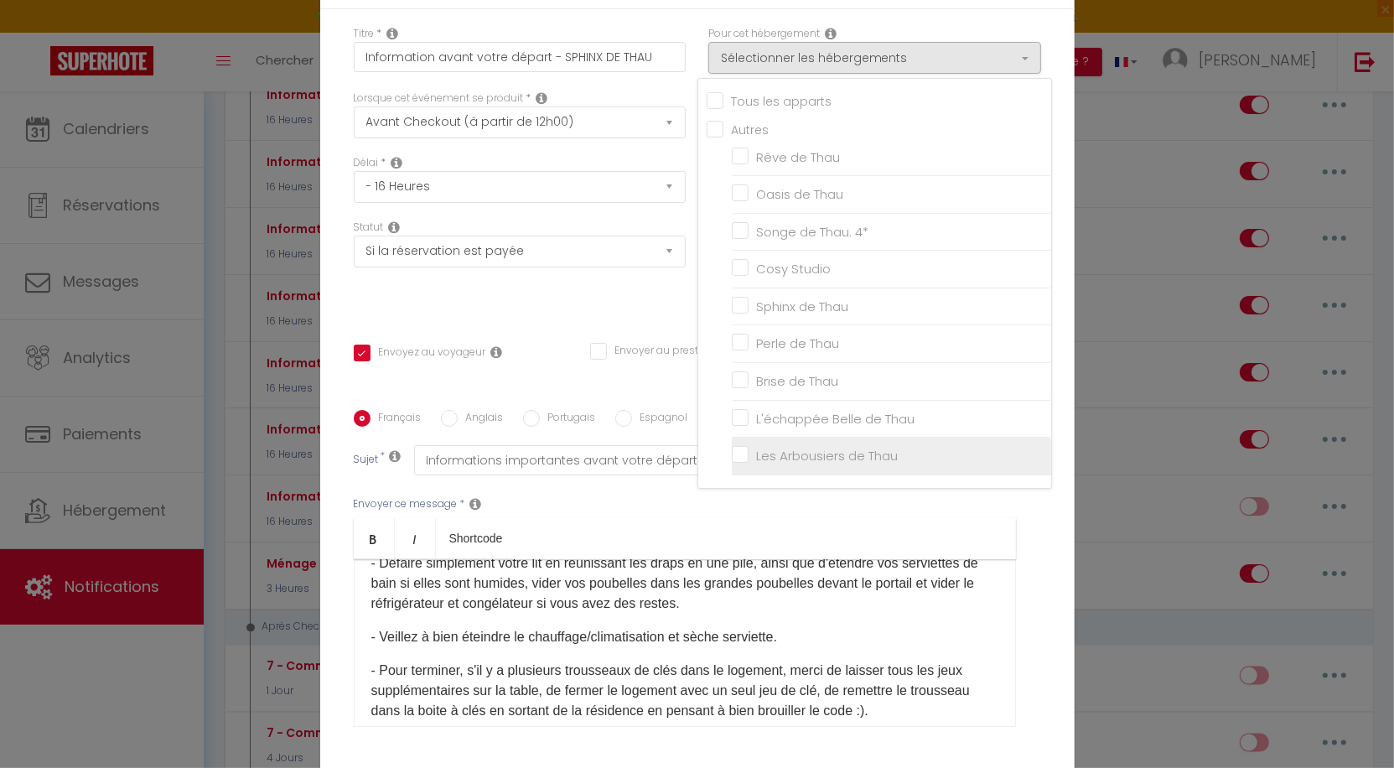
click at [812, 439] on li "Les Arbousiers de Thau" at bounding box center [891, 457] width 319 height 38
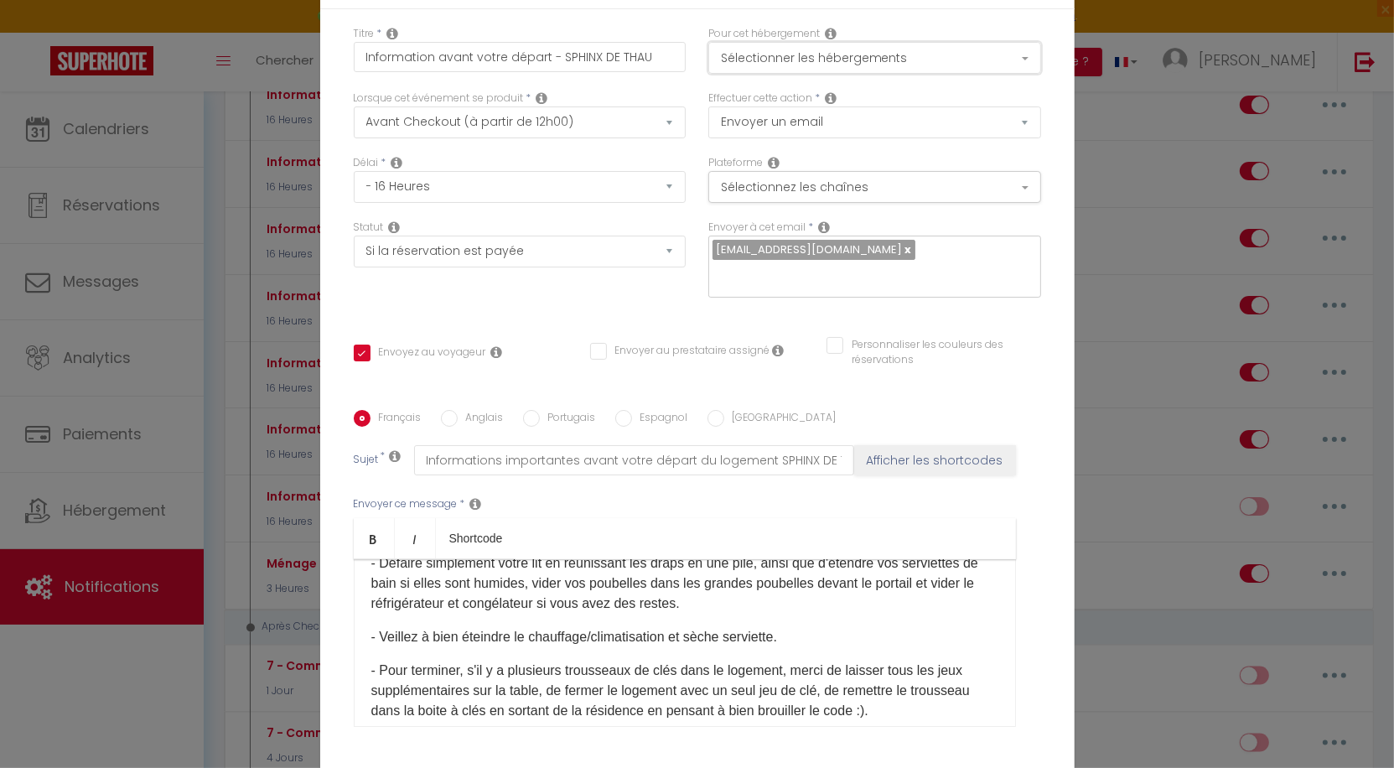
click at [790, 45] on button "Sélectionner les hébergements" at bounding box center [874, 58] width 333 height 32
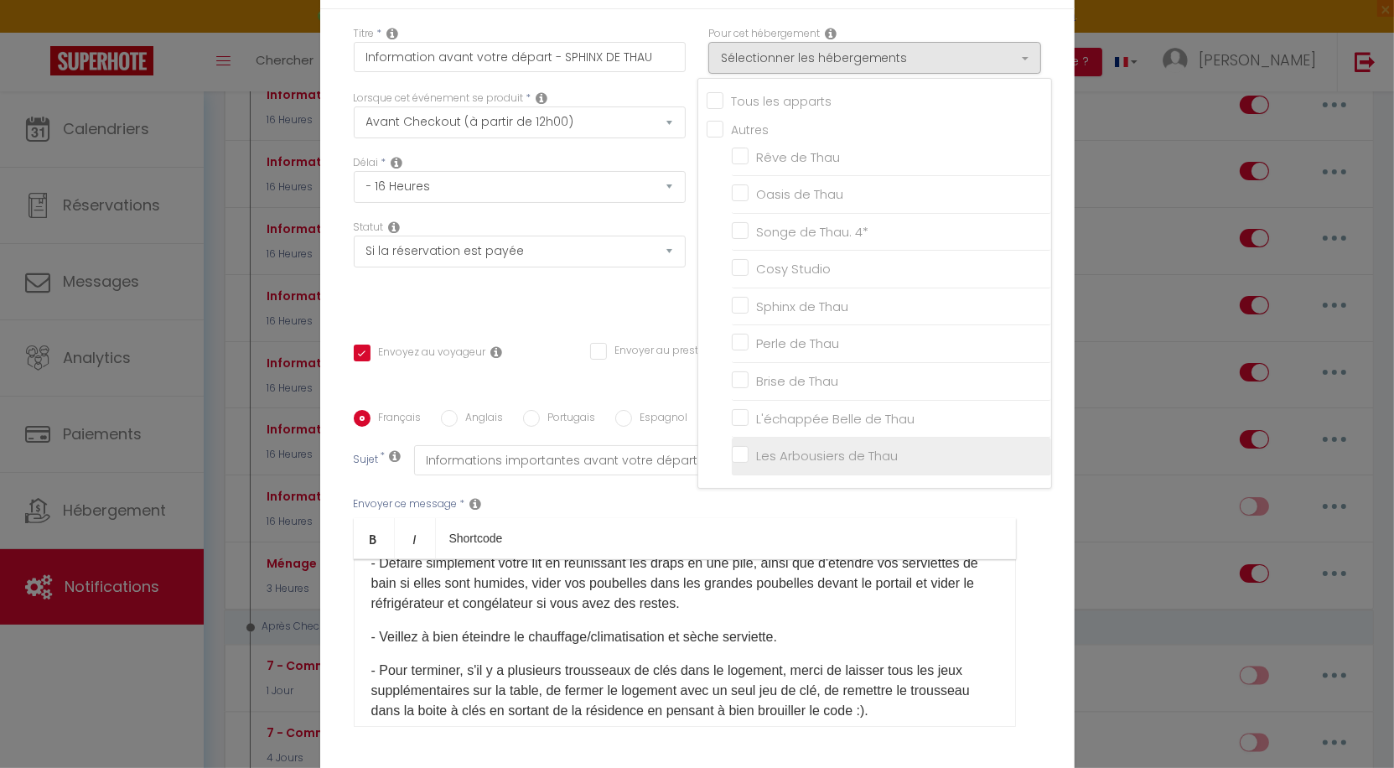
click at [744, 452] on input "Les Arbousiers de Thau" at bounding box center [891, 456] width 319 height 17
click at [580, 59] on input "Information avant votre départ - SPHINX DE THAU" at bounding box center [520, 57] width 333 height 30
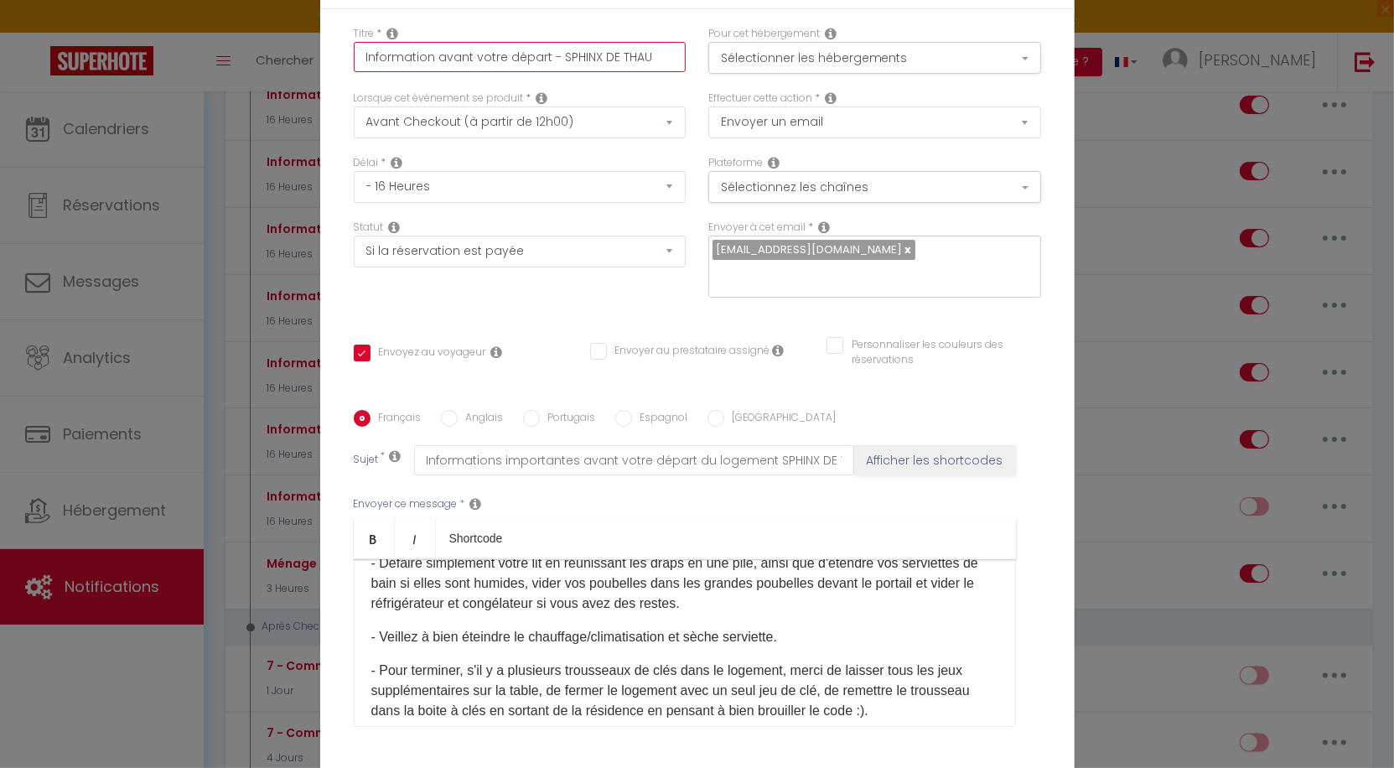
click at [580, 59] on input "Information avant votre départ - SPHINX DE THAU" at bounding box center [520, 57] width 333 height 30
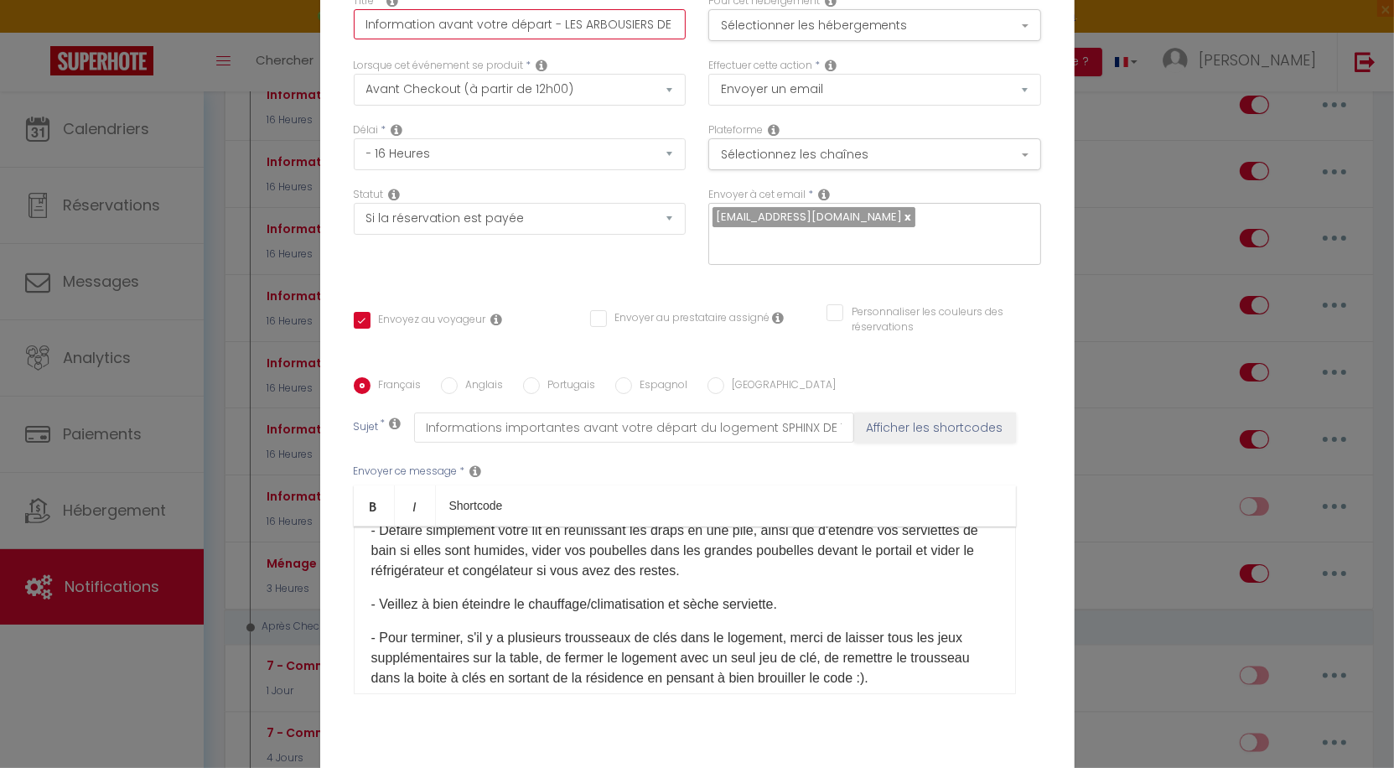
scroll to position [57, 0]
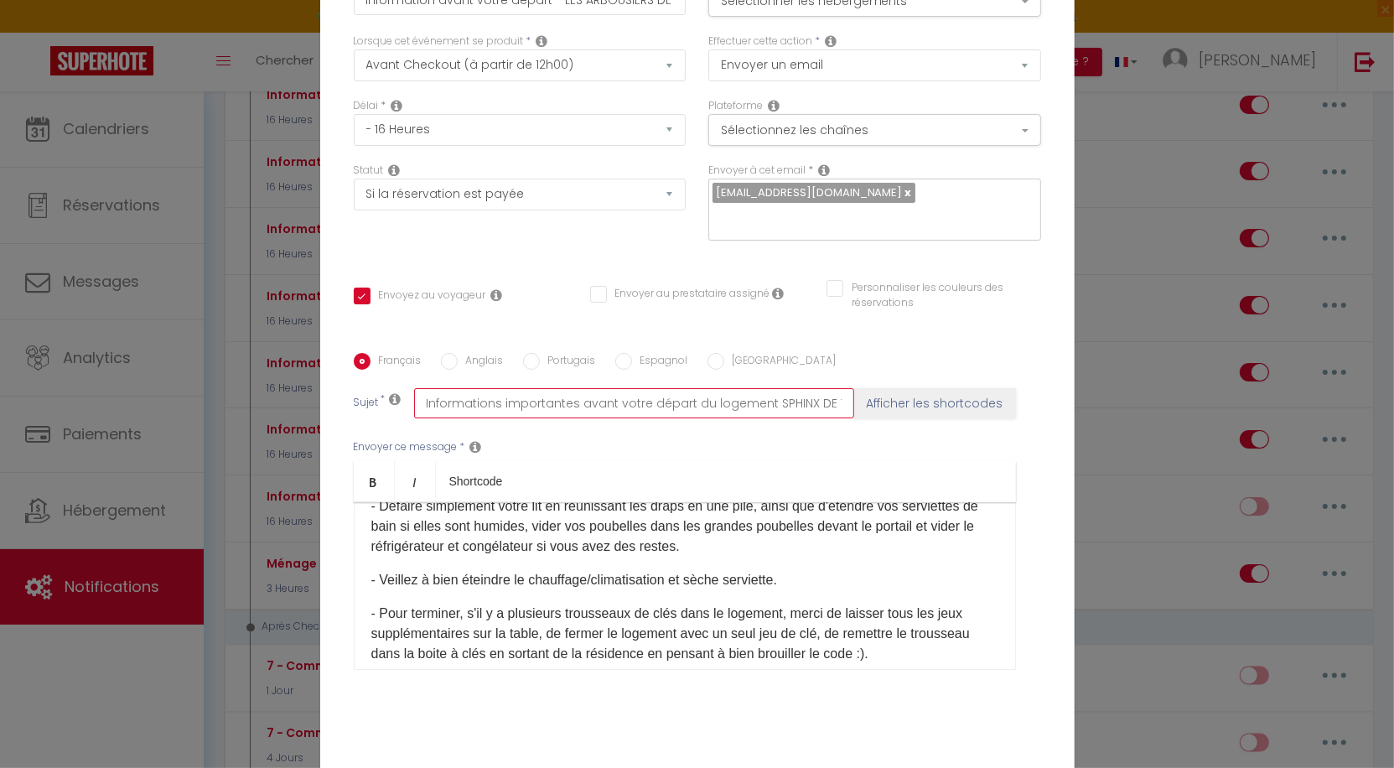
click at [787, 402] on input "Informations importantes avant votre départ du logement SPHINX DE THAU !" at bounding box center [634, 403] width 440 height 30
click at [770, 568] on div "Bonjour Mr, Mme [GUEST:NAME]​​​​ ​[DATE], c'est déjà le jour de votre départ, j…" at bounding box center [685, 586] width 662 height 168
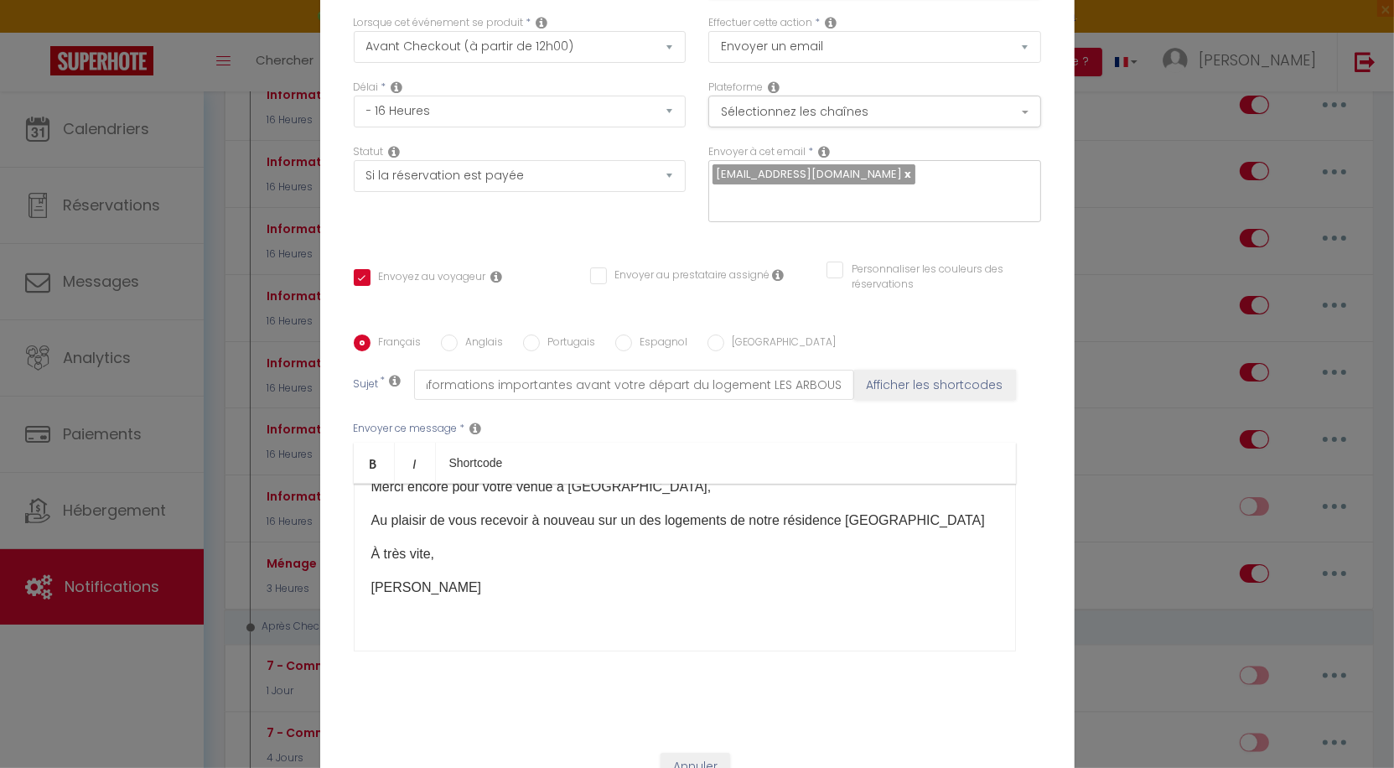
scroll to position [137, 0]
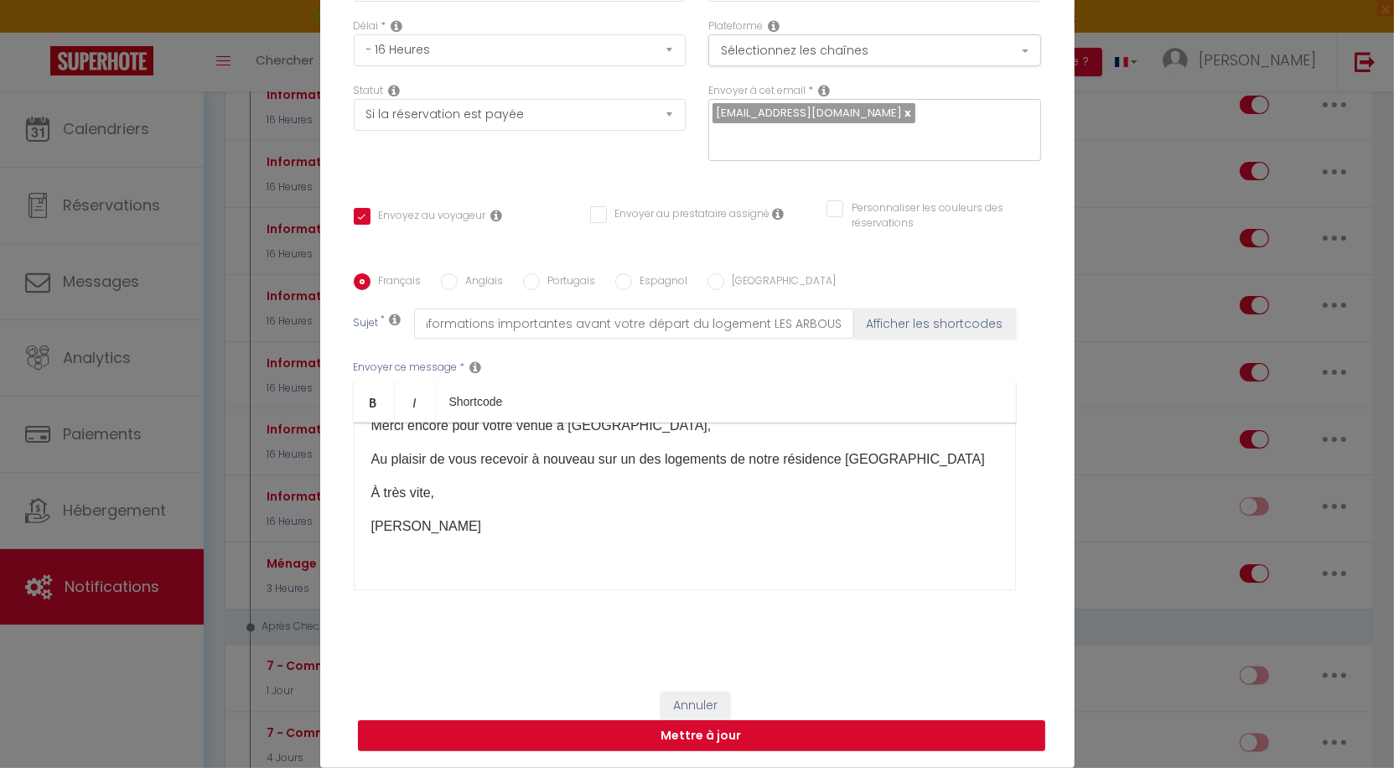
click at [727, 736] on button "Mettre à jour" at bounding box center [701, 736] width 687 height 32
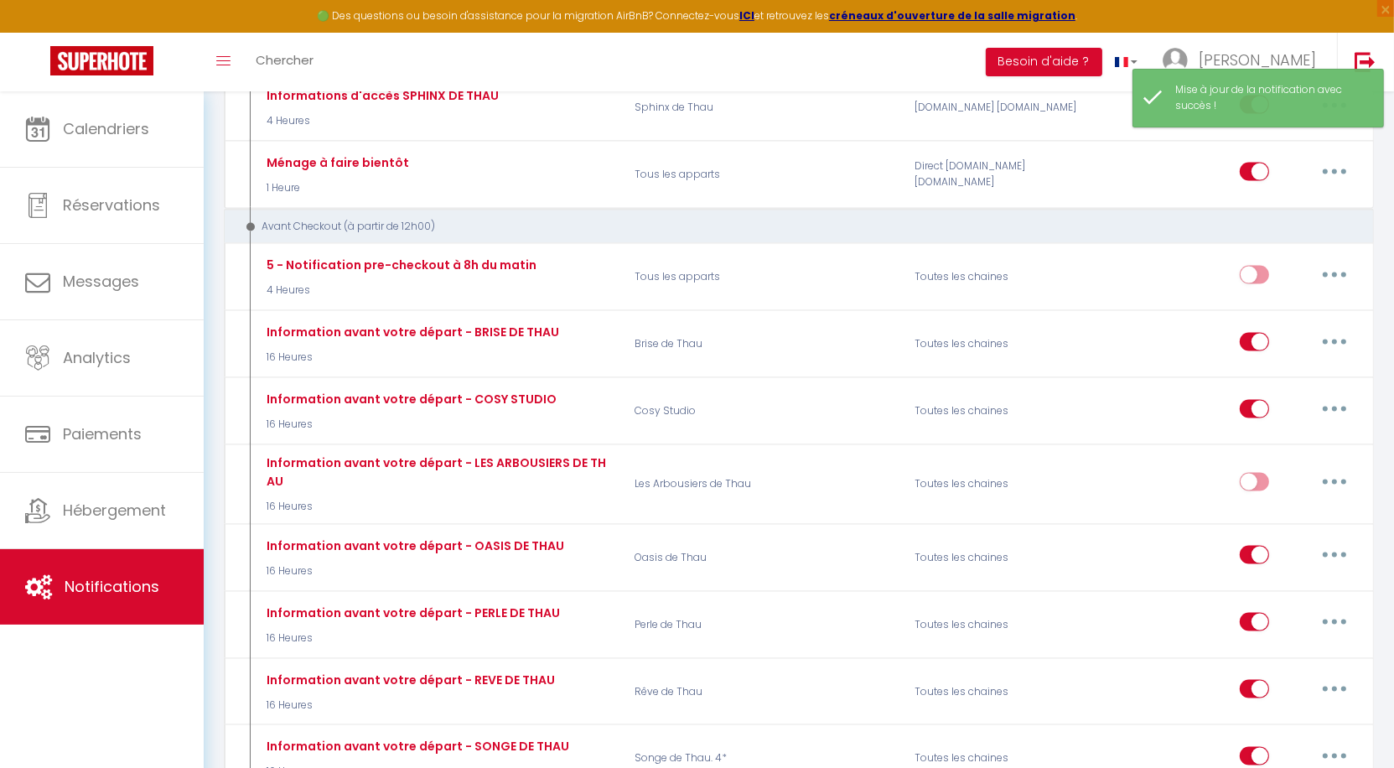
scroll to position [2638, 0]
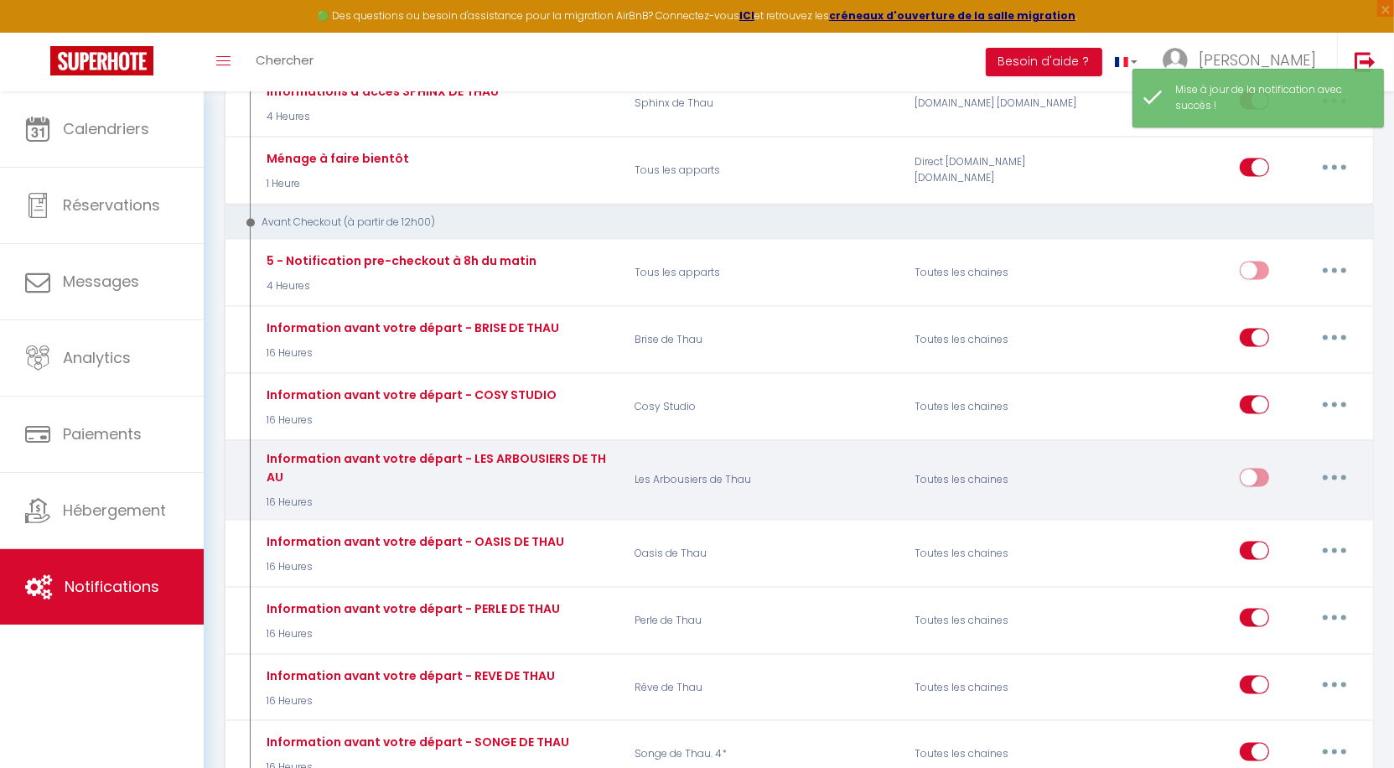
click at [1257, 469] on input "checkbox" at bounding box center [1254, 481] width 29 height 25
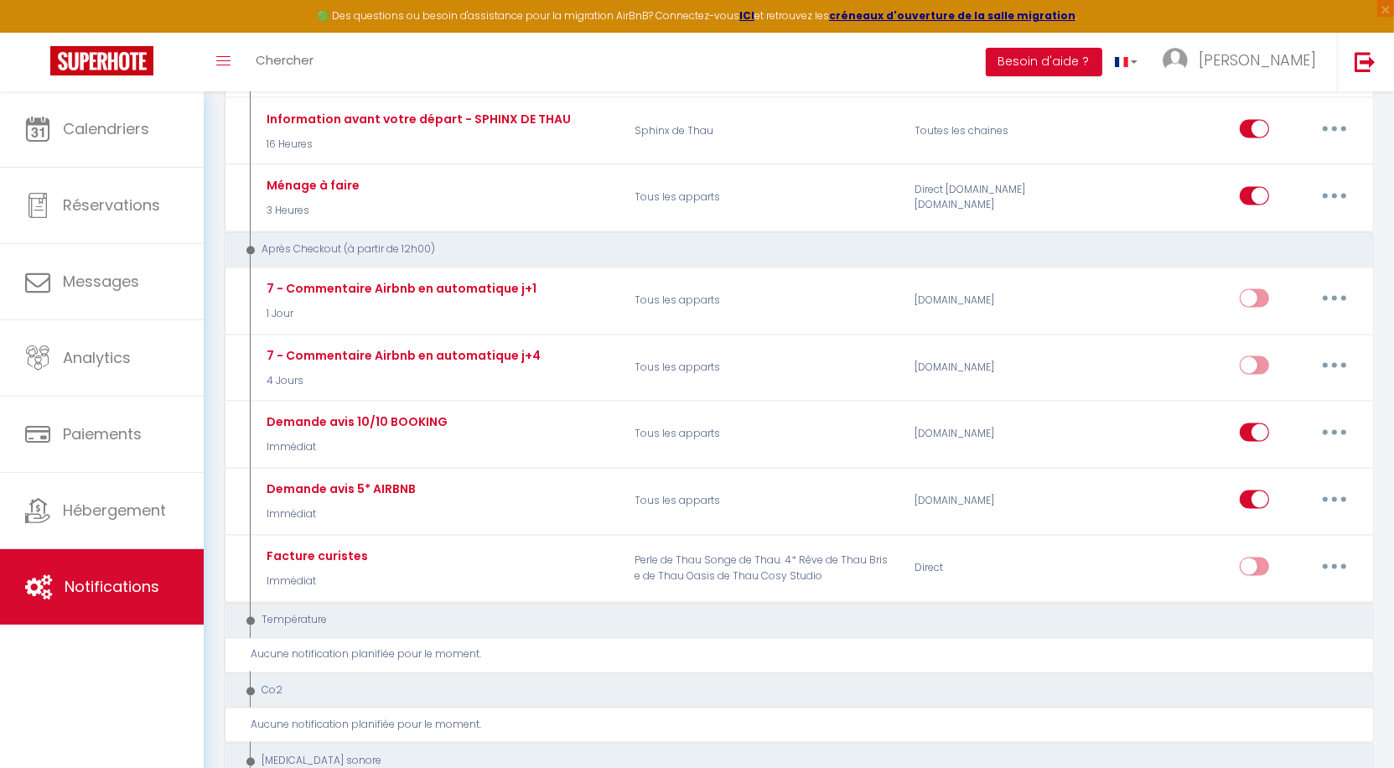
scroll to position [3325, 0]
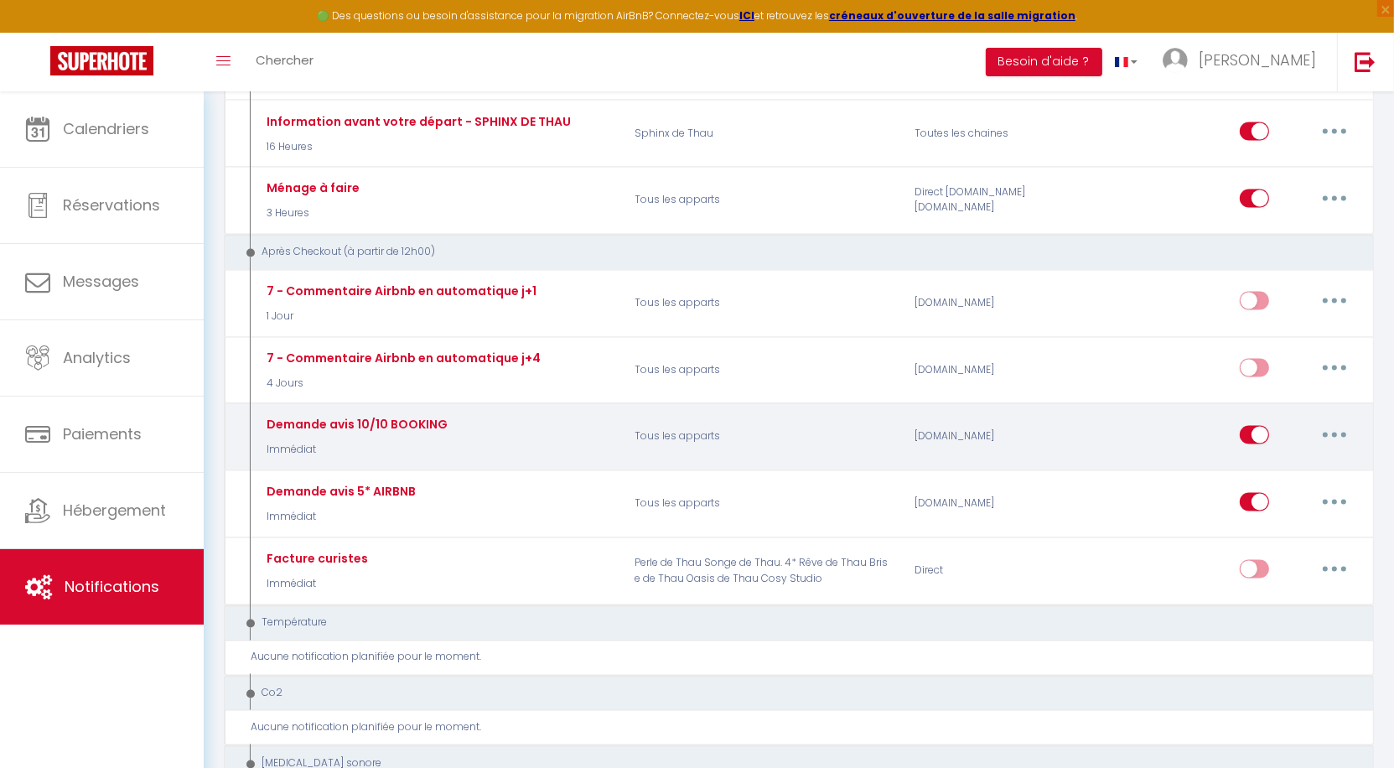
click at [1326, 422] on button "button" at bounding box center [1334, 435] width 47 height 27
click at [1293, 459] on link "Editer" at bounding box center [1291, 473] width 124 height 29
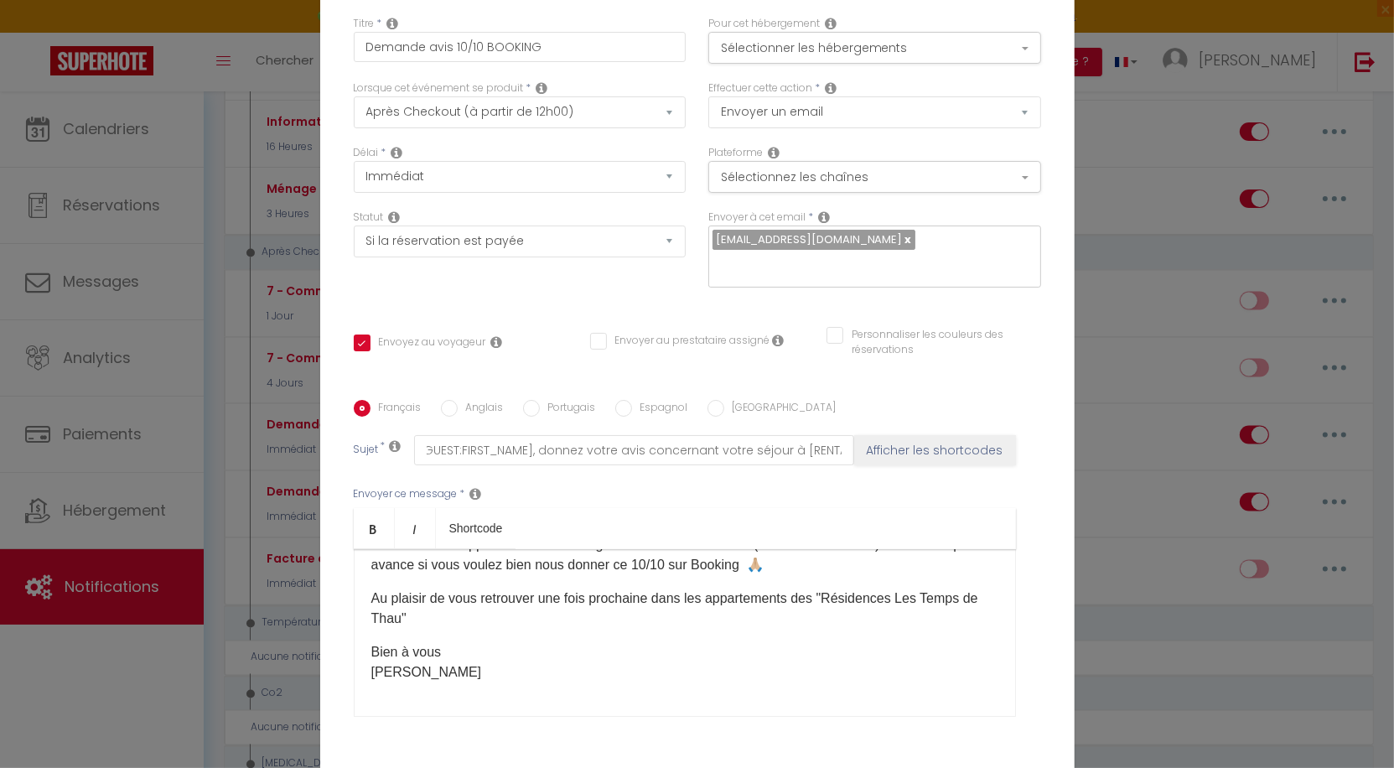
scroll to position [0, 0]
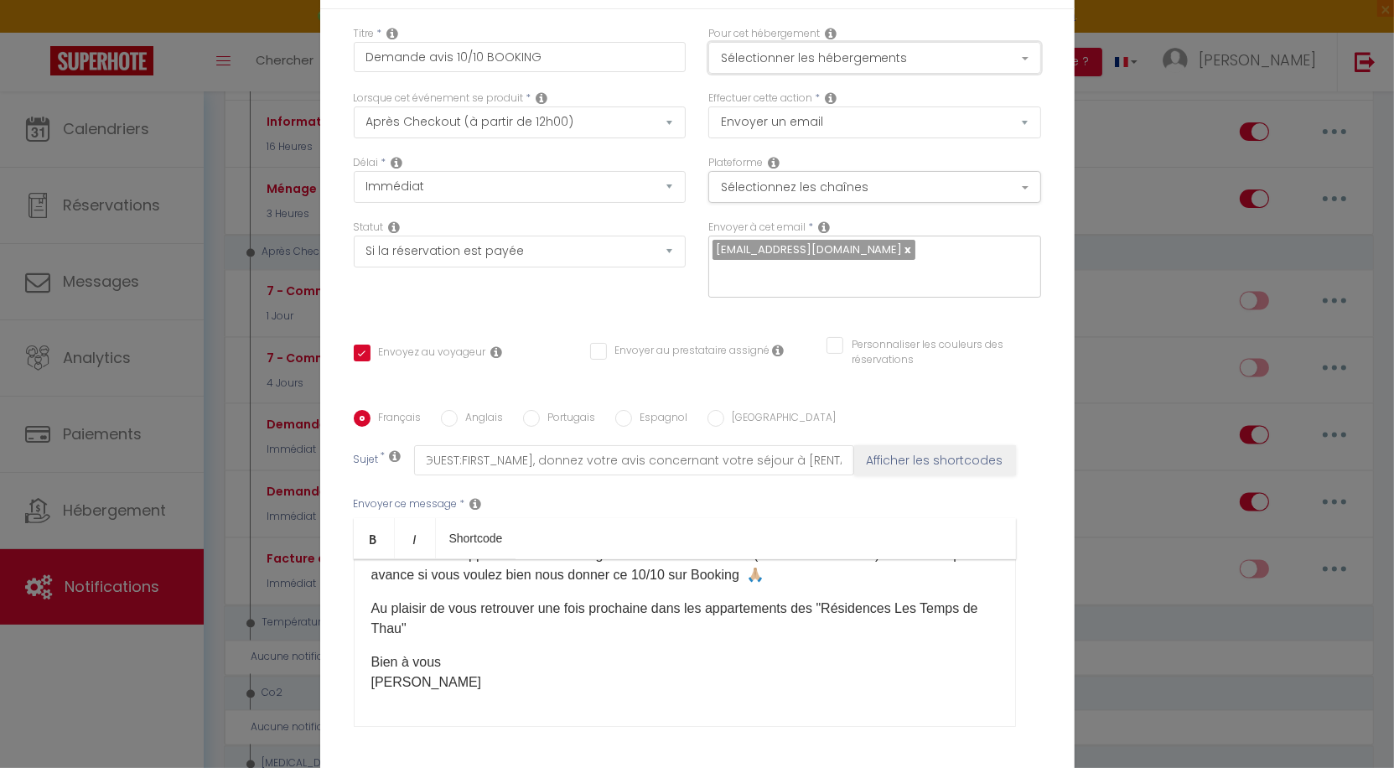
click at [860, 52] on button "Sélectionner les hébergements" at bounding box center [874, 58] width 333 height 32
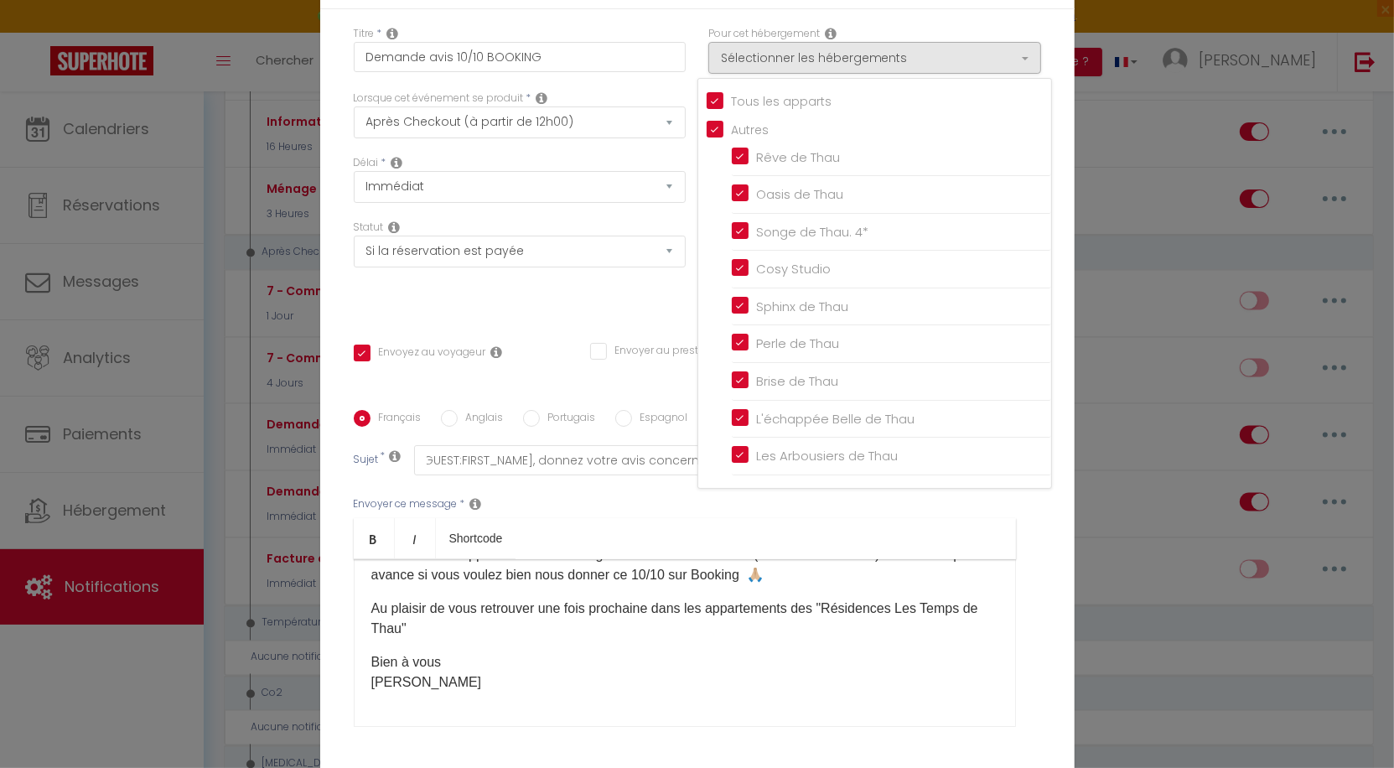
click at [1149, 189] on div "Modifier la notification × Titre * Demande avis 10/10 BOOKING Pour cet hébergem…" at bounding box center [697, 384] width 1394 height 768
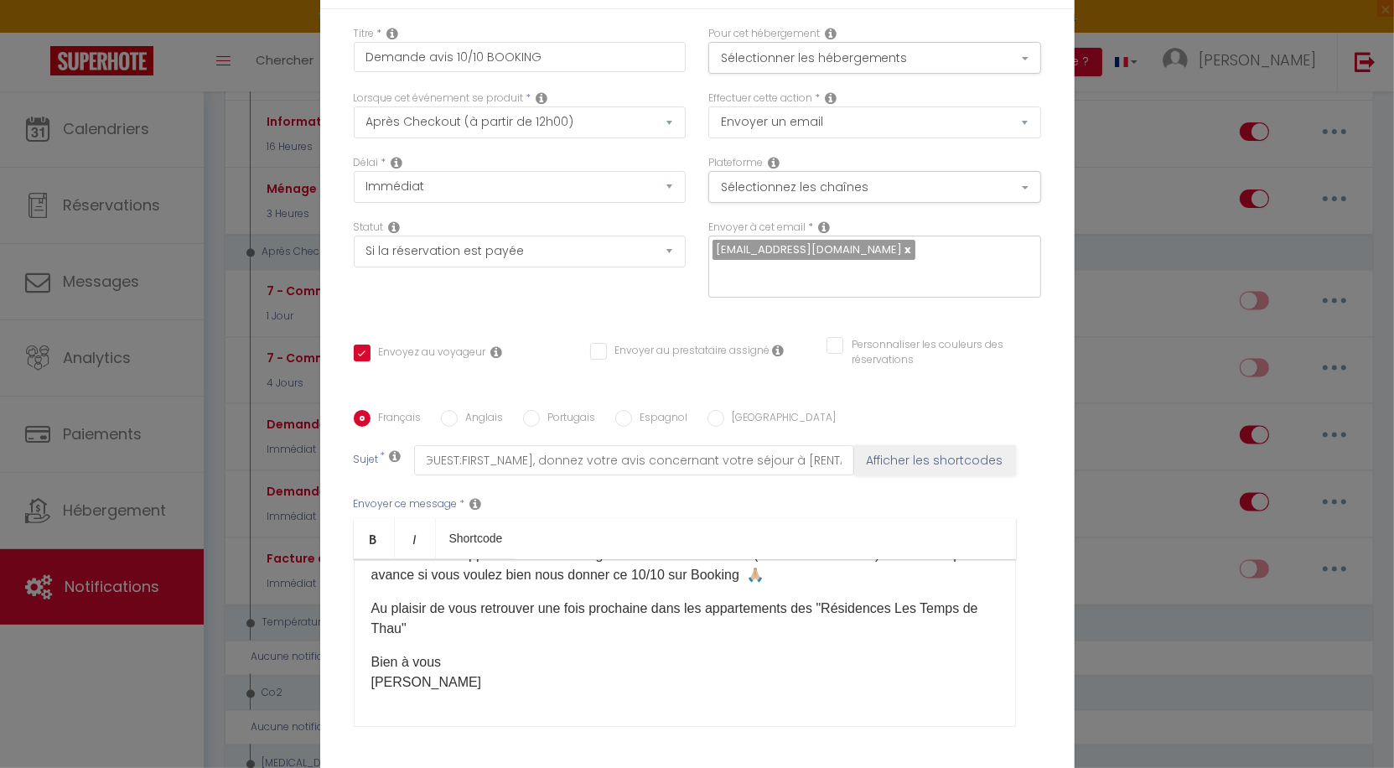
scroll to position [137, 0]
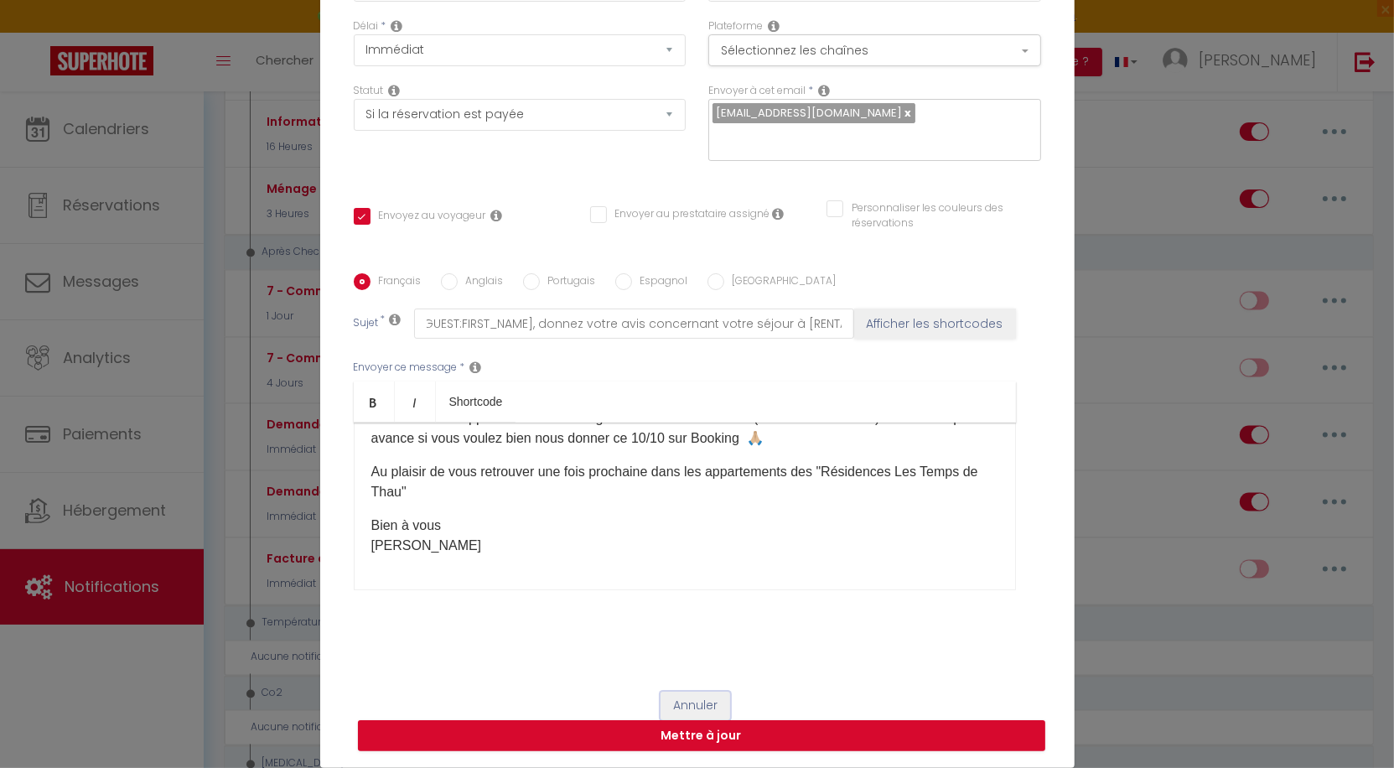
click at [704, 708] on button "Annuler" at bounding box center [696, 706] width 70 height 29
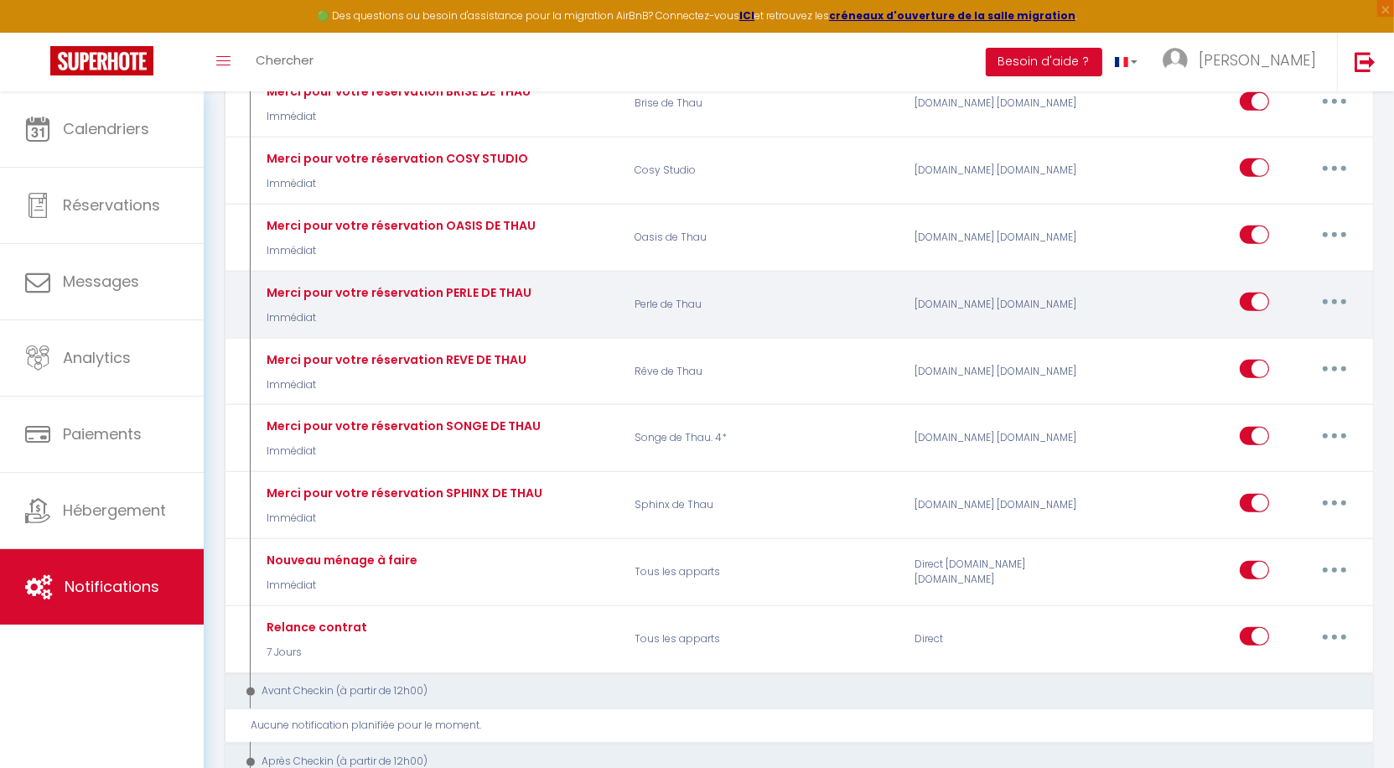
scroll to position [984, 0]
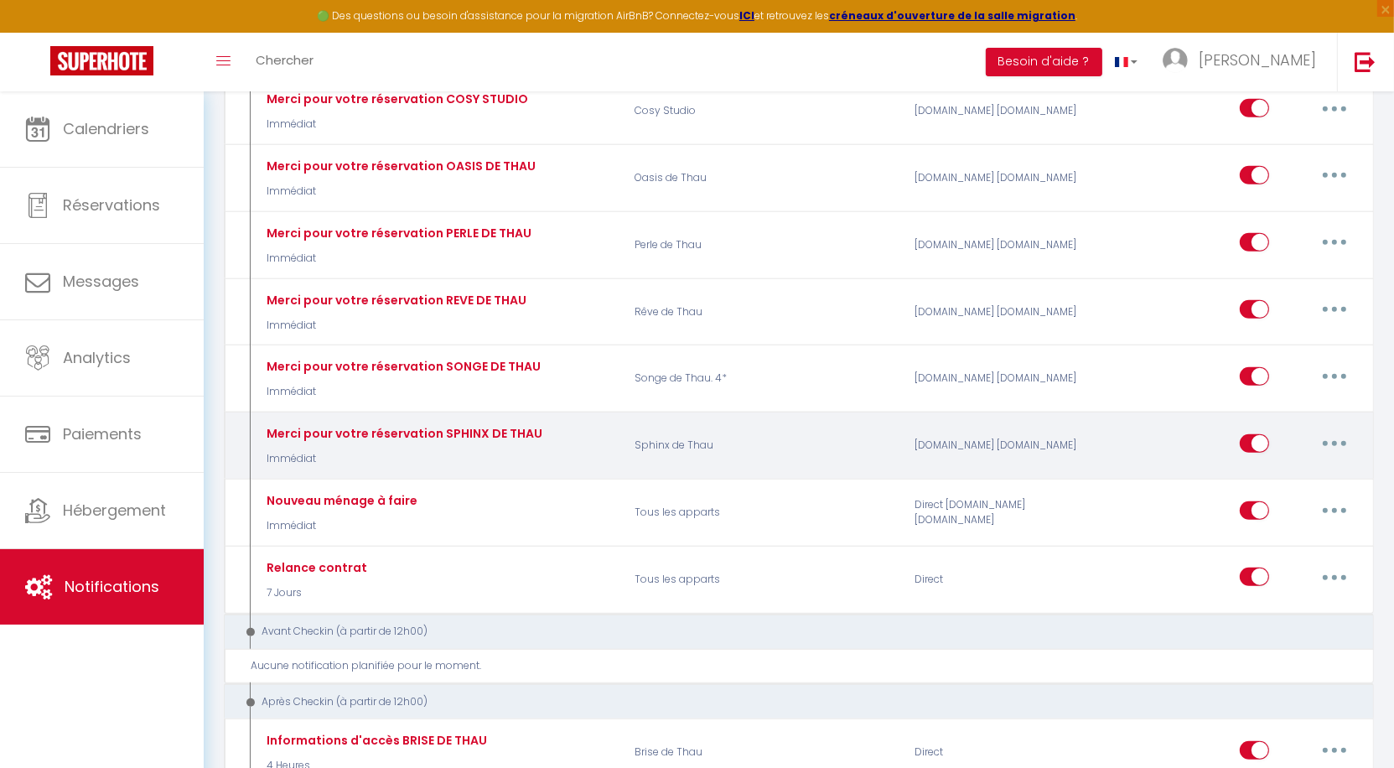
click at [1340, 430] on button "button" at bounding box center [1334, 443] width 47 height 27
click at [1294, 497] on link "Dupliquer" at bounding box center [1291, 511] width 124 height 29
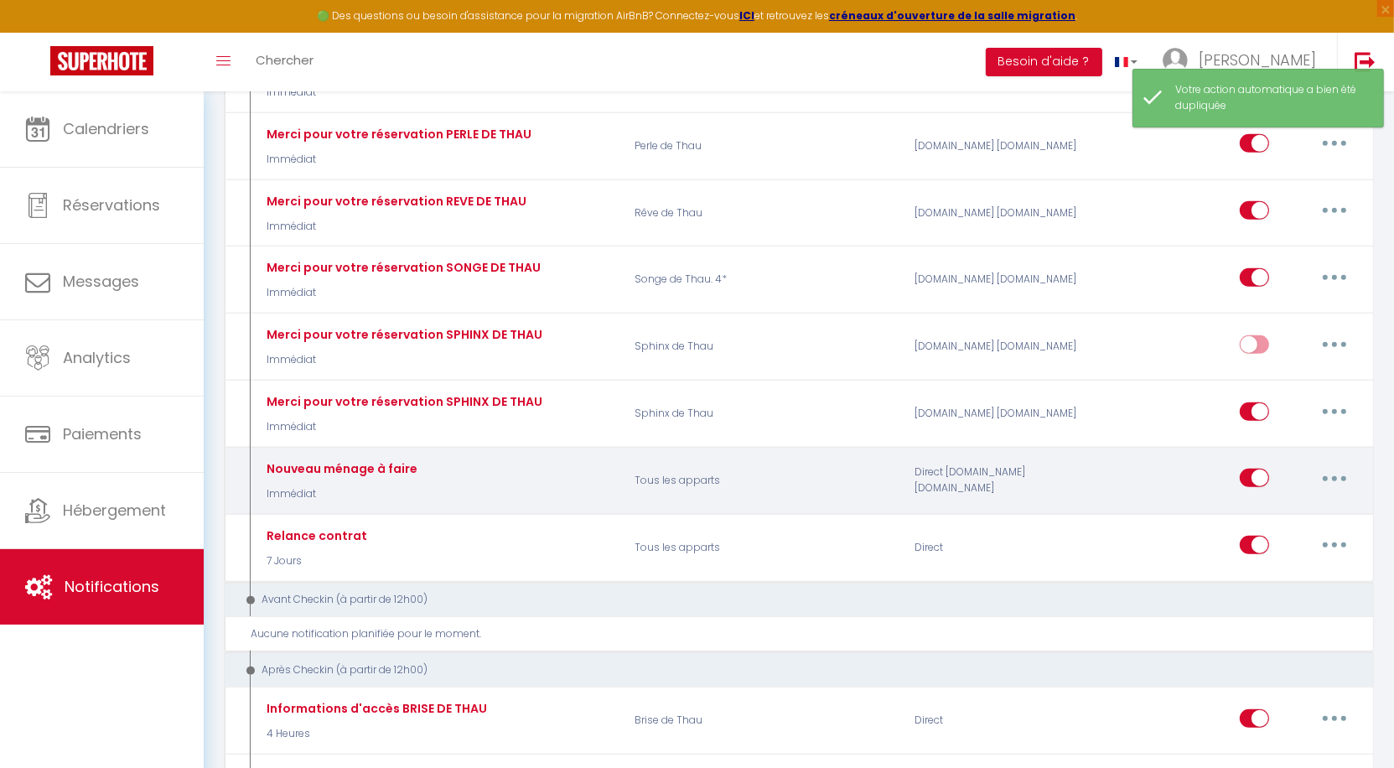
scroll to position [1065, 0]
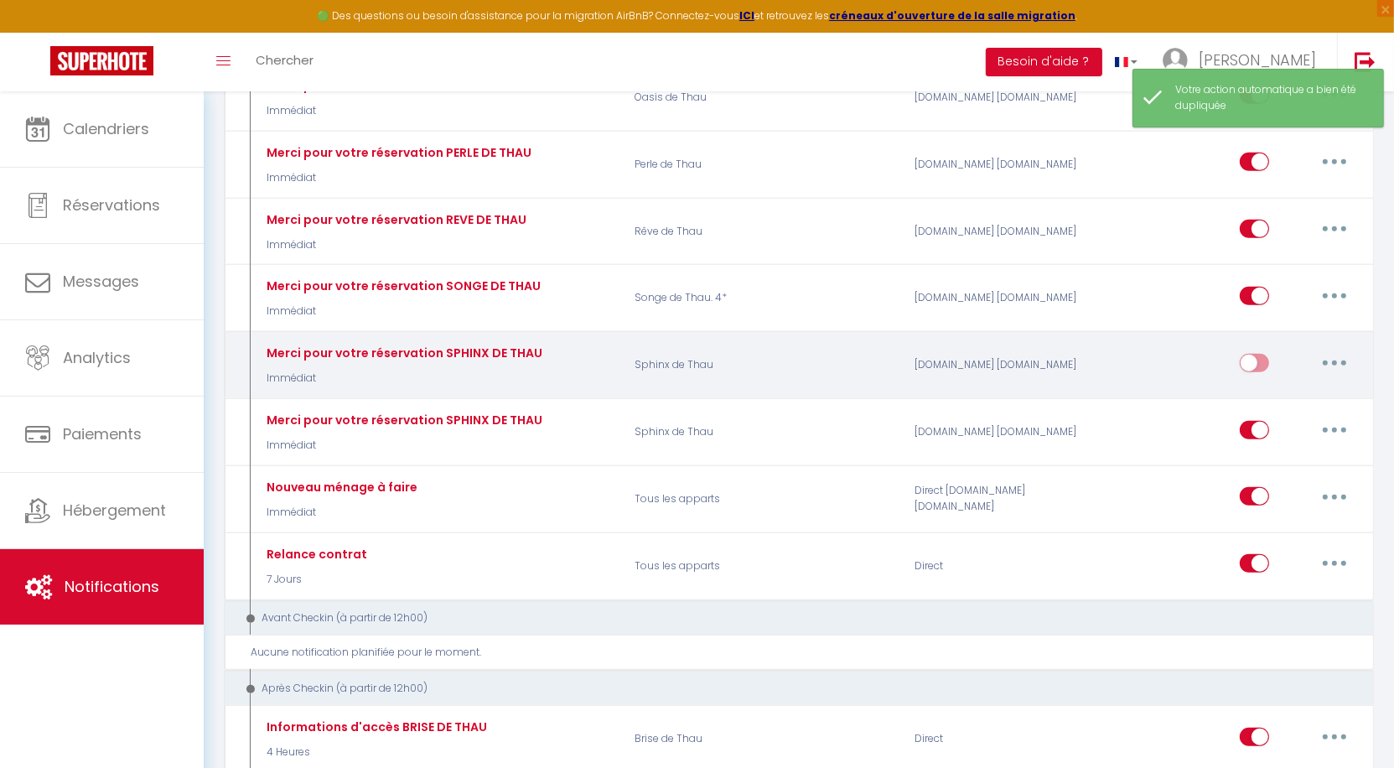
click at [1336, 350] on button "button" at bounding box center [1334, 363] width 47 height 27
click at [1301, 387] on link "Editer" at bounding box center [1291, 401] width 124 height 29
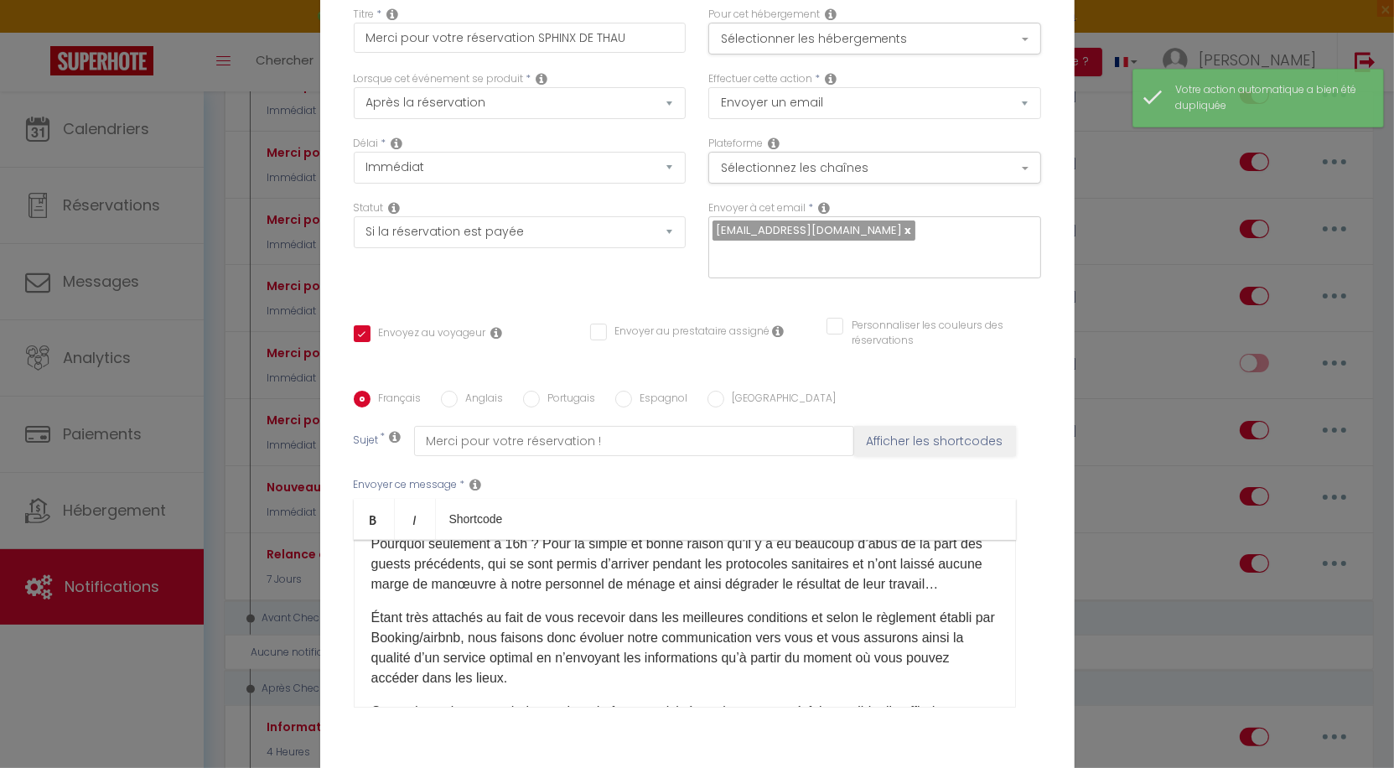
scroll to position [0, 0]
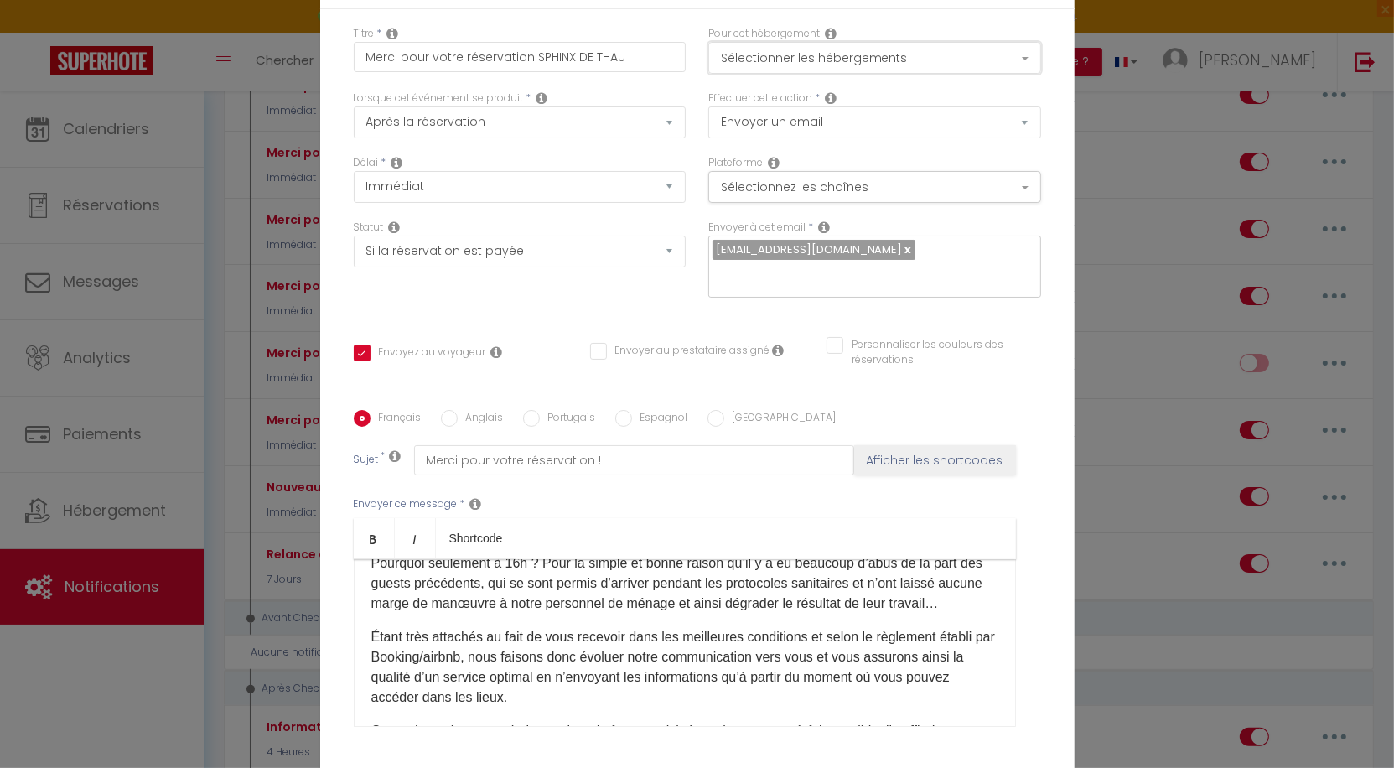
click at [829, 60] on button "Sélectionner les hébergements" at bounding box center [874, 58] width 333 height 32
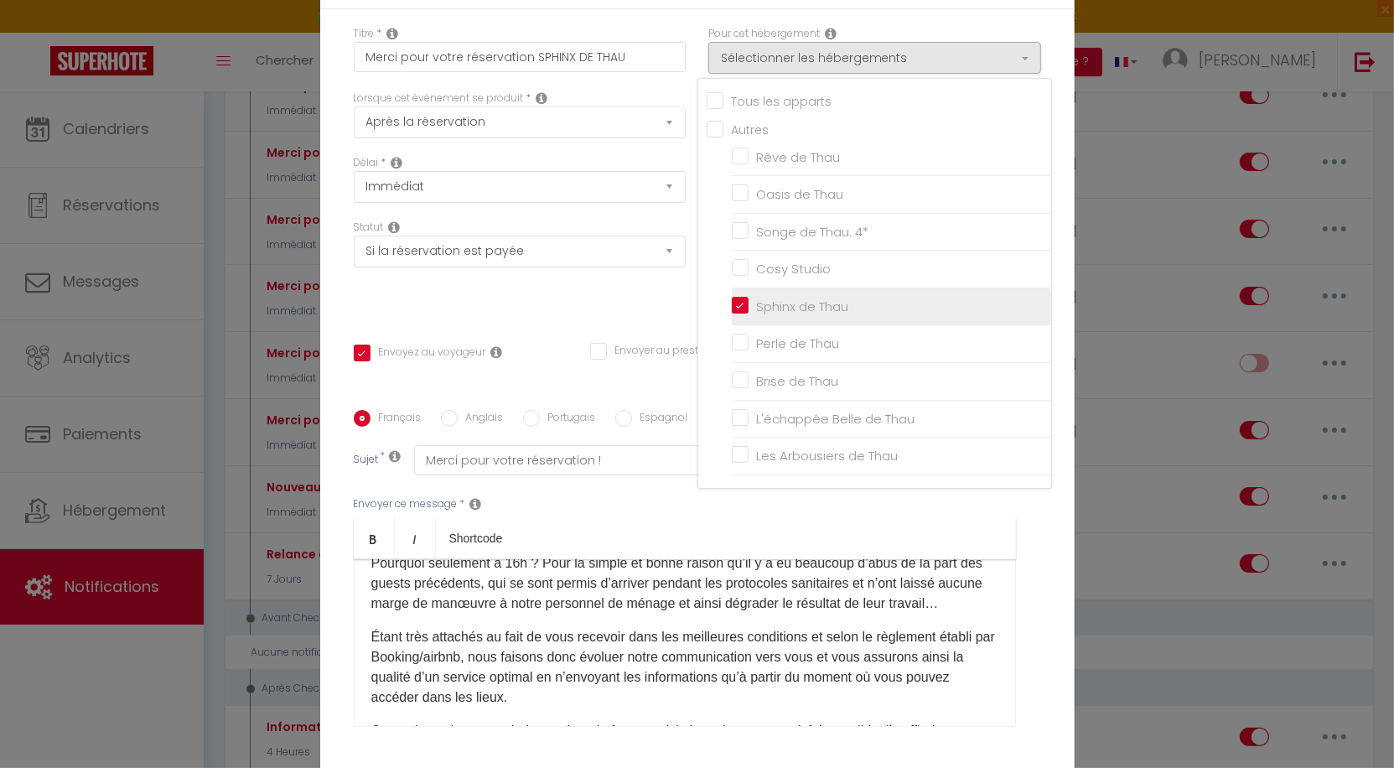
click at [738, 304] on input "Sphinx de Thau" at bounding box center [891, 306] width 319 height 17
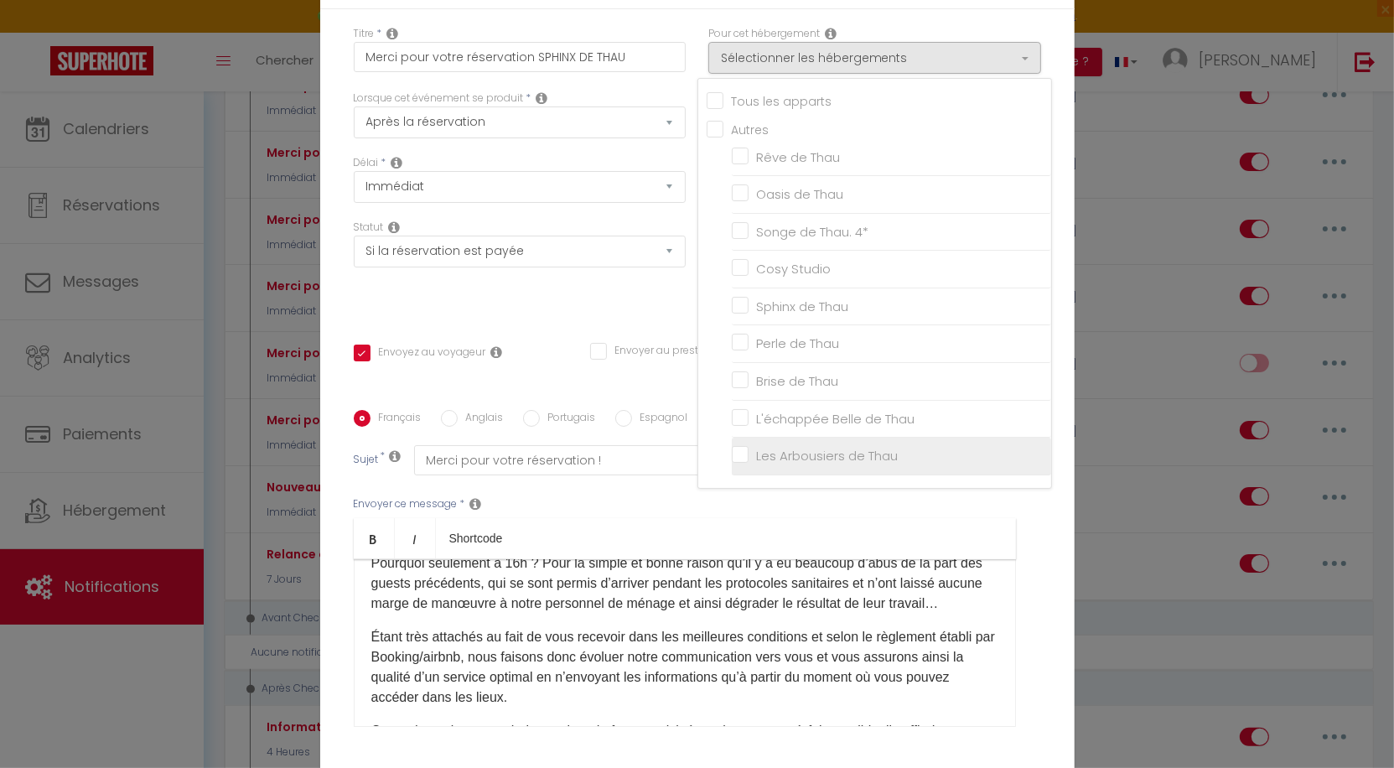
click at [734, 448] on input "Les Arbousiers de Thau" at bounding box center [891, 456] width 319 height 17
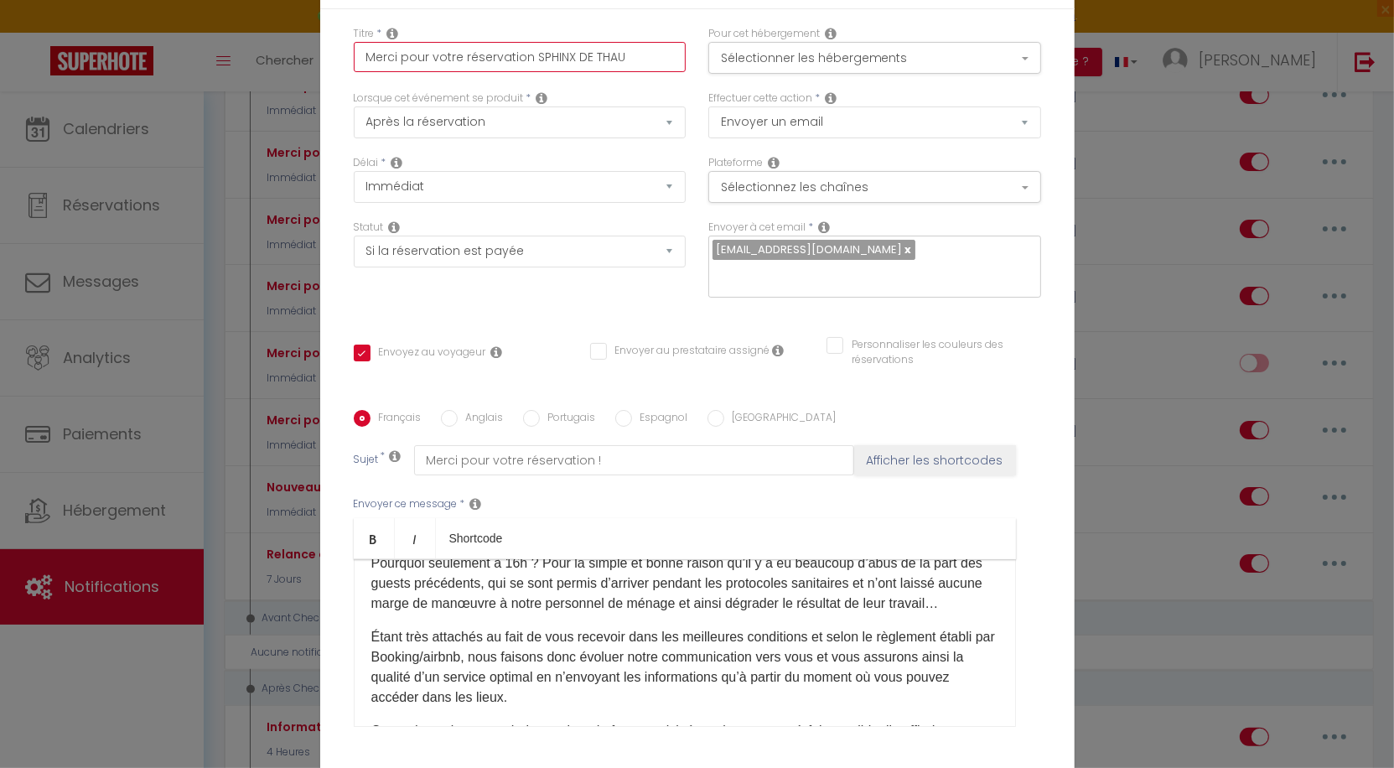
click at [552, 56] on input "Merci pour votre réservation SPHINX DE THAU" at bounding box center [520, 57] width 333 height 30
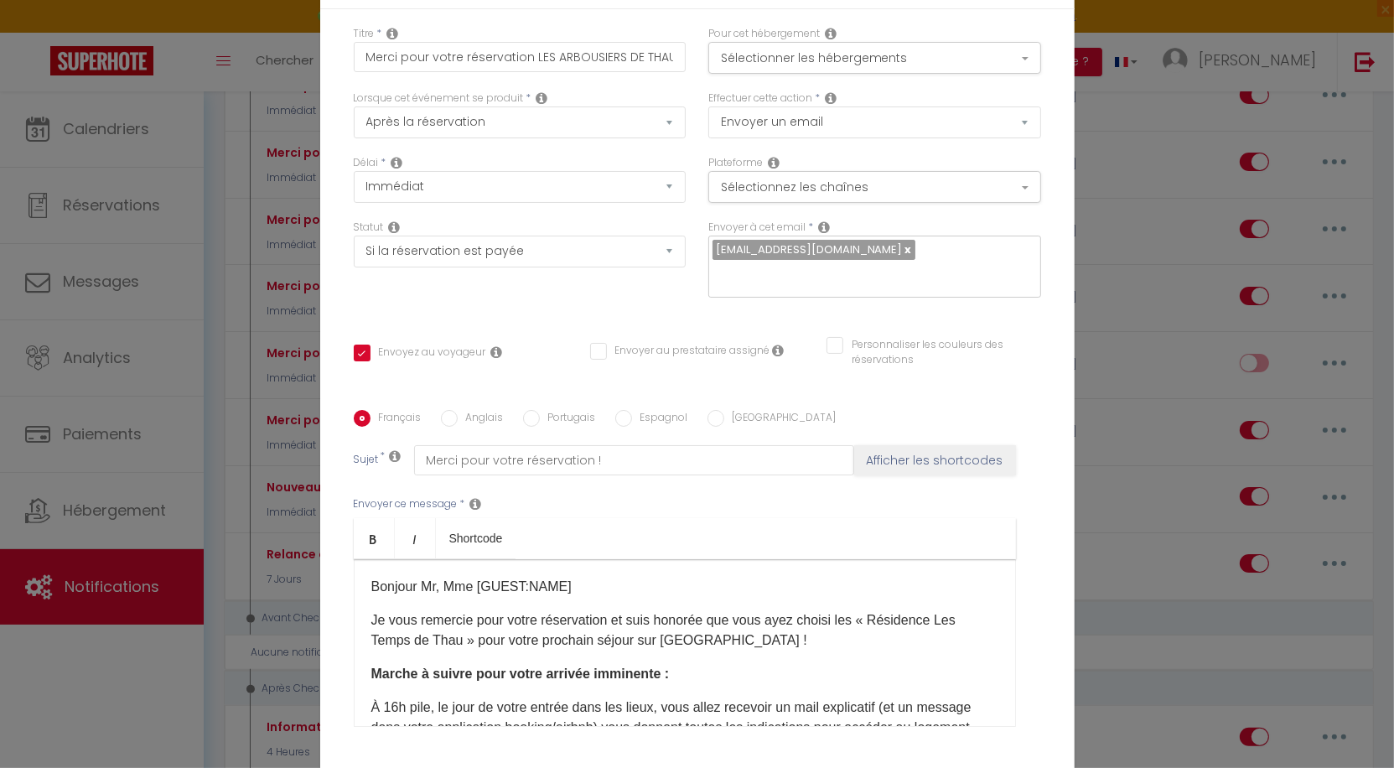
click at [769, 640] on p "Je vous remercie pour votre réservation et suis honorée que vous ayez choisi le…" at bounding box center [684, 630] width 627 height 40
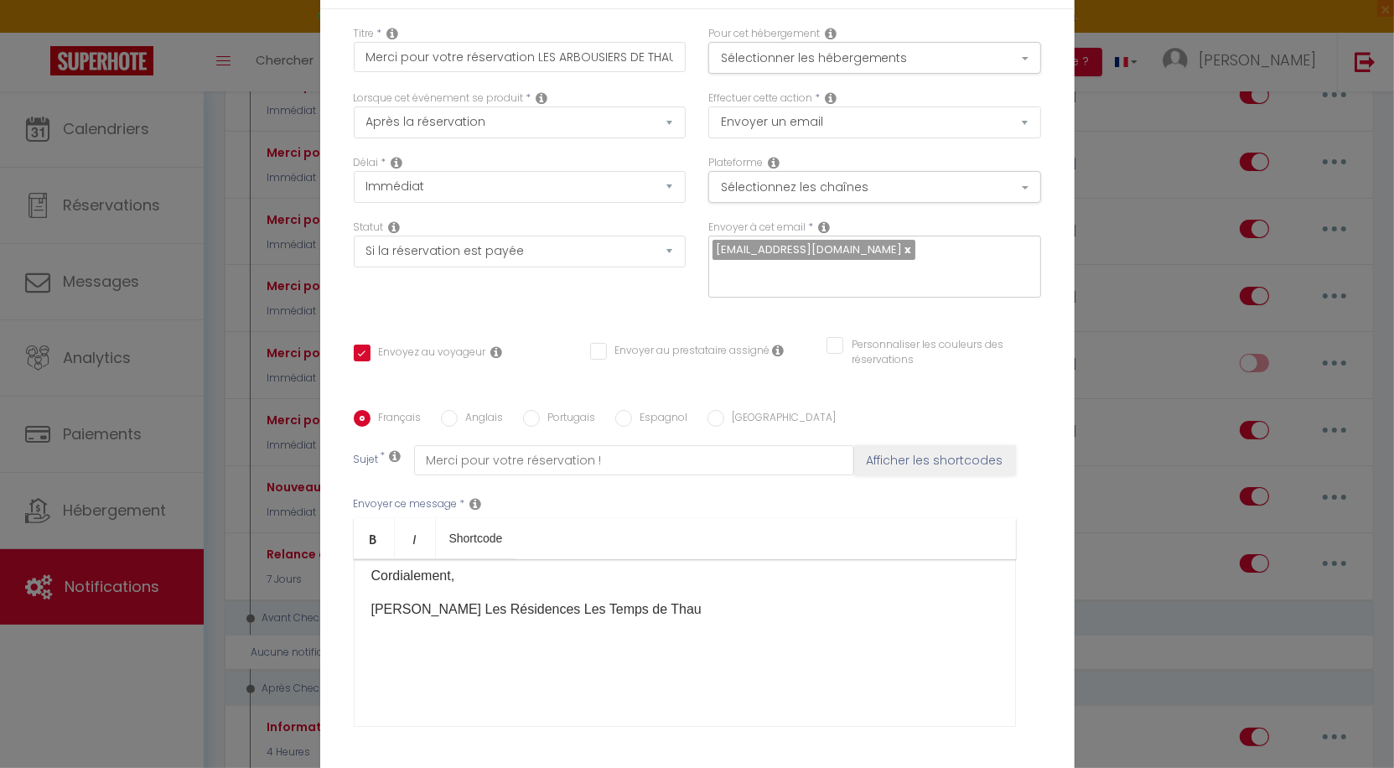
scroll to position [890, 0]
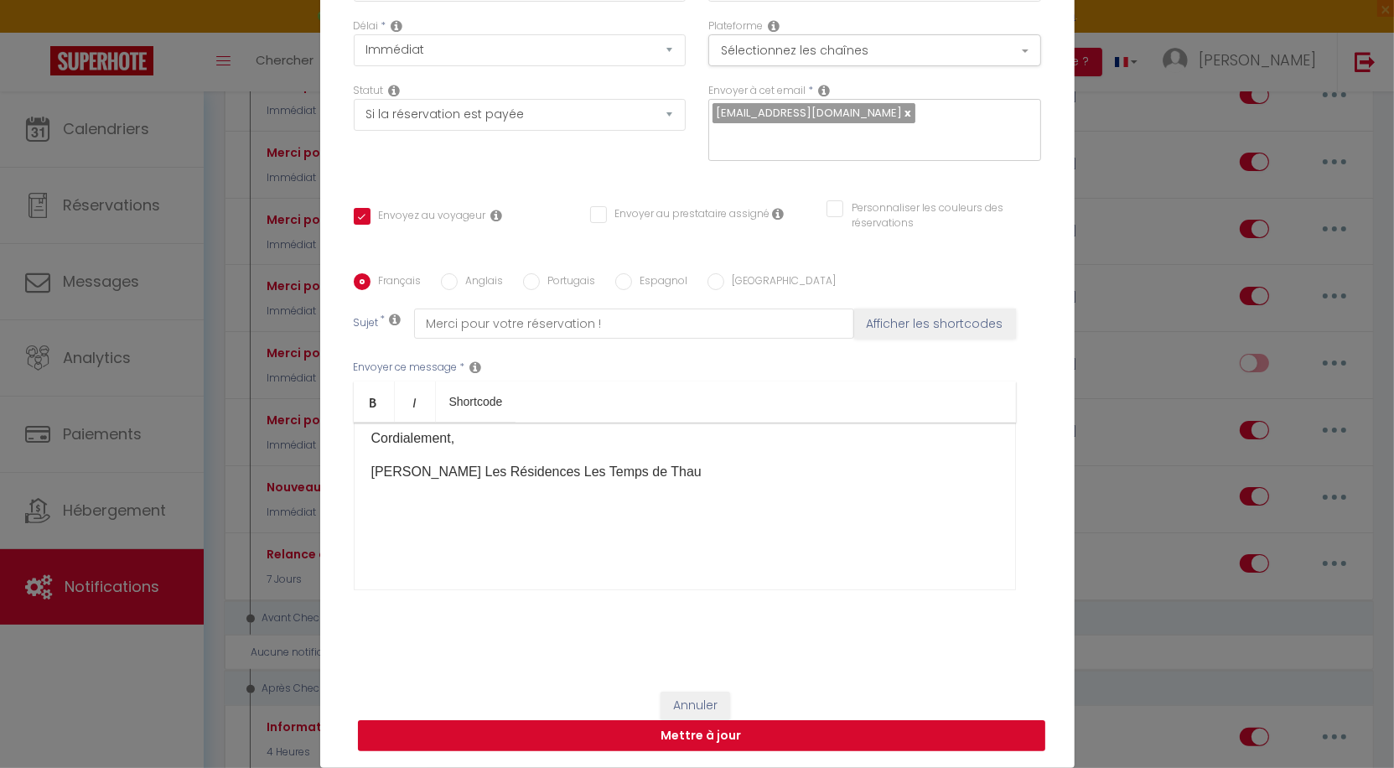
click at [732, 739] on button "Mettre à jour" at bounding box center [701, 736] width 687 height 32
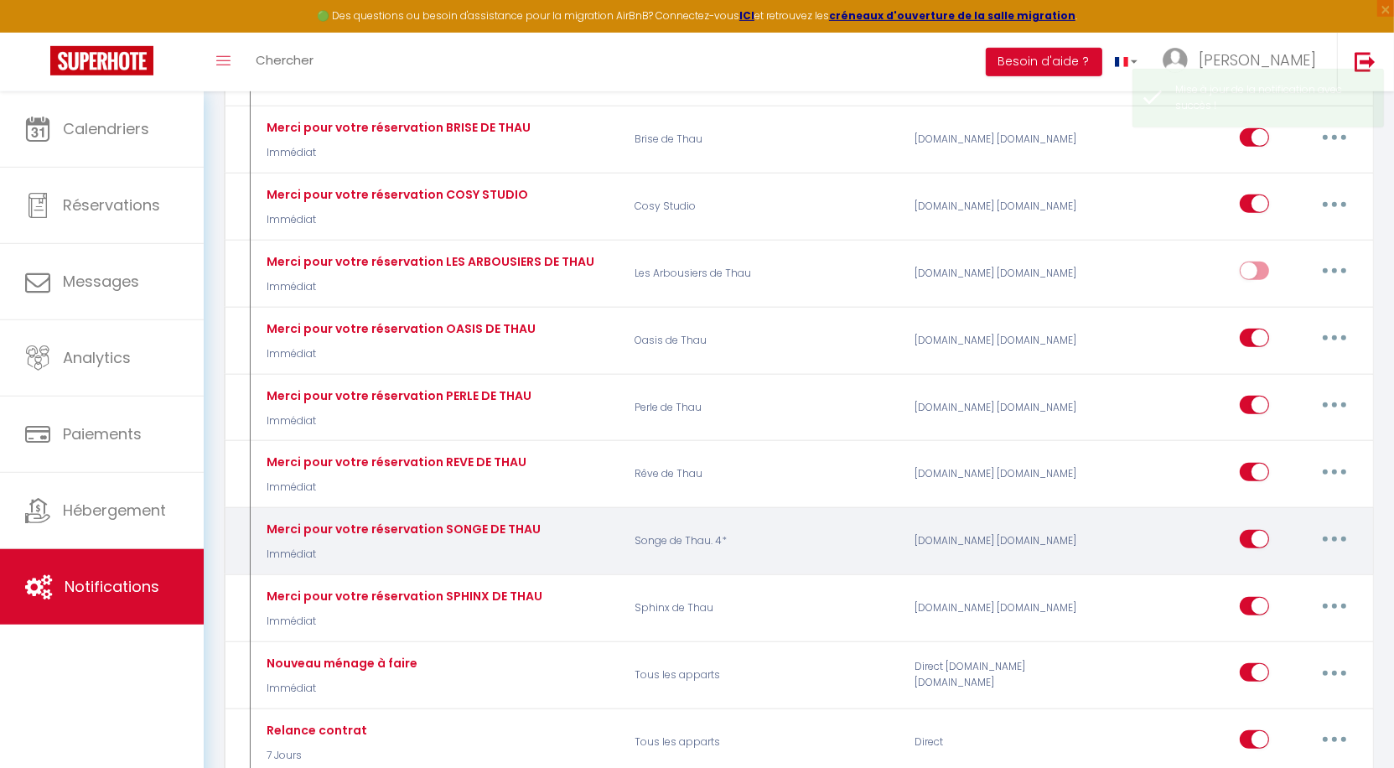
scroll to position [862, 0]
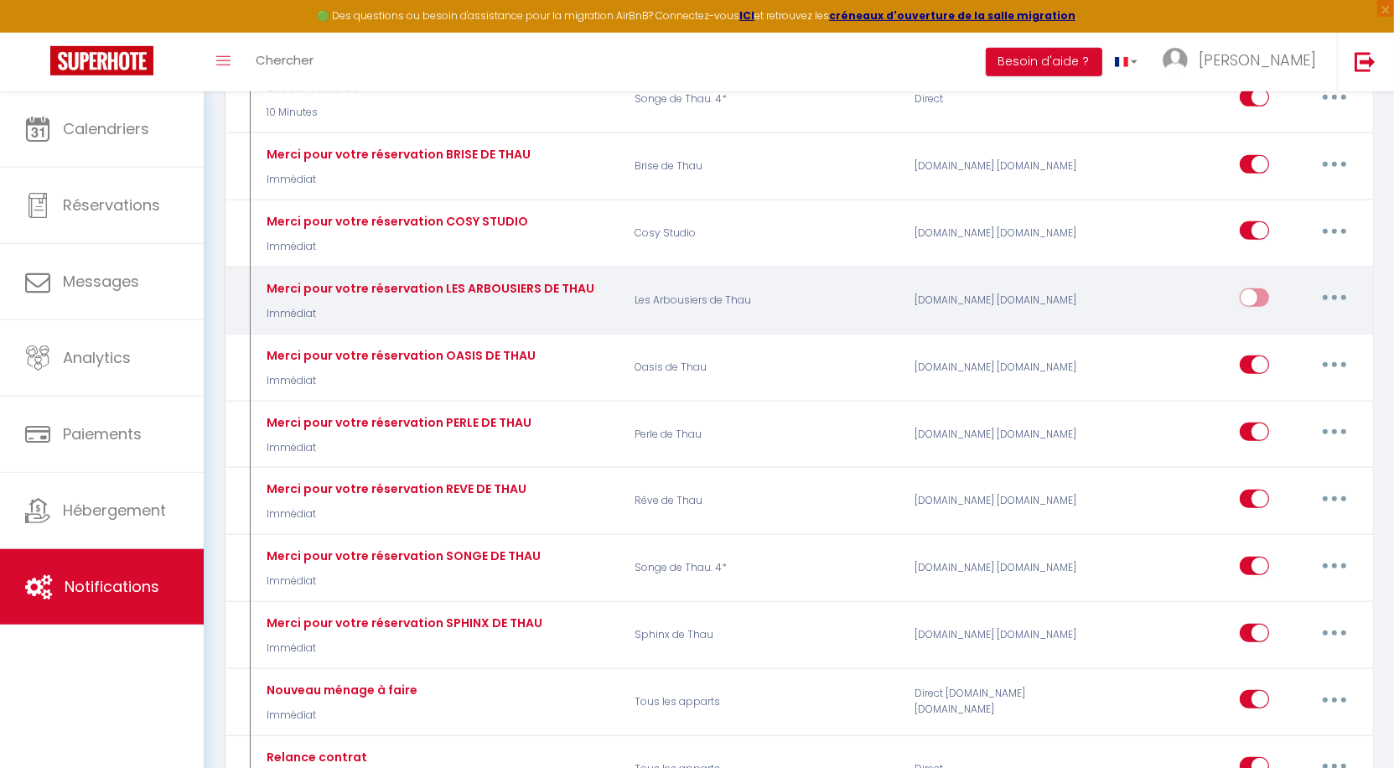
click at [1260, 288] on input "checkbox" at bounding box center [1254, 300] width 29 height 25
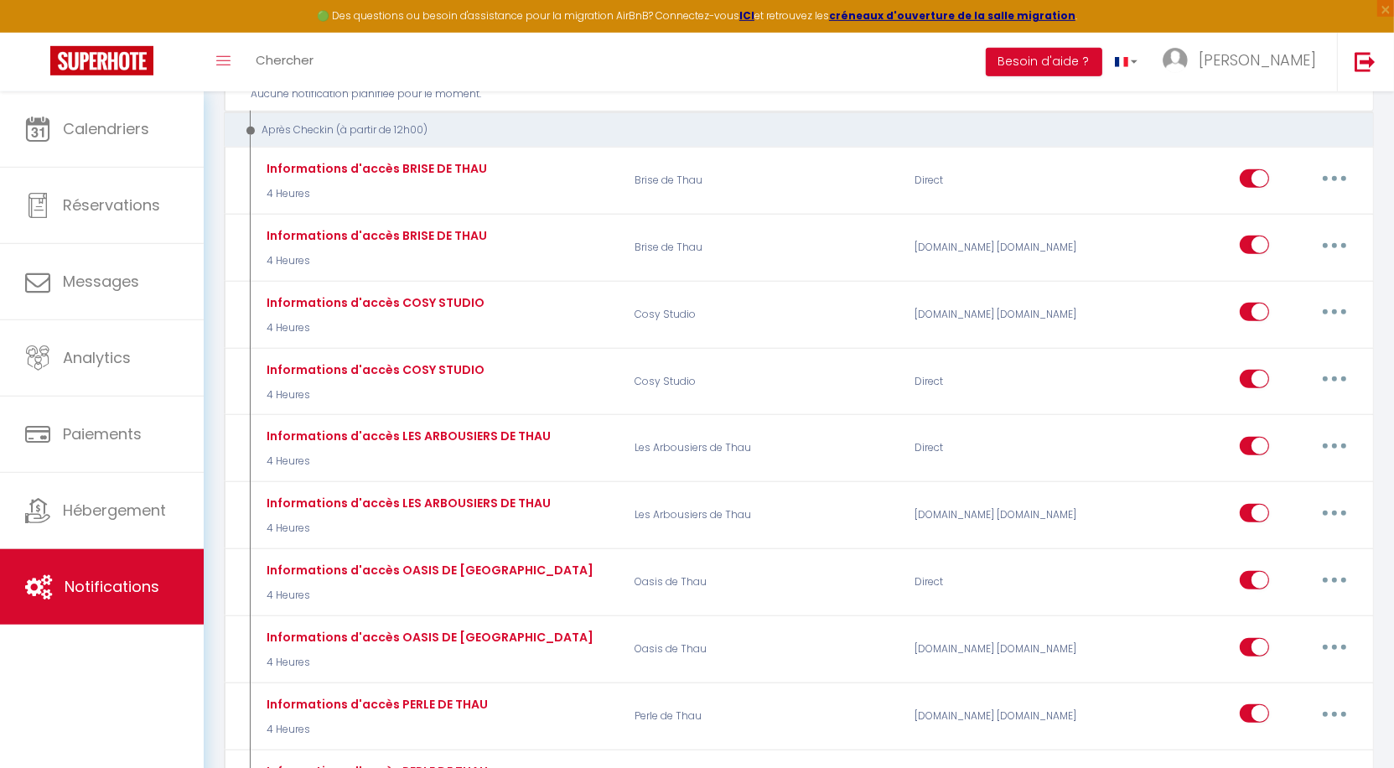
scroll to position [1753, 0]
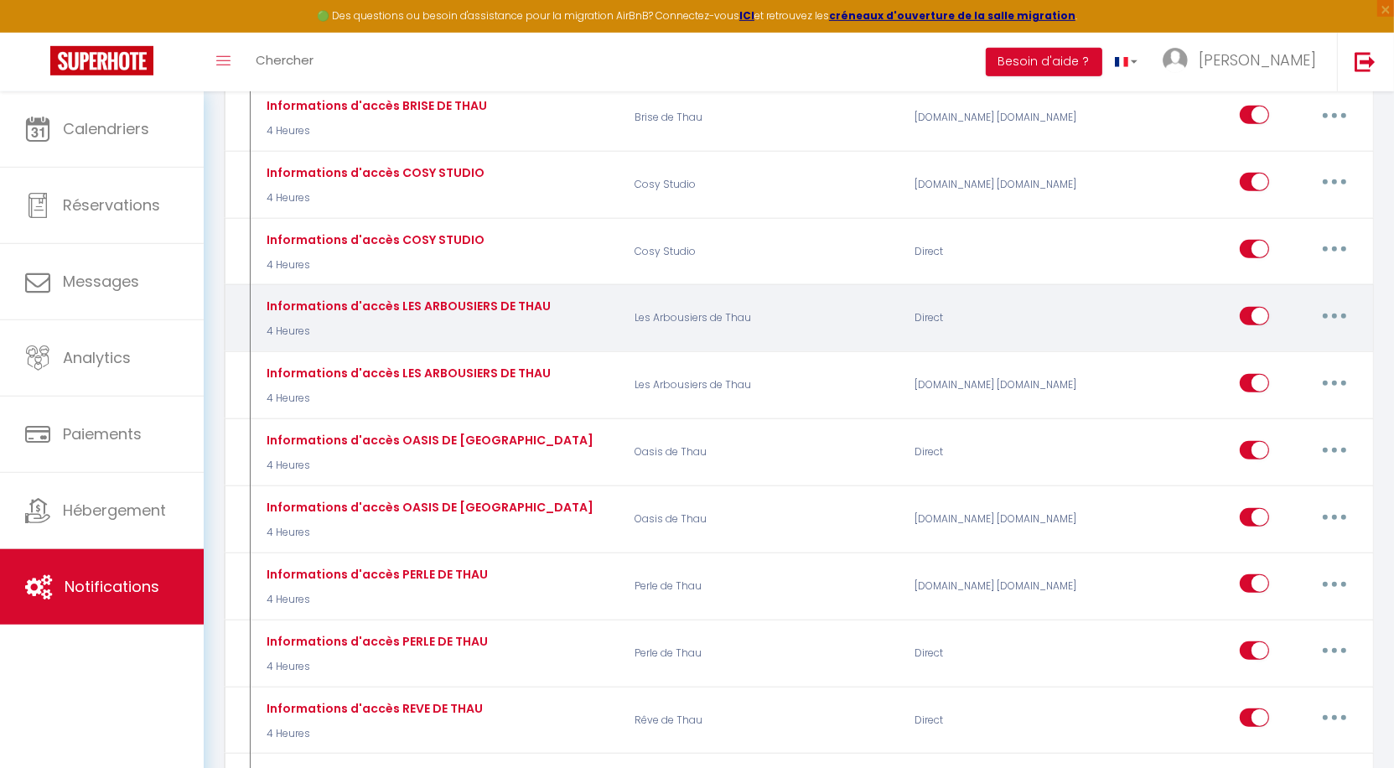
click at [1331, 303] on button "button" at bounding box center [1334, 316] width 47 height 27
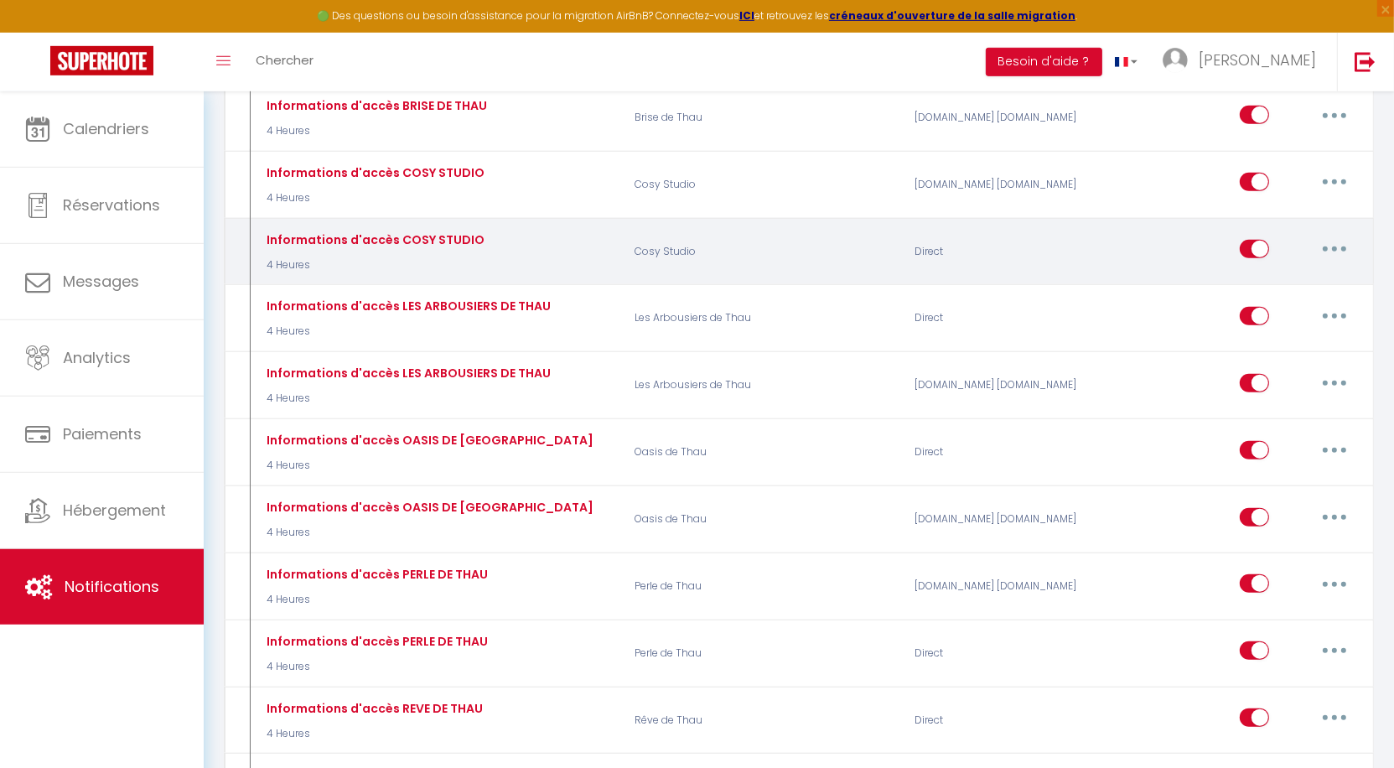
click at [1340, 236] on button "button" at bounding box center [1334, 249] width 47 height 27
click at [1308, 273] on link "Editer" at bounding box center [1291, 287] width 124 height 29
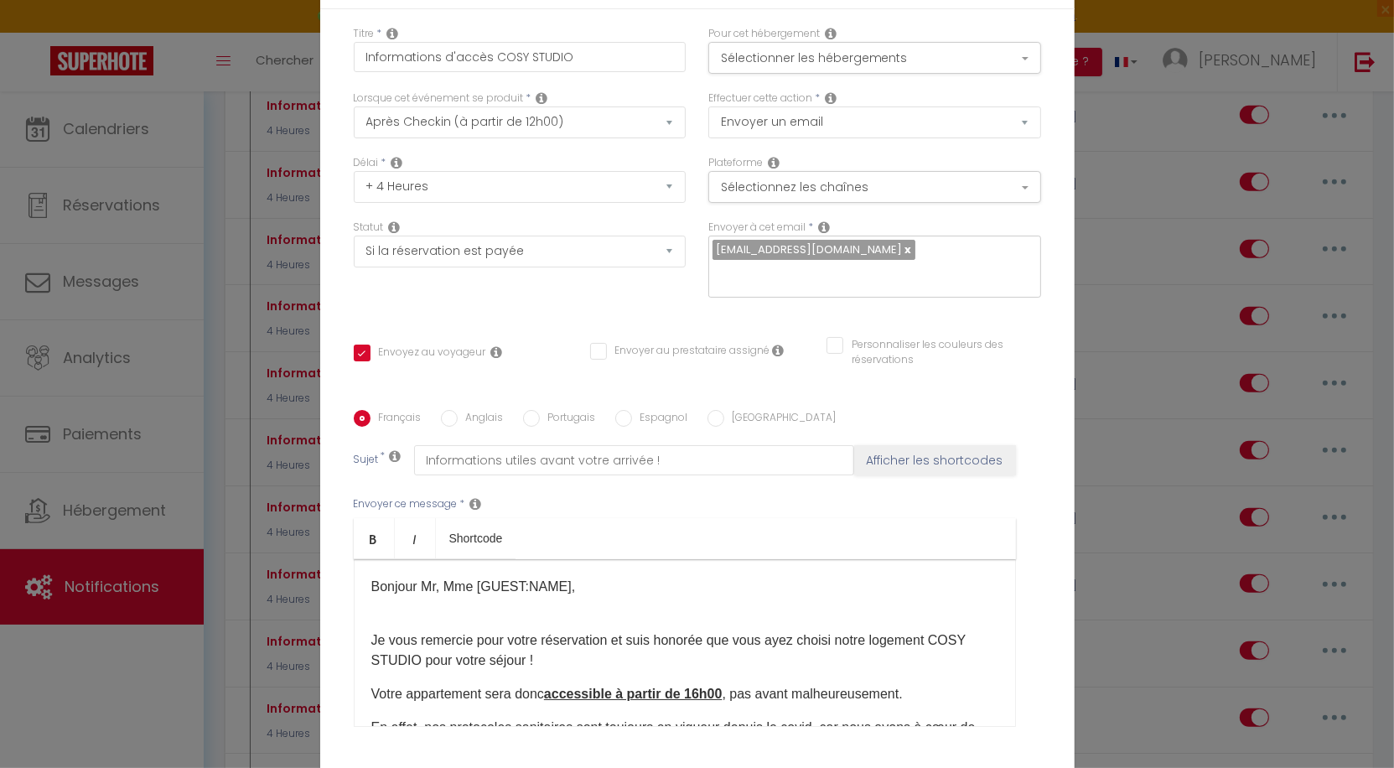
scroll to position [137, 0]
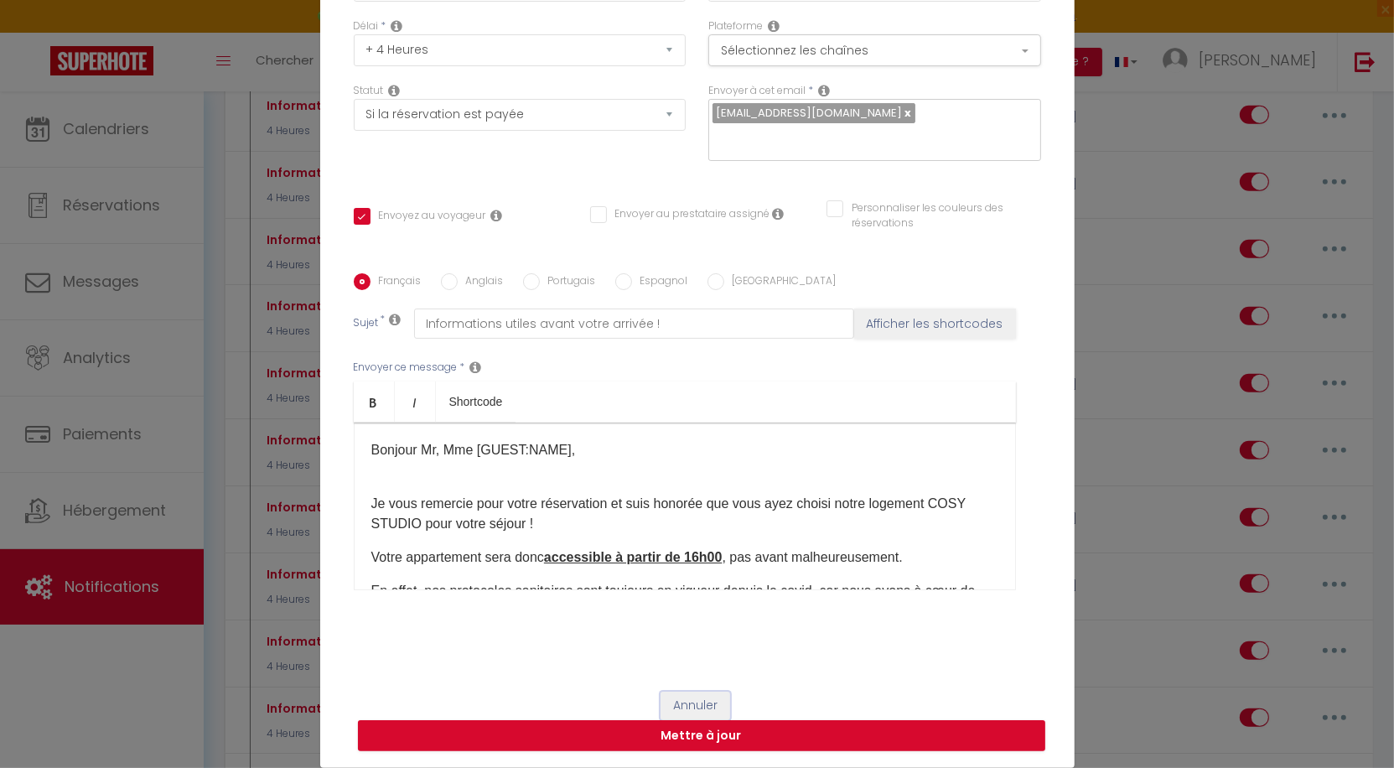
click at [718, 699] on button "Annuler" at bounding box center [696, 706] width 70 height 29
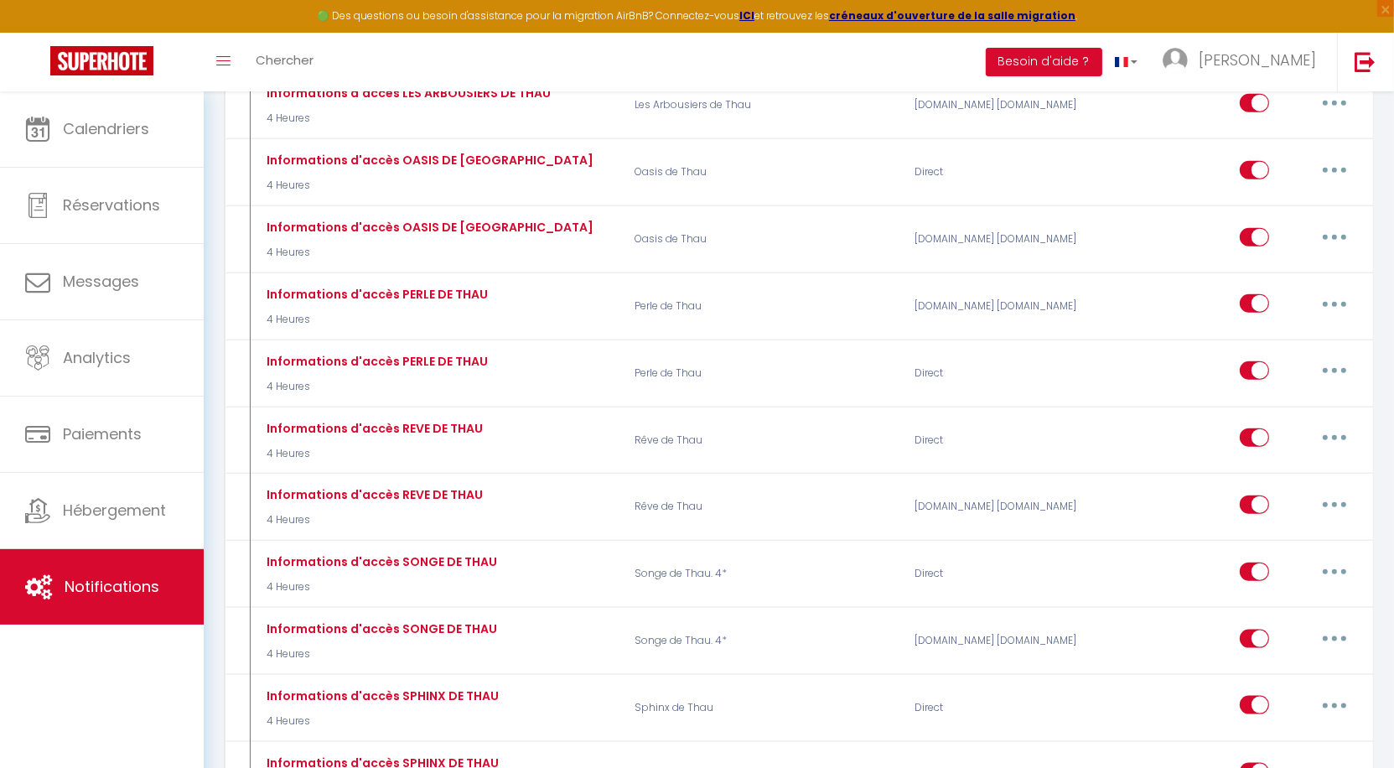
scroll to position [2049, 0]
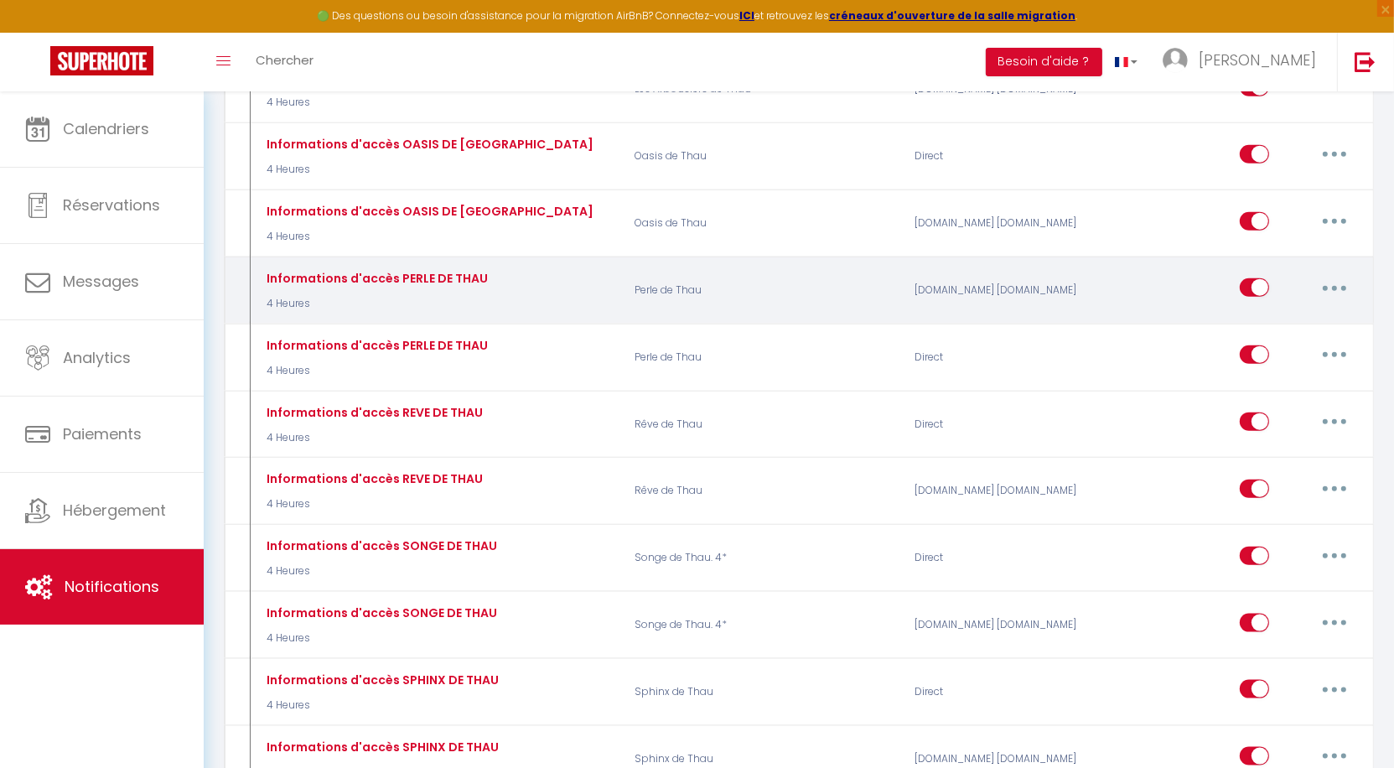
click at [1345, 274] on button "button" at bounding box center [1334, 287] width 47 height 27
click at [1290, 312] on link "Editer" at bounding box center [1291, 326] width 124 height 29
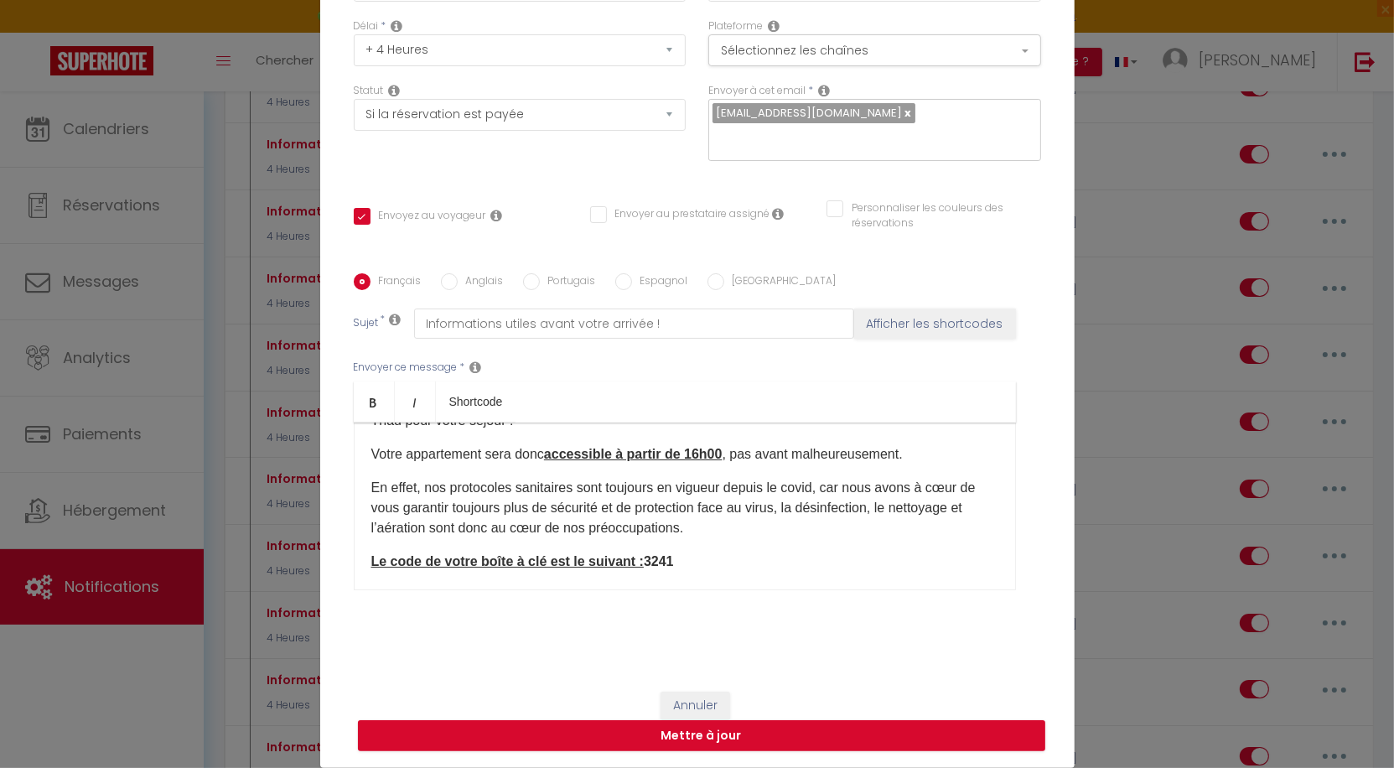
scroll to position [116, 0]
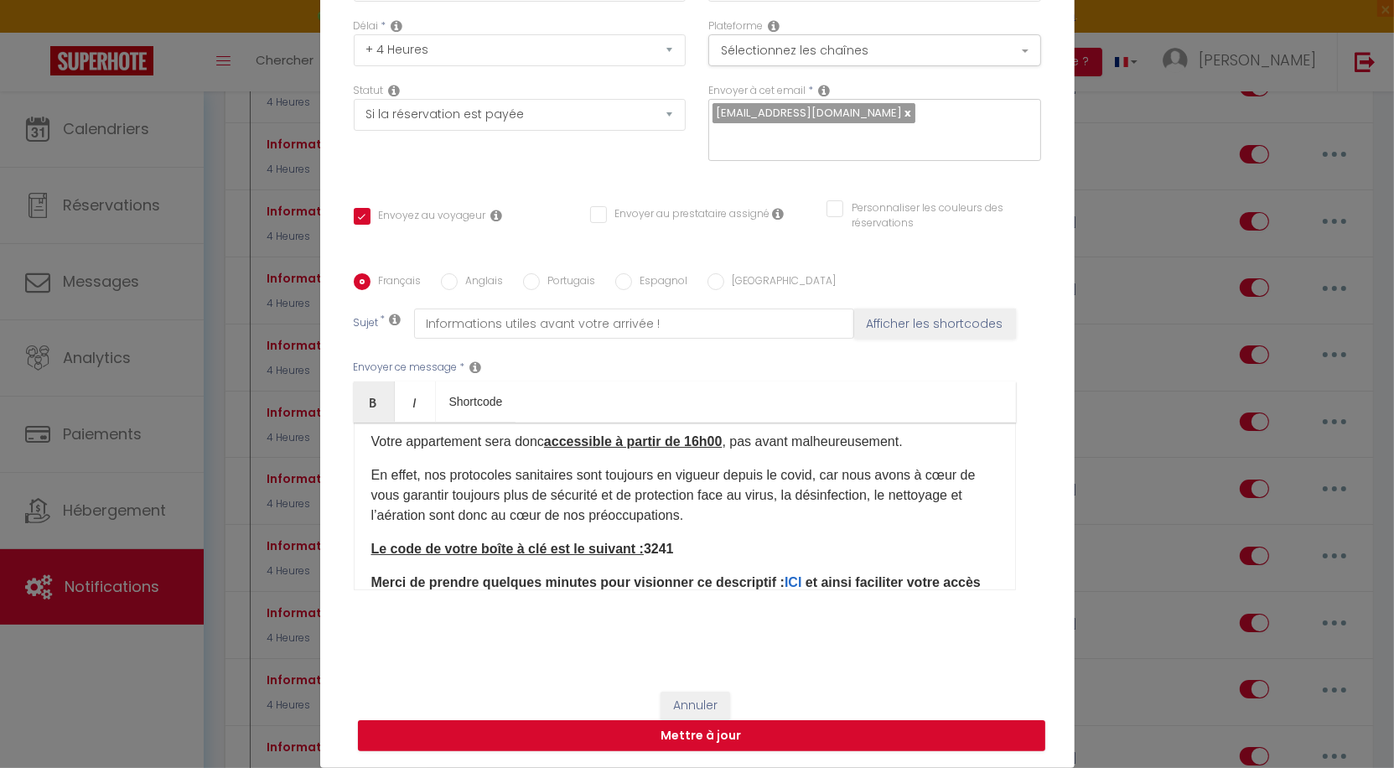
click at [702, 546] on p "Le code de votre boîte à clé est le suivant : 3241" at bounding box center [684, 549] width 627 height 20
click at [759, 739] on button "Mettre à jour" at bounding box center [701, 736] width 687 height 32
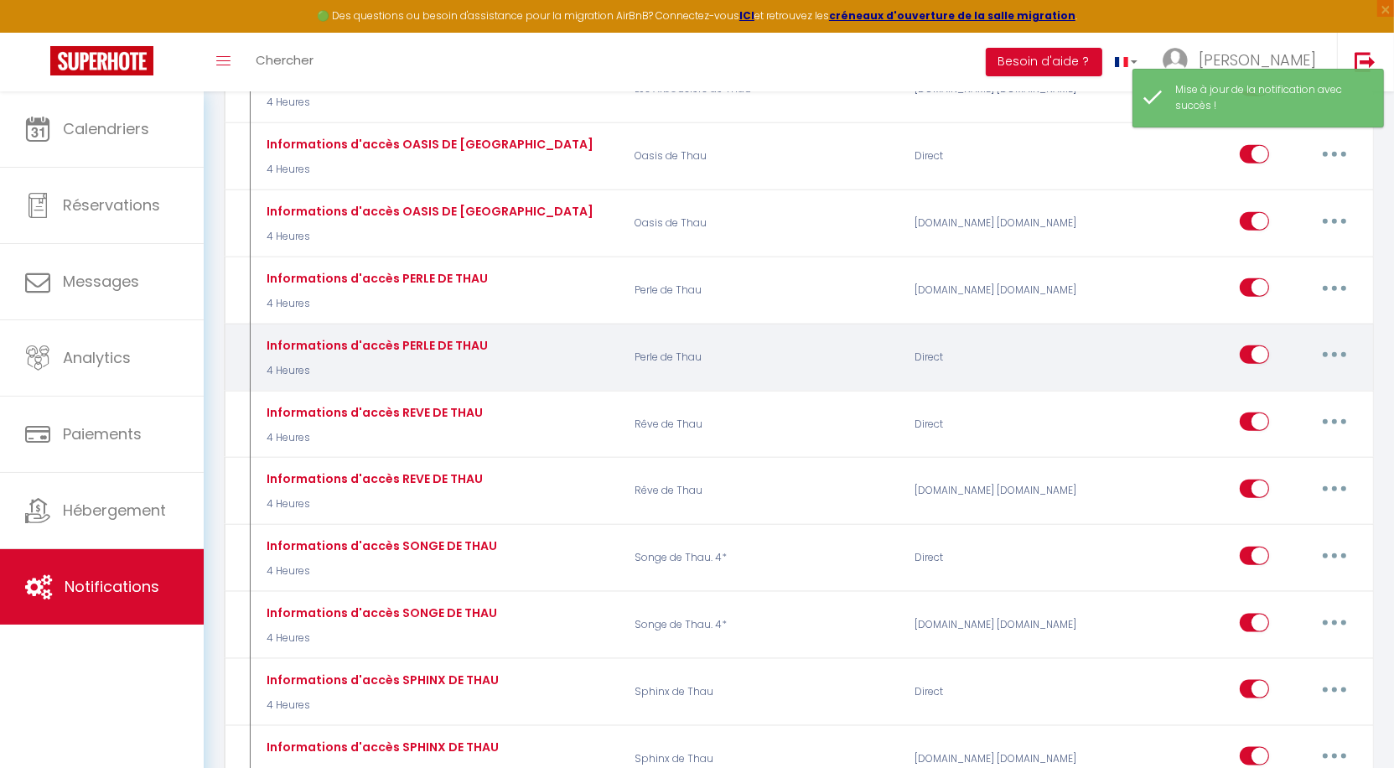
click at [1333, 341] on button "button" at bounding box center [1334, 354] width 47 height 27
click at [1275, 379] on link "Editer" at bounding box center [1291, 393] width 124 height 29
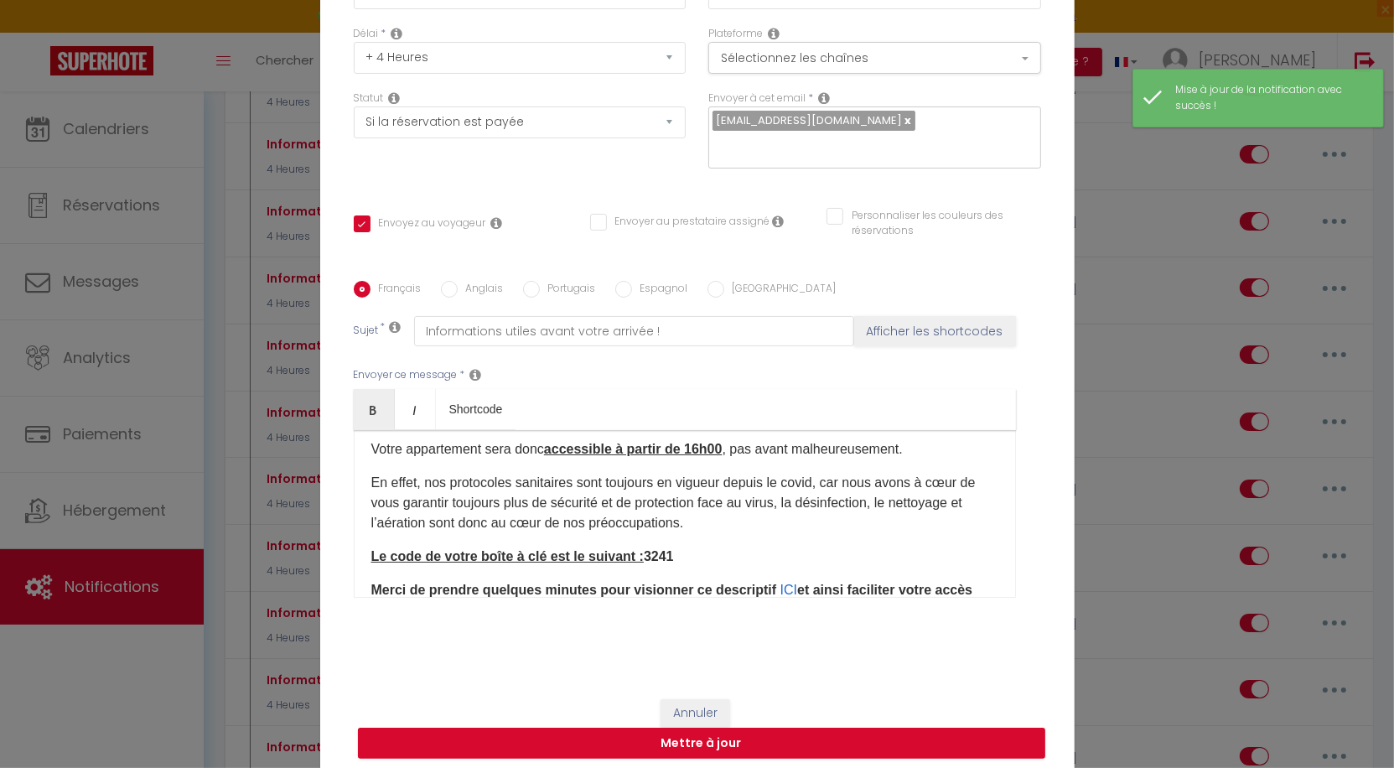
click at [709, 557] on p "Le code de votre boîte à clé est le suivant : 3241" at bounding box center [684, 557] width 627 height 20
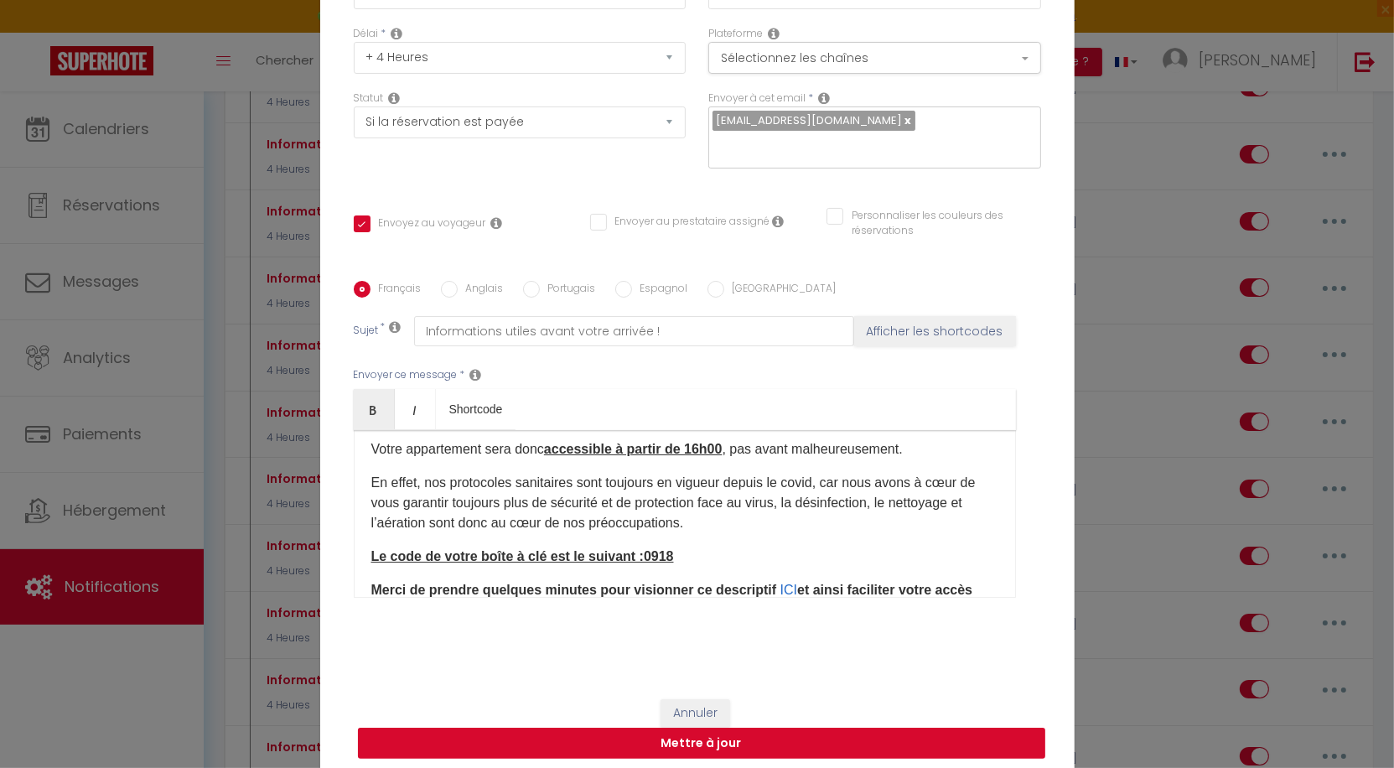
click at [729, 750] on button "Mettre à jour" at bounding box center [701, 744] width 687 height 32
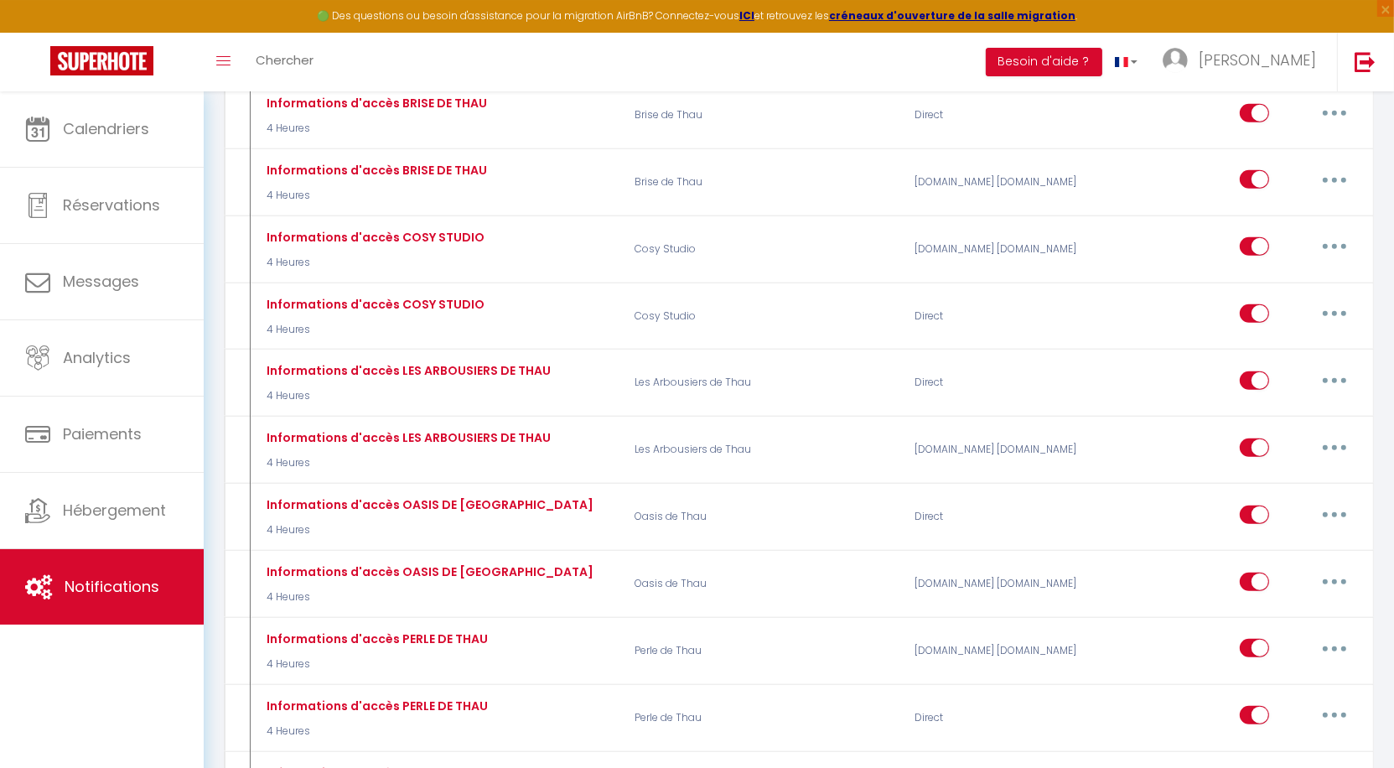
scroll to position [1678, 0]
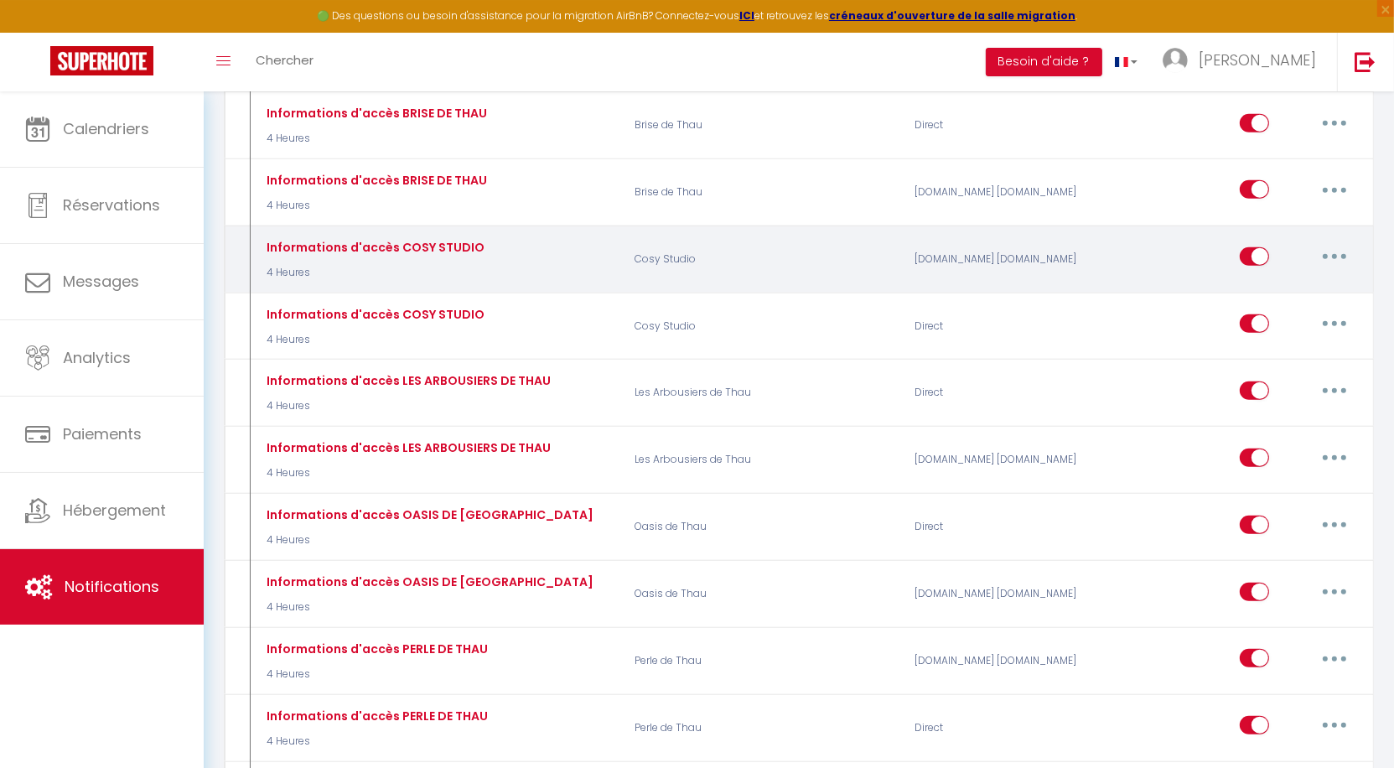
click at [1335, 243] on button "button" at bounding box center [1334, 256] width 47 height 27
click at [1288, 281] on link "Editer" at bounding box center [1291, 295] width 124 height 29
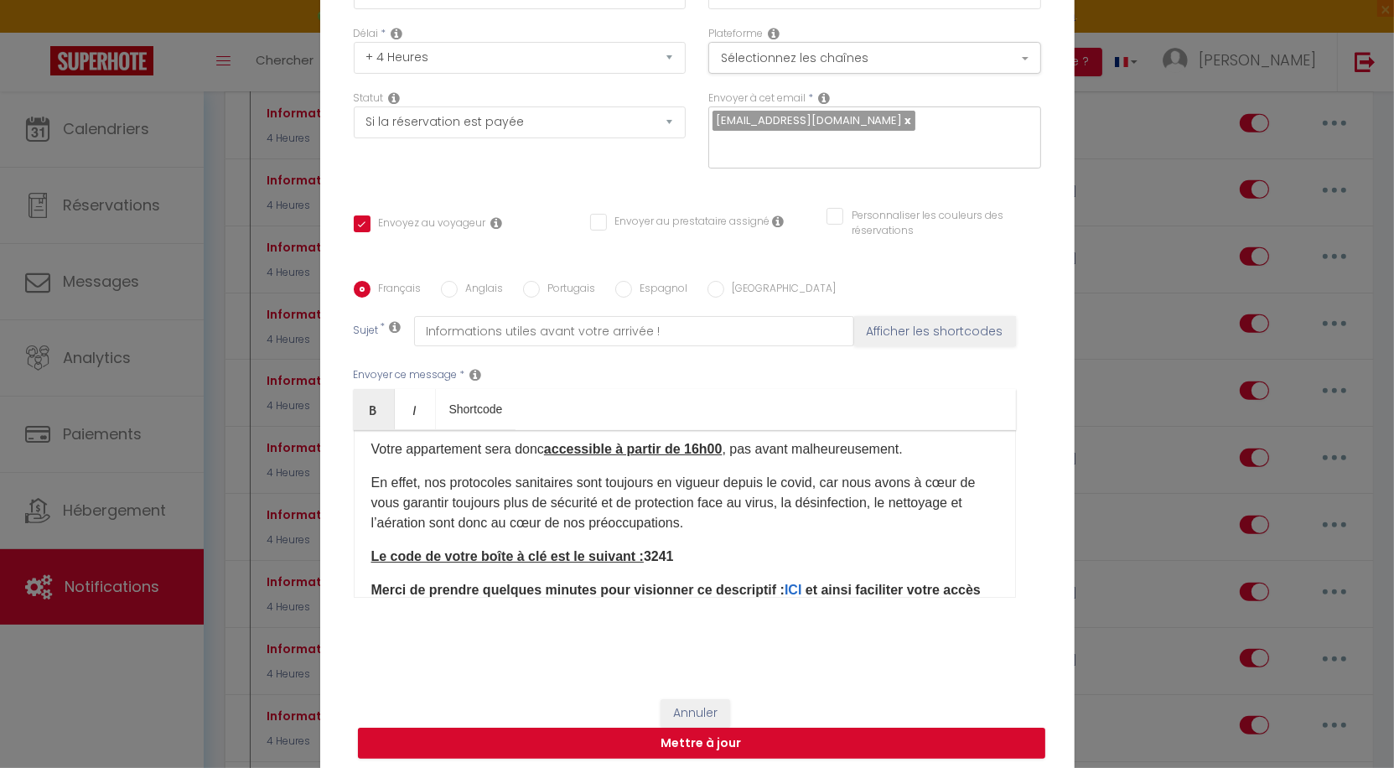
click at [728, 563] on p "Le code de votre boîte à clé est le suivant : 3241" at bounding box center [684, 557] width 627 height 20
click at [719, 746] on button "Mettre à jour" at bounding box center [701, 744] width 687 height 32
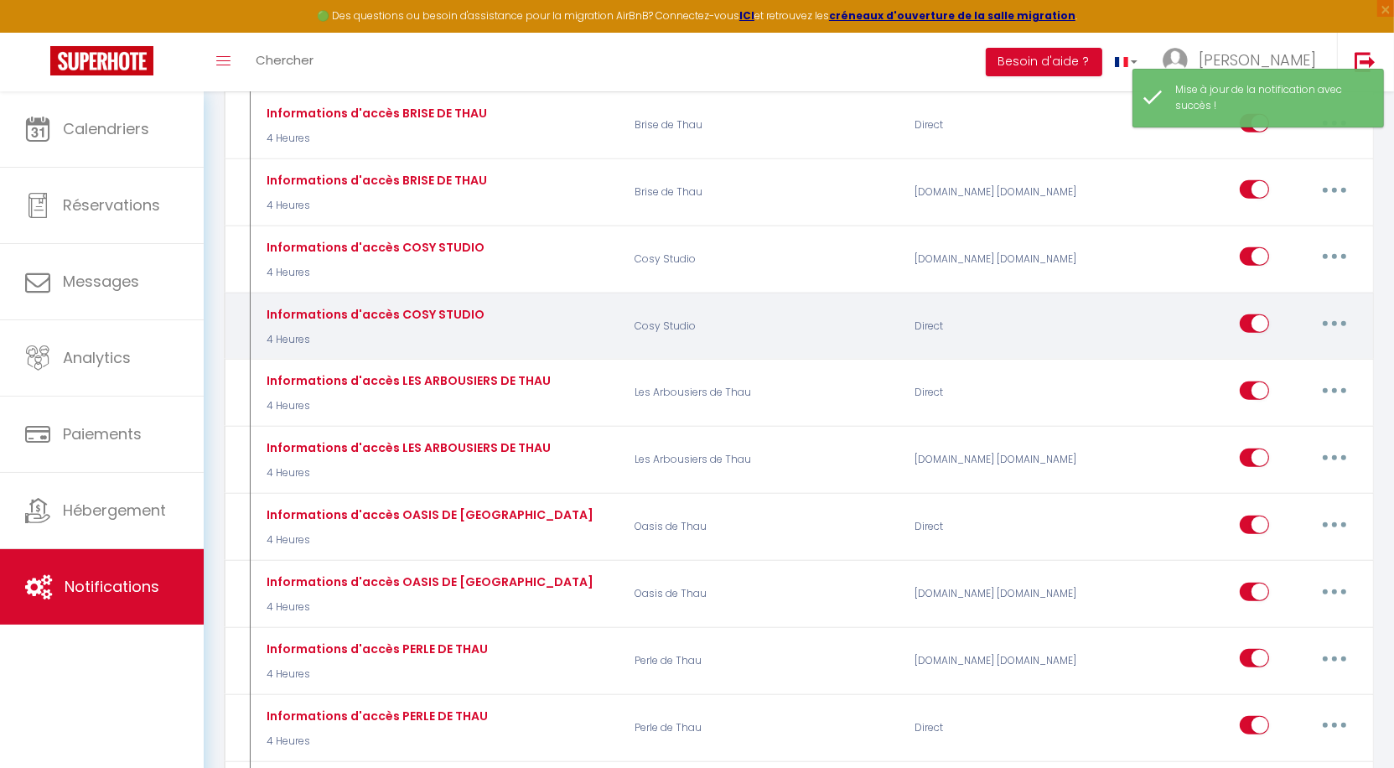
click at [1331, 310] on button "button" at bounding box center [1334, 323] width 47 height 27
click at [1293, 348] on link "Editer" at bounding box center [1291, 362] width 124 height 29
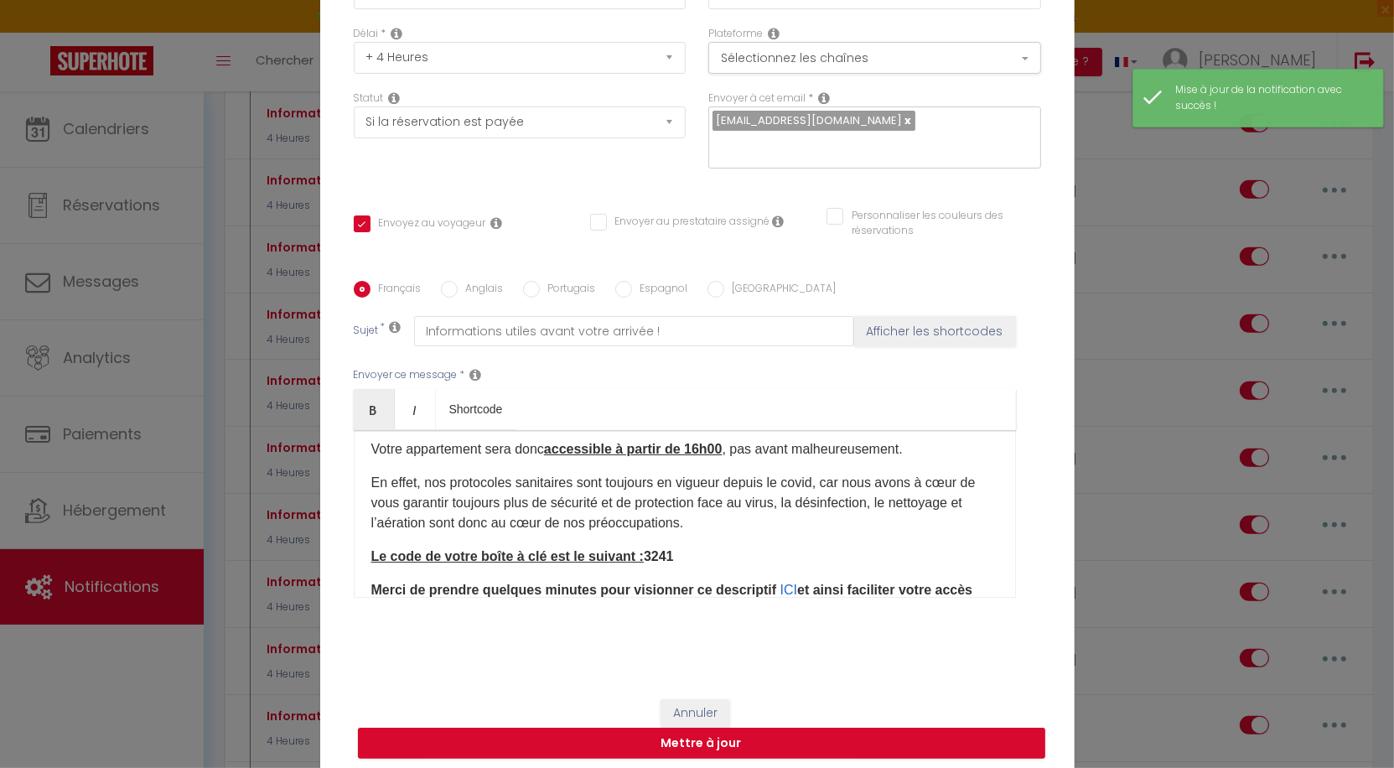
click at [692, 556] on p "Le code de votre boîte à clé est le suivant : 3241" at bounding box center [684, 557] width 627 height 20
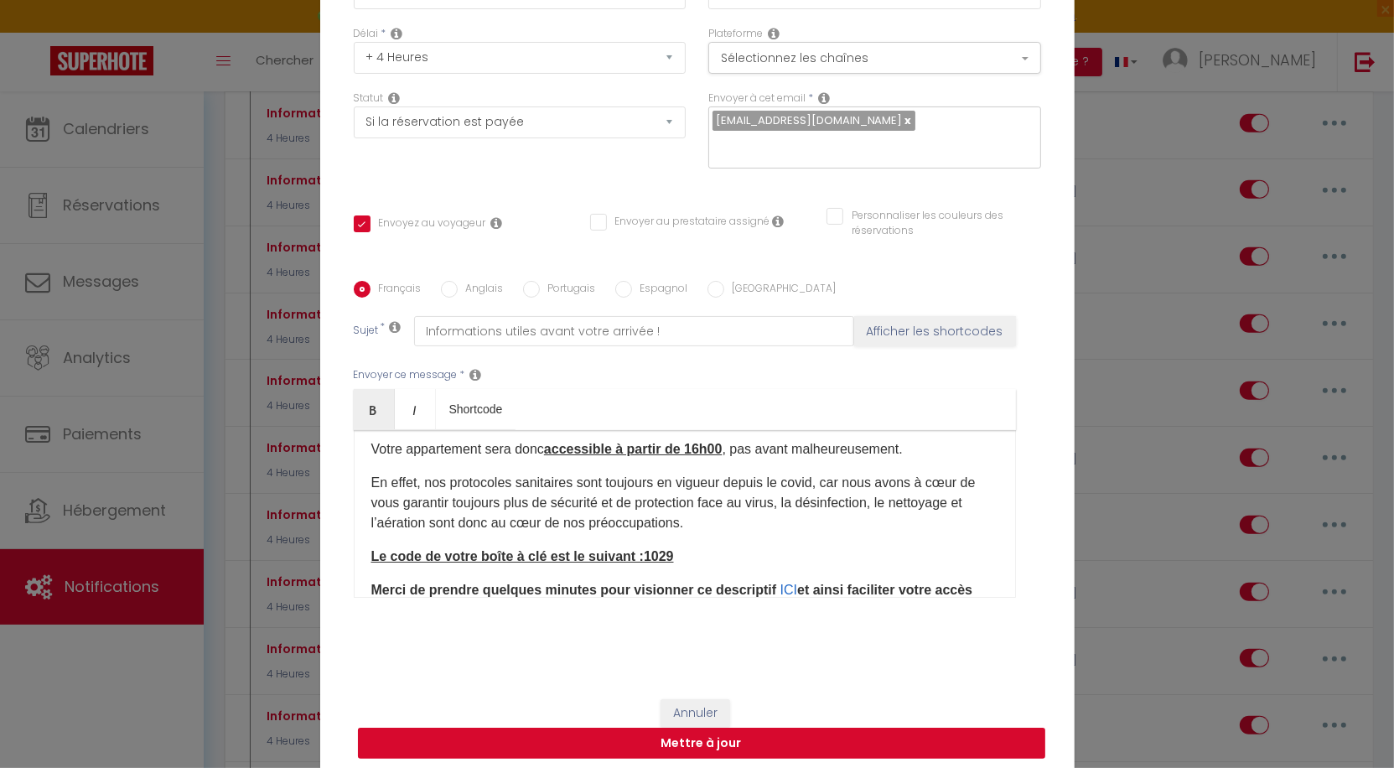
click at [748, 747] on button "Mettre à jour" at bounding box center [701, 744] width 687 height 32
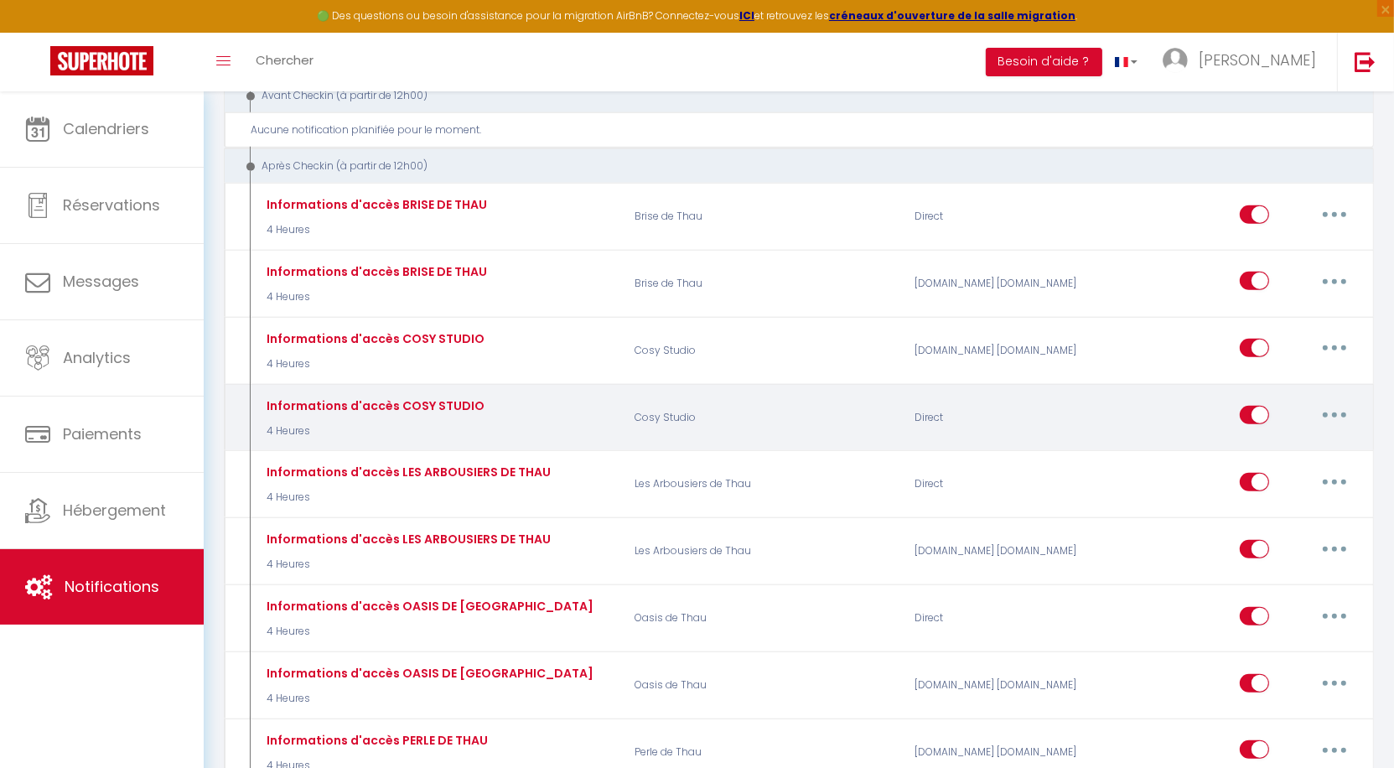
scroll to position [1584, 0]
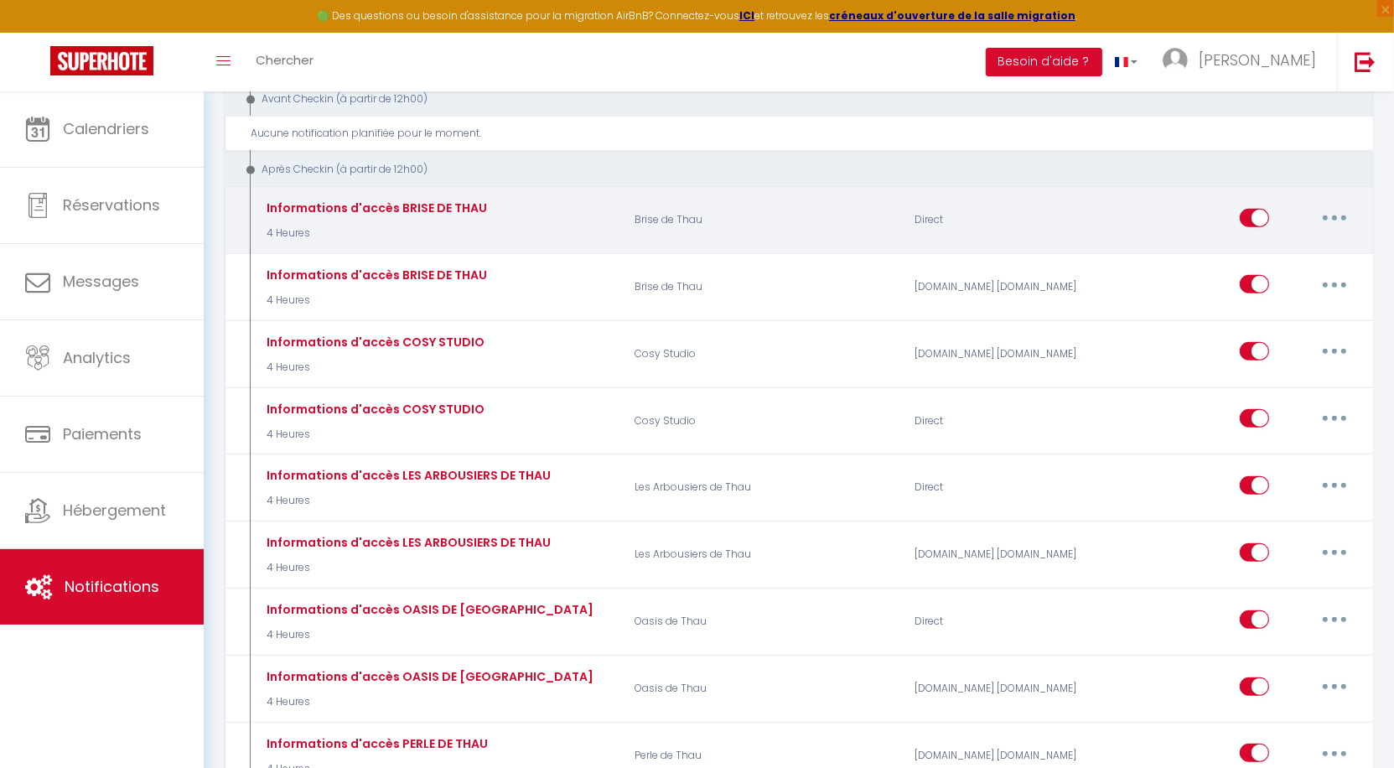
click at [1336, 205] on button "button" at bounding box center [1334, 218] width 47 height 27
click at [1284, 241] on link "Editer" at bounding box center [1291, 255] width 124 height 29
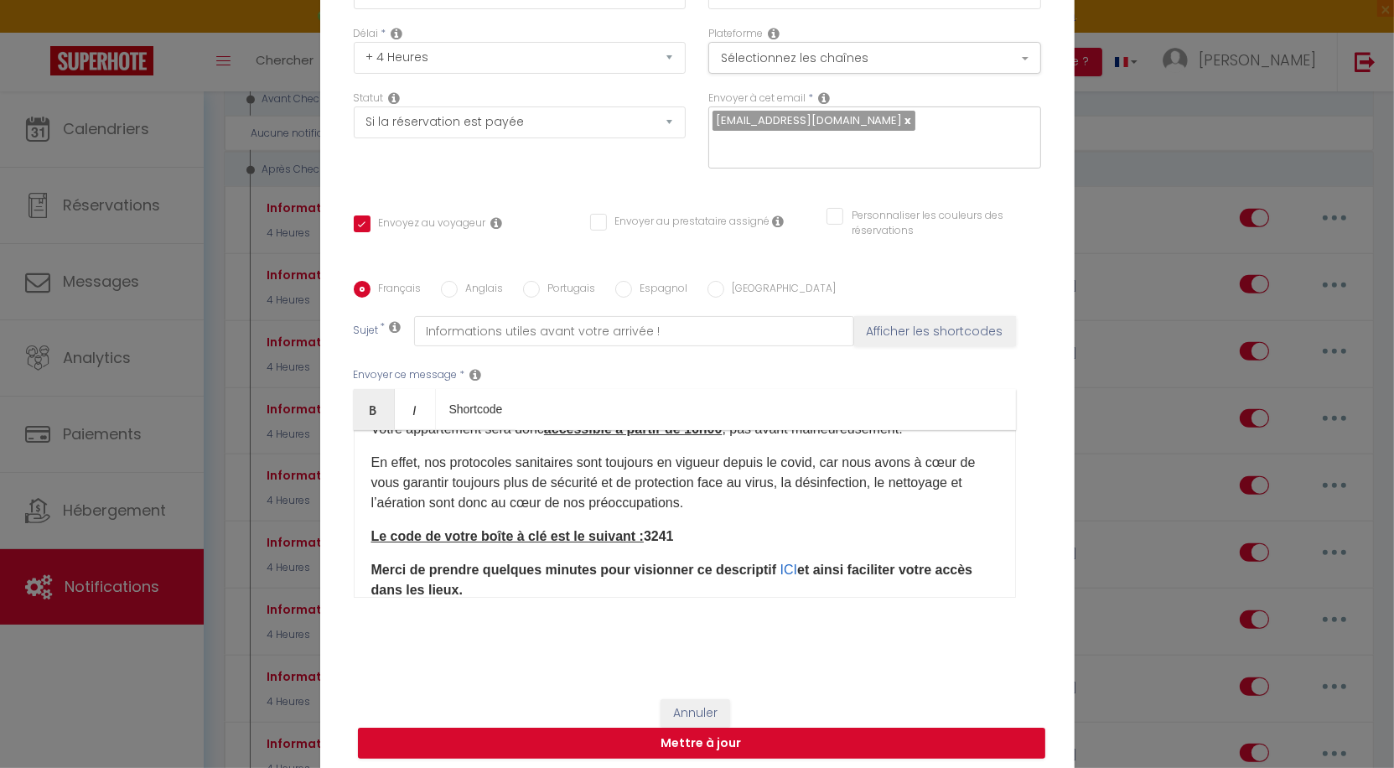
click at [667, 542] on b "Le code de votre boîte à clé est le suivant : 3241" at bounding box center [522, 536] width 303 height 14
click at [700, 753] on button "Mettre à jour" at bounding box center [701, 744] width 687 height 32
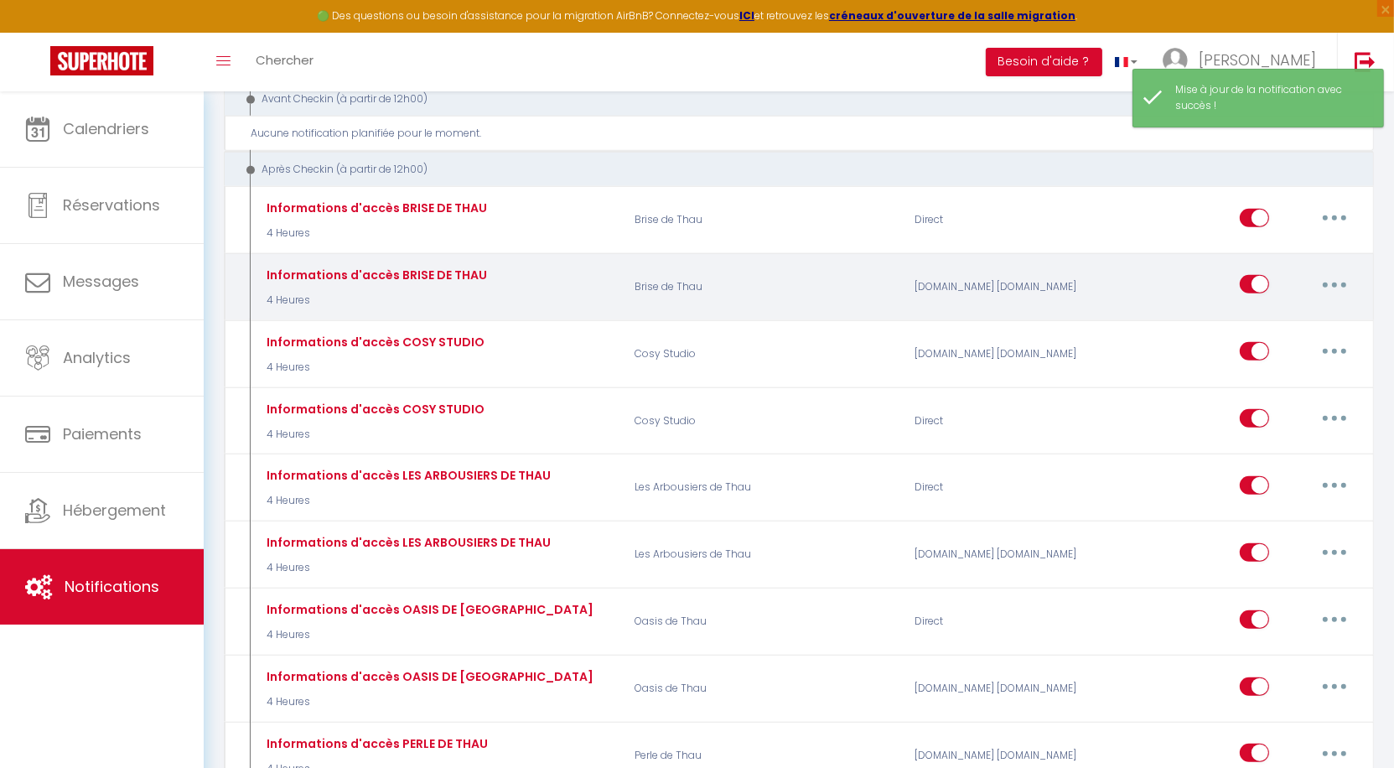
click at [1355, 271] on button "button" at bounding box center [1334, 284] width 47 height 27
click at [1281, 309] on link "Editer" at bounding box center [1291, 323] width 124 height 29
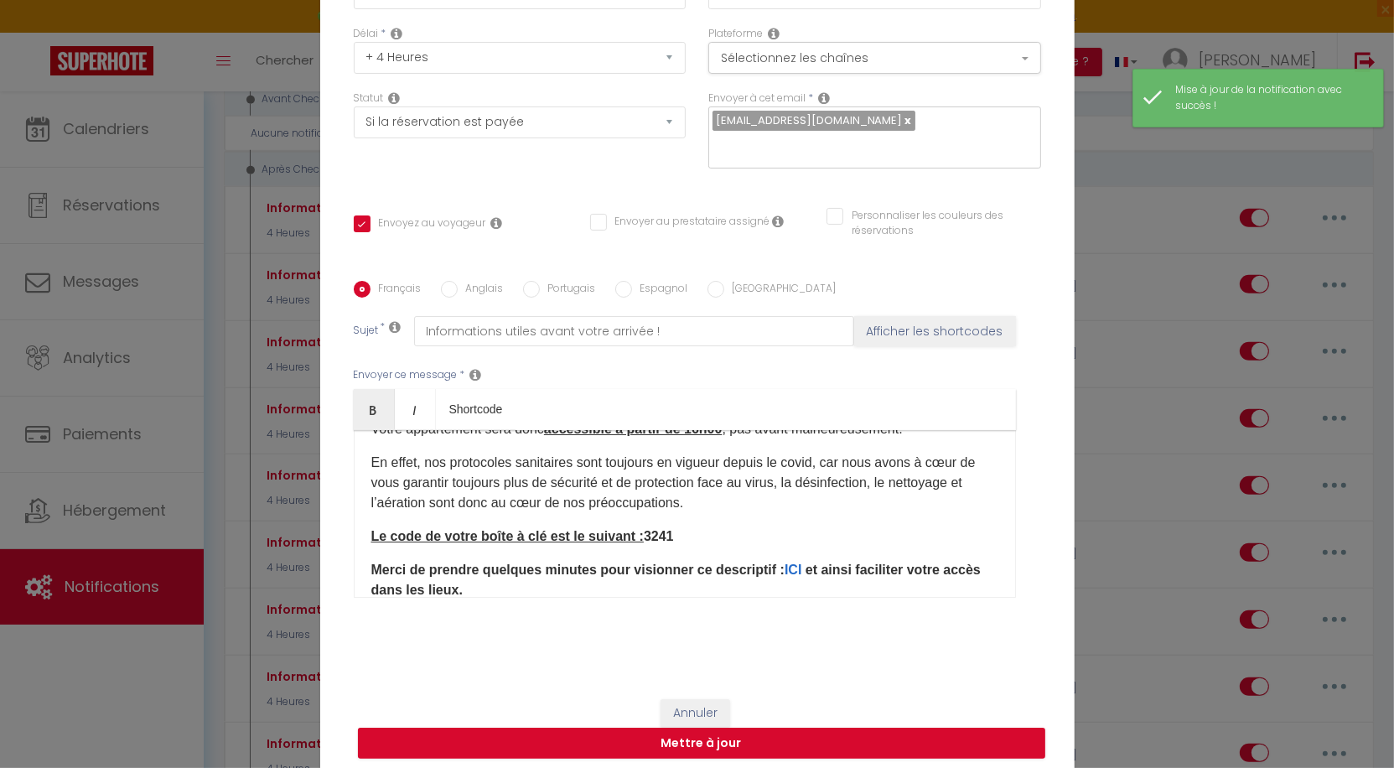
click at [664, 536] on b "Le code de votre boîte à clé est le suivant : 3241" at bounding box center [522, 536] width 303 height 14
click at [681, 748] on button "Mettre à jour" at bounding box center [701, 744] width 687 height 32
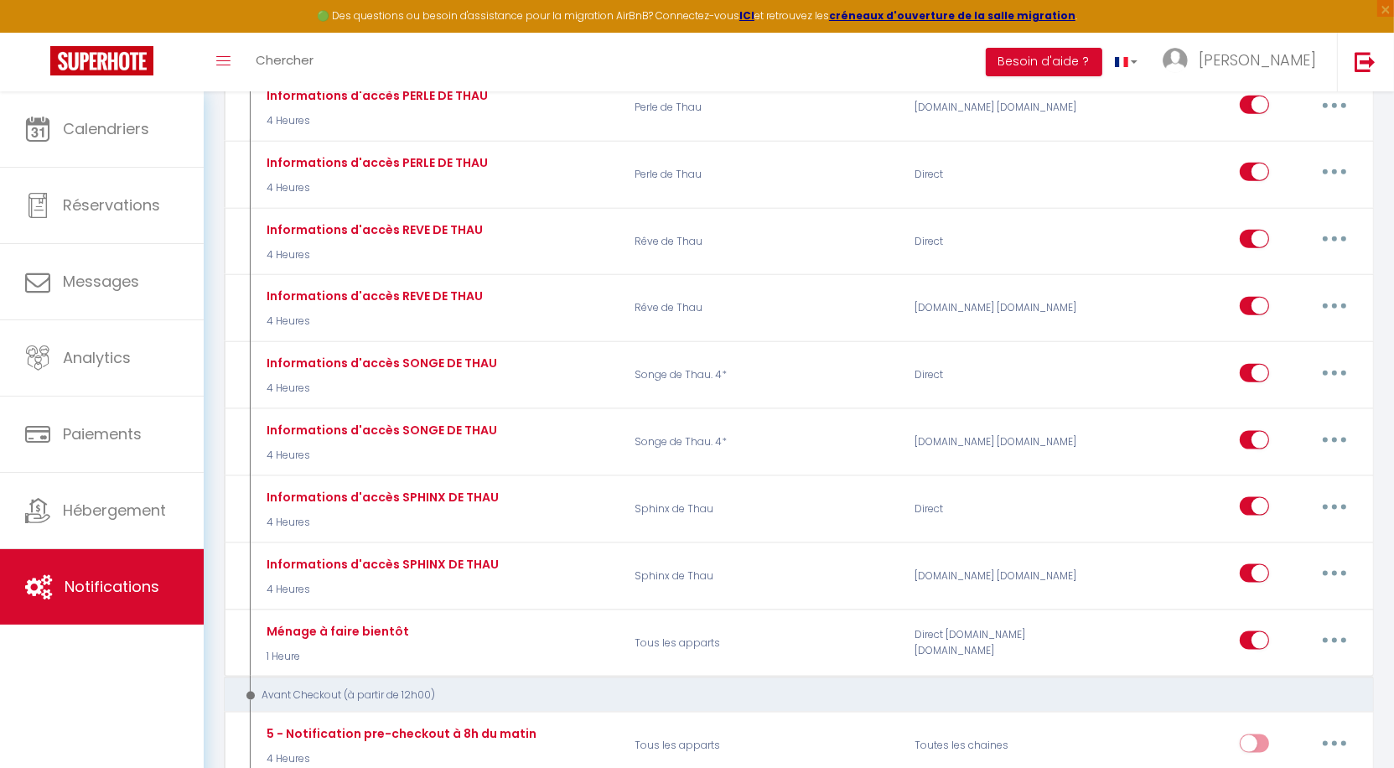
scroll to position [2233, 0]
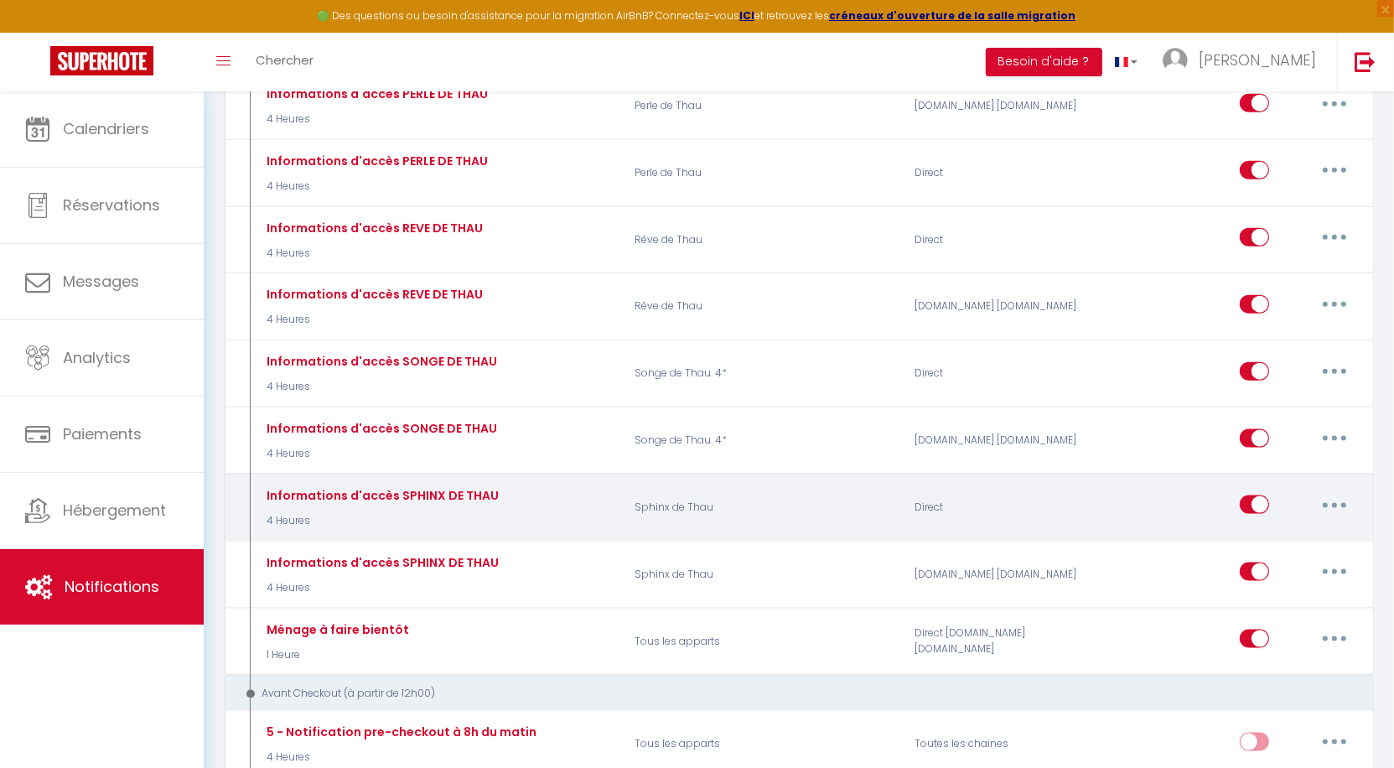
click at [1328, 491] on button "button" at bounding box center [1334, 504] width 47 height 27
click at [1280, 529] on link "Editer" at bounding box center [1291, 543] width 124 height 29
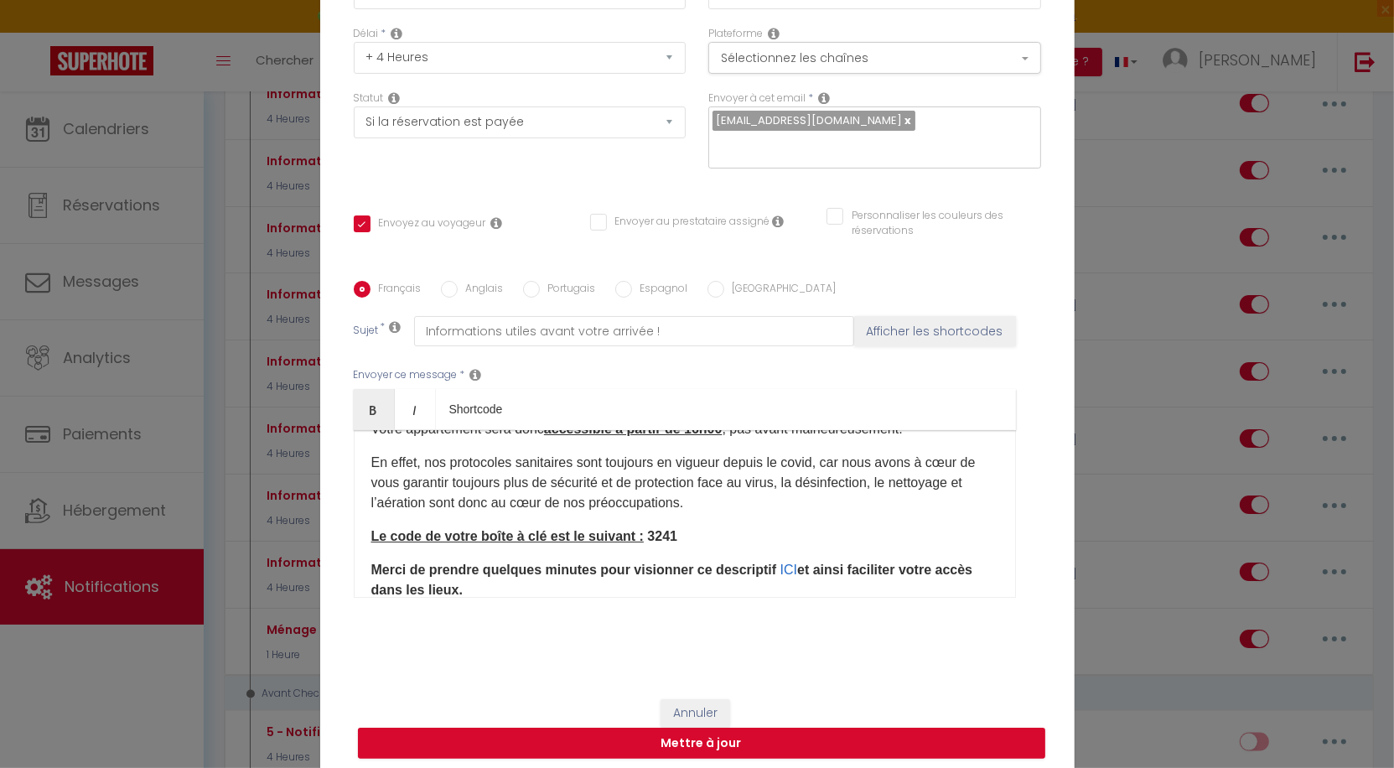
click at [770, 548] on div "Bonjour Mr, Mme [GUEST:NAME]​​​ Merci encore pour votre réservation, votre arri…" at bounding box center [685, 514] width 662 height 168
click at [769, 744] on button "Mettre à jour" at bounding box center [701, 744] width 687 height 32
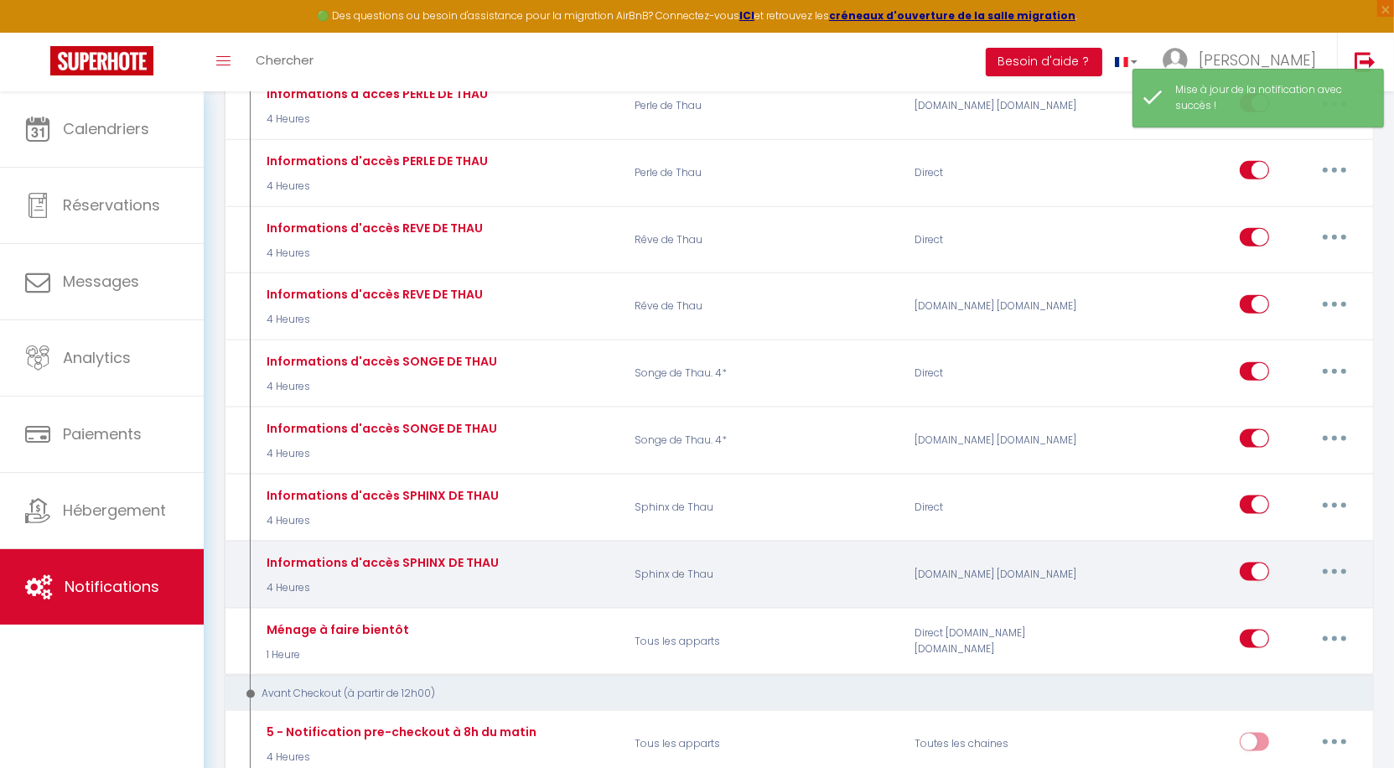
click at [1324, 558] on button "button" at bounding box center [1334, 571] width 47 height 27
click at [1276, 596] on link "Editer" at bounding box center [1291, 610] width 124 height 29
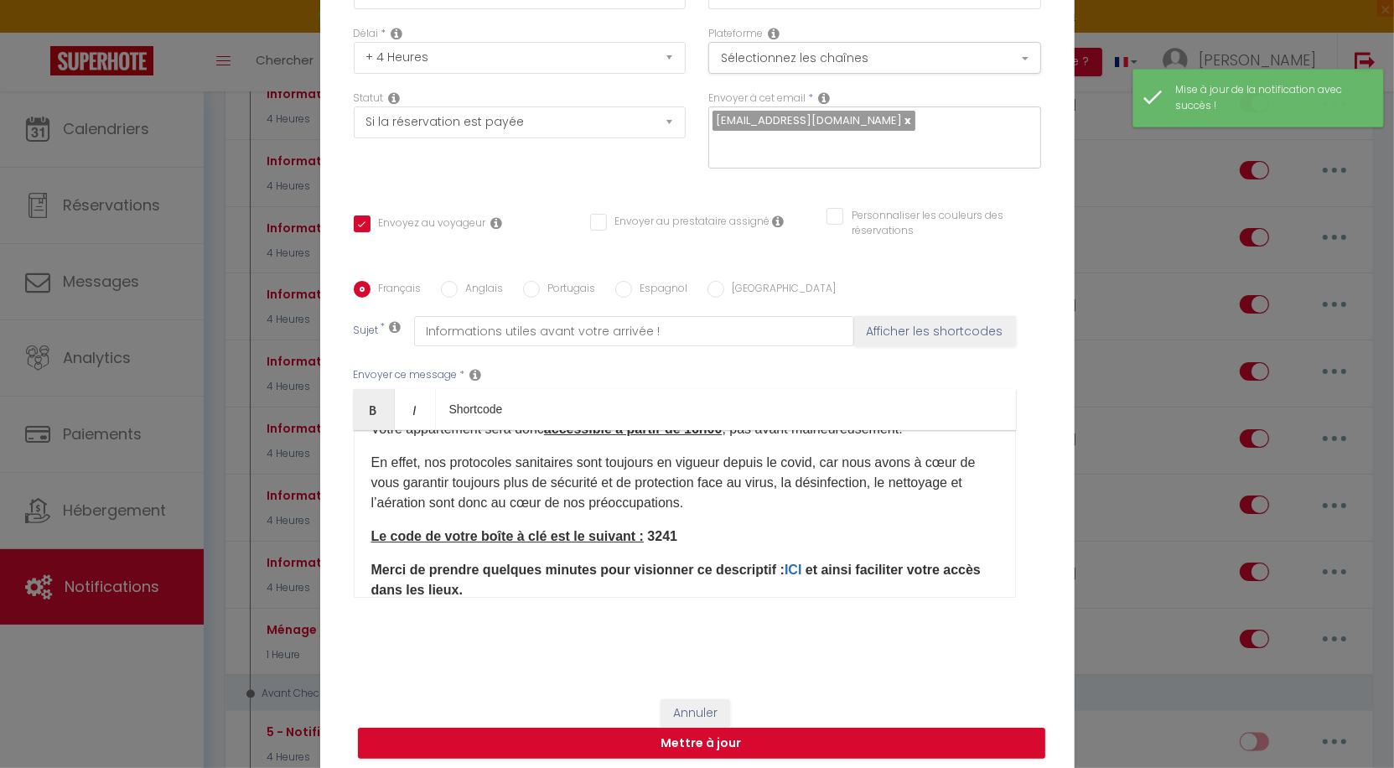
click at [755, 546] on p "Le code de votre boîte à clé est le suivant : 3241" at bounding box center [684, 537] width 627 height 20
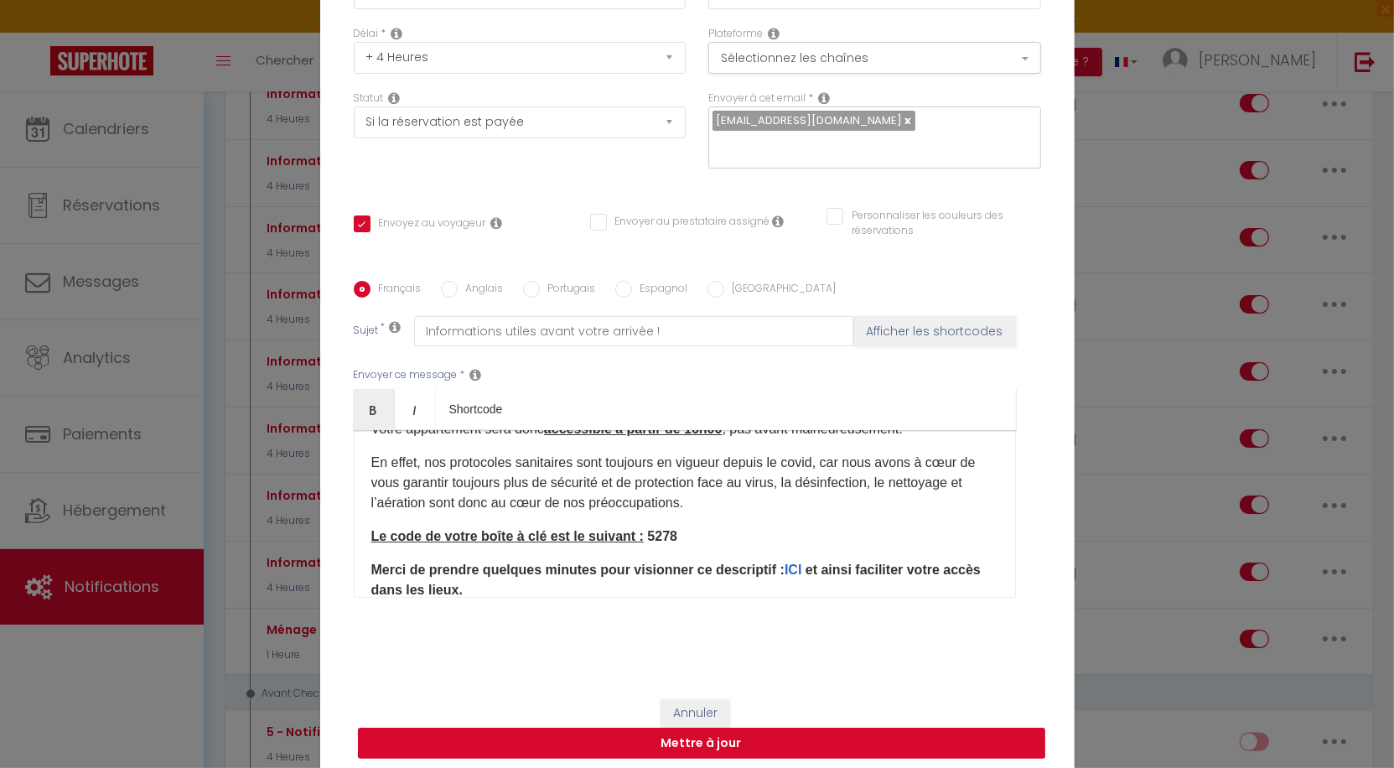
click at [757, 750] on button "Mettre à jour" at bounding box center [701, 744] width 687 height 32
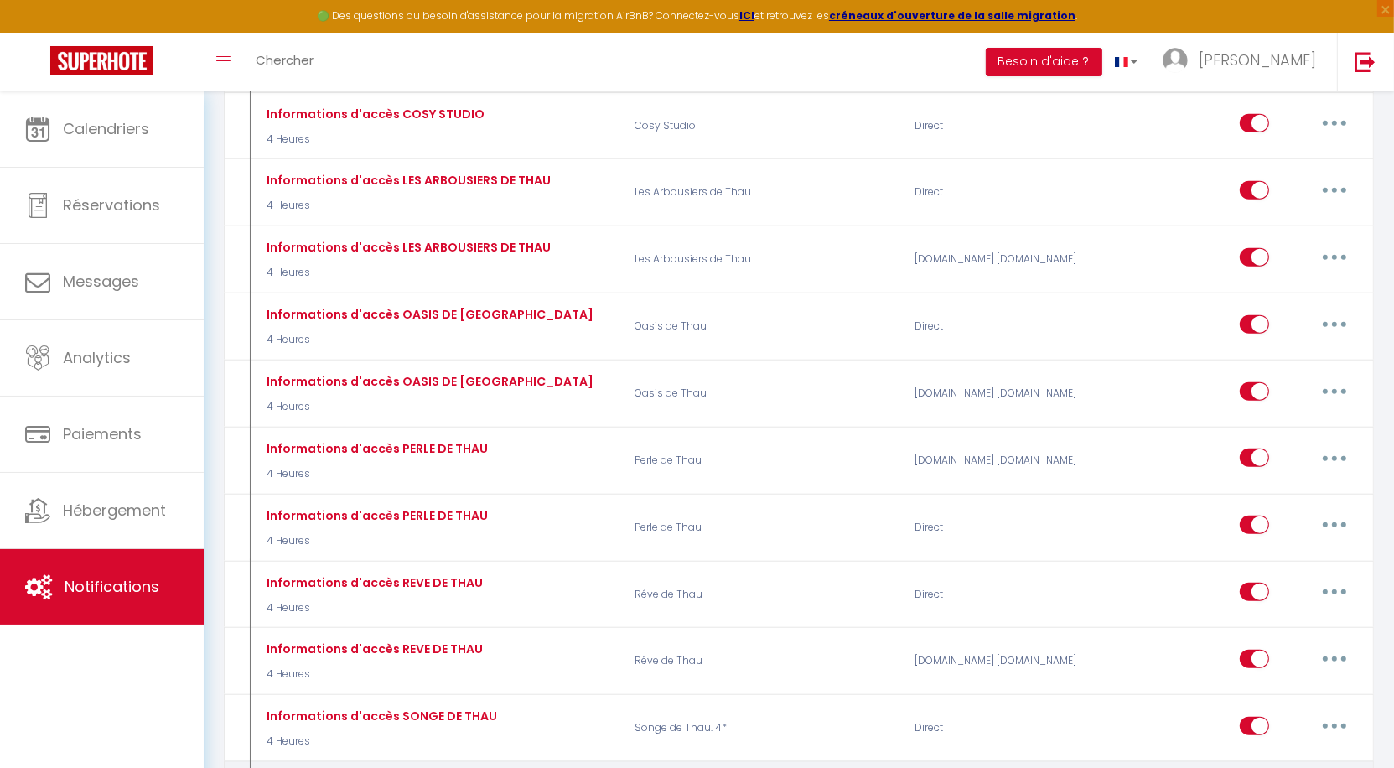
scroll to position [1846, 0]
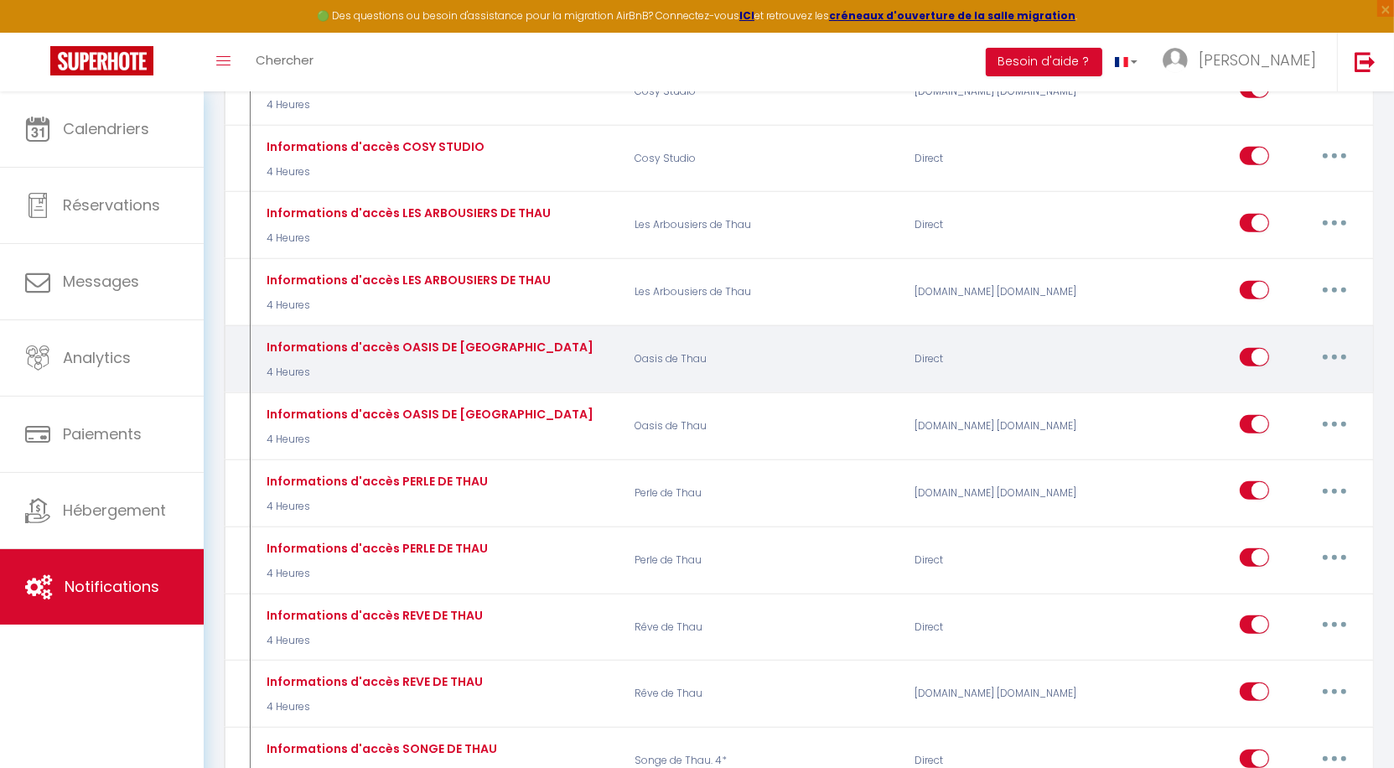
click at [1339, 344] on button "button" at bounding box center [1334, 357] width 47 height 27
click at [1274, 381] on link "Editer" at bounding box center [1291, 395] width 124 height 29
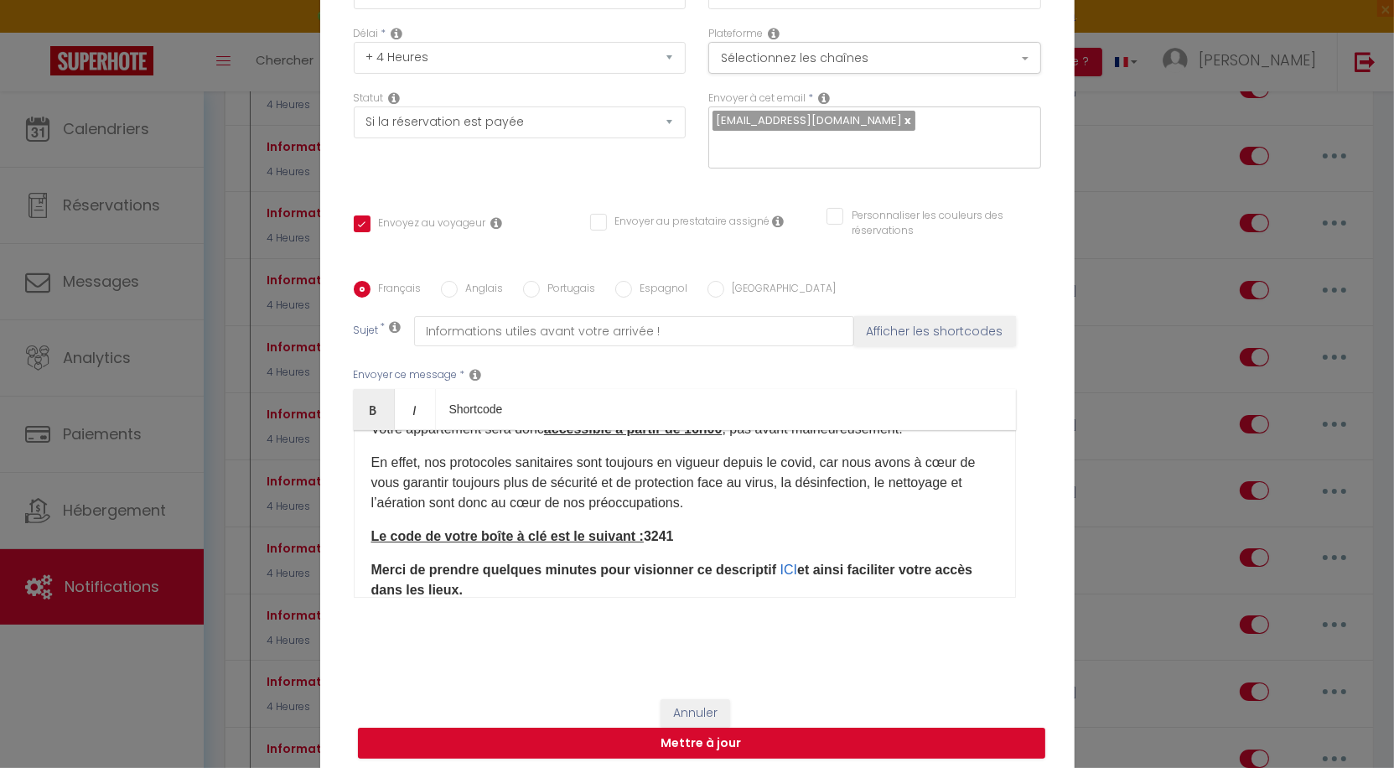
click at [669, 535] on b "Le code de votre boîte à clé est le suivant : 3241" at bounding box center [522, 536] width 303 height 14
click at [693, 744] on button "Mettre à jour" at bounding box center [701, 744] width 687 height 32
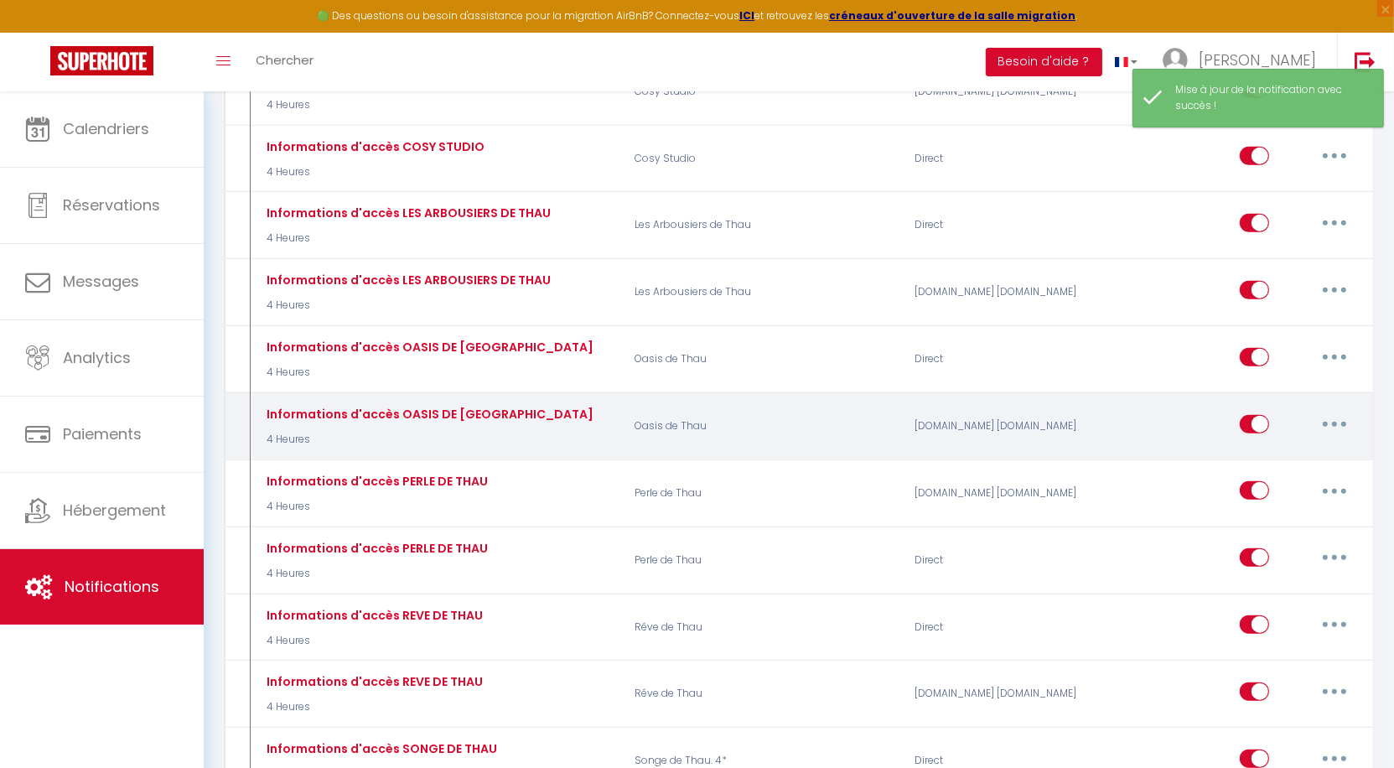
click at [1354, 411] on button "button" at bounding box center [1334, 424] width 47 height 27
click at [1281, 448] on link "Editer" at bounding box center [1291, 462] width 124 height 29
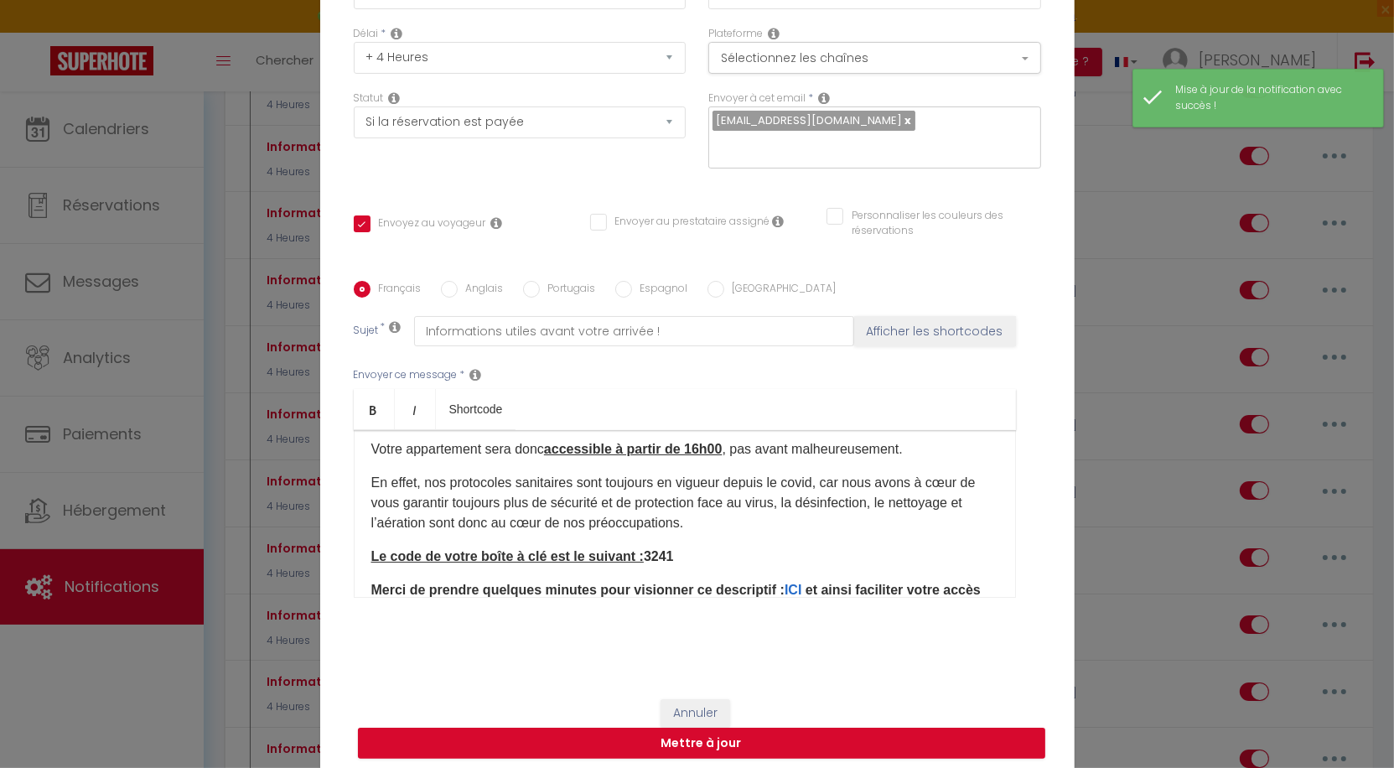
click at [674, 559] on b "Le code de votre boîte à clé est le suivant : 3241" at bounding box center [522, 556] width 303 height 14
click at [666, 742] on button "Mettre à jour" at bounding box center [701, 744] width 687 height 32
